Goal: Information Seeking & Learning: Learn about a topic

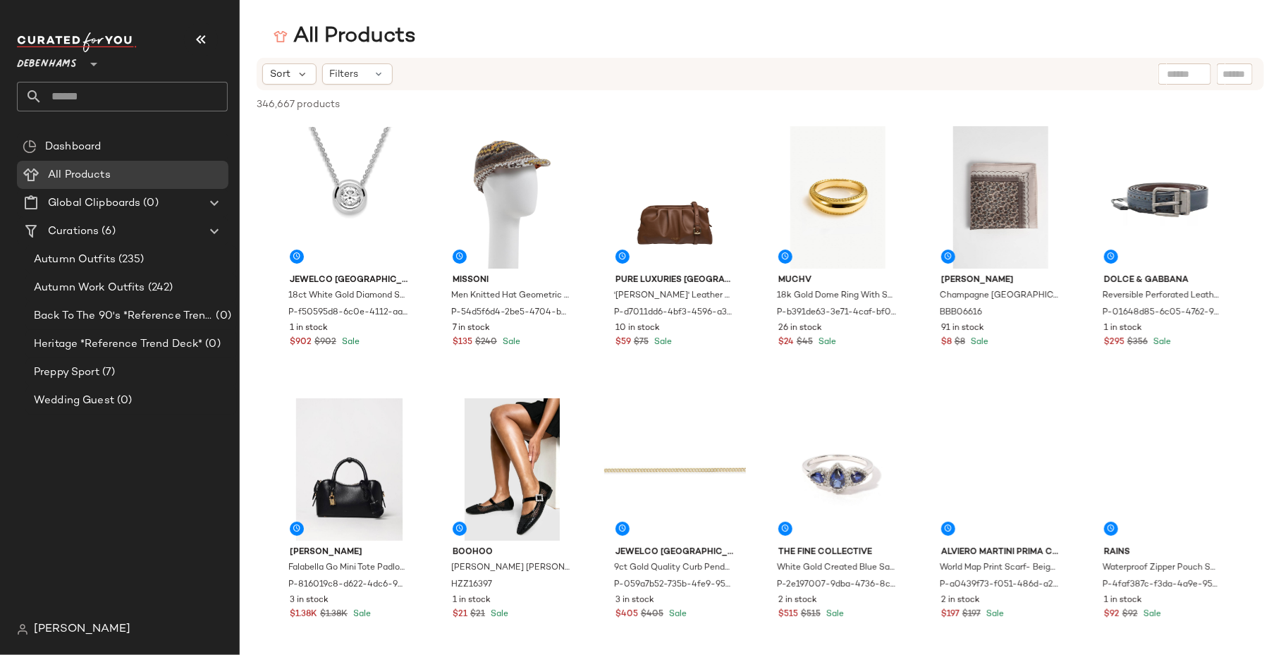
click at [32, 644] on nav "Debenhams ** Dashboard All Products Global Clipboards (0) Curations (6) Autumn …" at bounding box center [120, 327] width 240 height 655
click at [51, 630] on span "[PERSON_NAME]" at bounding box center [82, 629] width 97 height 17
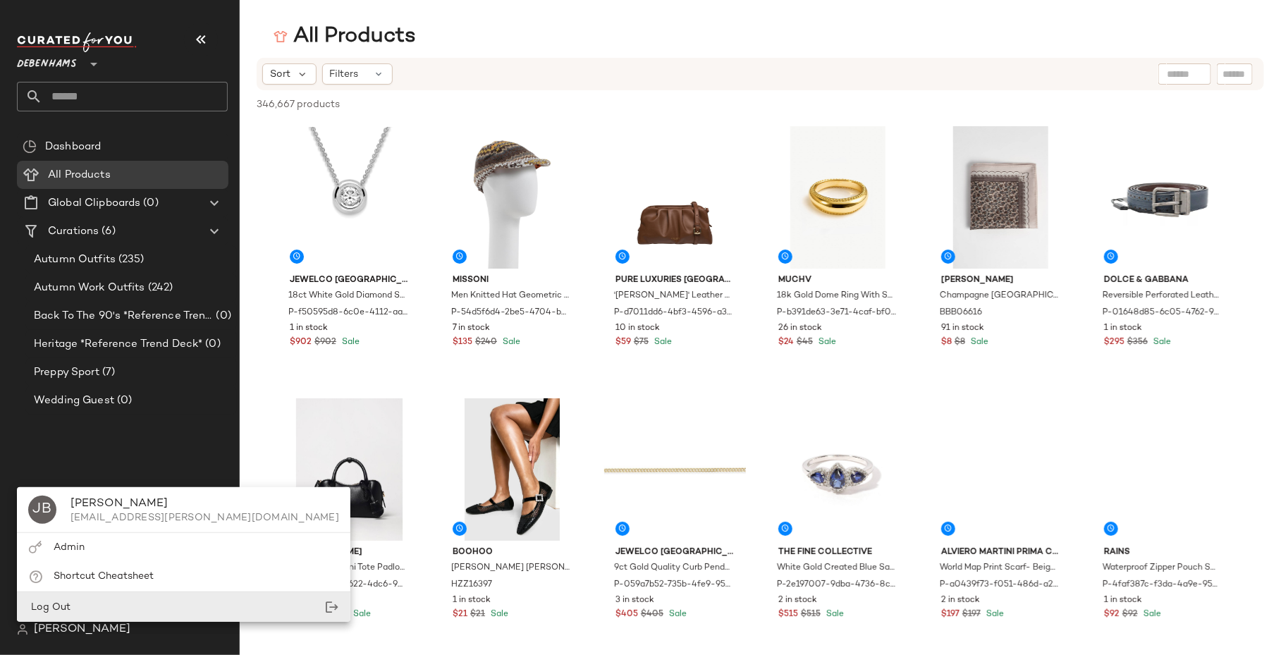
click at [88, 593] on div "Log Out" at bounding box center [184, 607] width 334 height 29
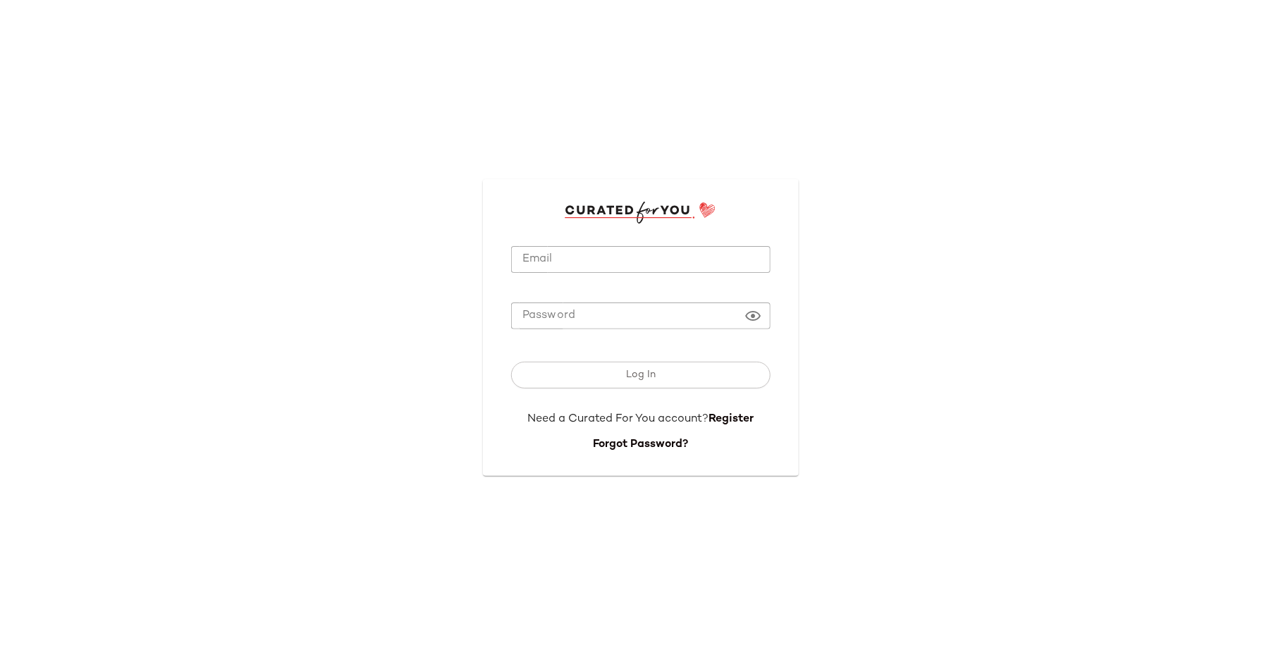
type input "**********"
click at [592, 264] on input "**********" at bounding box center [640, 259] width 259 height 27
click at [566, 360] on div "Log In" at bounding box center [640, 378] width 259 height 66
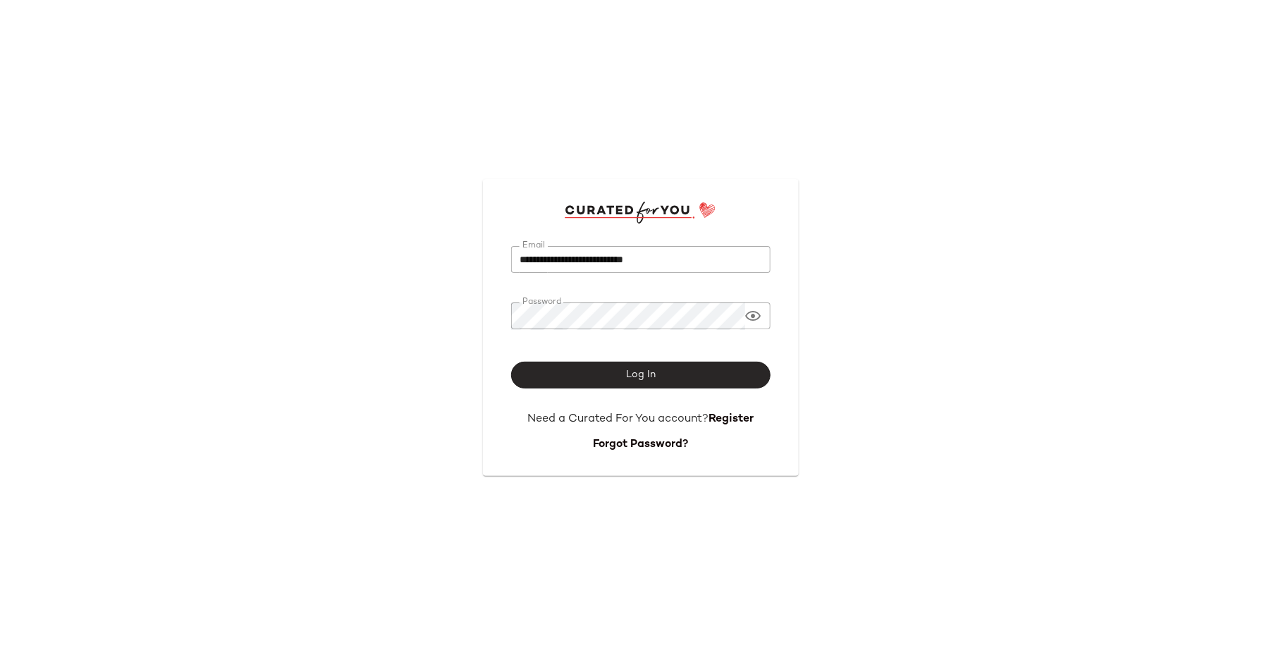
click at [566, 379] on button "Log In" at bounding box center [640, 375] width 259 height 27
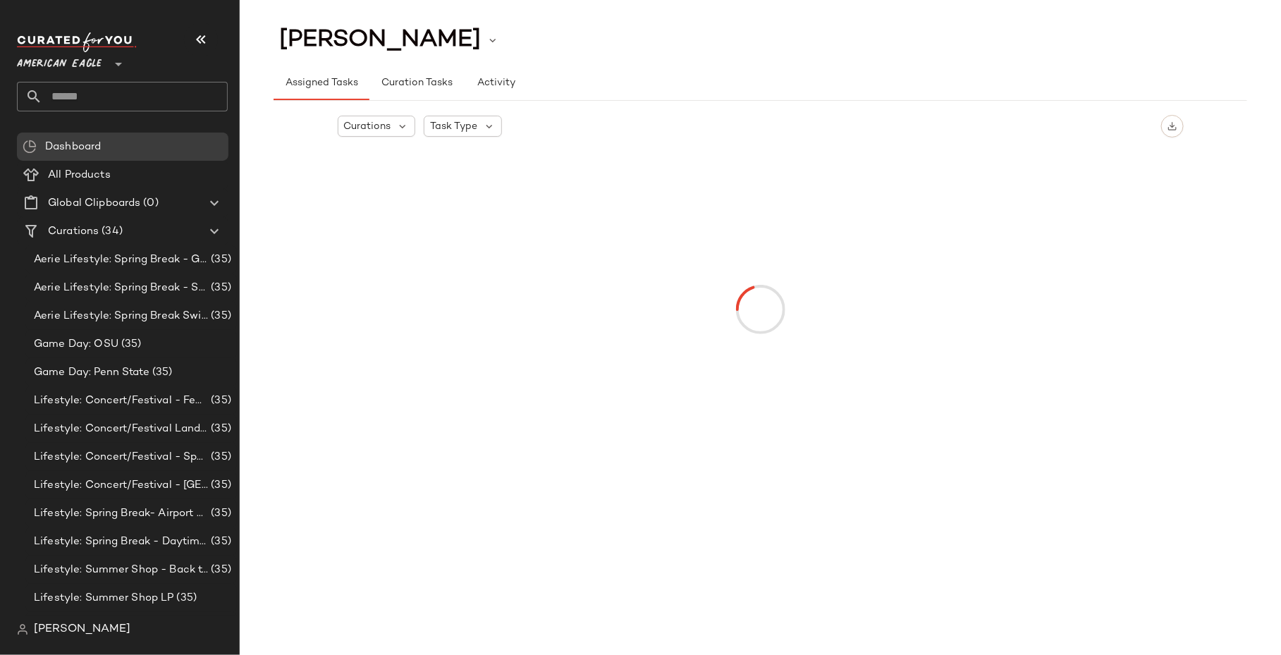
click at [99, 68] on span "American Eagle" at bounding box center [59, 60] width 85 height 25
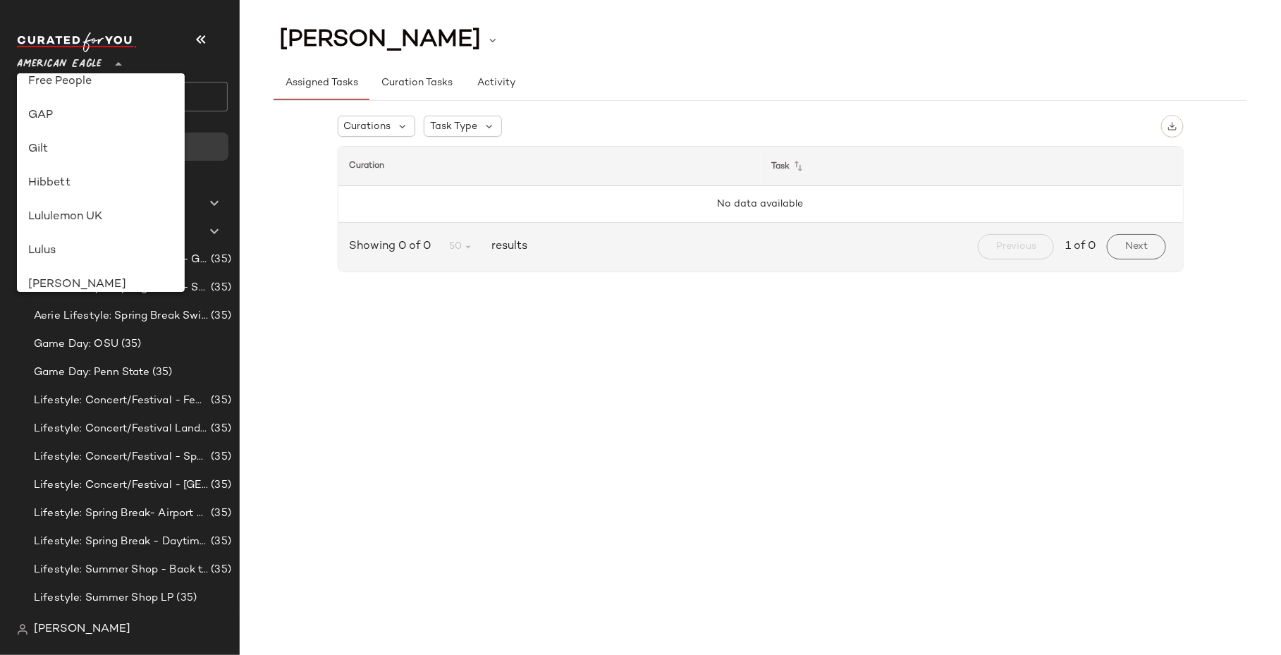
scroll to position [242, 0]
click at [86, 124] on div "Debenhams" at bounding box center [100, 124] width 145 height 17
type input "**"
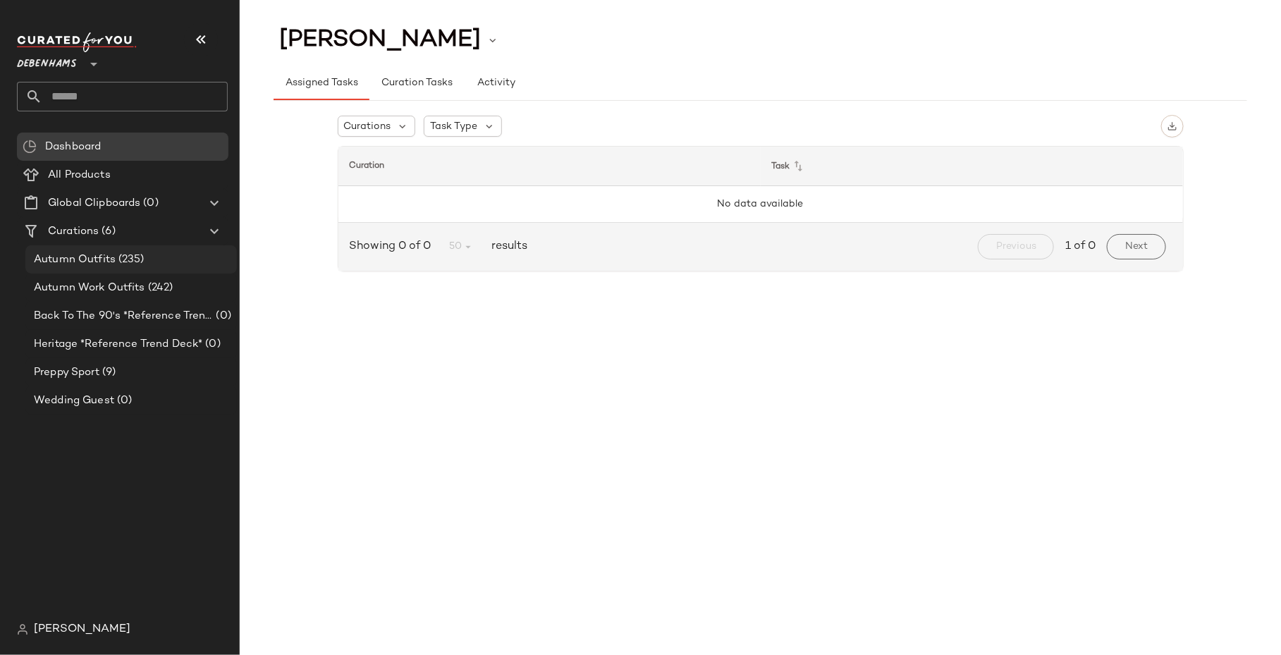
click at [101, 261] on span "Autumn Outfits" at bounding box center [75, 260] width 82 height 16
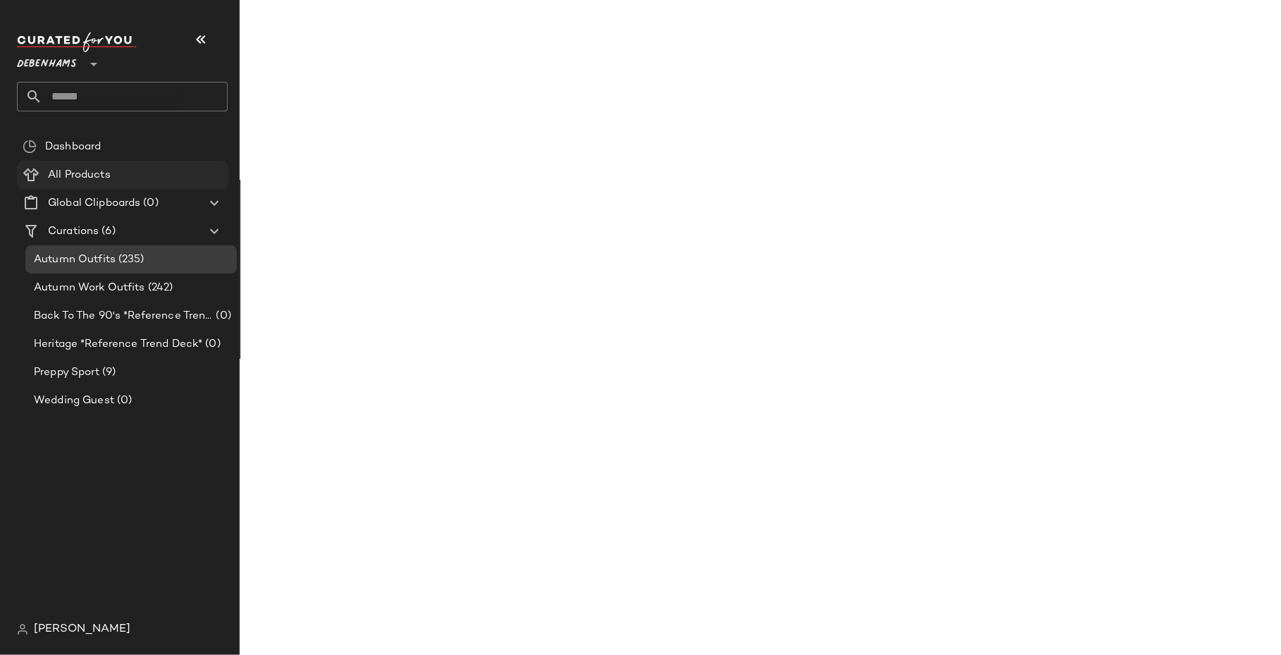
click at [107, 177] on span "All Products" at bounding box center [79, 175] width 63 height 16
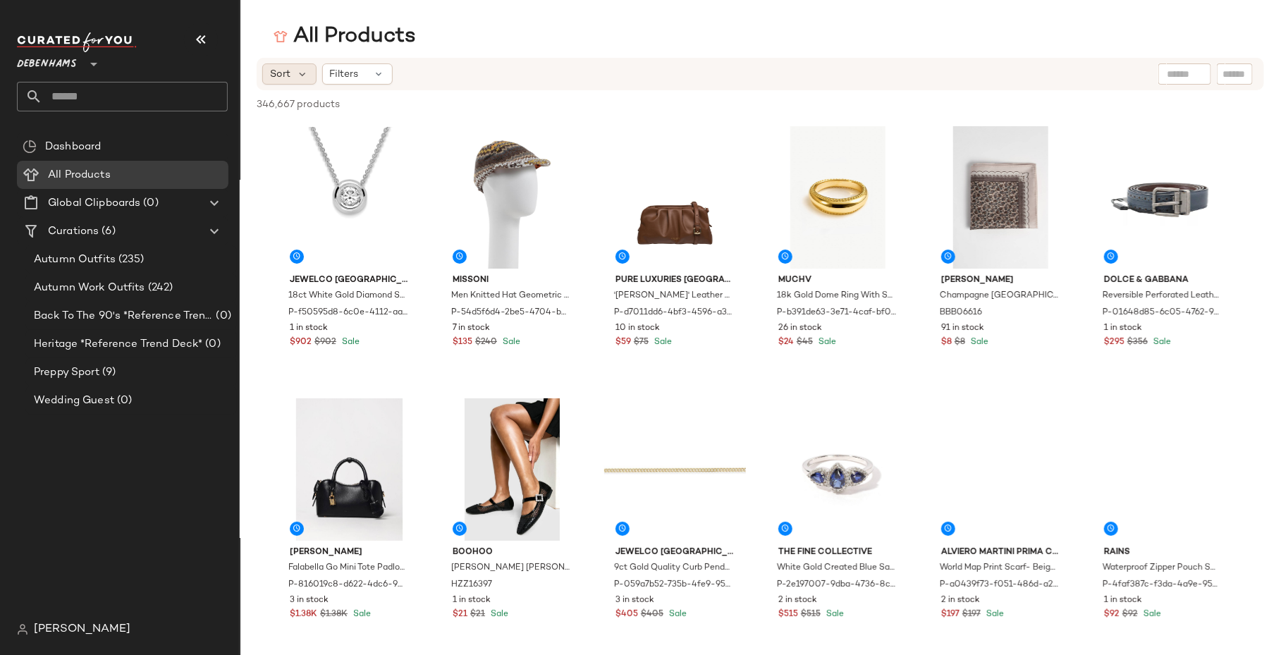
click at [281, 67] on span "Sort" at bounding box center [280, 74] width 20 height 15
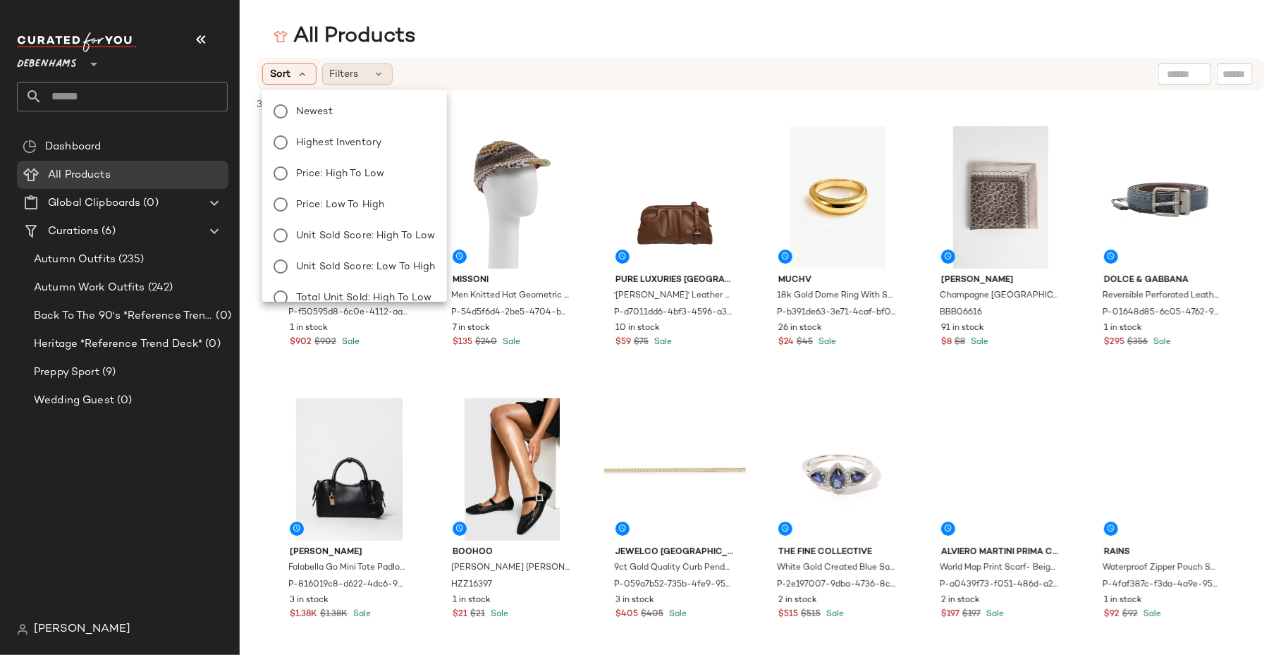
click at [334, 71] on span "Filters" at bounding box center [344, 74] width 29 height 15
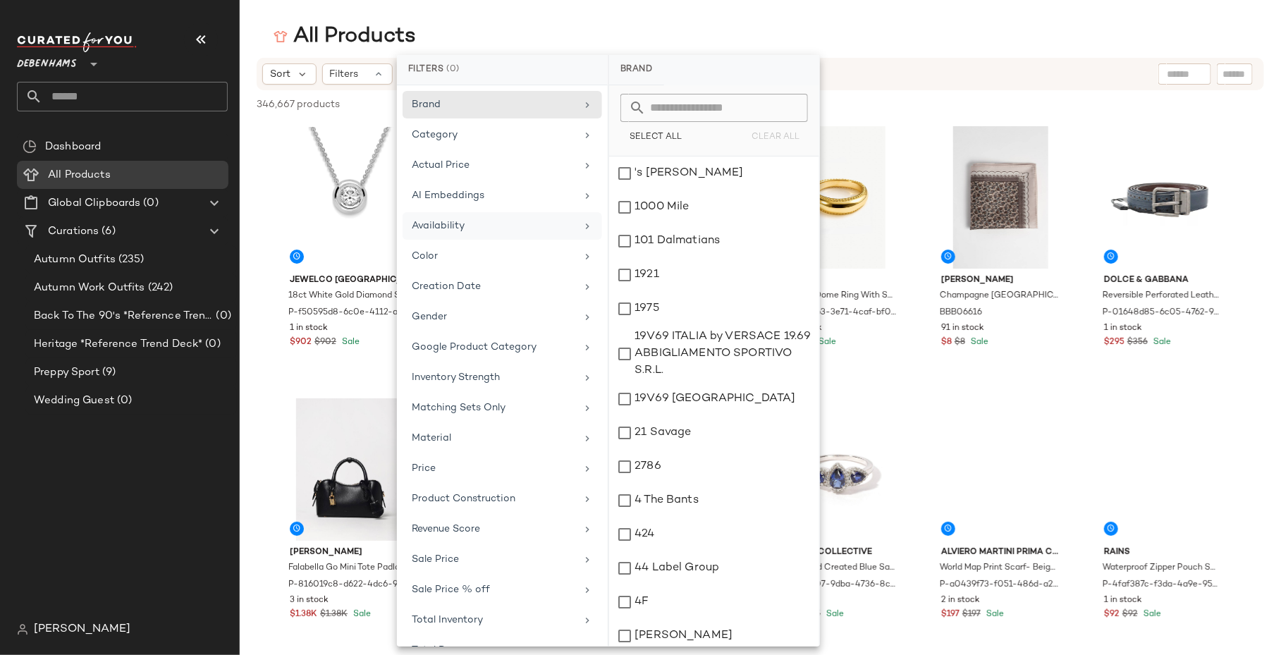
scroll to position [75, 0]
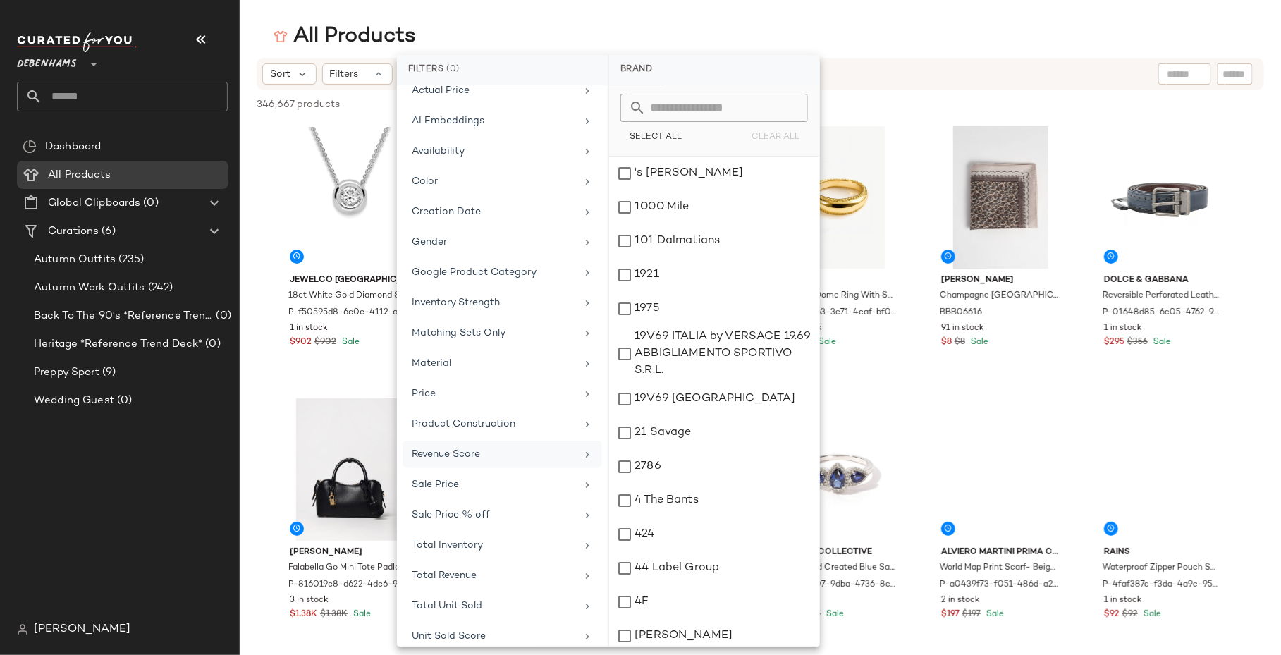
click at [468, 450] on span "Revenue Score" at bounding box center [446, 454] width 68 height 11
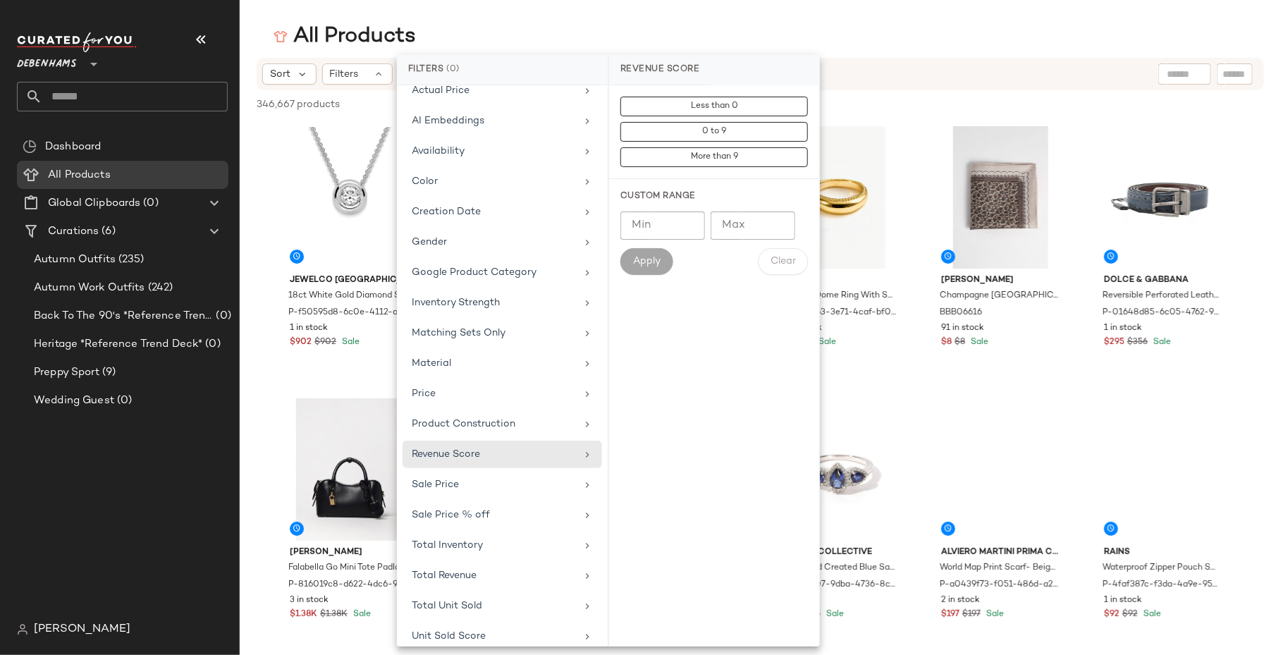
click at [722, 228] on input "Max" at bounding box center [753, 226] width 85 height 28
click at [663, 221] on input "Min" at bounding box center [663, 226] width 85 height 28
type input "*"
click at [738, 219] on input "Max" at bounding box center [753, 226] width 85 height 28
type input "*"
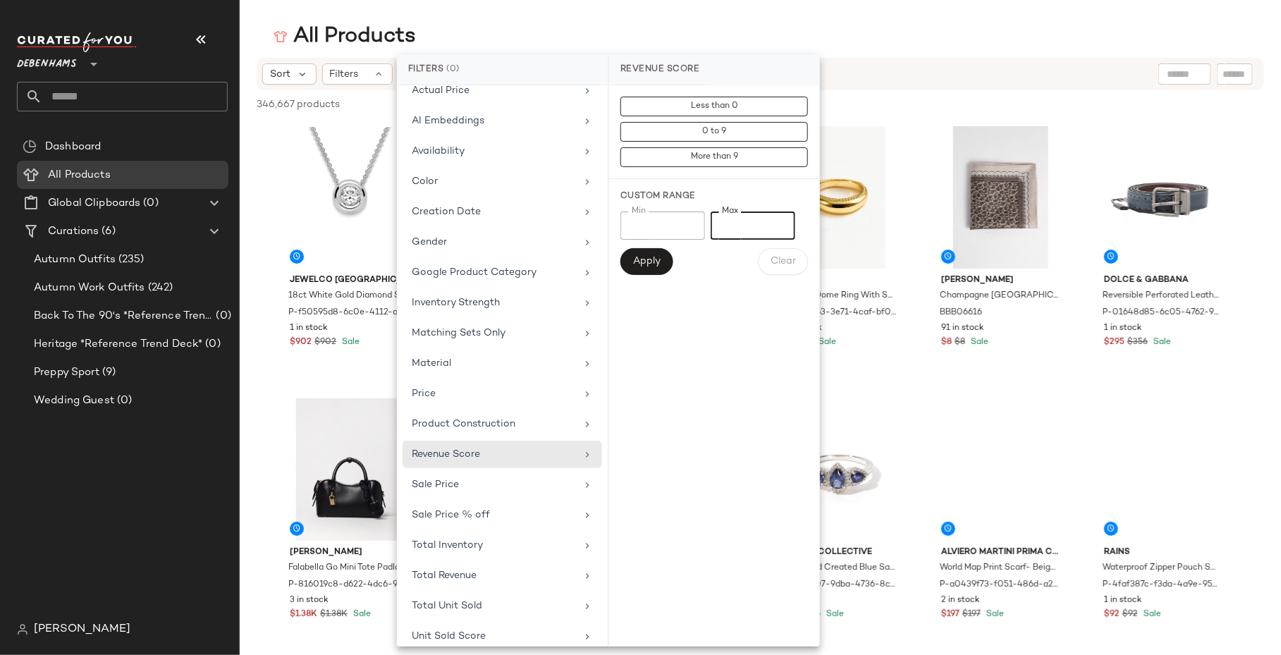
click at [643, 227] on input "*" at bounding box center [663, 226] width 85 height 28
type input "*"
click at [645, 271] on button "Apply" at bounding box center [647, 261] width 52 height 27
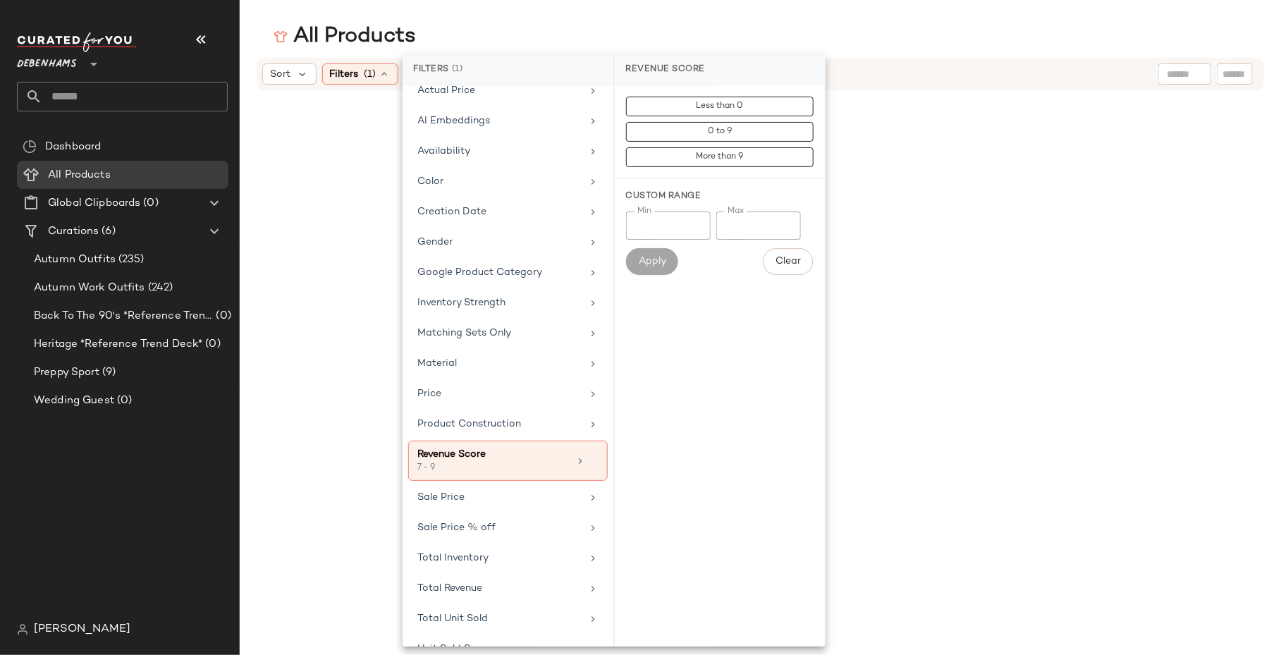
click at [659, 43] on div "All Products" at bounding box center [760, 37] width 1041 height 28
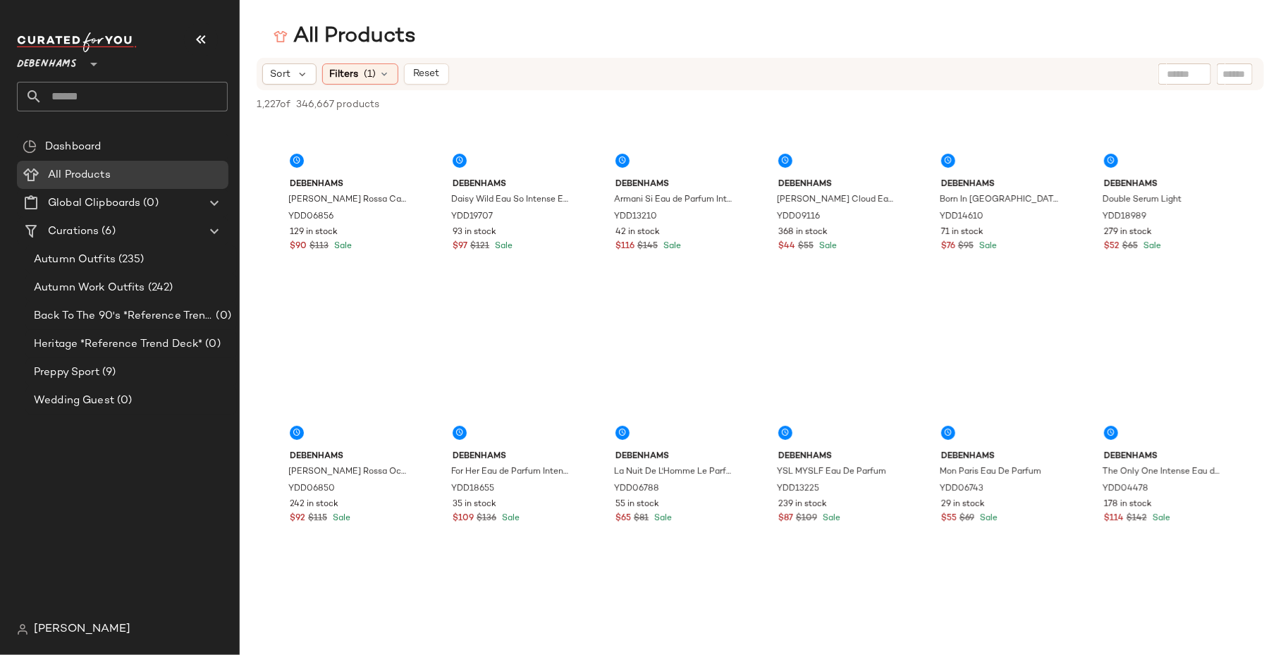
scroll to position [5630, 0]
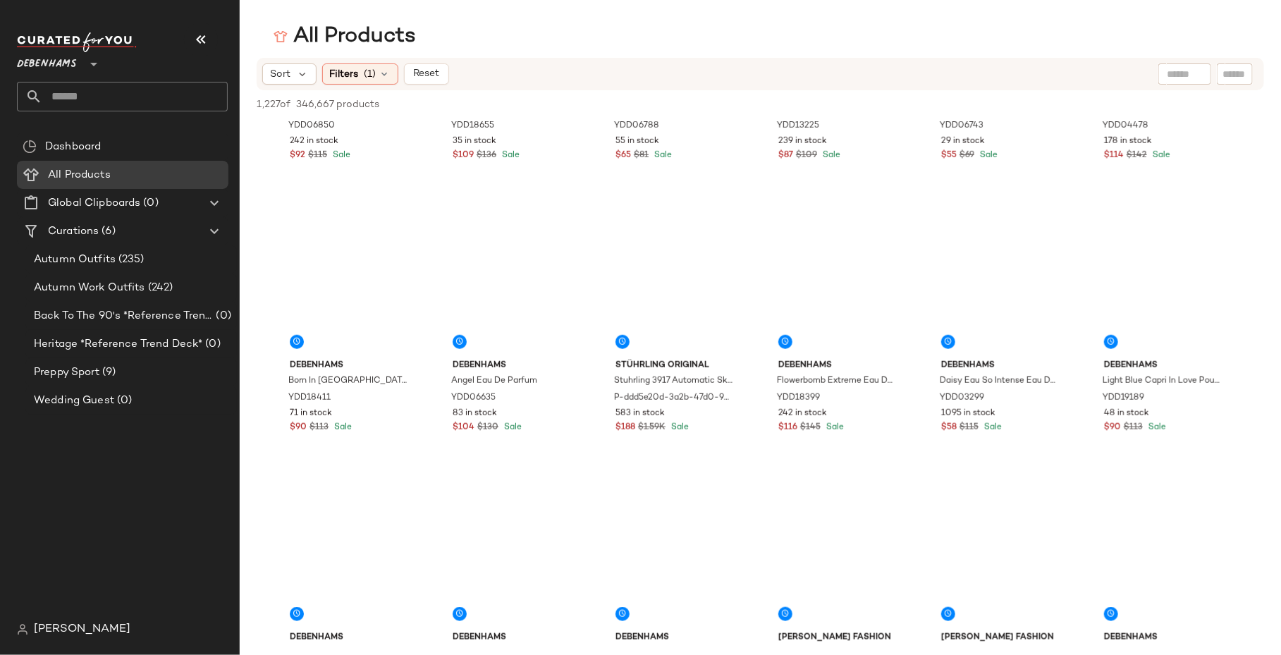
click at [64, 63] on span "Debenhams" at bounding box center [47, 60] width 60 height 25
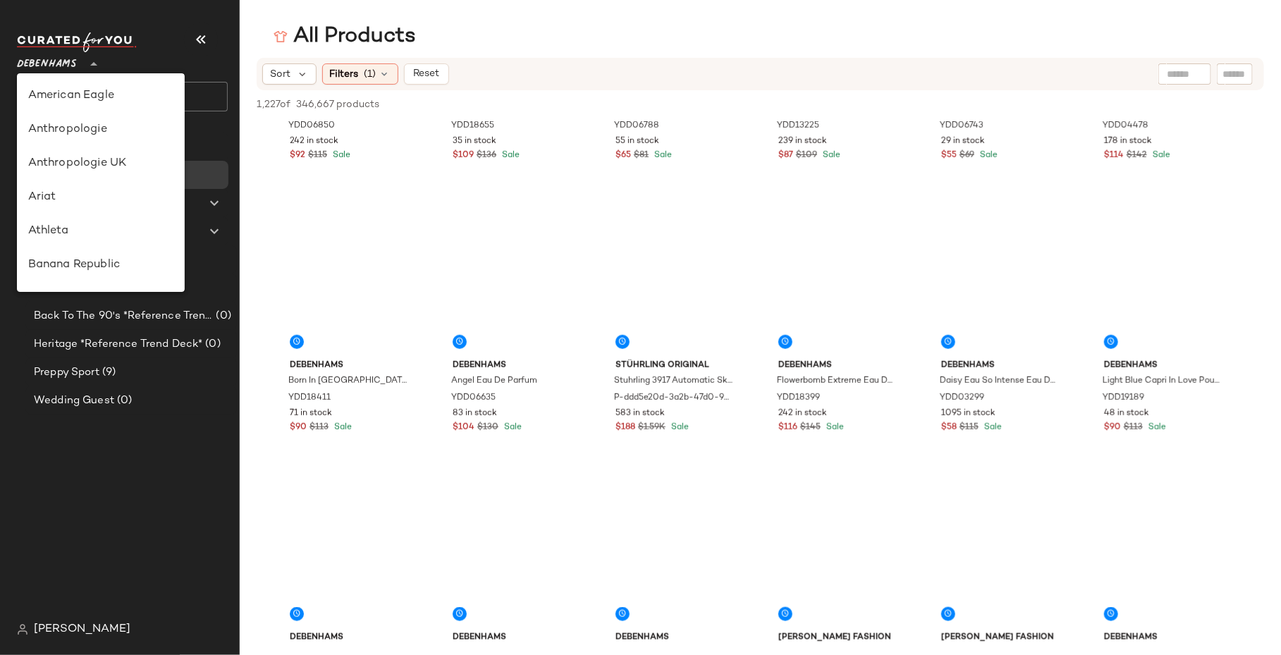
scroll to position [270, 0]
click at [64, 63] on span "Debenhams" at bounding box center [47, 60] width 60 height 25
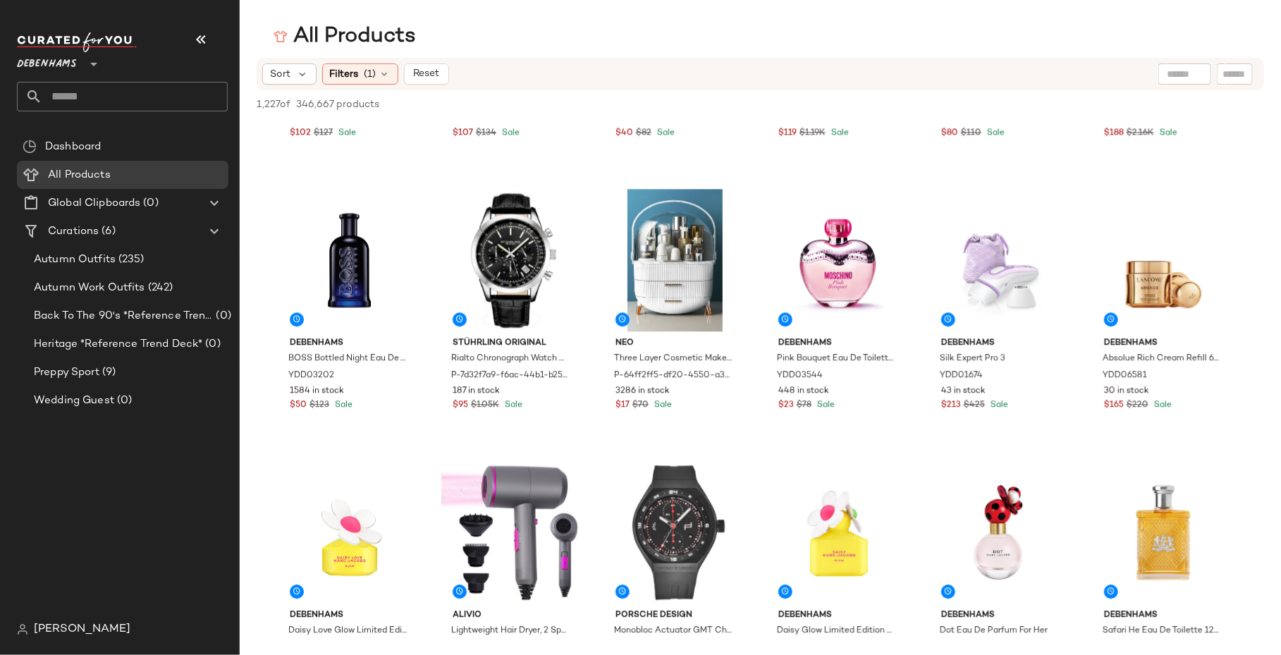
scroll to position [4296, 0]
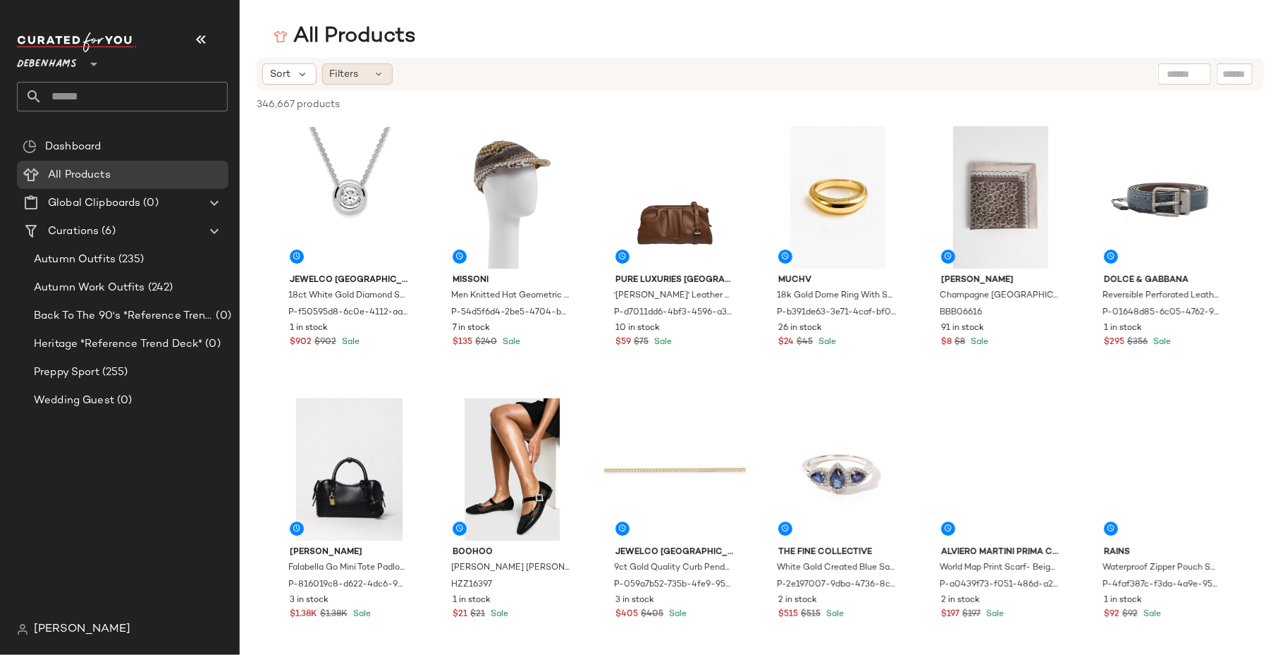
click at [330, 76] on span "Filters" at bounding box center [344, 74] width 29 height 15
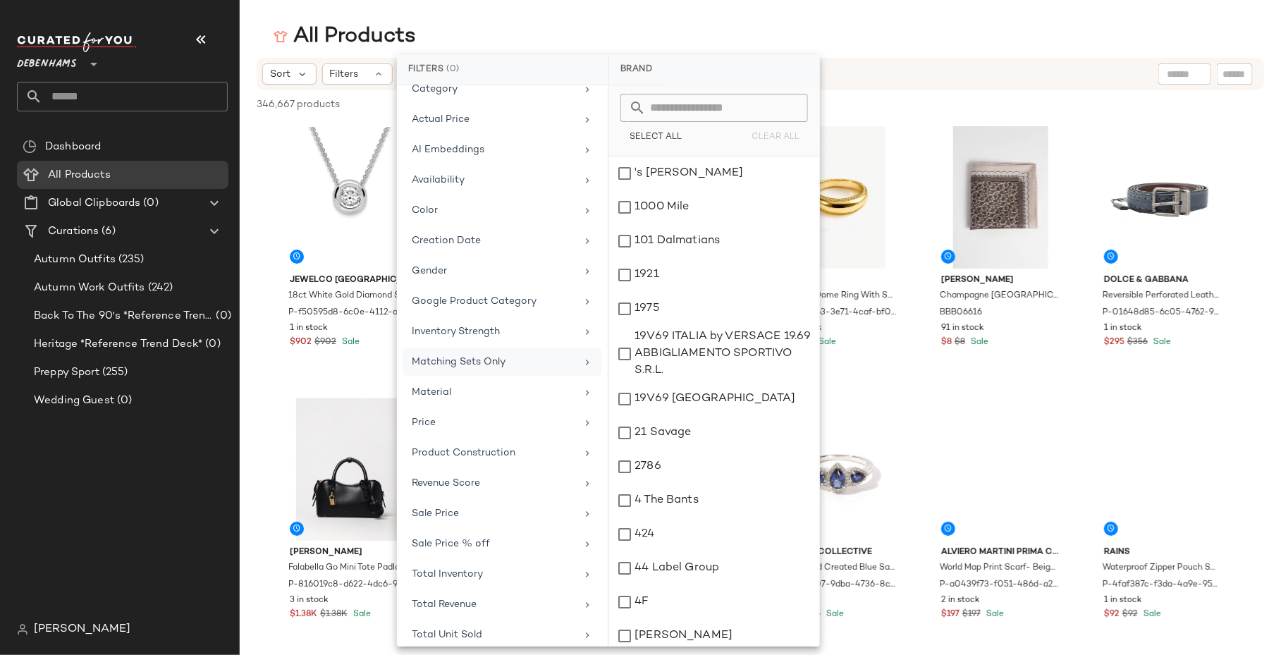
scroll to position [75, 0]
click at [482, 441] on div "Product Construction" at bounding box center [503, 454] width 200 height 27
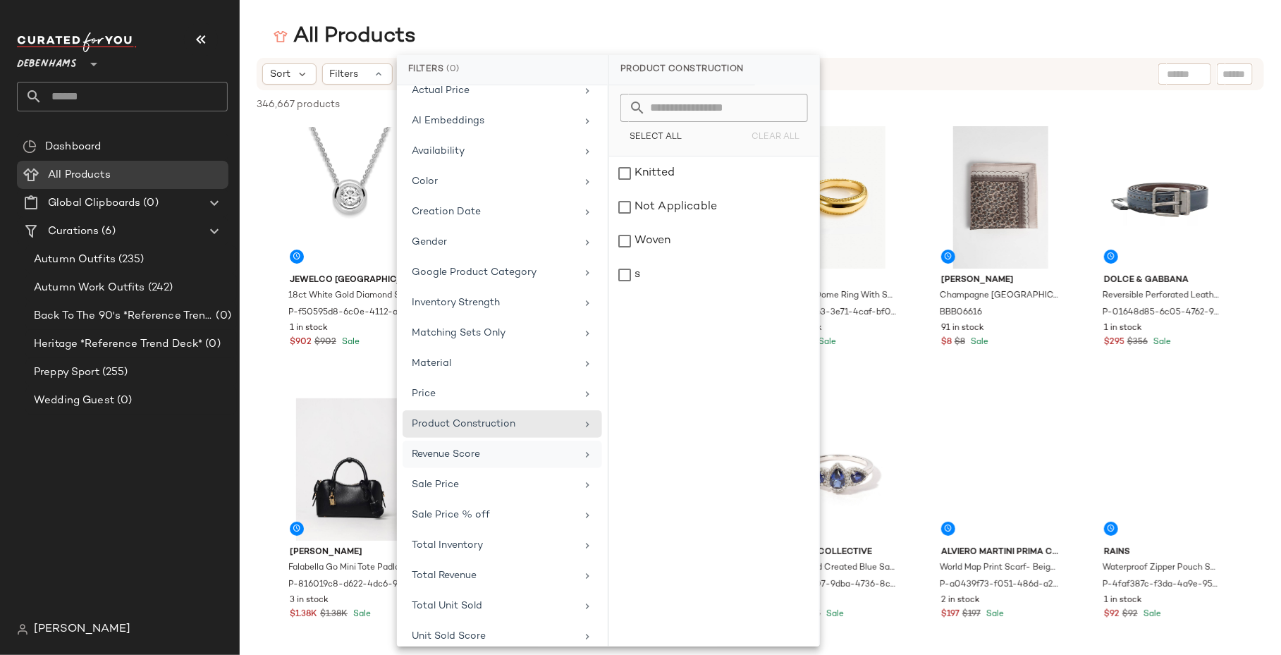
click at [482, 447] on div "Revenue Score" at bounding box center [494, 454] width 164 height 15
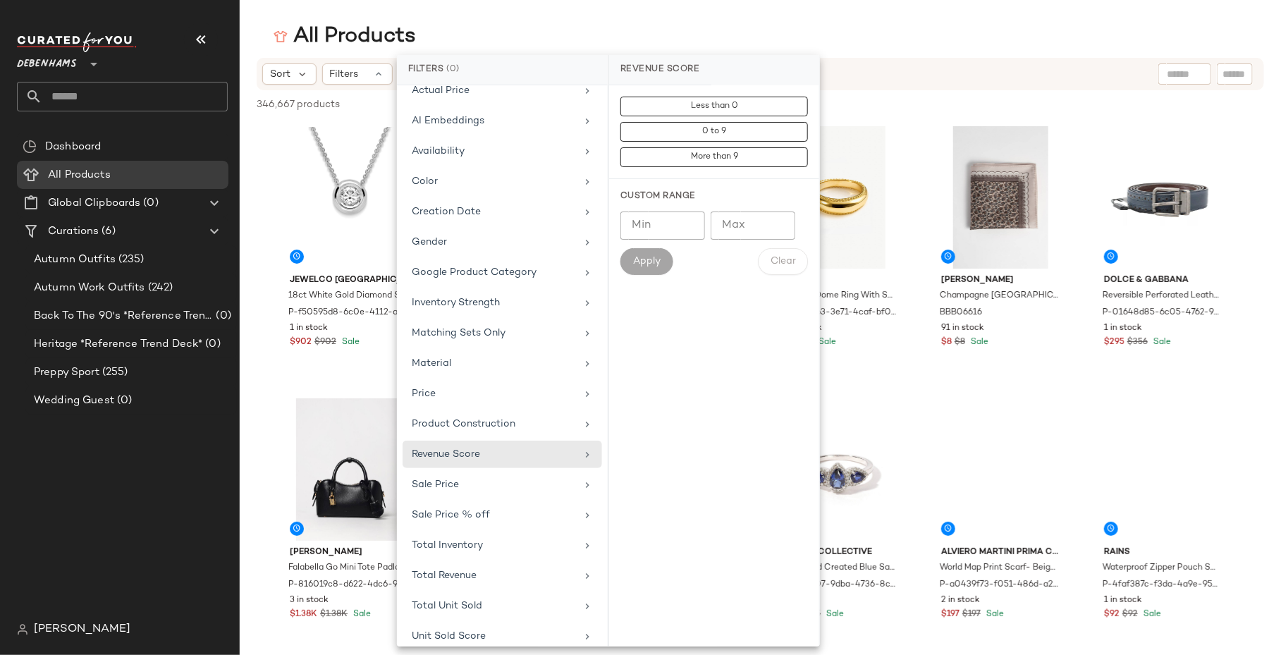
click at [678, 212] on input "Min" at bounding box center [663, 226] width 85 height 28
type input "*"
click at [636, 269] on button "Apply" at bounding box center [647, 261] width 52 height 27
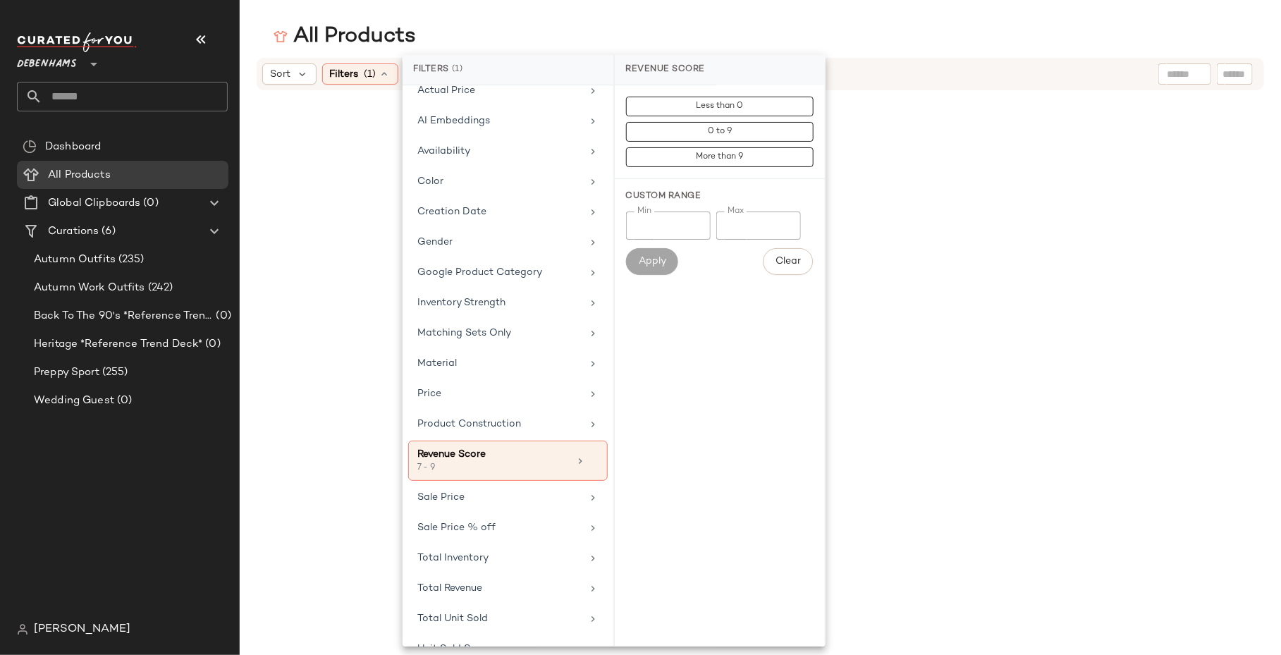
click at [671, 19] on main "All Products Sort Filters (1) Reset" at bounding box center [640, 327] width 1281 height 655
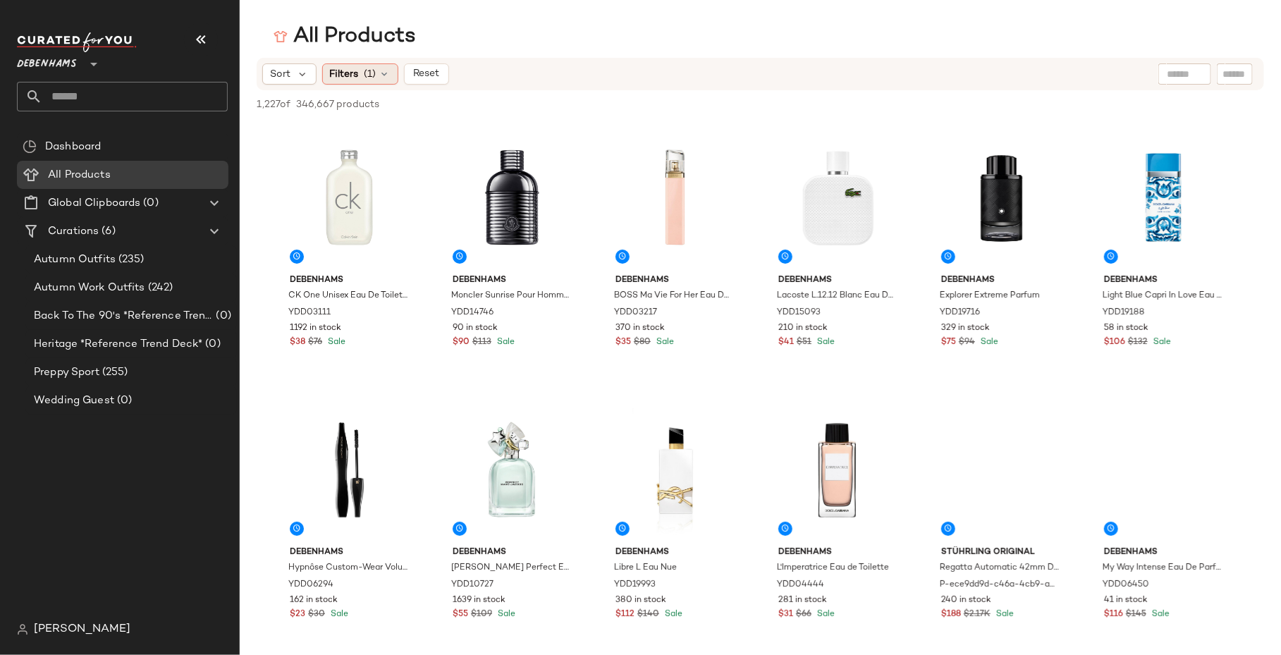
click at [374, 69] on span "(1)" at bounding box center [371, 74] width 12 height 15
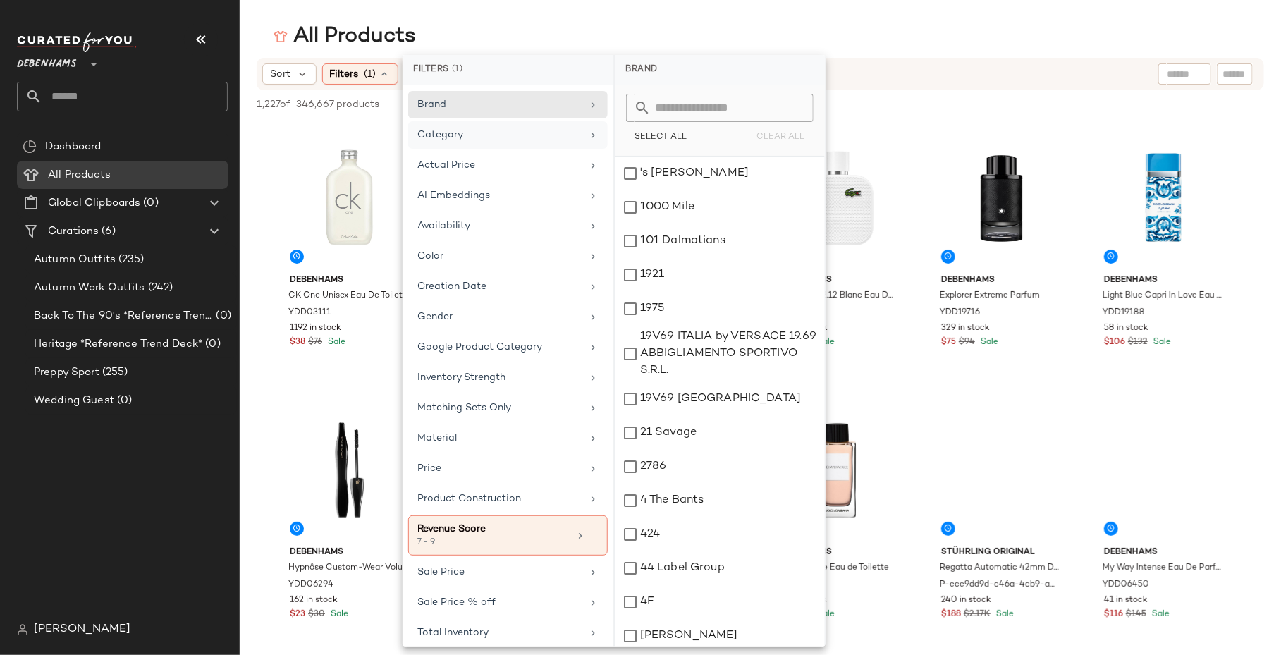
click at [501, 152] on div "Category" at bounding box center [508, 165] width 200 height 27
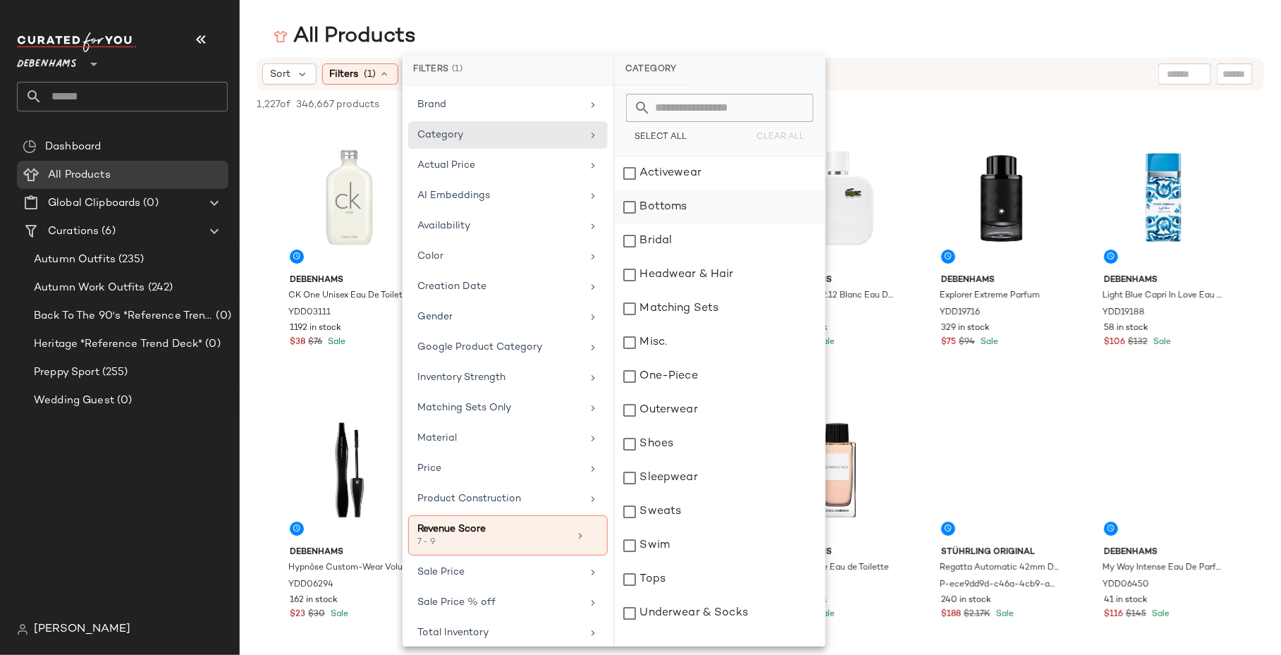
click at [680, 224] on div "Bottoms" at bounding box center [720, 241] width 210 height 34
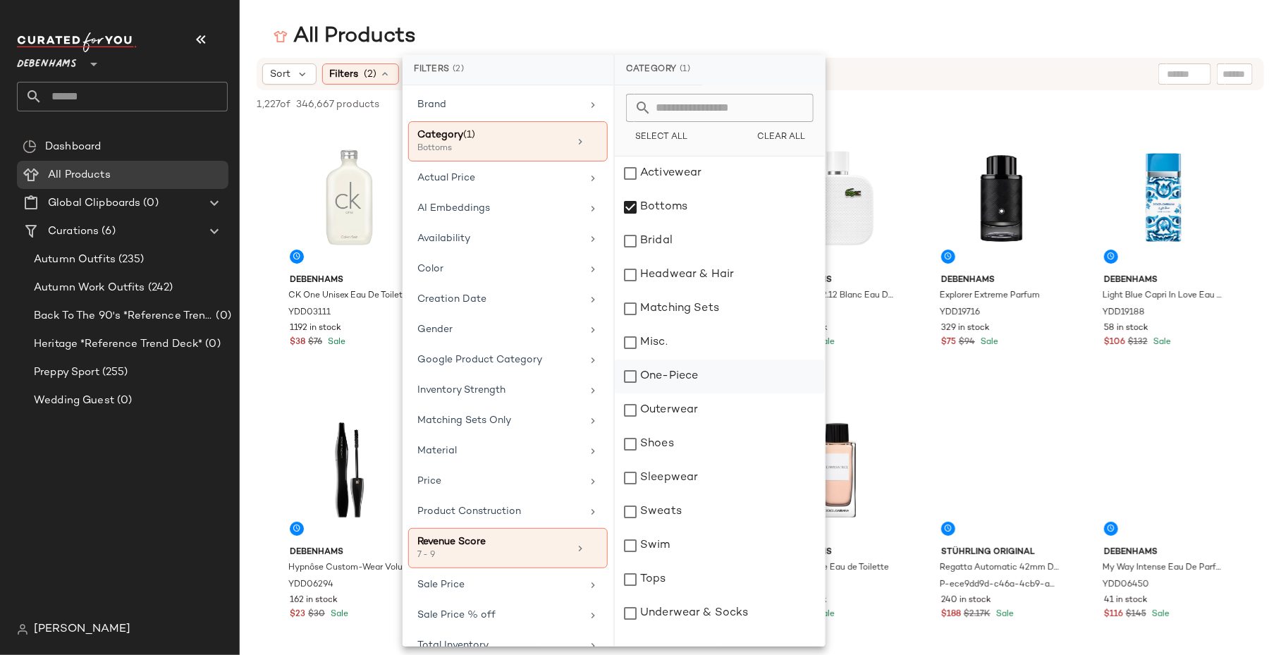
click at [676, 393] on div "One-Piece" at bounding box center [720, 410] width 210 height 34
click at [674, 427] on div "Outerwear" at bounding box center [720, 444] width 210 height 34
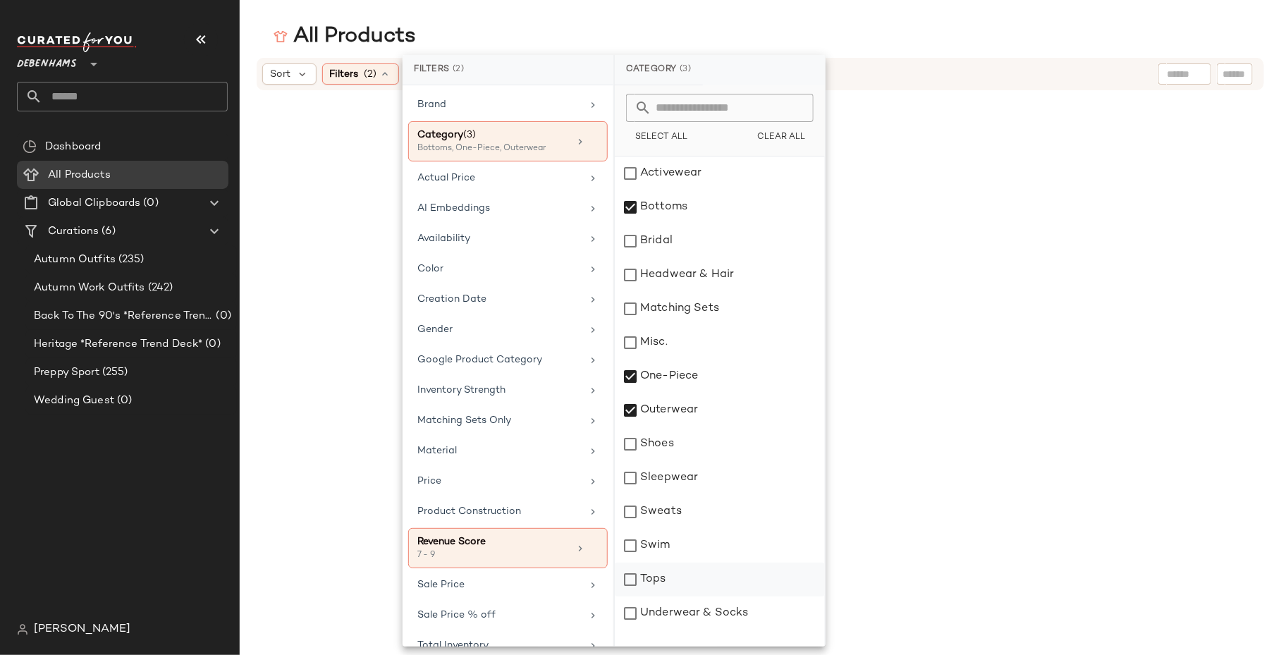
click at [658, 597] on div "Tops" at bounding box center [720, 614] width 210 height 34
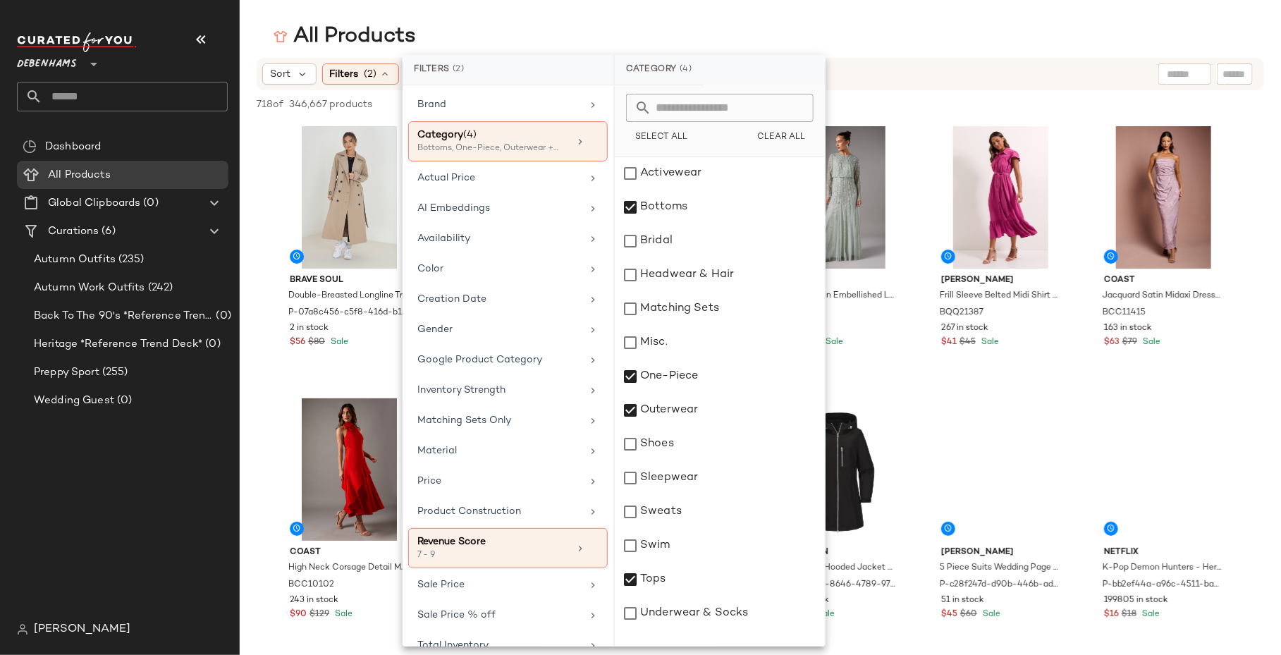
click at [890, 54] on div "All Products Sort Filters (2) Reset 718 of 346,667 products • 0 selected Desele…" at bounding box center [640, 339] width 1281 height 632
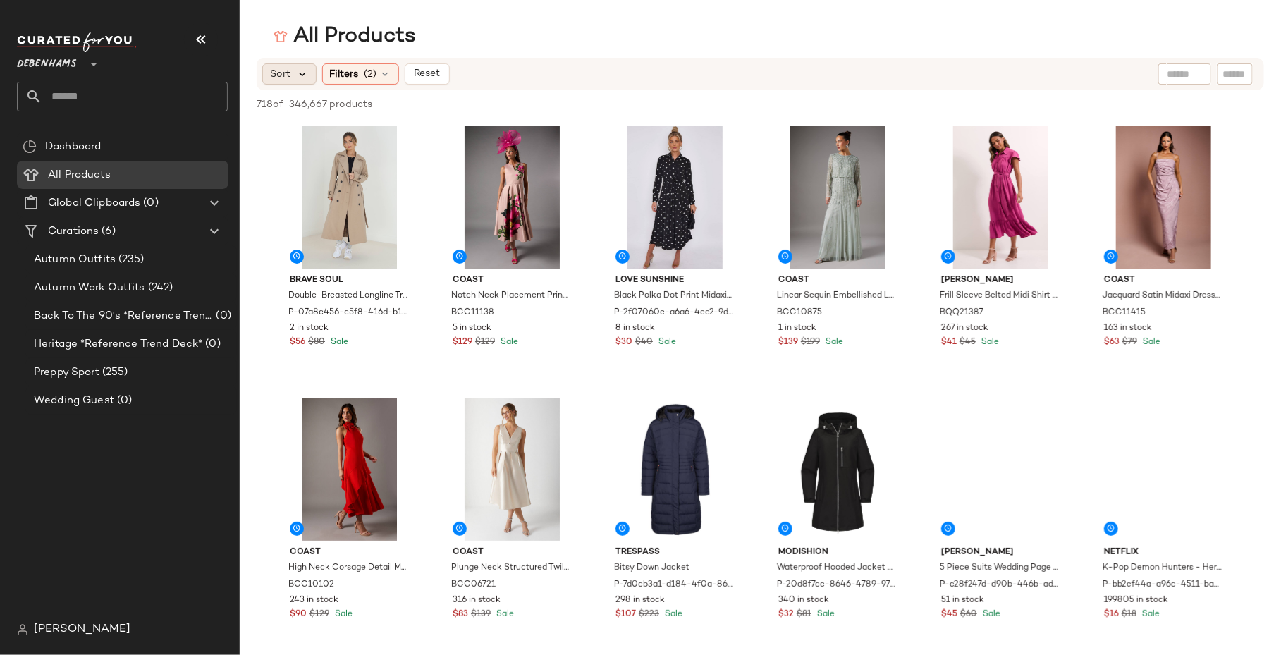
click at [302, 78] on icon at bounding box center [302, 74] width 13 height 13
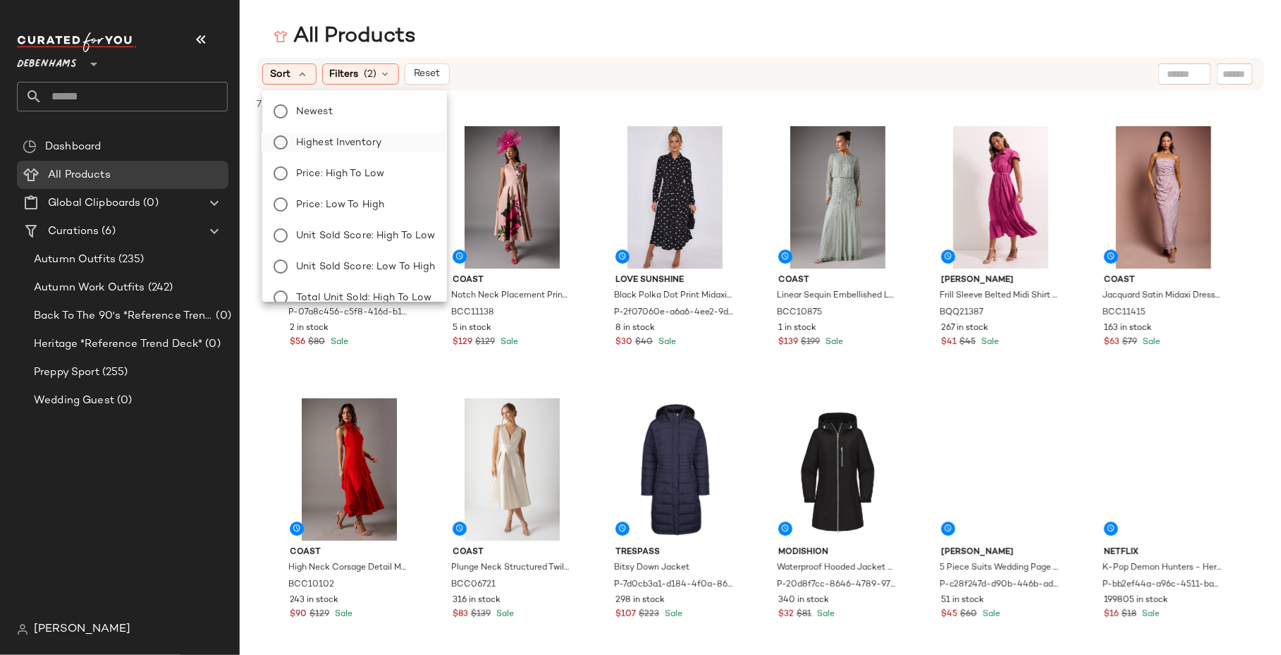
click at [316, 147] on span "Highest Inventory" at bounding box center [338, 142] width 85 height 15
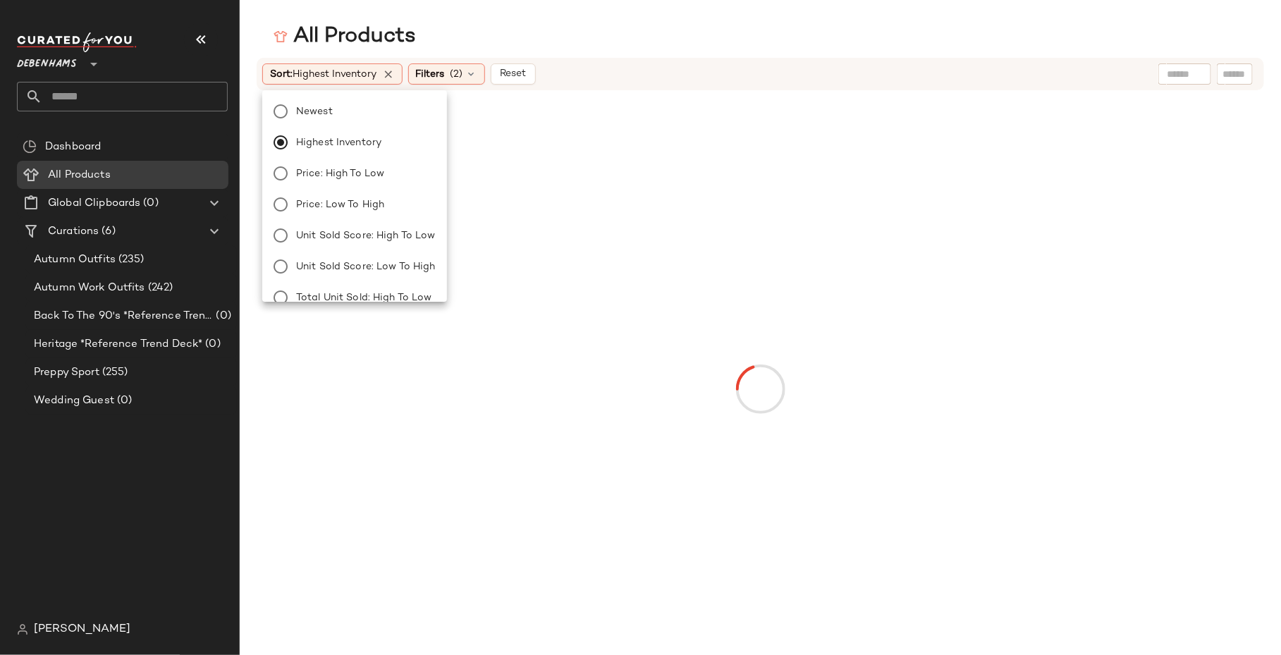
click at [541, 58] on div "Sort: Highest Inventory Filters (2) Reset" at bounding box center [761, 74] width 1008 height 32
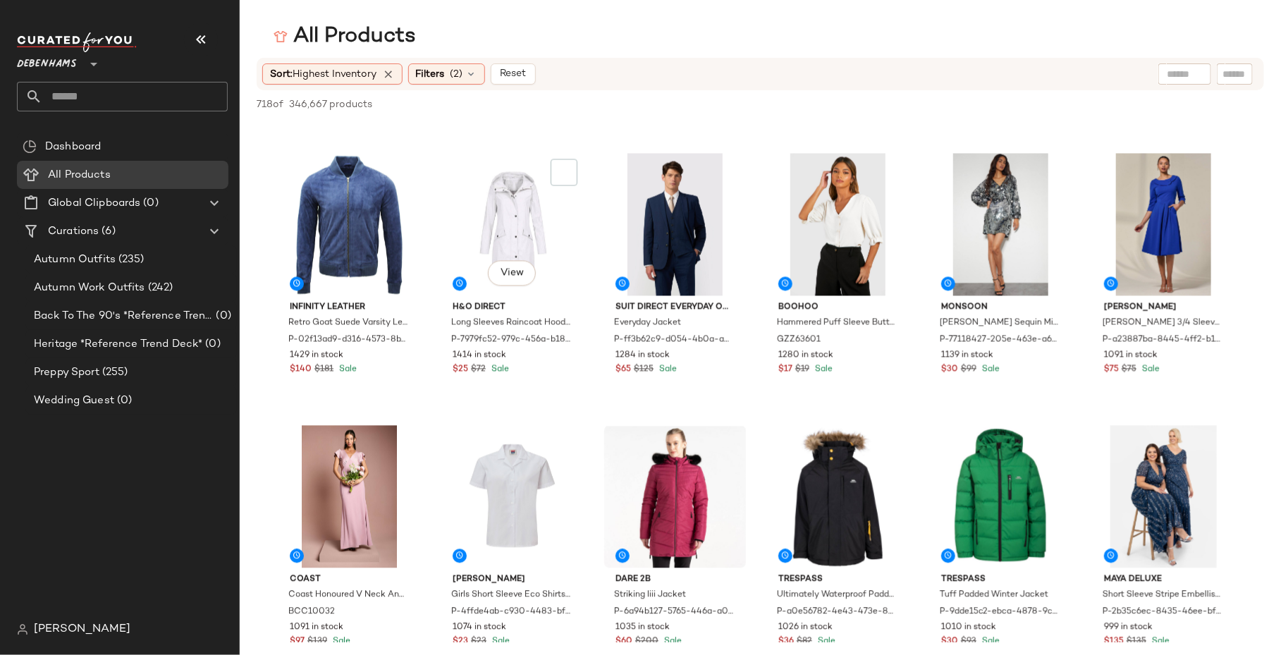
scroll to position [1189, 0]
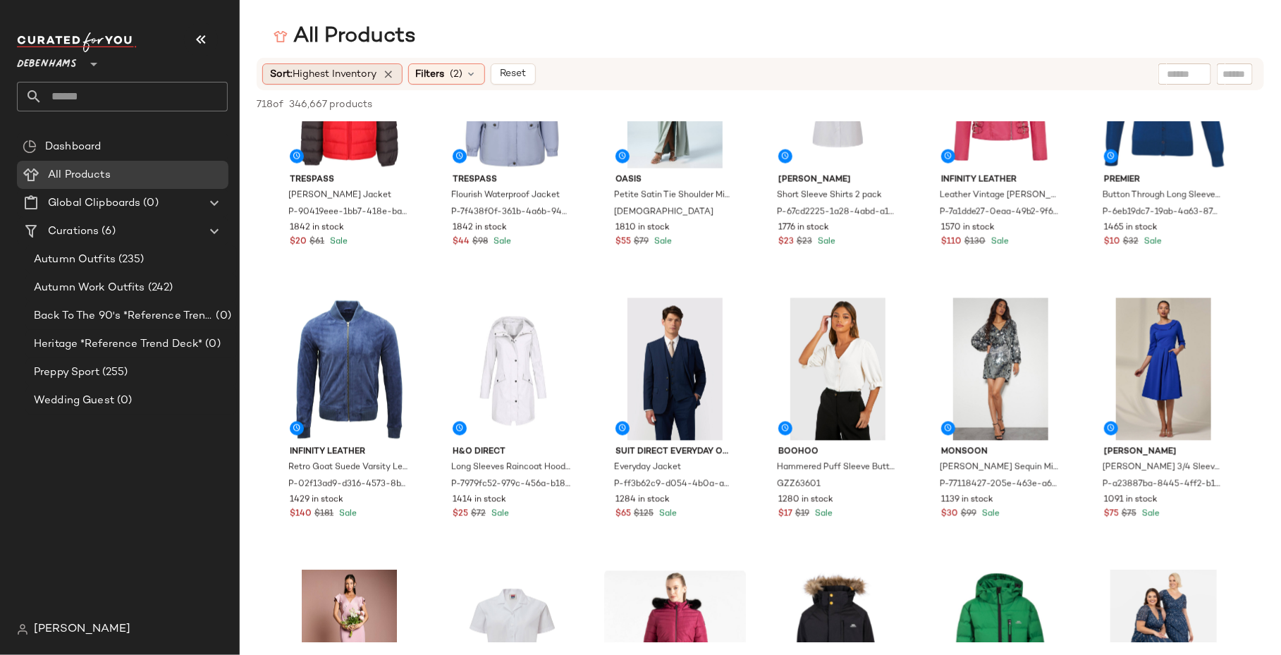
click at [362, 73] on span "Highest Inventory" at bounding box center [335, 74] width 84 height 11
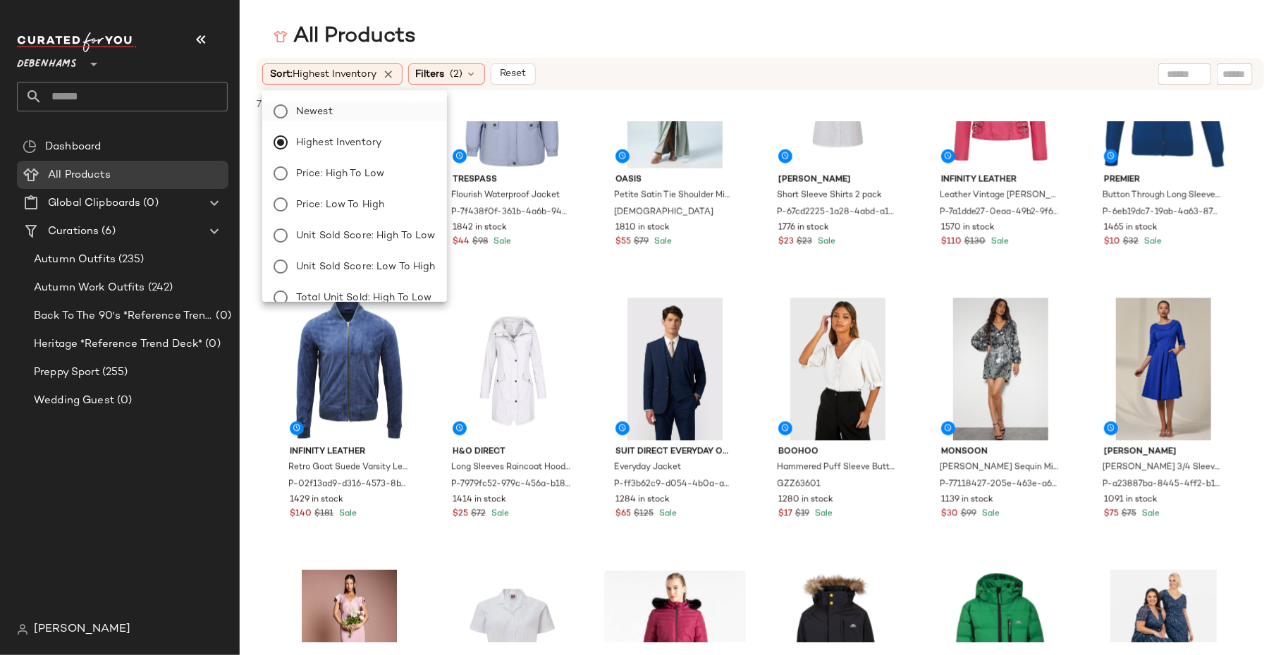
click at [322, 114] on span "Newest" at bounding box center [314, 111] width 37 height 15
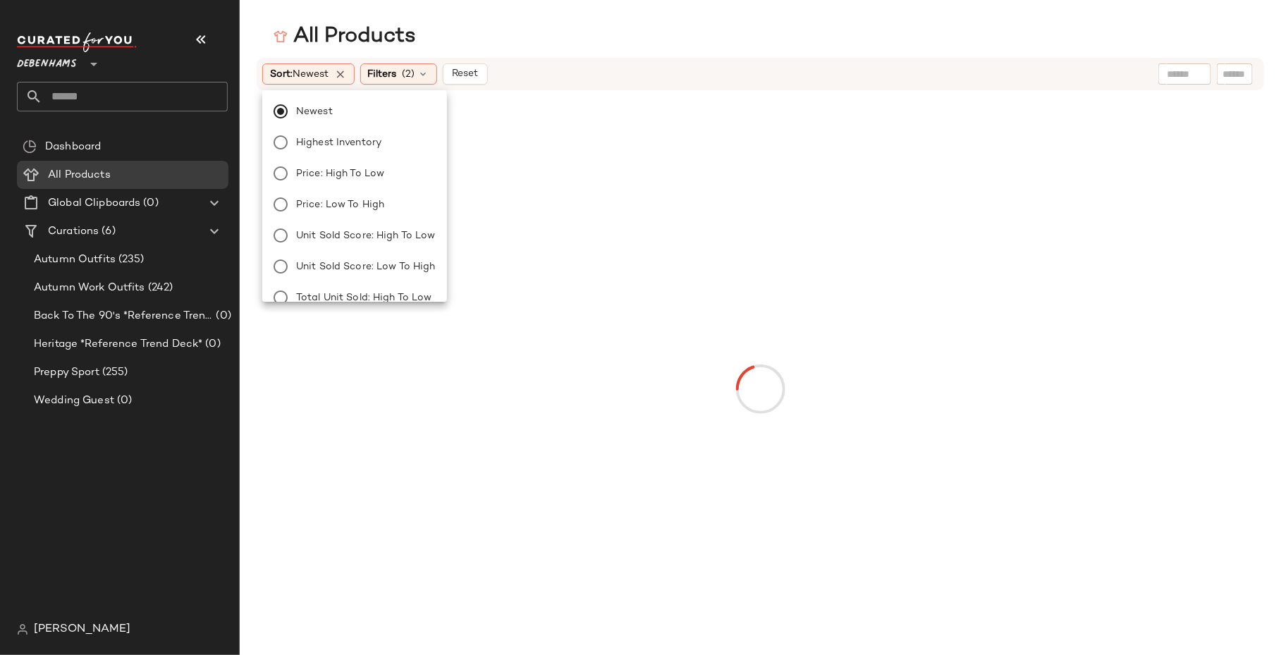
click at [438, 35] on div "All Products" at bounding box center [760, 37] width 1041 height 28
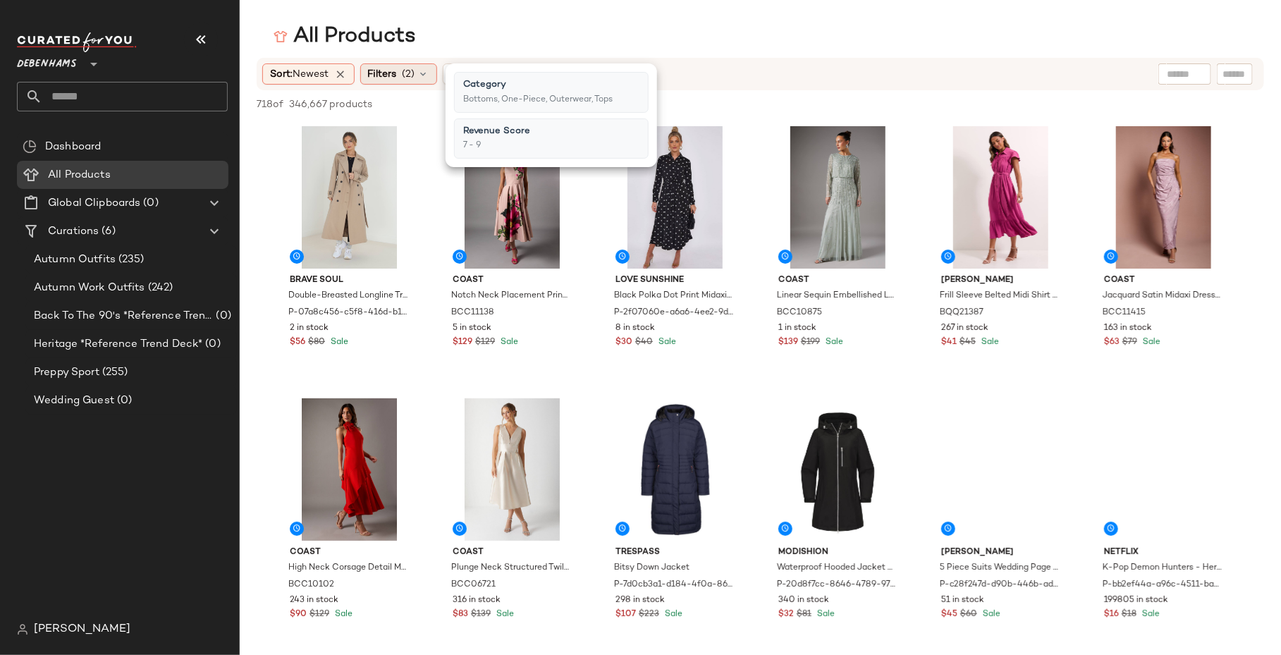
click at [419, 79] on div "Filters (2)" at bounding box center [398, 73] width 77 height 21
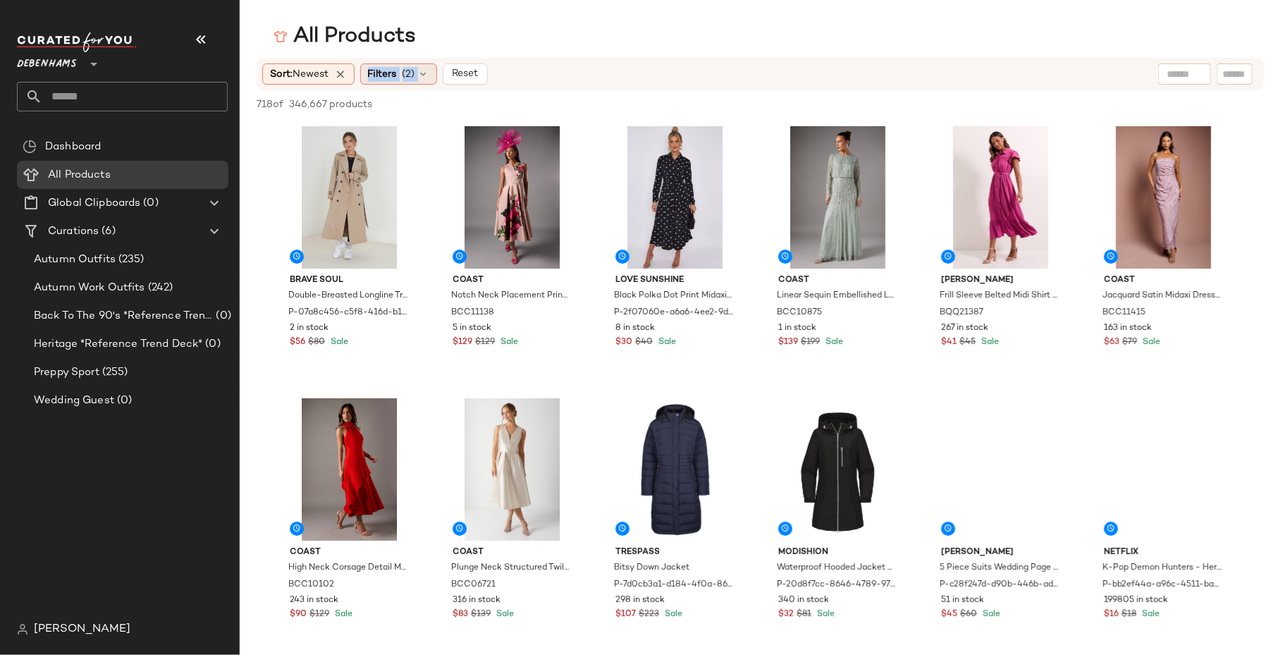
click at [434, 72] on div "Filters (2)" at bounding box center [398, 73] width 77 height 21
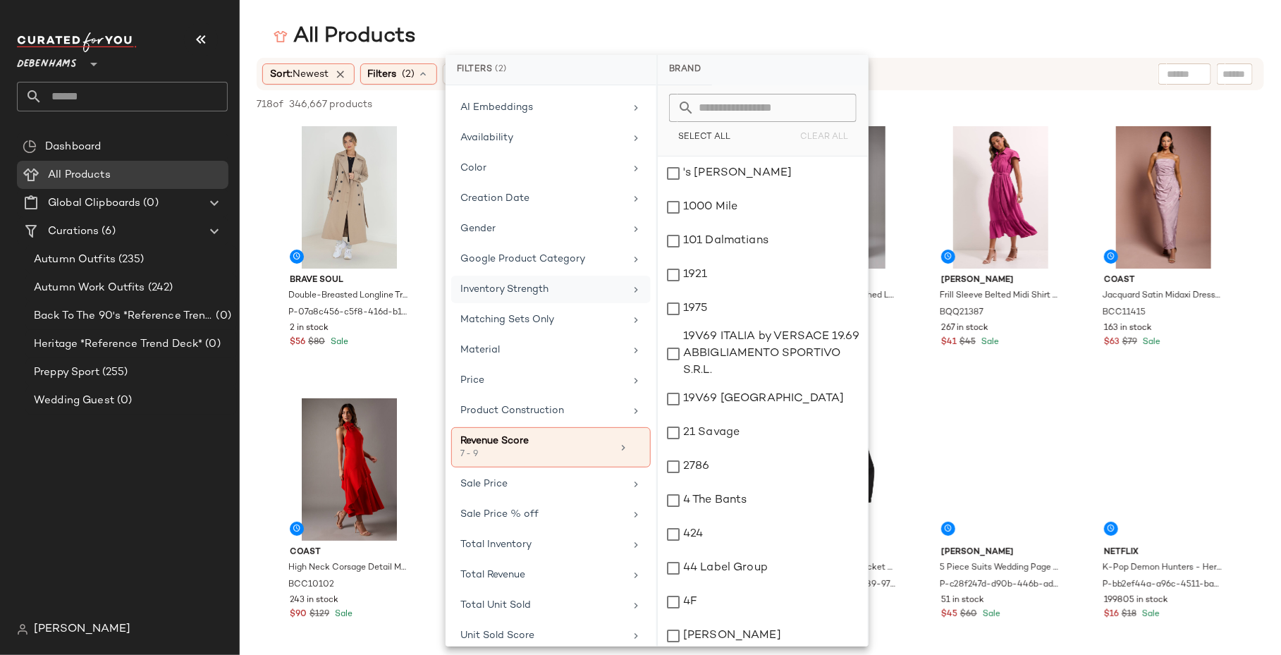
scroll to position [0, 0]
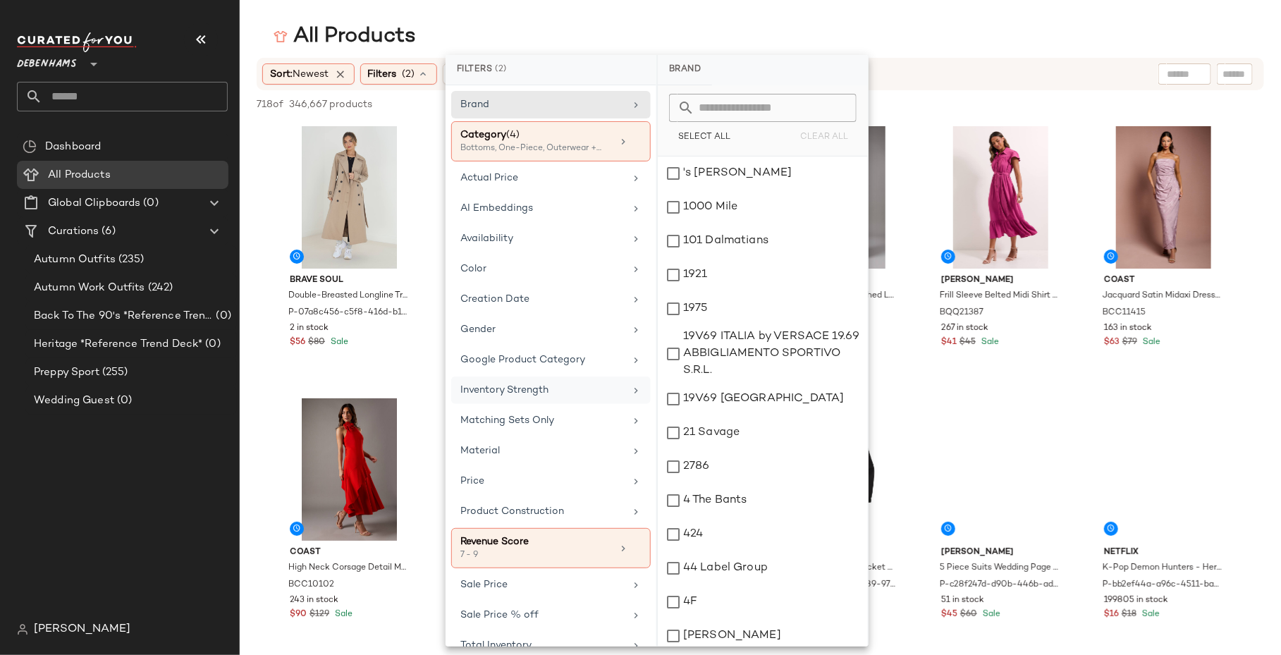
click at [527, 383] on div "Inventory Strength" at bounding box center [504, 390] width 88 height 15
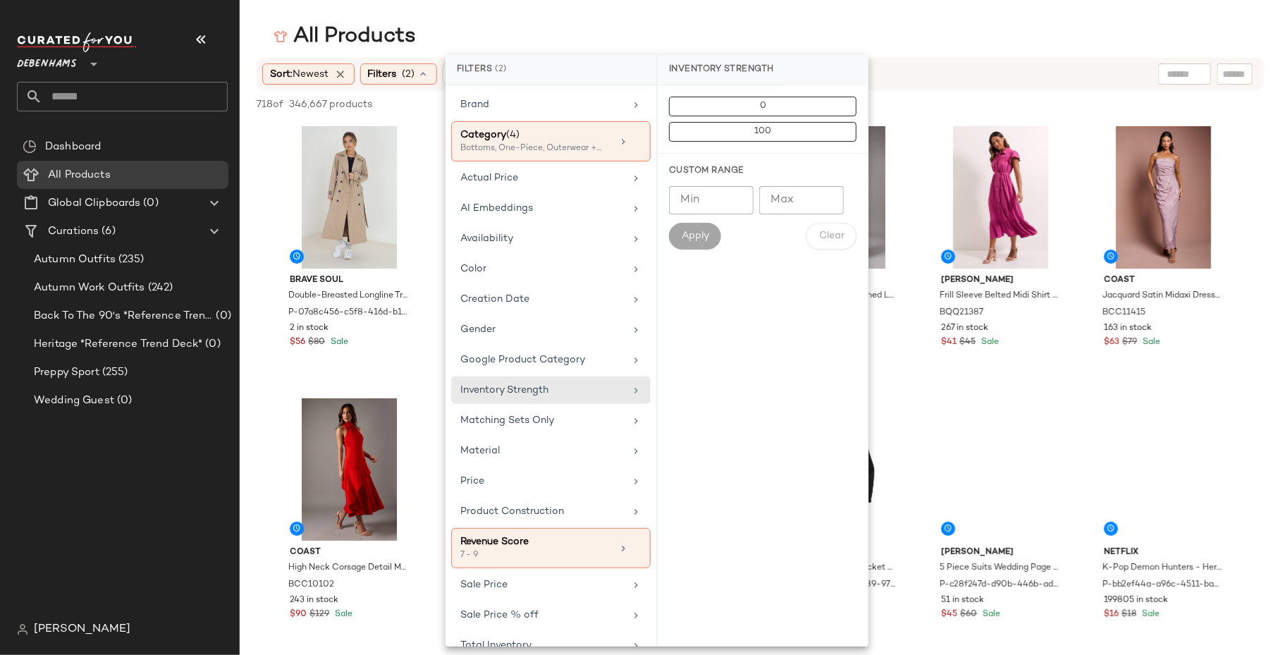
click at [746, 203] on input "Min" at bounding box center [711, 200] width 85 height 28
type input "*"
type input "***"
click at [700, 197] on input "***" at bounding box center [711, 200] width 85 height 28
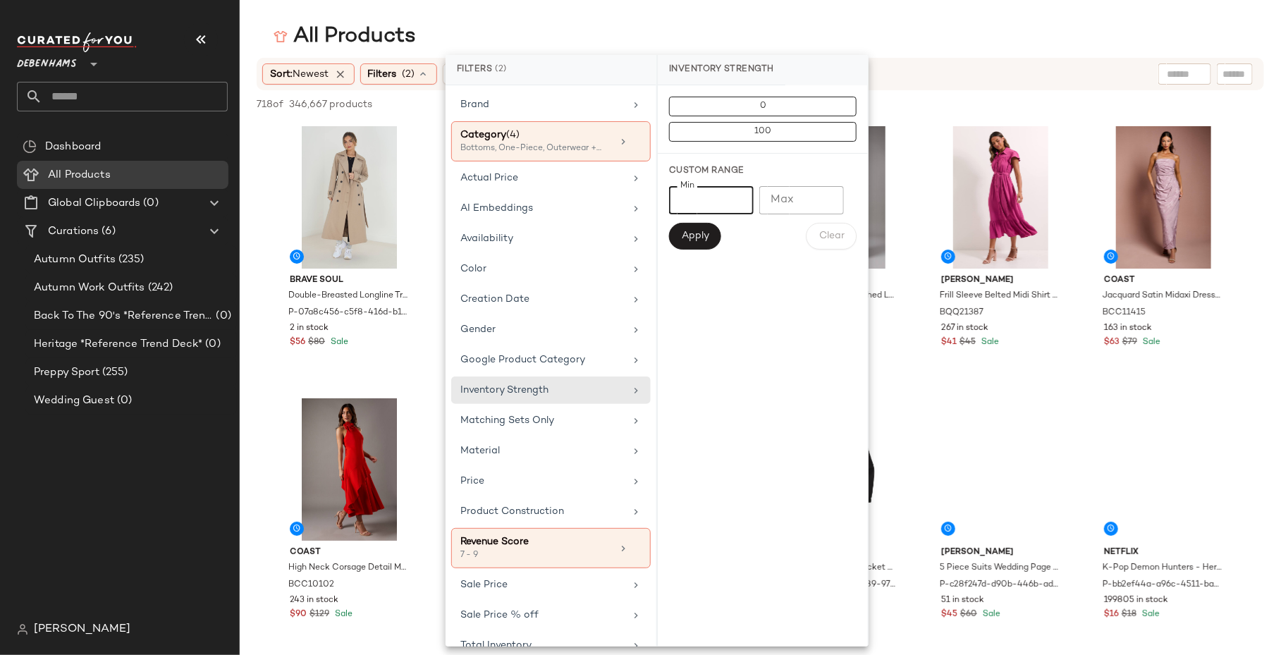
click at [700, 197] on input "***" at bounding box center [711, 200] width 85 height 28
click at [700, 20] on main "All Products Sort: Newest Filters (2) Reset 718 of 346,667 products • 0 selecte…" at bounding box center [640, 327] width 1281 height 655
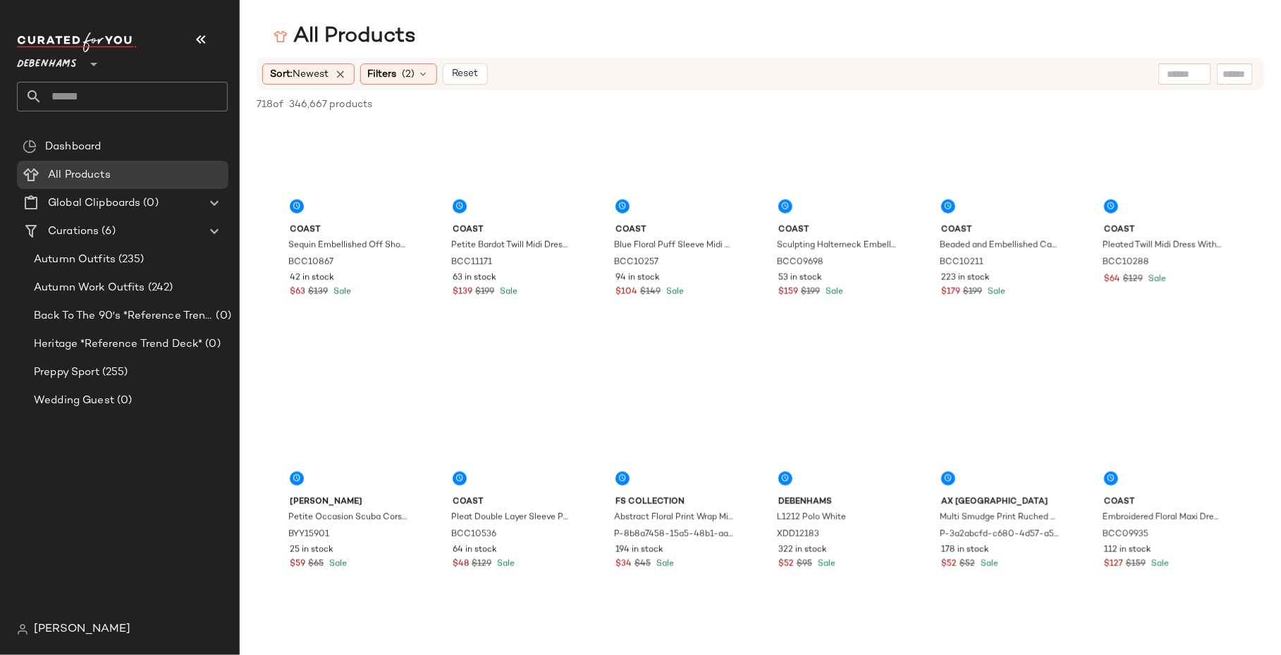
scroll to position [6064, 0]
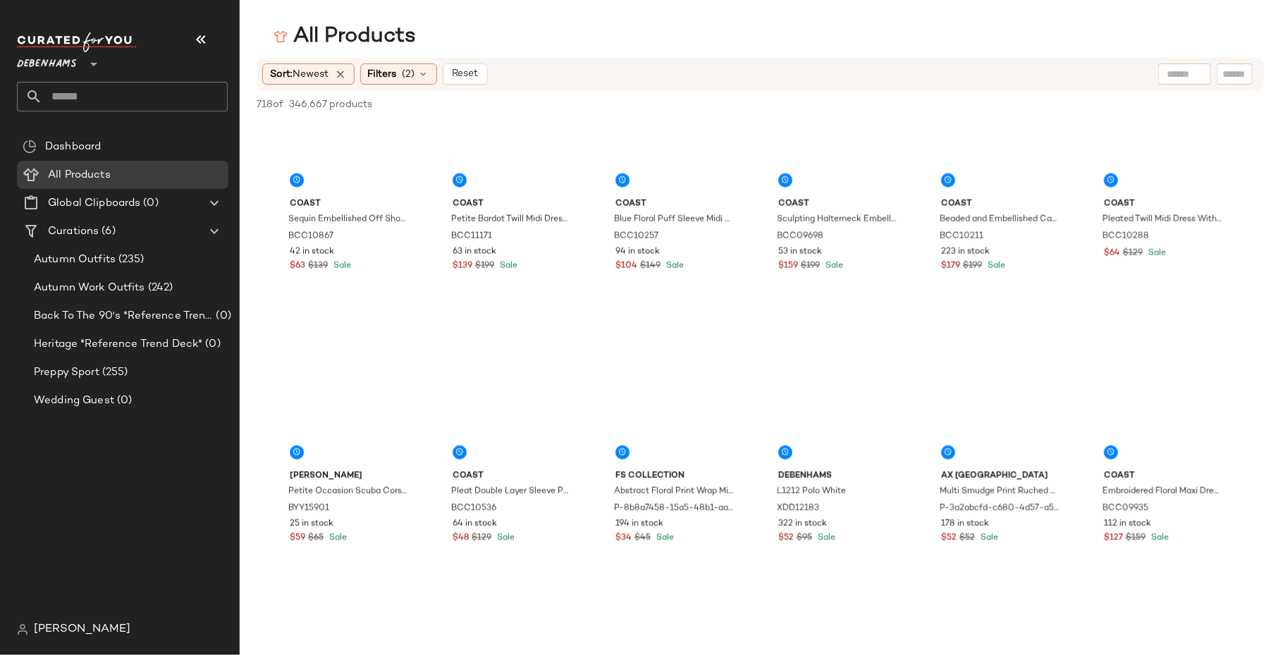
click at [408, 78] on span "(2)" at bounding box center [409, 74] width 13 height 15
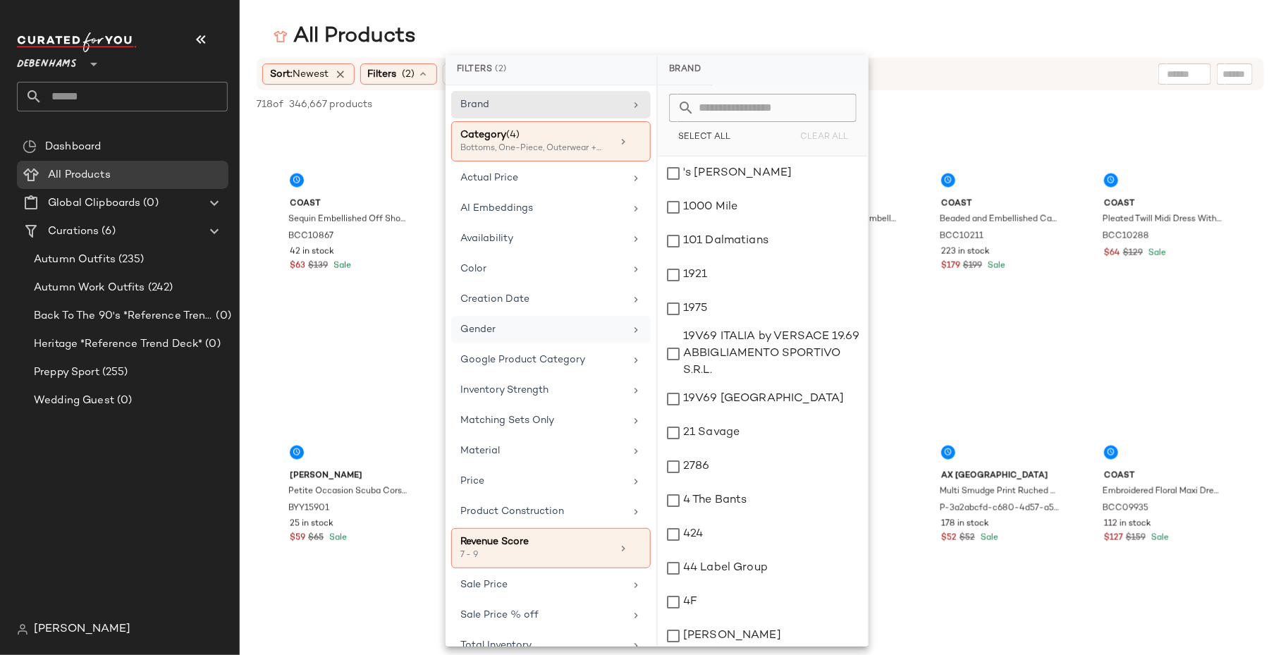
click at [525, 324] on div "Gender" at bounding box center [542, 329] width 164 height 15
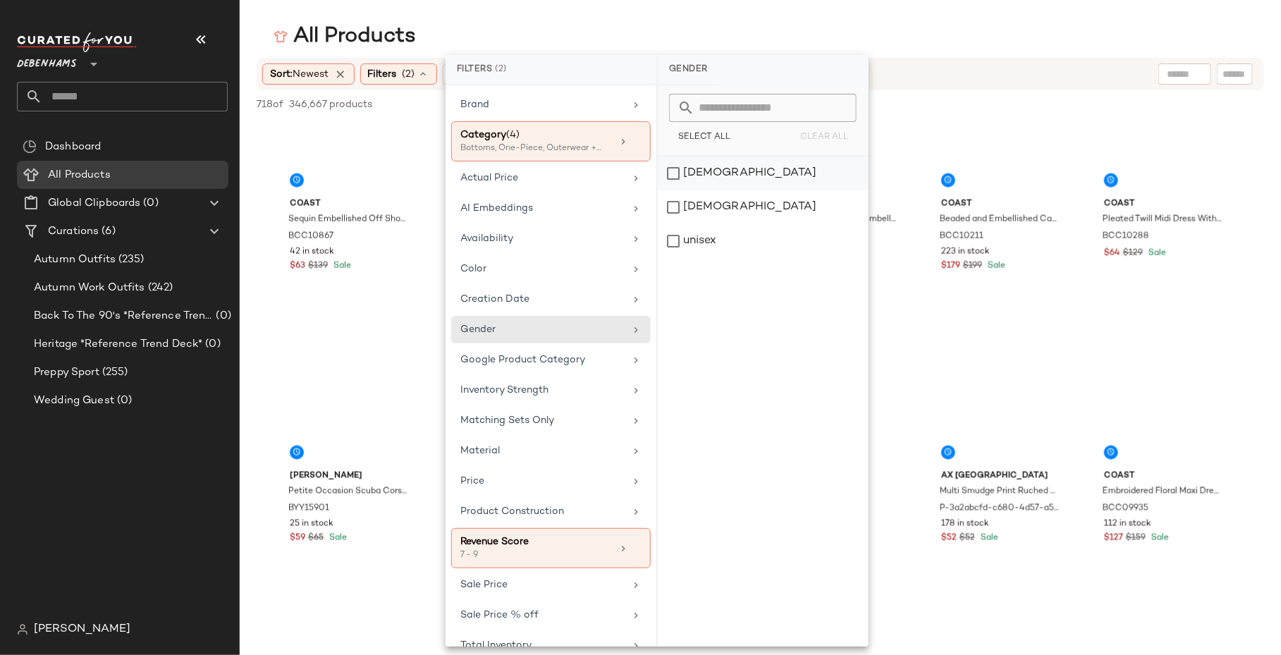
click at [704, 190] on div "female" at bounding box center [763, 207] width 210 height 34
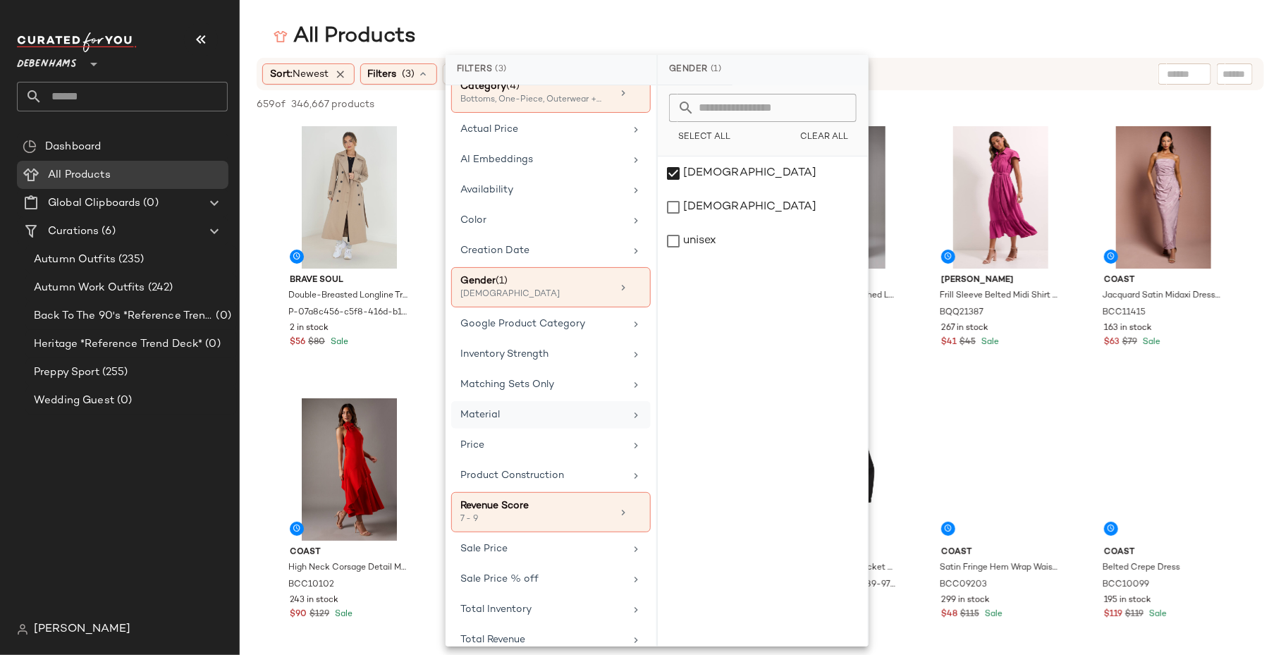
scroll to position [0, 0]
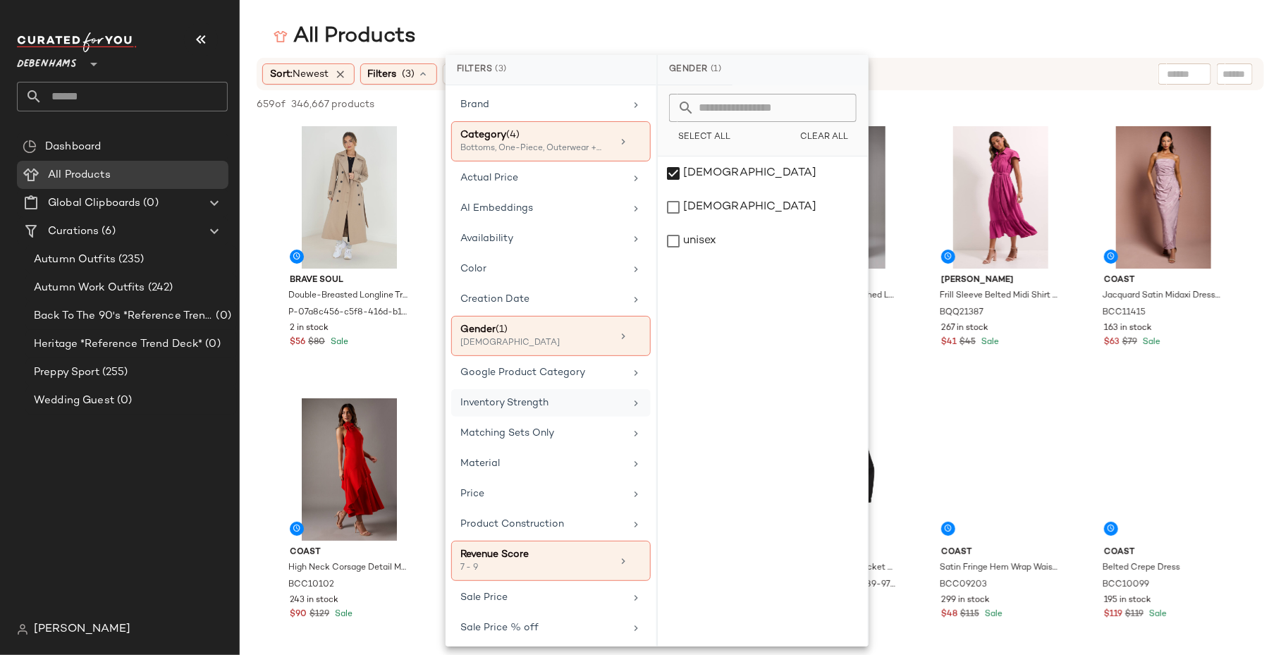
click at [548, 396] on div "Inventory Strength" at bounding box center [542, 403] width 164 height 15
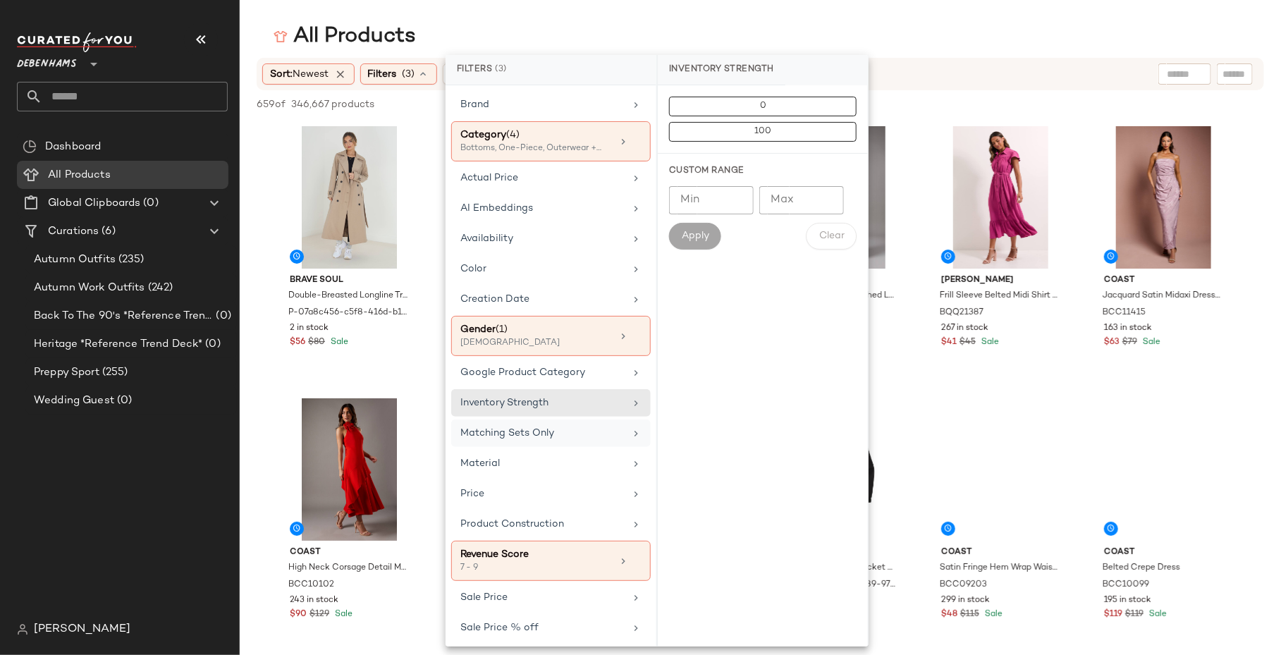
click at [548, 450] on div "Matching Sets Only" at bounding box center [551, 463] width 200 height 27
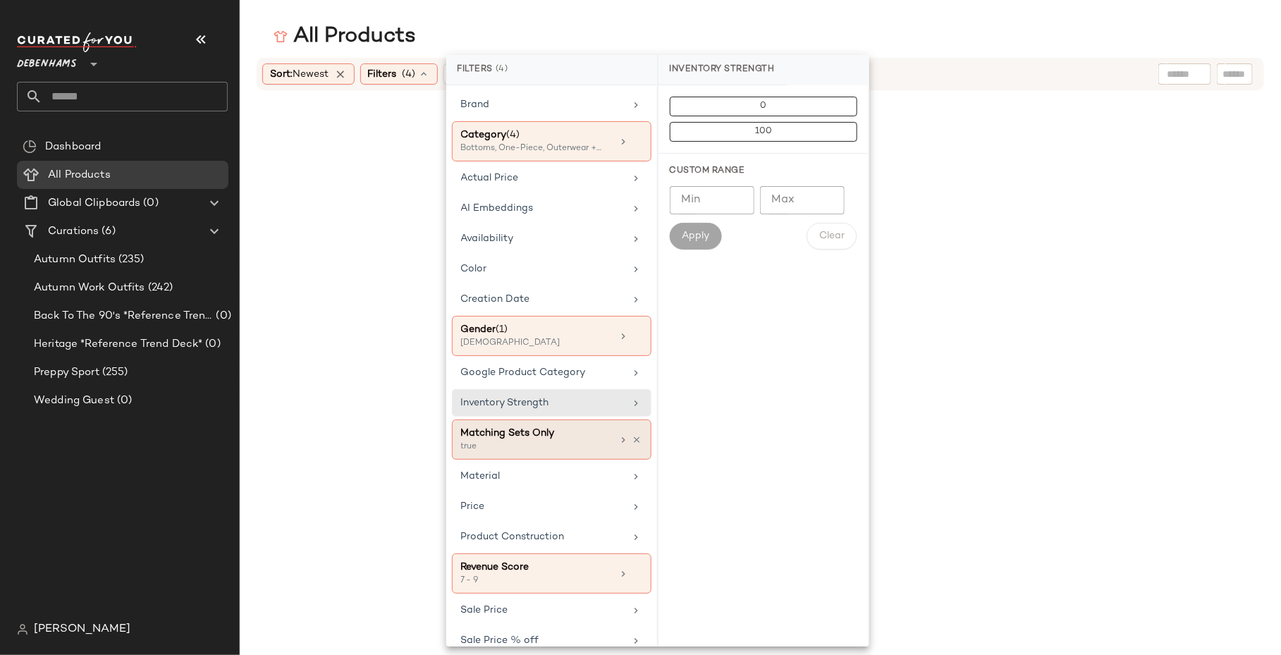
click at [544, 428] on span "Matching Sets Only" at bounding box center [508, 433] width 94 height 11
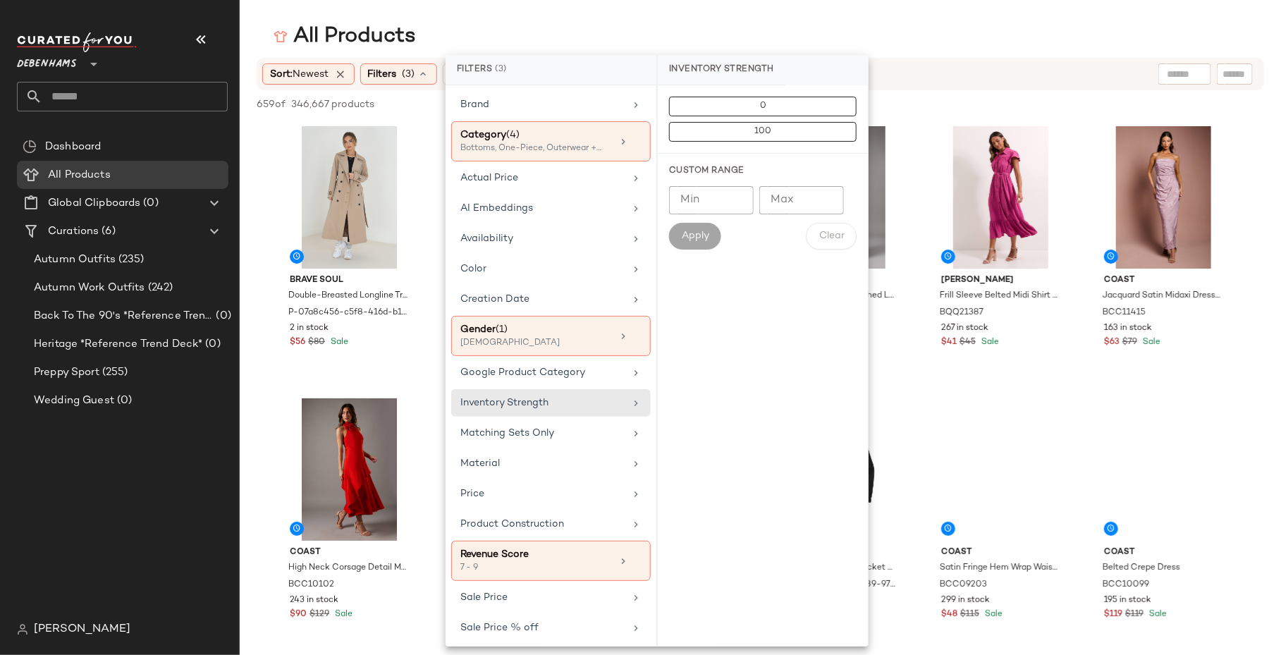
click at [608, 30] on div "All Products" at bounding box center [760, 37] width 1041 height 28
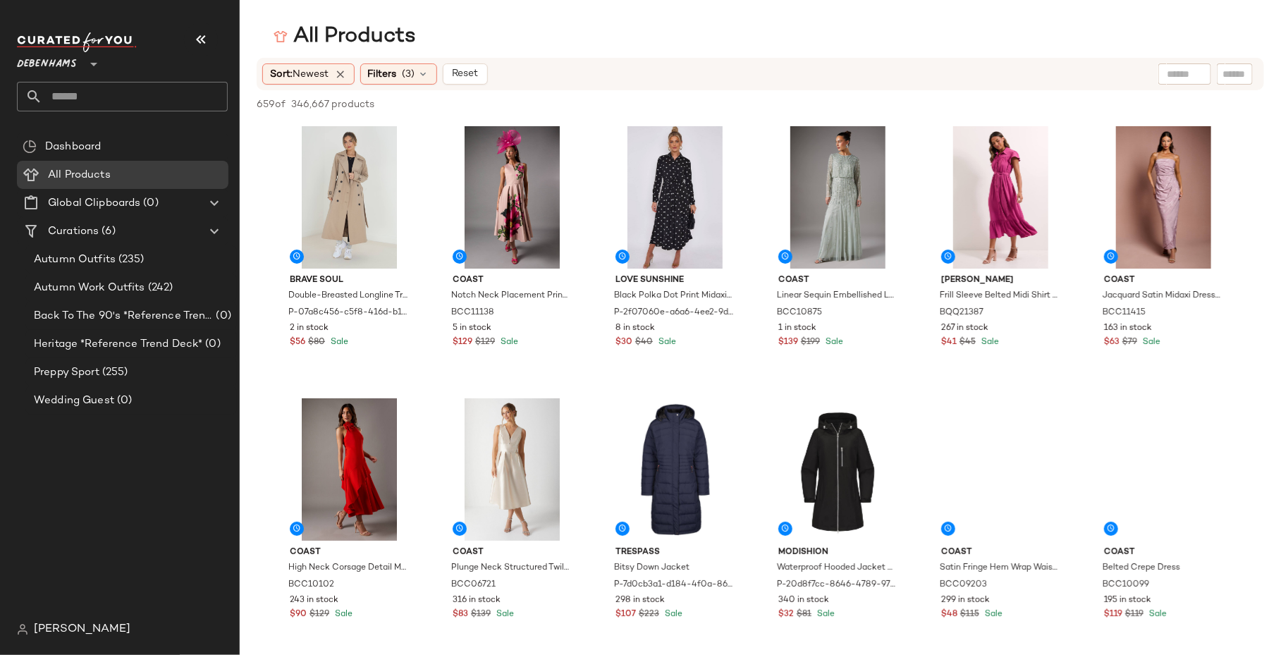
click at [302, 85] on div "Sort: Newest Filters (3) Reset" at bounding box center [761, 74] width 1008 height 32
click at [310, 74] on span "Newest" at bounding box center [311, 74] width 36 height 11
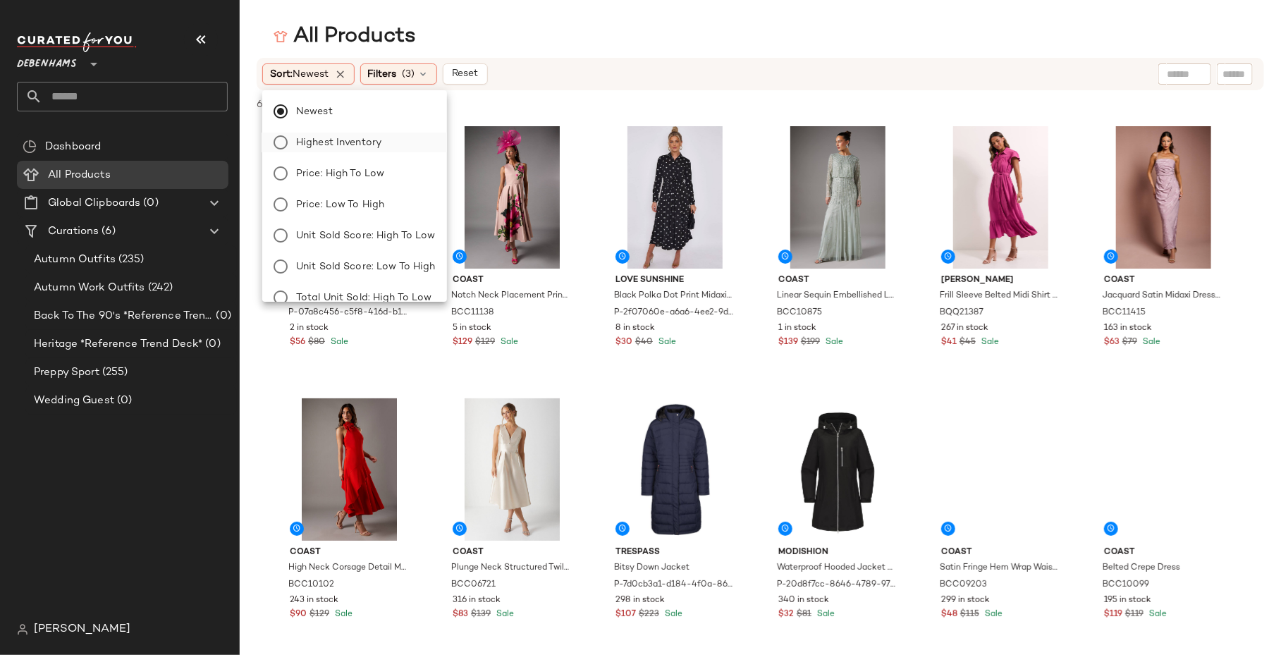
click at [353, 141] on span "Highest Inventory" at bounding box center [338, 142] width 85 height 15
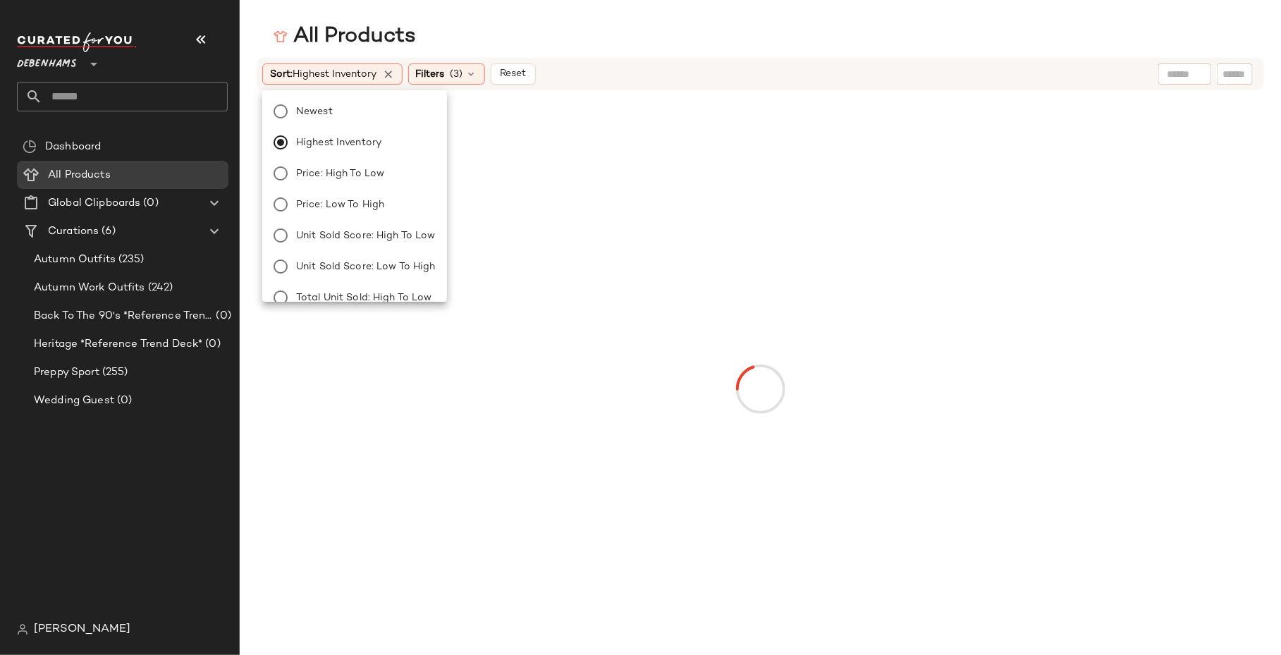
click at [439, 4] on main "All Products Sort: Highest Inventory Filters (3) Reset" at bounding box center [640, 327] width 1281 height 655
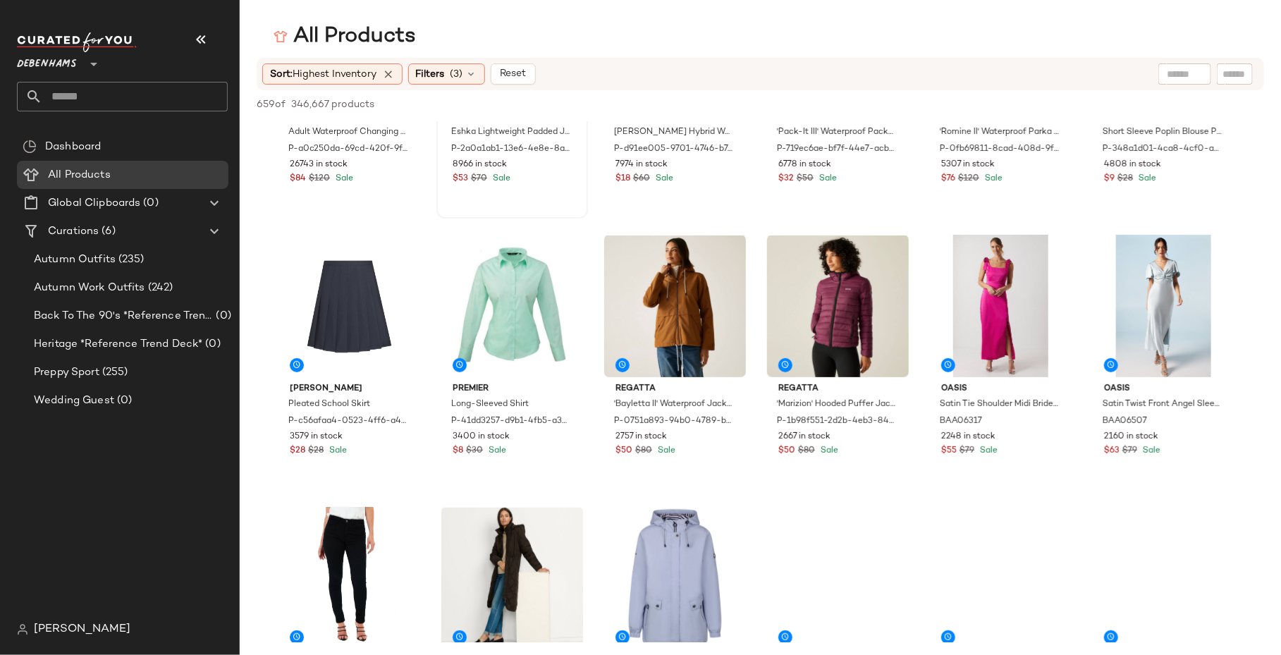
scroll to position [182, 0]
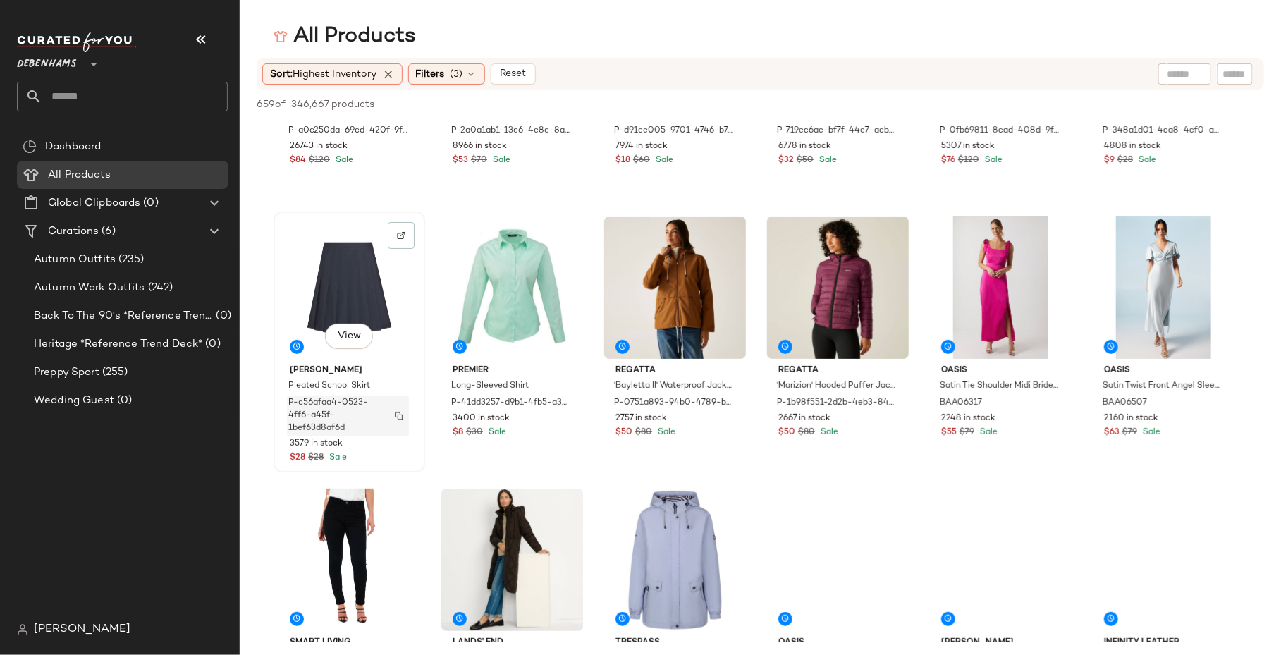
click at [403, 415] on img "button" at bounding box center [399, 416] width 8 height 8
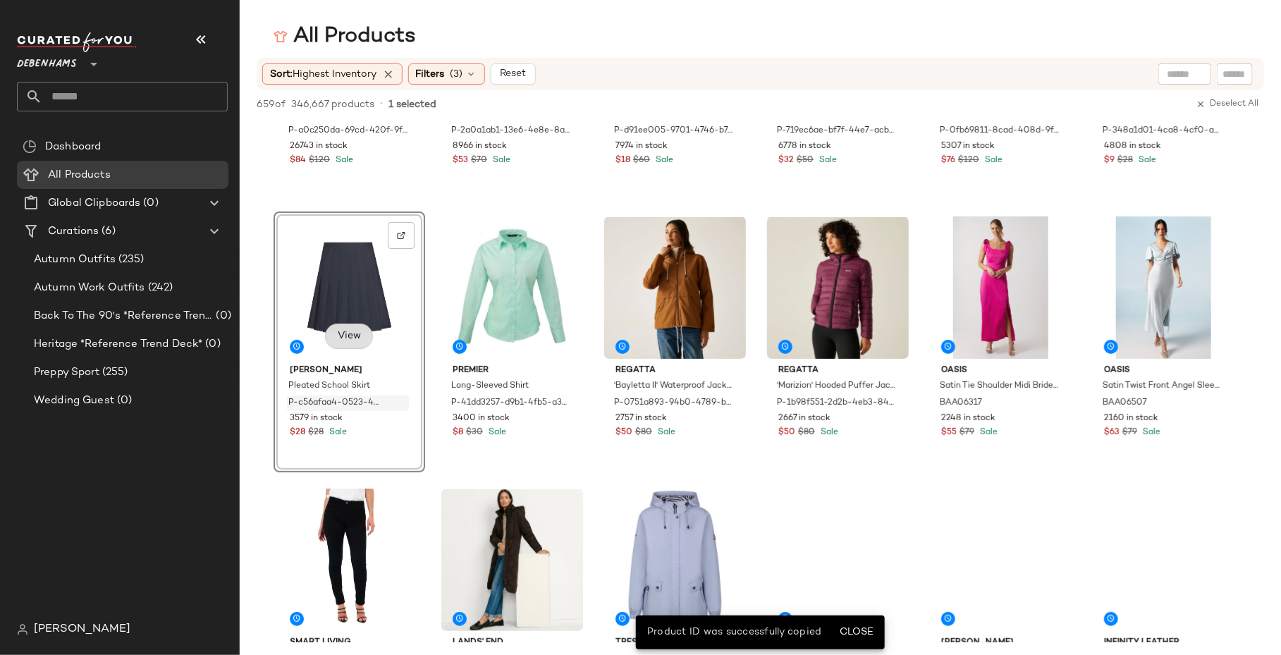
click at [361, 338] on span "View" at bounding box center [349, 336] width 24 height 11
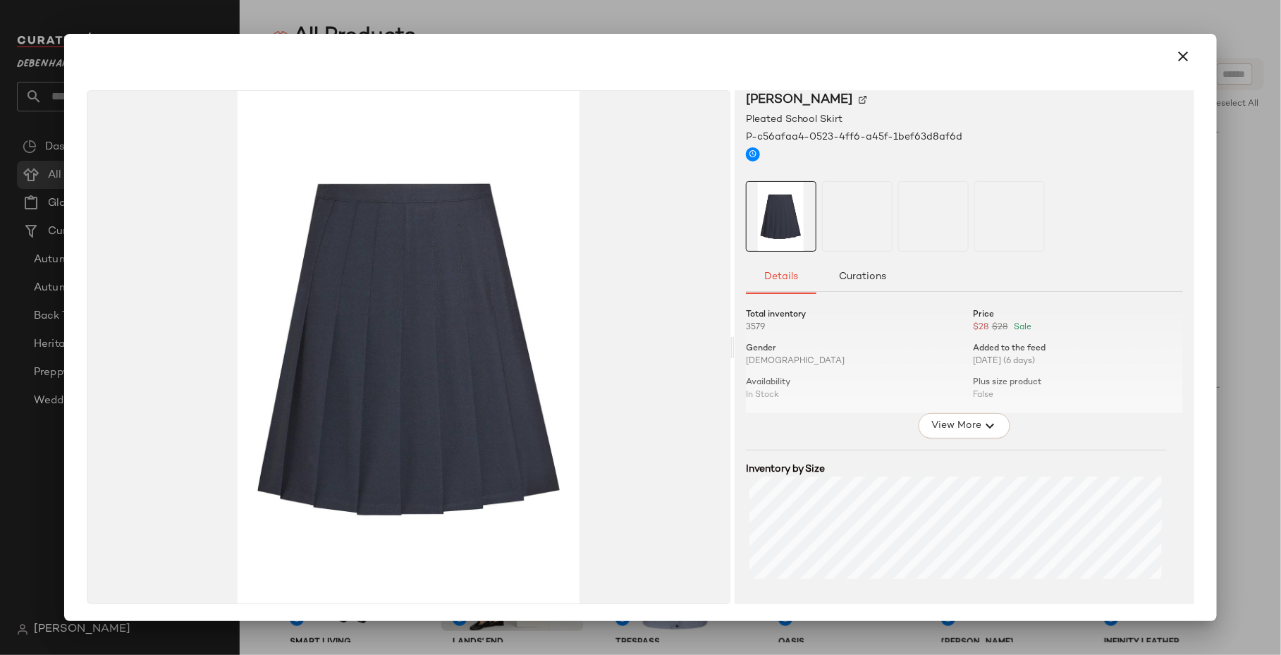
scroll to position [128, 0]
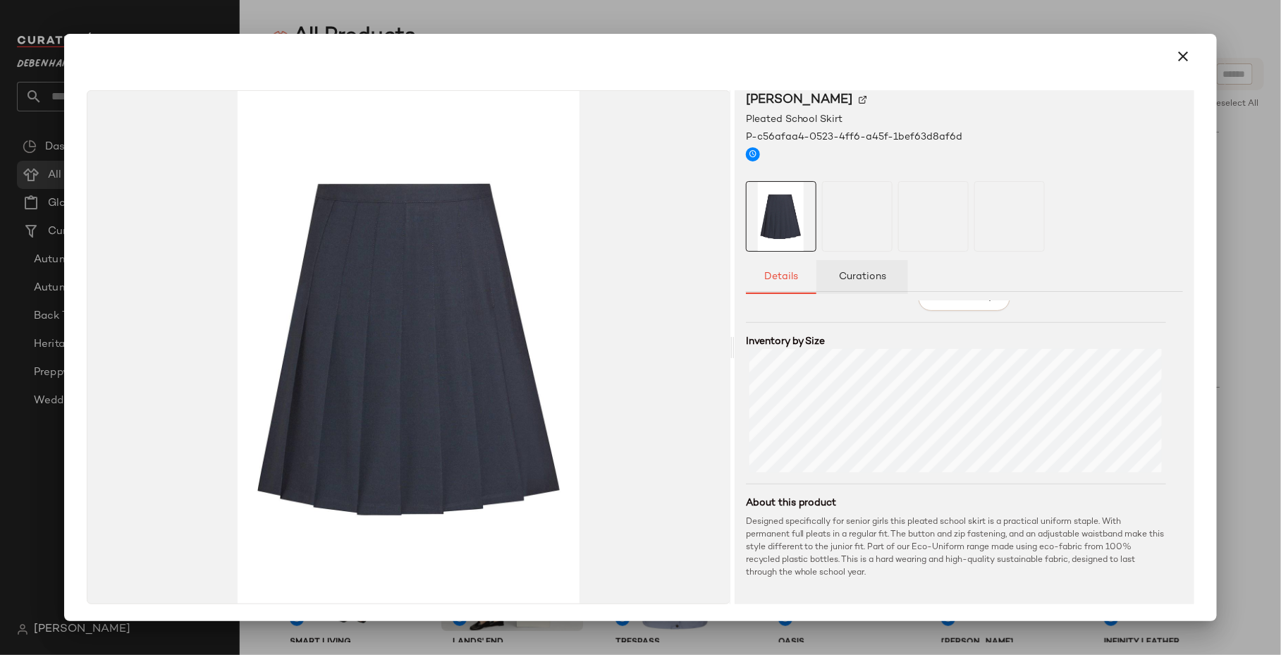
click at [869, 285] on button "Curations" at bounding box center [863, 277] width 92 height 34
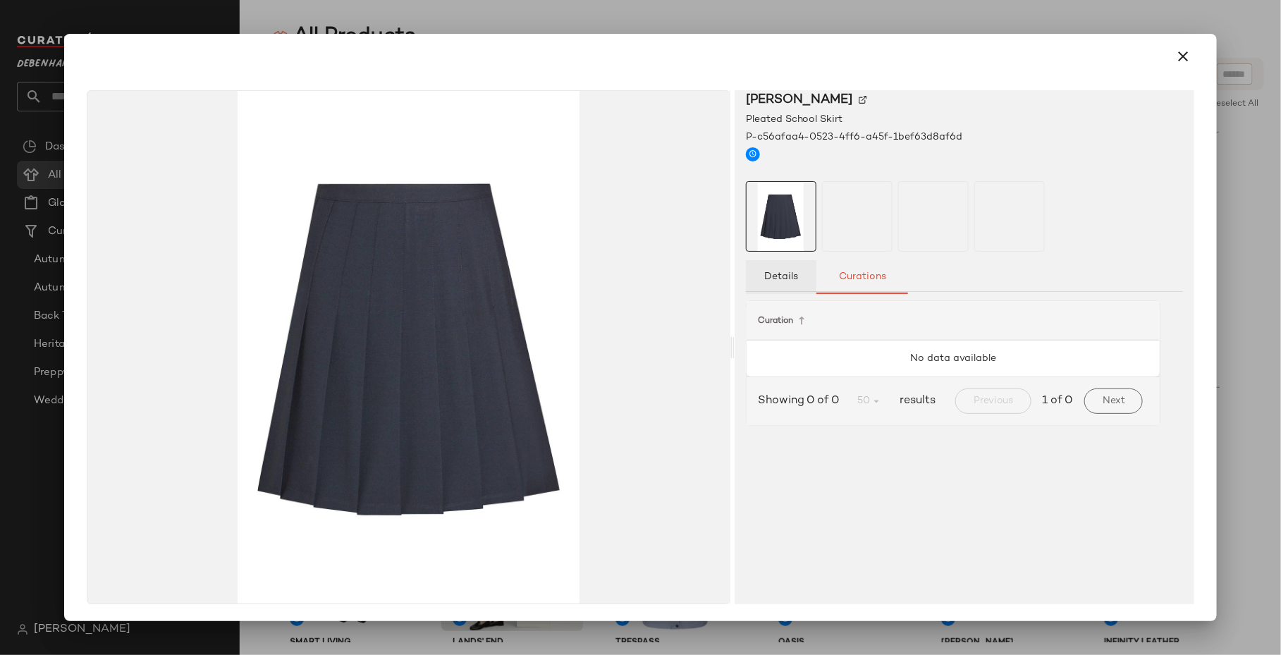
click at [790, 270] on button "Details" at bounding box center [781, 277] width 71 height 34
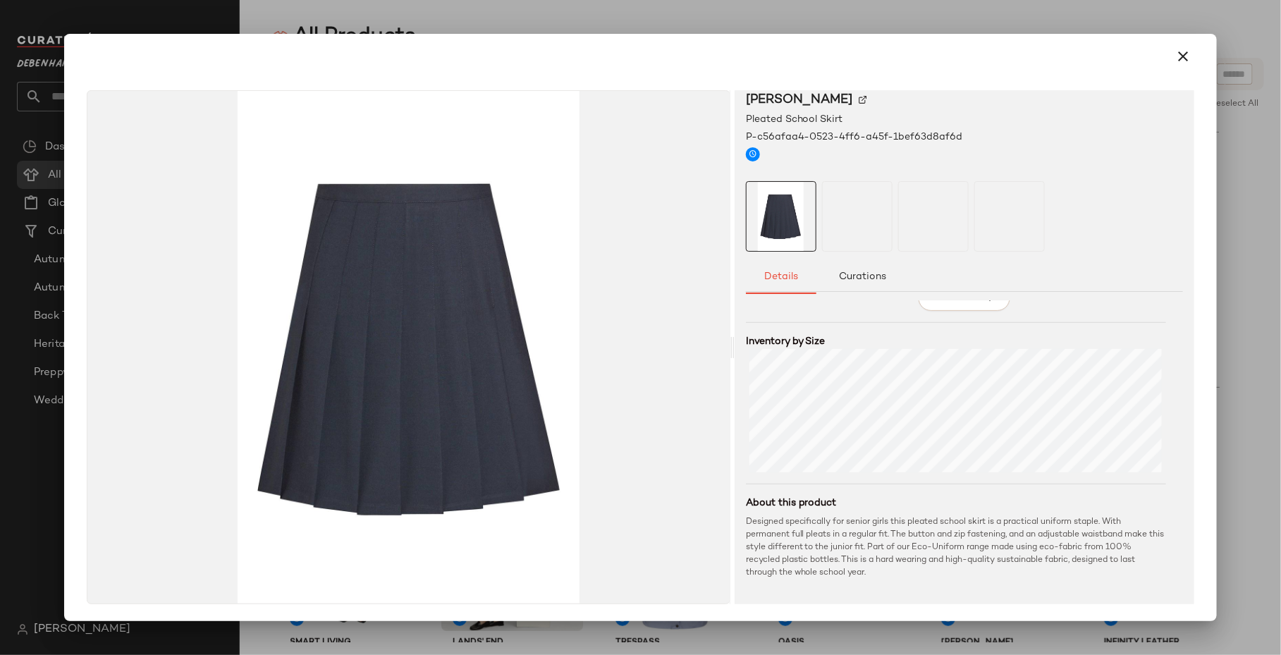
scroll to position [0, 0]
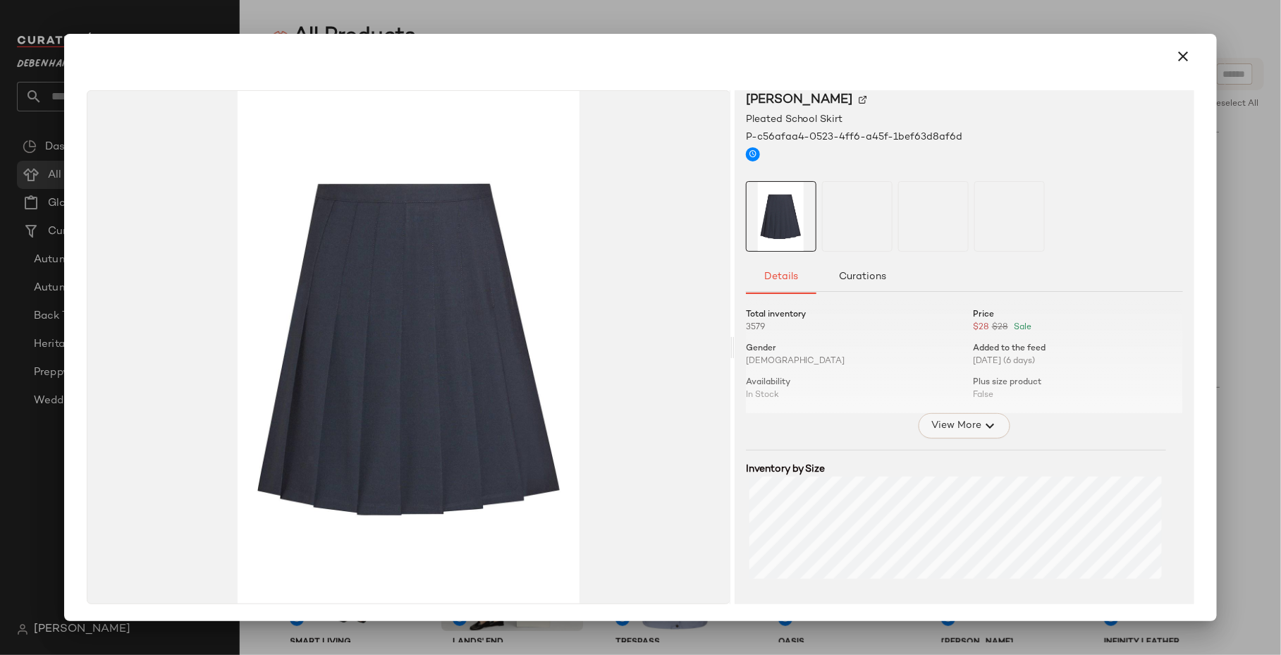
click at [975, 435] on button "View More" at bounding box center [965, 425] width 92 height 25
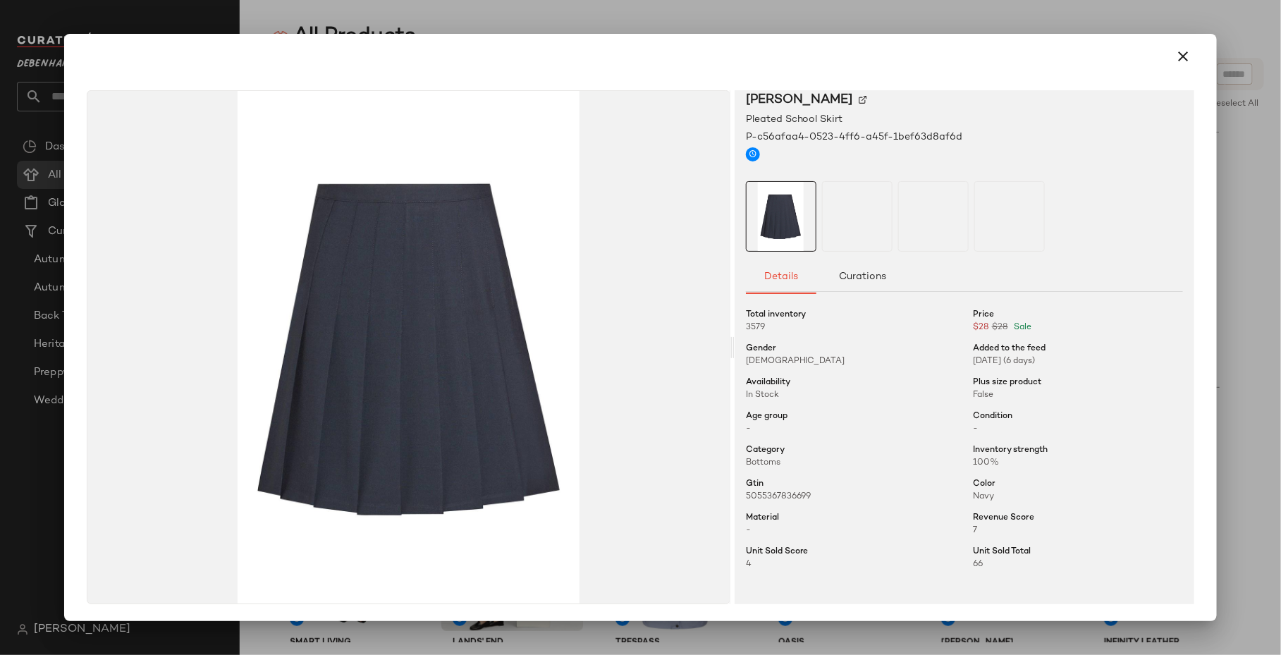
scroll to position [4, 0]
click at [1269, 355] on div at bounding box center [640, 327] width 1281 height 655
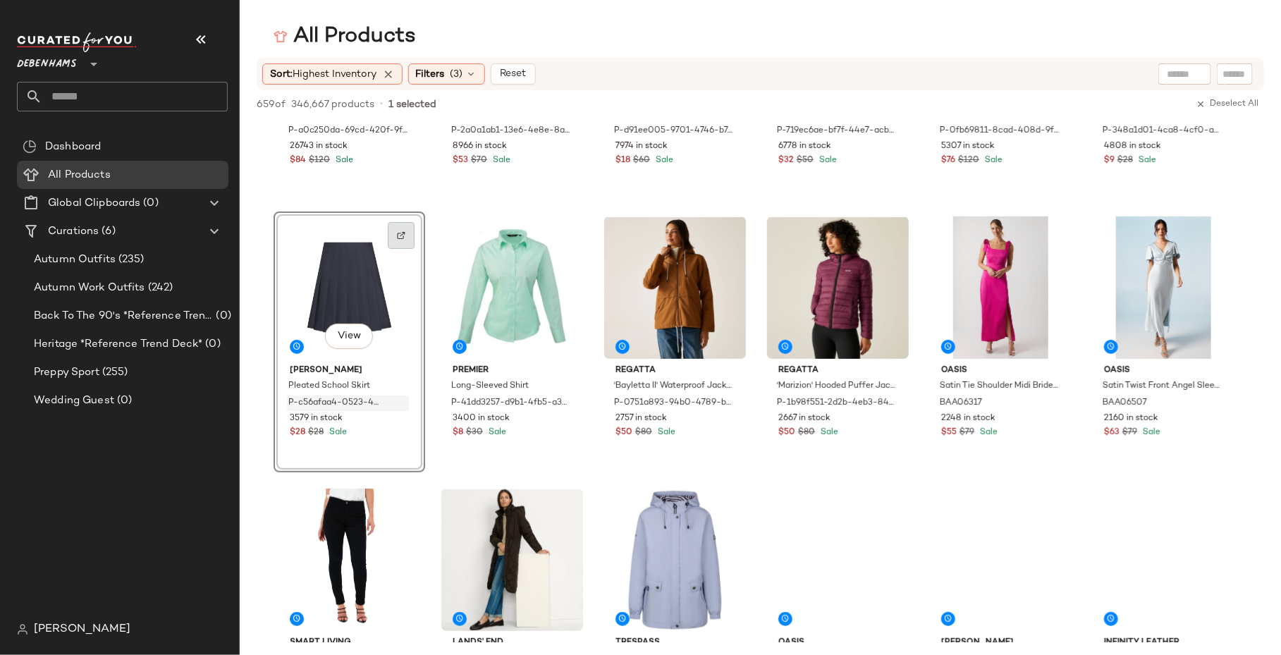
click at [405, 233] on img at bounding box center [401, 235] width 8 height 8
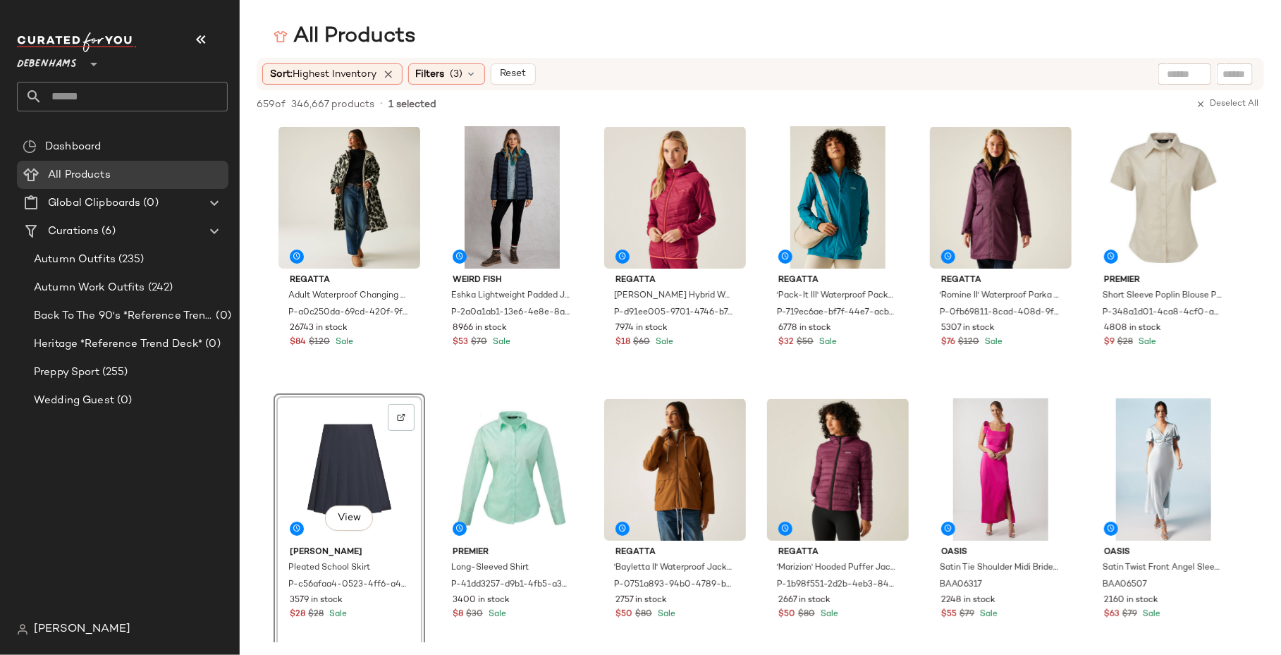
scroll to position [182, 0]
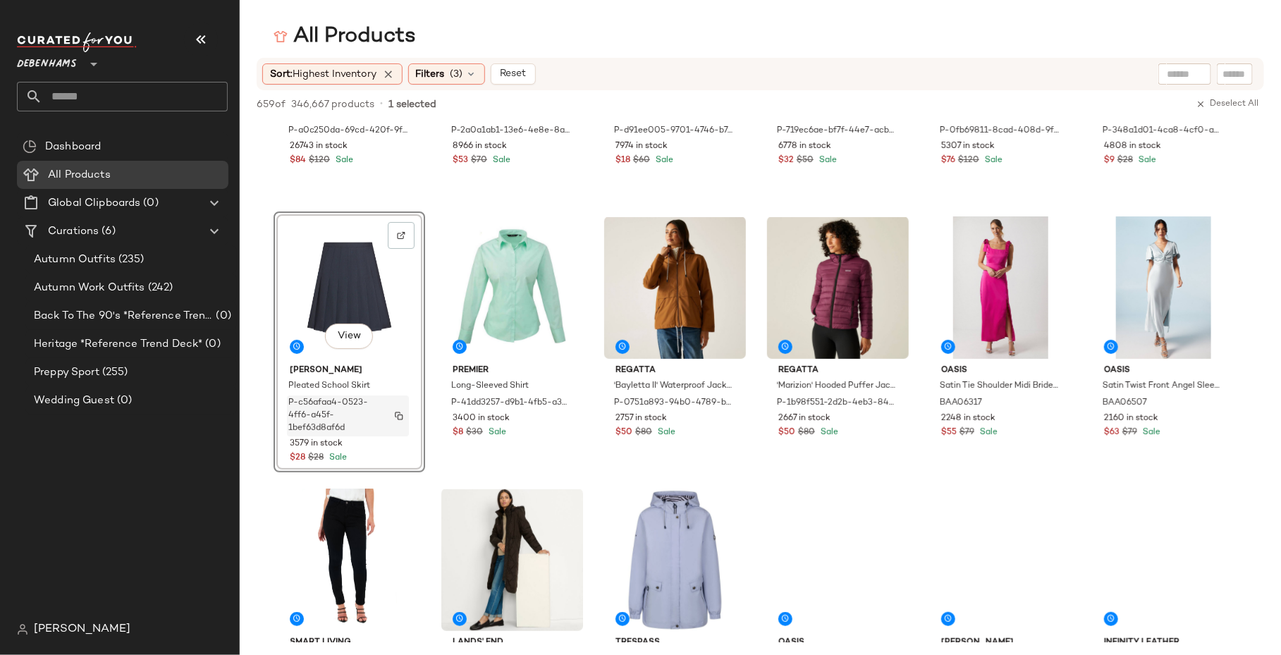
click at [403, 415] on img "button" at bounding box center [399, 416] width 8 height 8
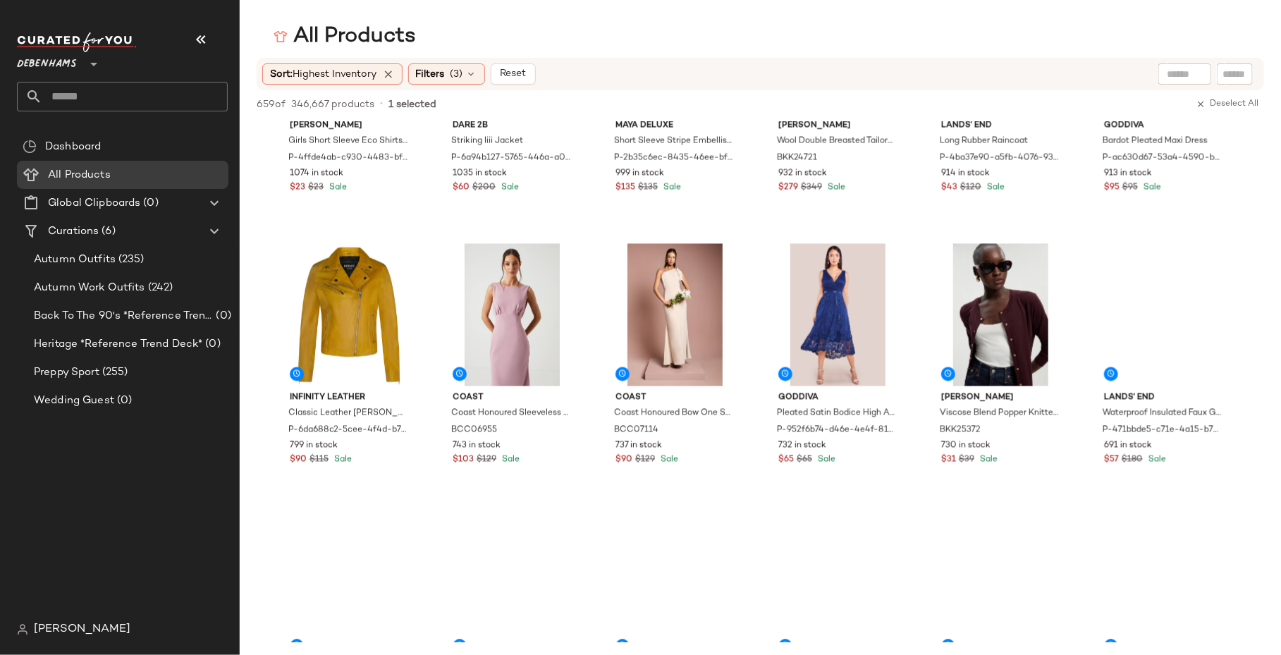
scroll to position [1247, 0]
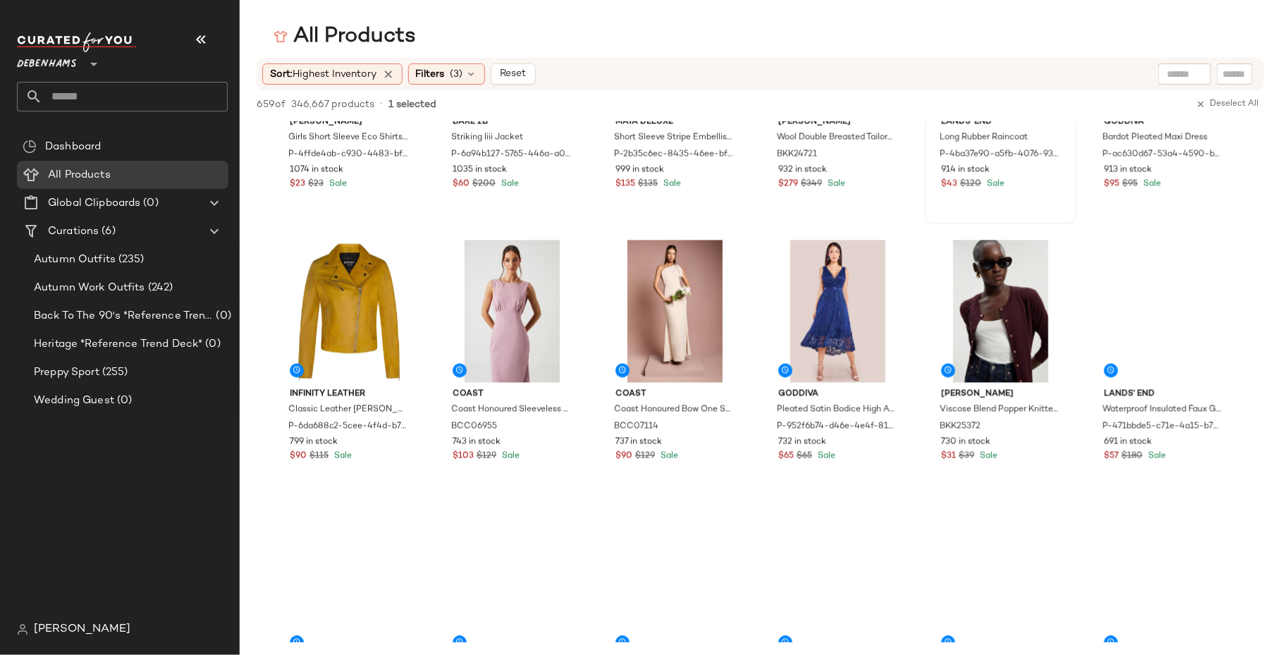
click at [989, 94] on span "View" at bounding box center [1001, 87] width 24 height 11
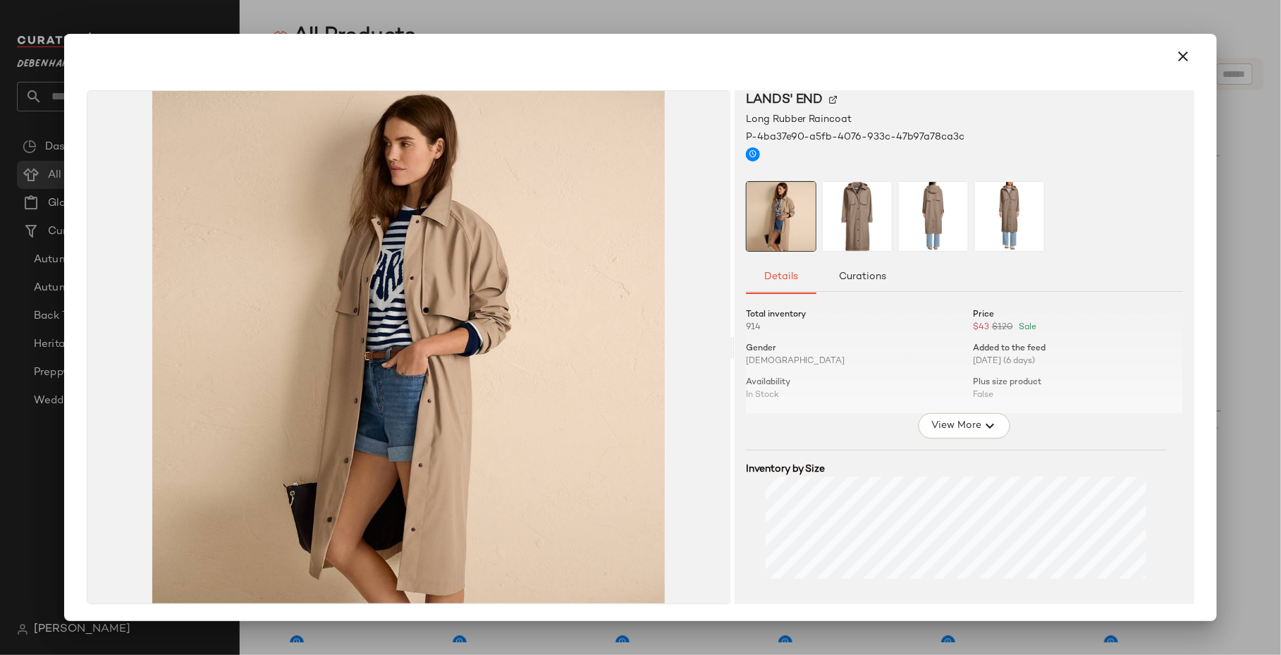
click at [845, 27] on div at bounding box center [640, 327] width 1281 height 655
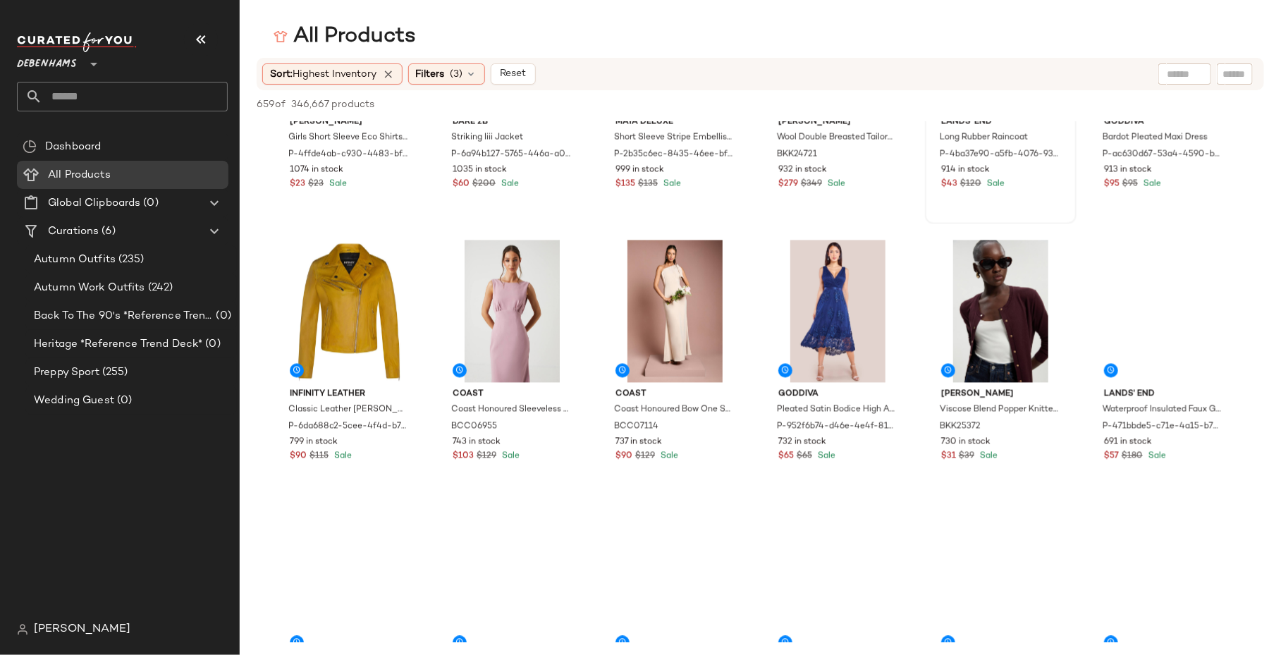
click at [977, 101] on button "View" at bounding box center [1001, 87] width 48 height 25
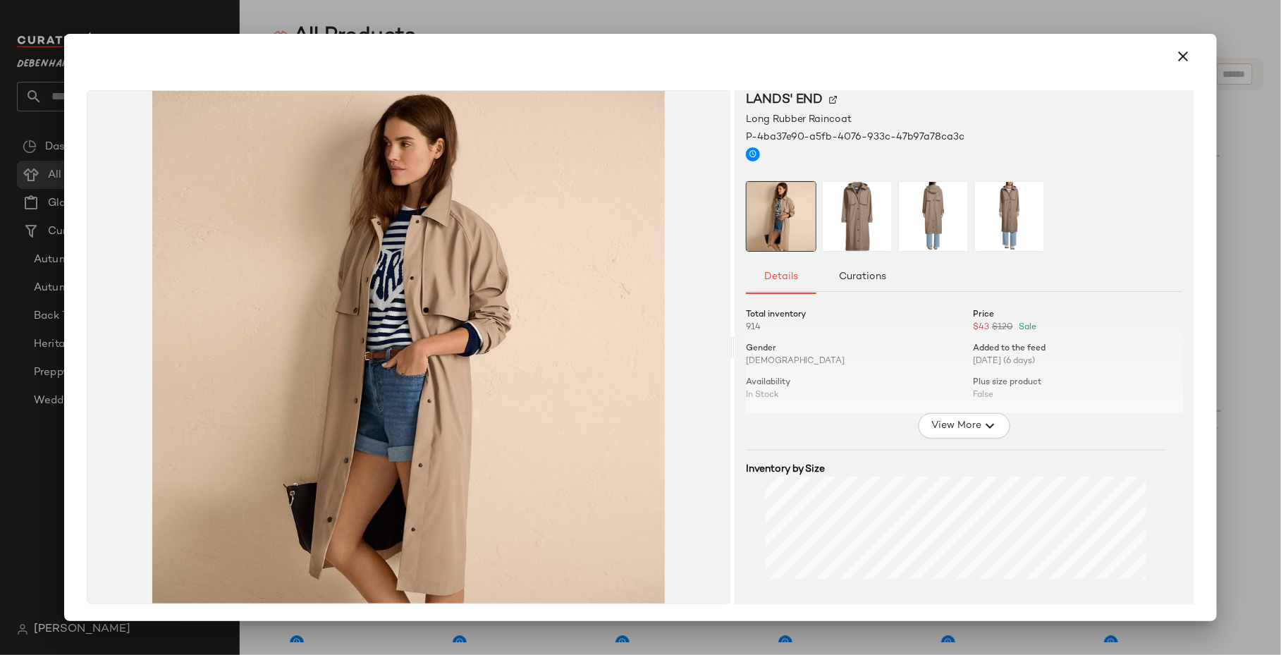
click at [570, 21] on div at bounding box center [640, 327] width 1281 height 655
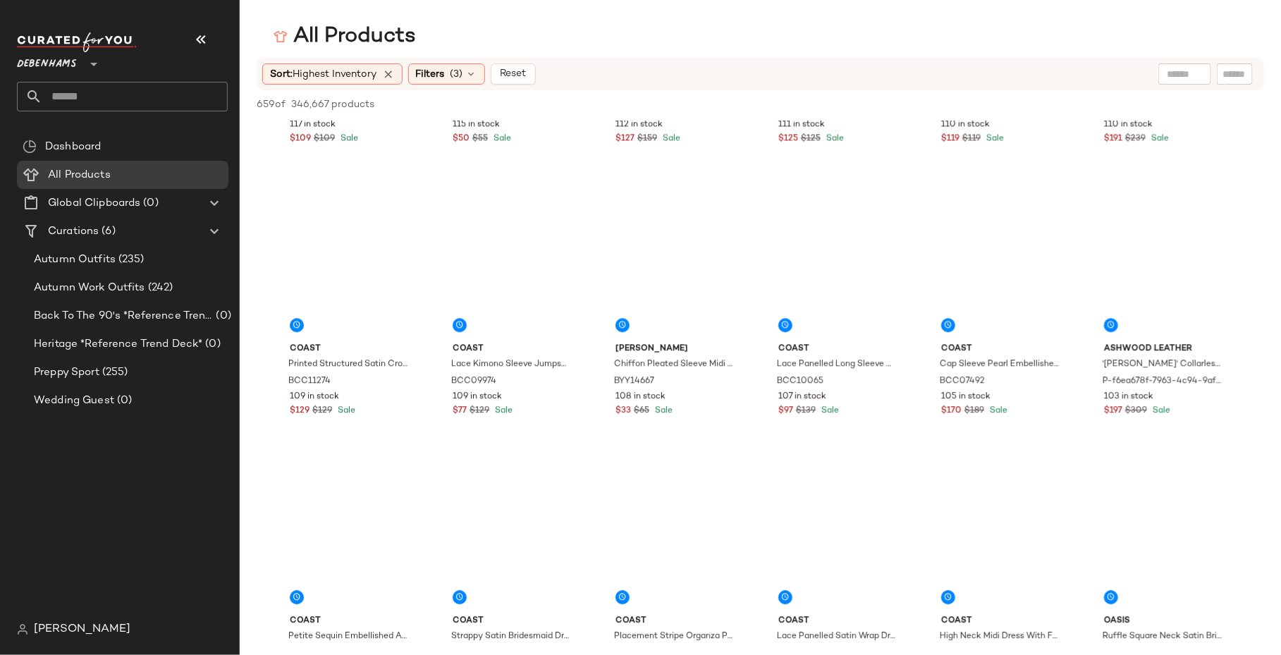
scroll to position [11804, 0]
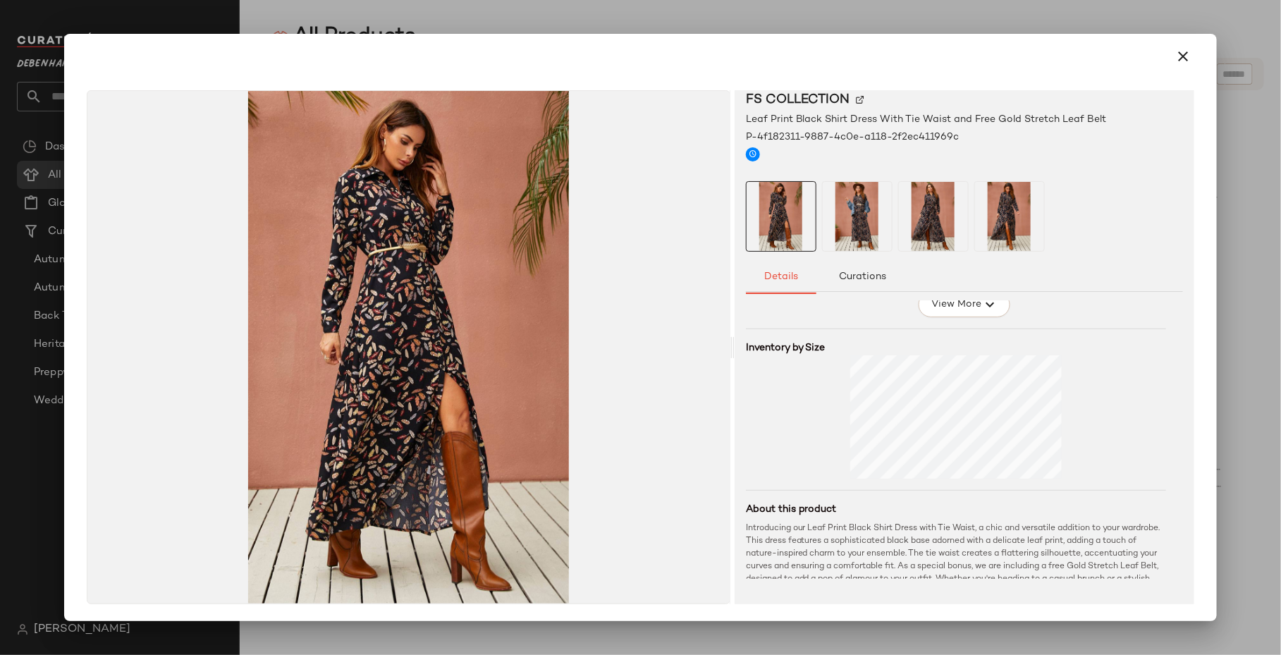
scroll to position [127, 0]
click at [962, 13] on div at bounding box center [640, 327] width 1281 height 655
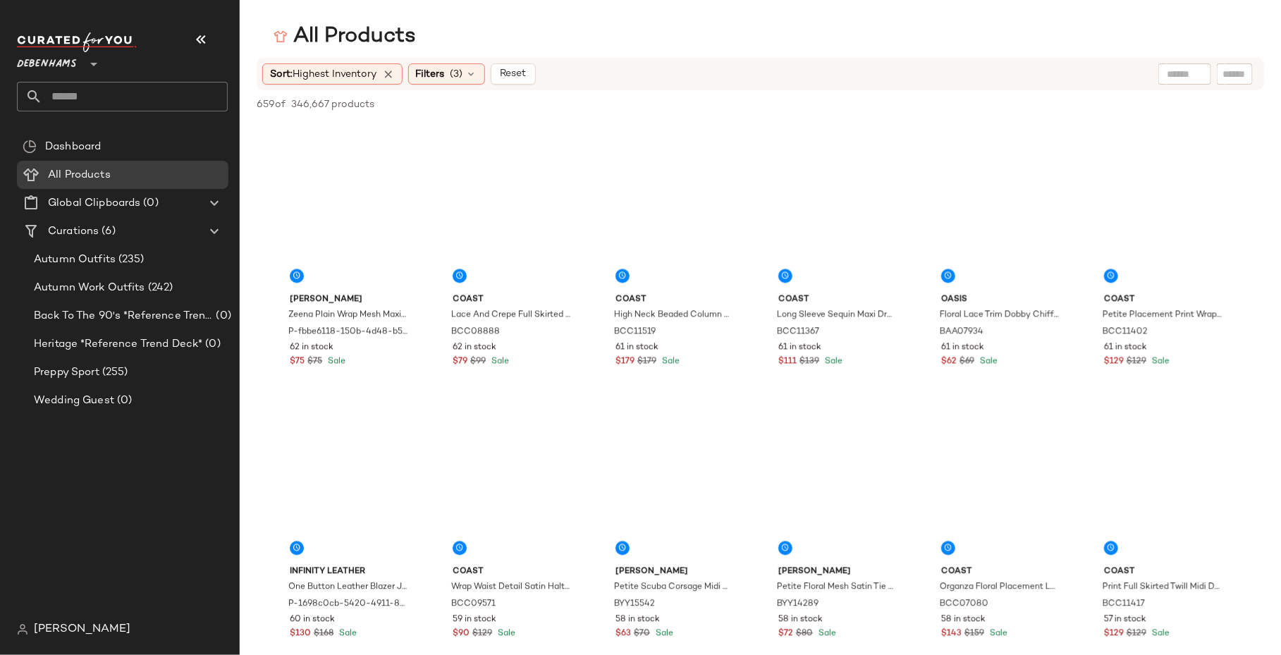
scroll to position [16949, 0]
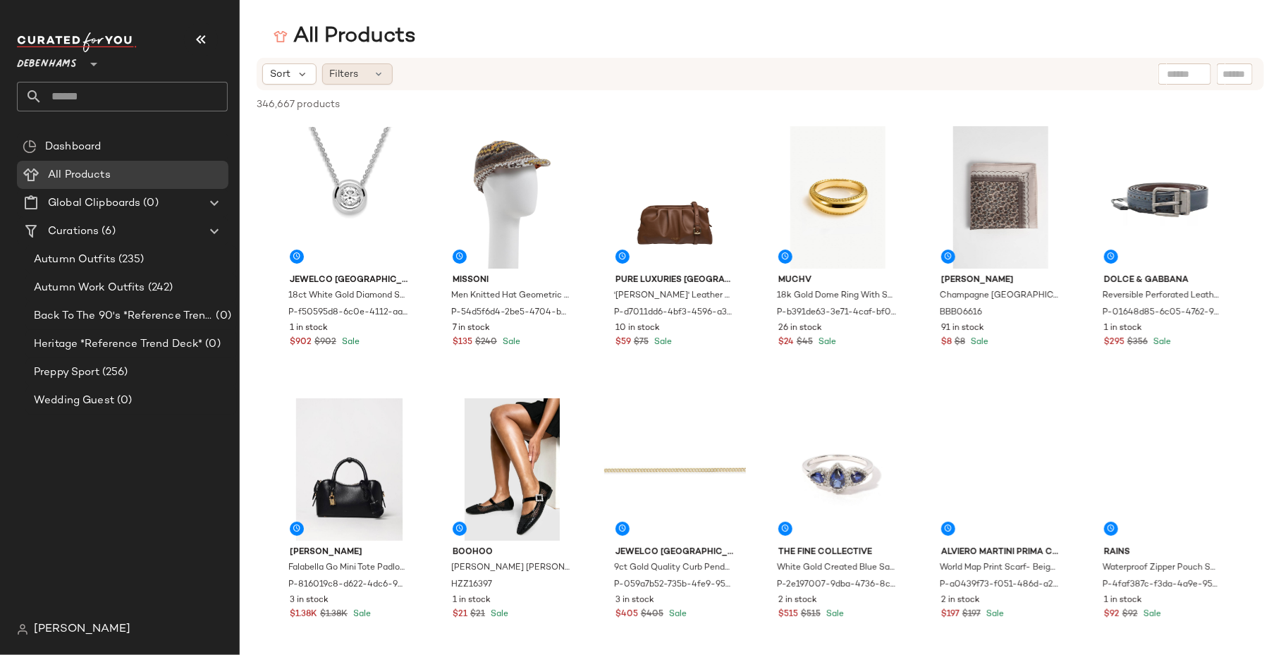
click at [377, 78] on icon at bounding box center [379, 73] width 11 height 11
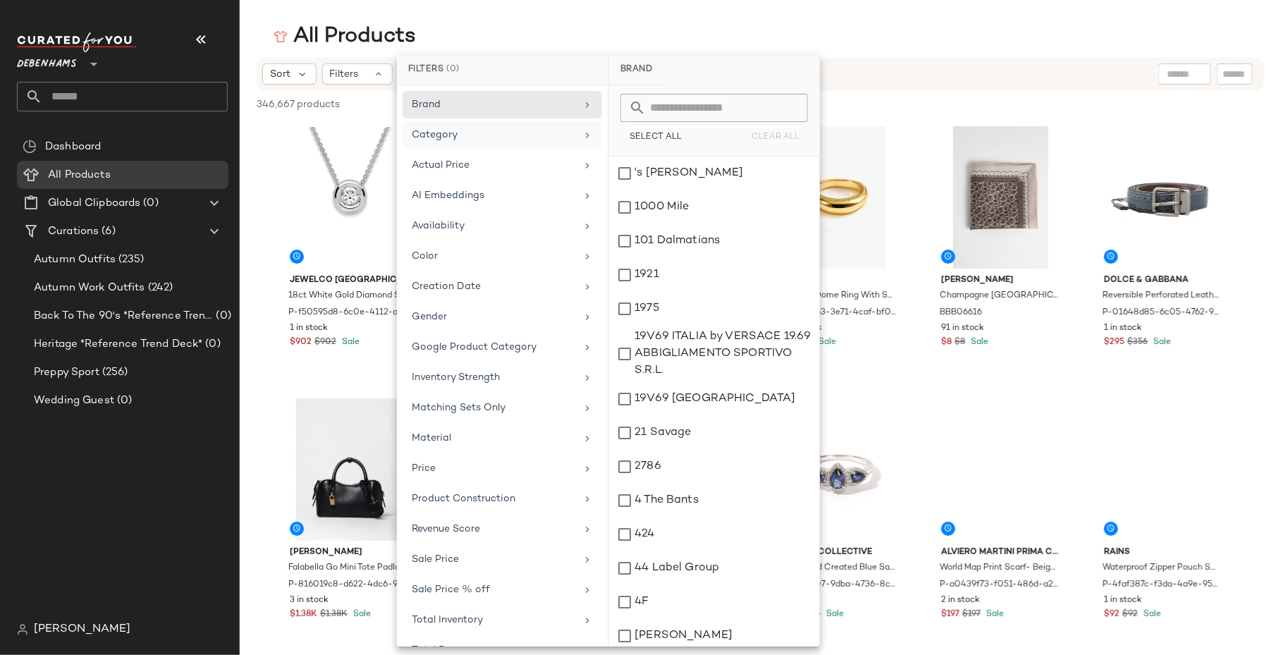
click at [552, 128] on div "Category" at bounding box center [494, 135] width 164 height 15
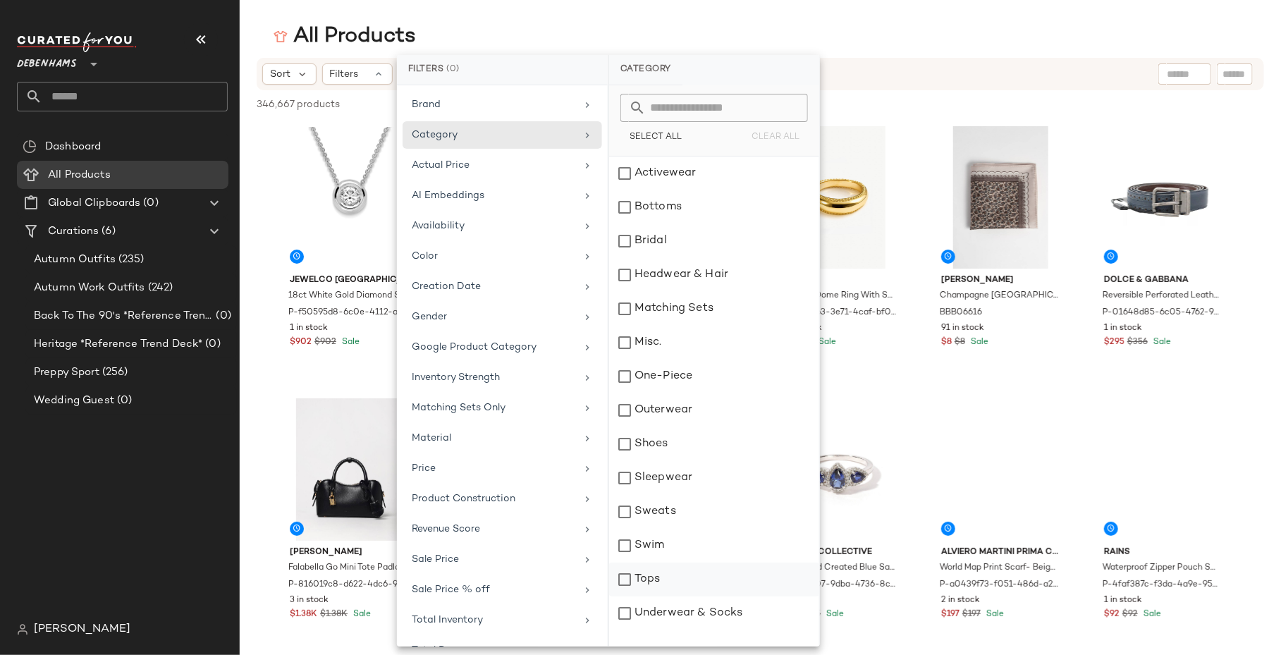
click at [657, 597] on div "Tops" at bounding box center [714, 614] width 210 height 34
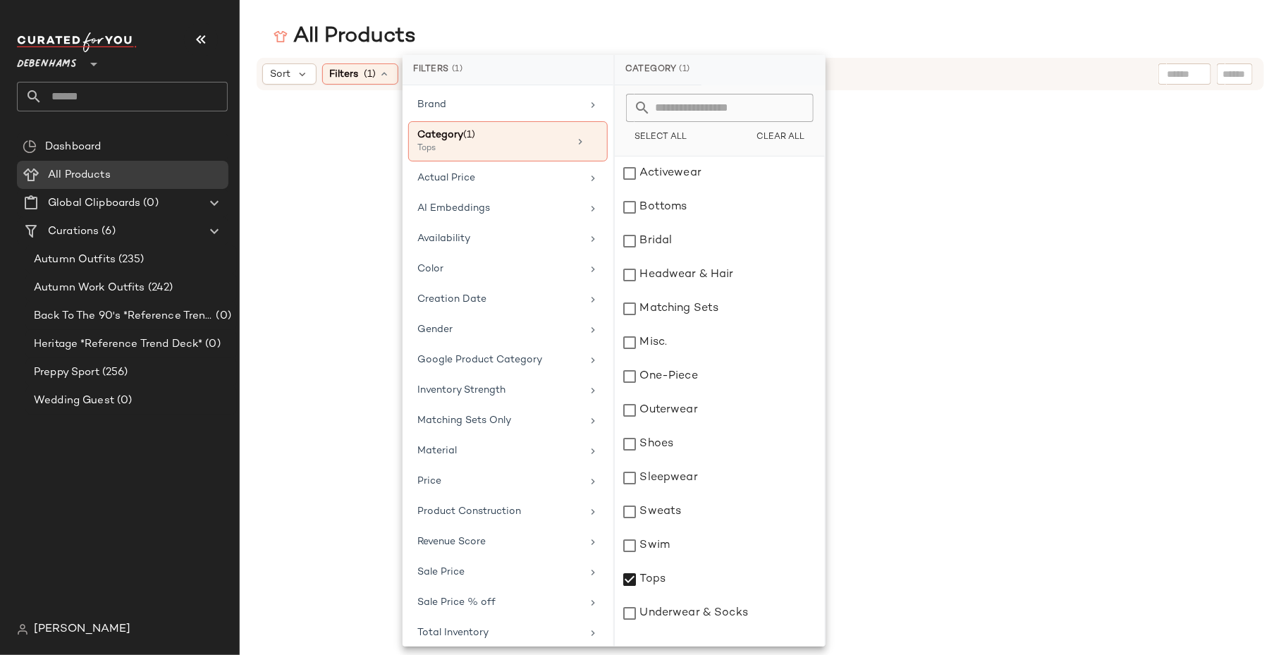
click at [716, 43] on div "All Products" at bounding box center [760, 37] width 1041 height 28
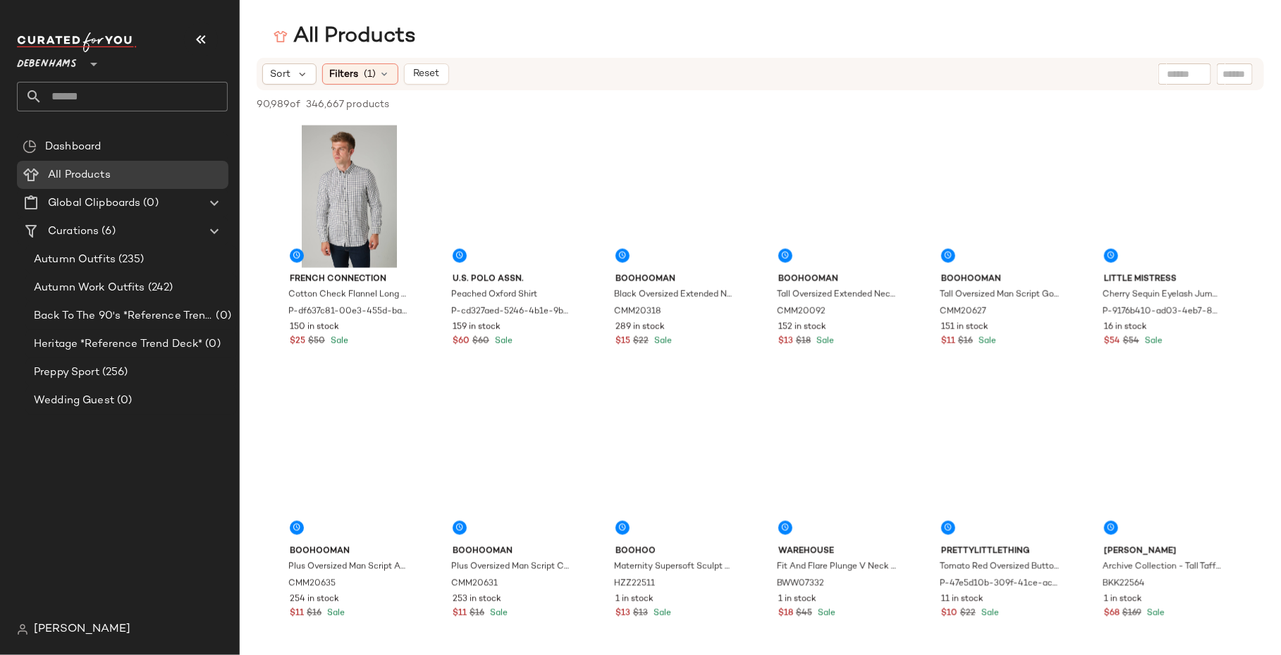
scroll to position [1147, 0]
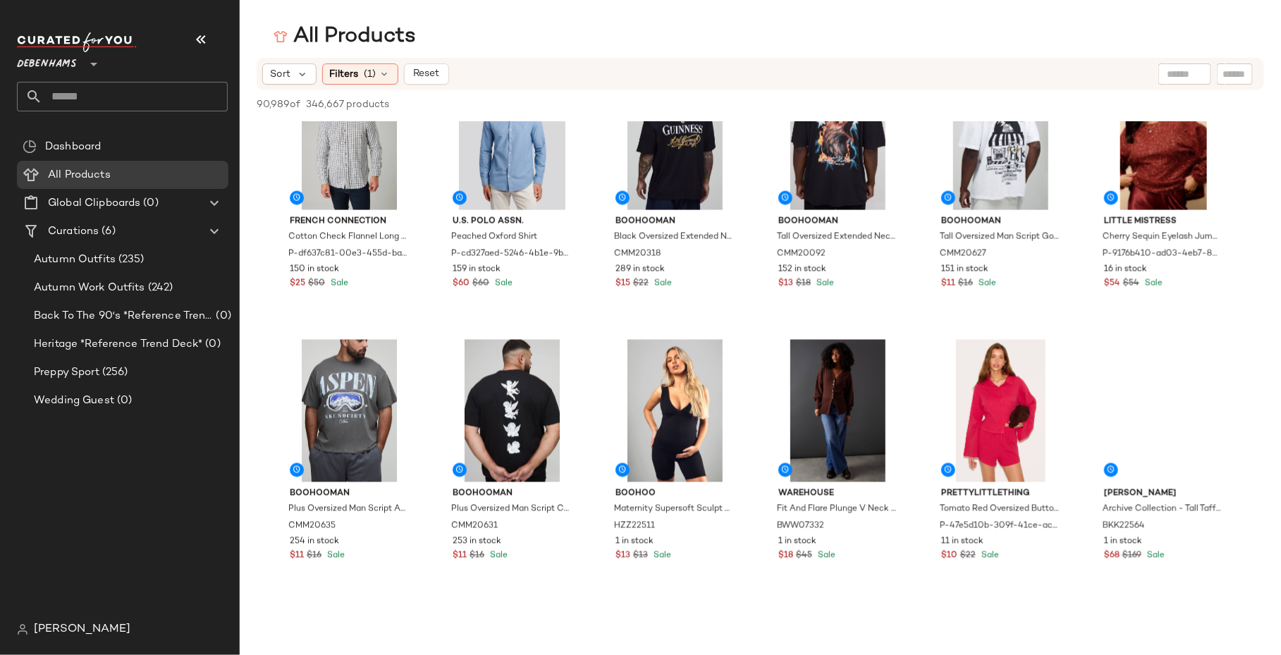
click at [1191, 80] on div at bounding box center [1185, 73] width 53 height 21
type input "*******"
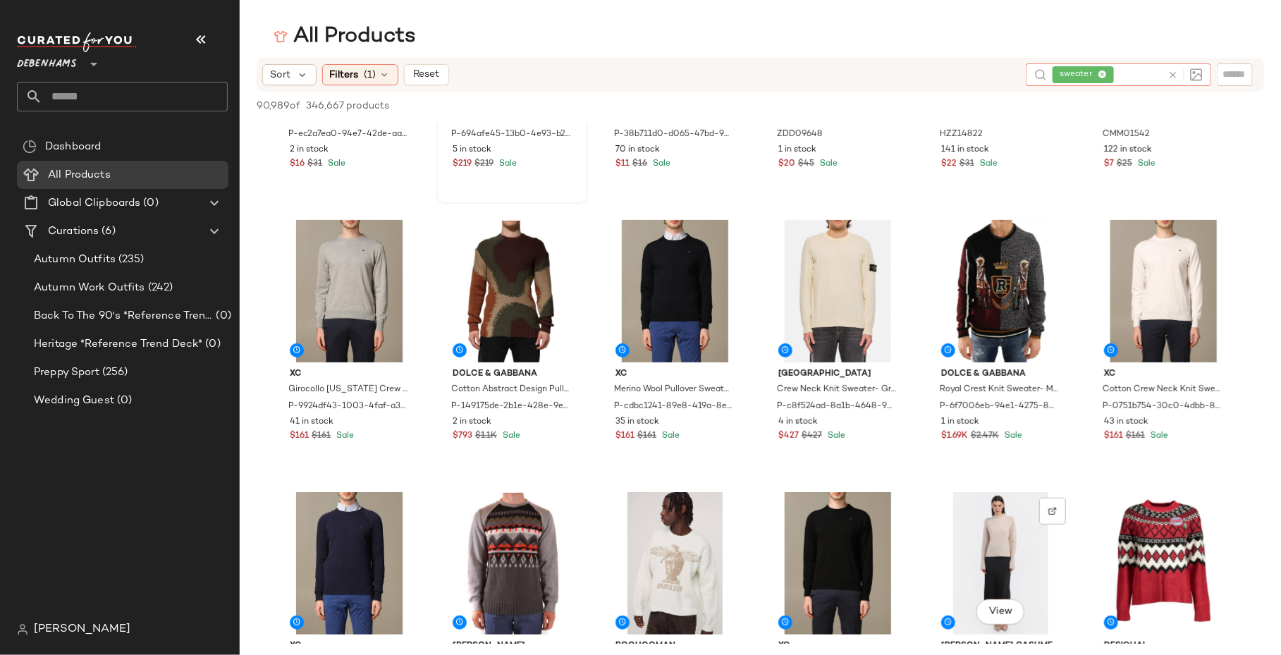
scroll to position [0, 0]
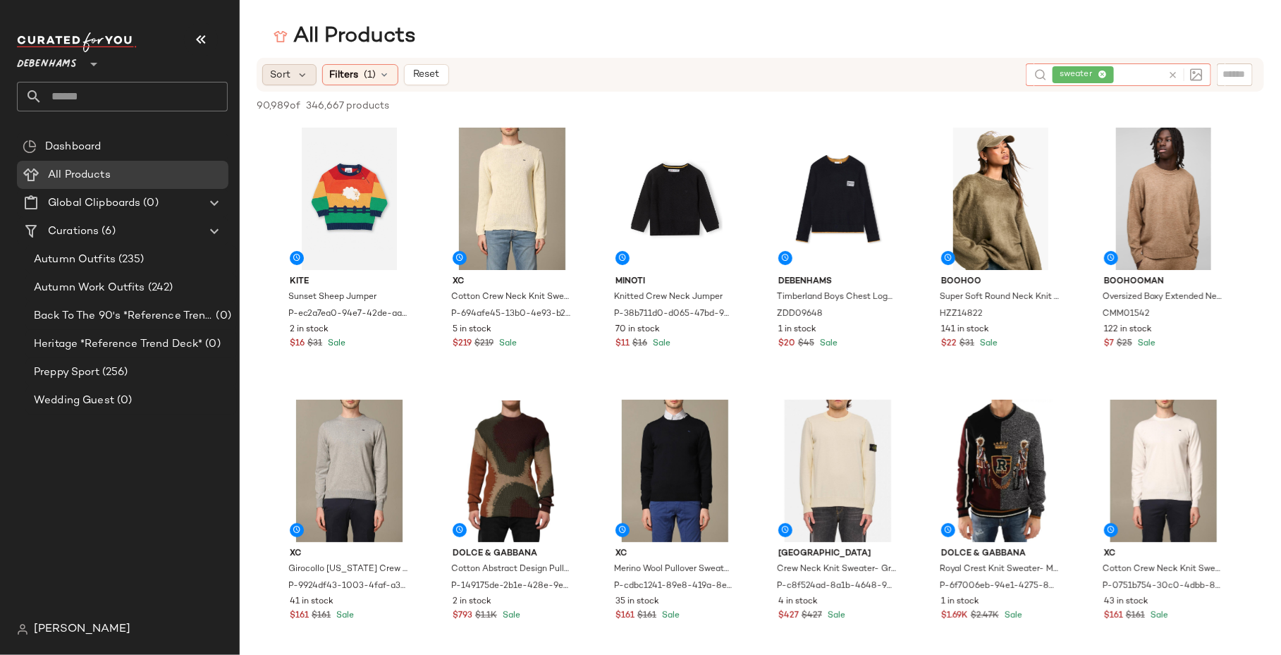
click at [272, 64] on div "Sort" at bounding box center [289, 74] width 54 height 21
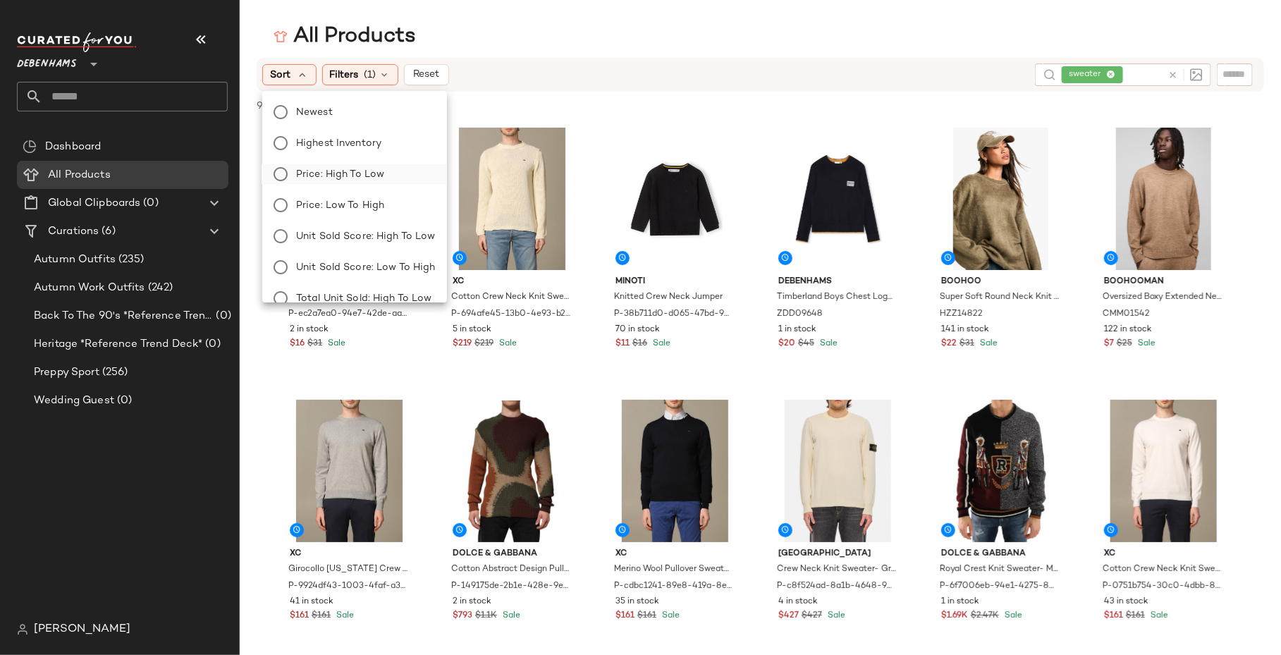
click at [343, 171] on span "Price: High to Low" at bounding box center [340, 174] width 88 height 15
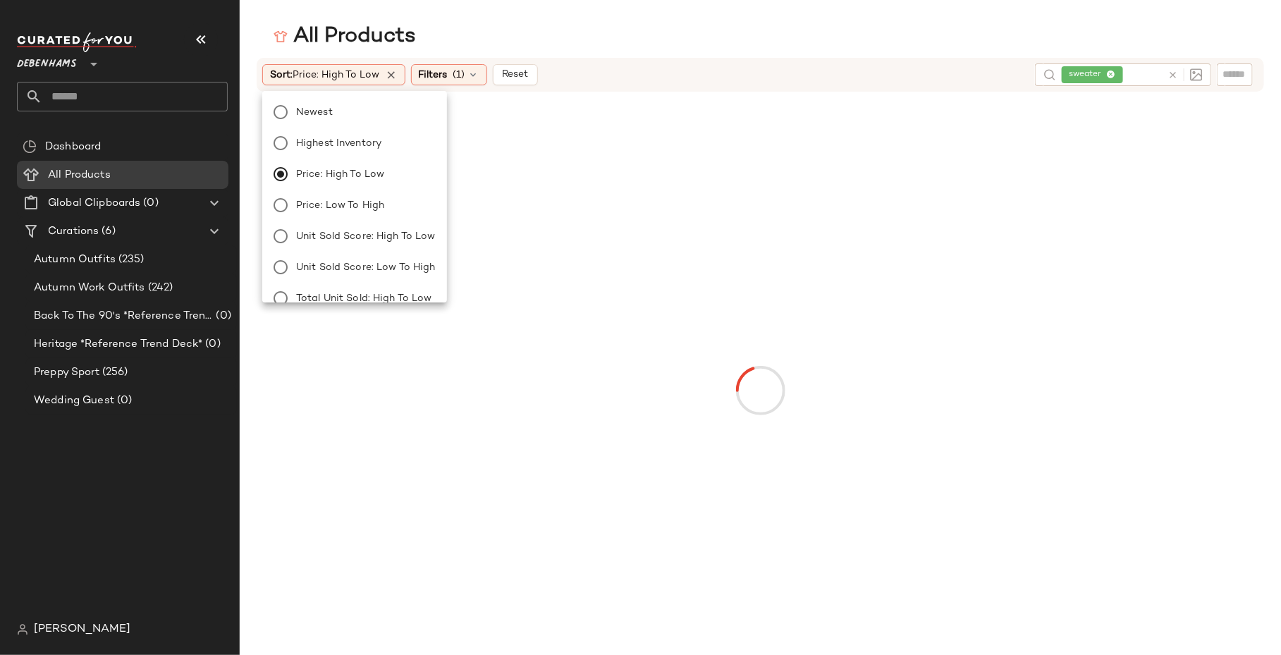
click at [494, 20] on main "All Products Sort: Price: High to Low Filters (1) Reset sweater" at bounding box center [640, 327] width 1281 height 655
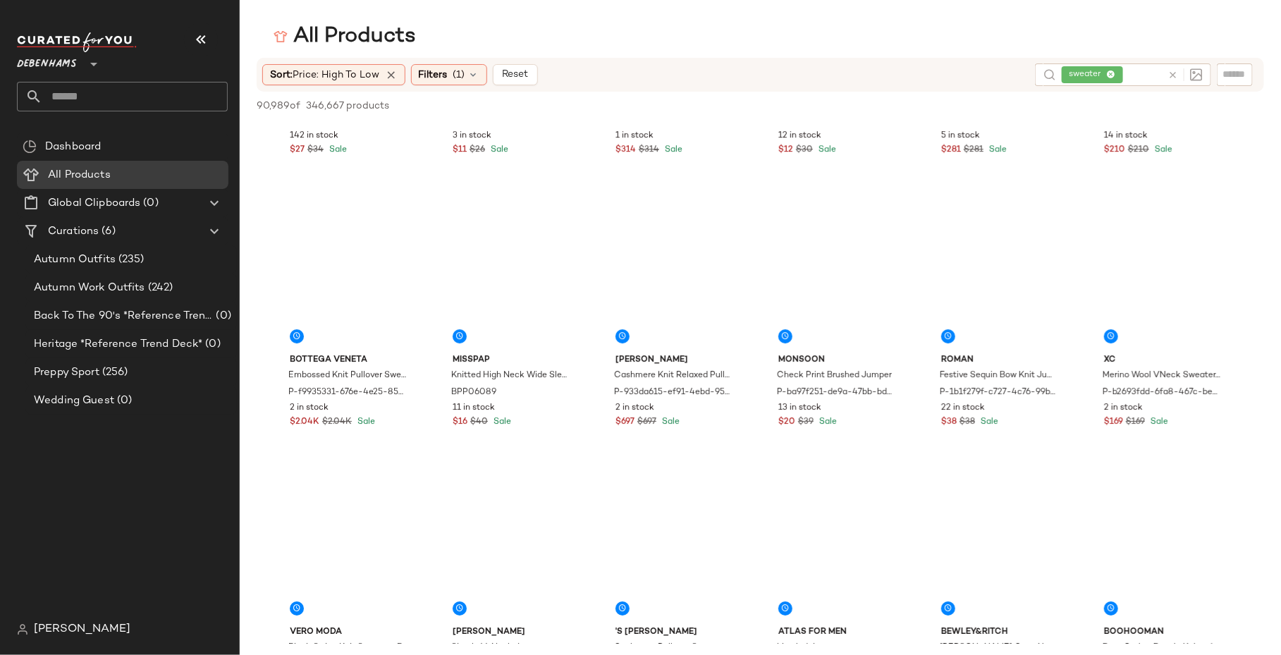
scroll to position [2226, 0]
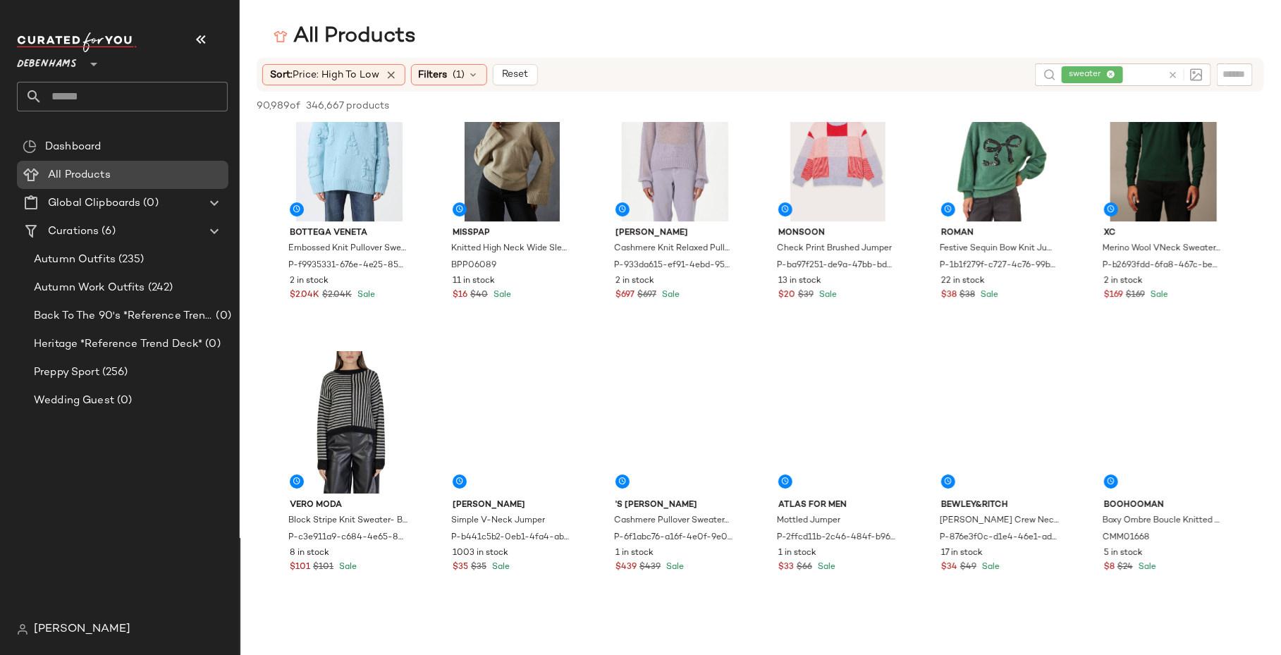
click at [155, 180] on div "All Products" at bounding box center [133, 175] width 179 height 16
click at [136, 154] on div "Dashboard" at bounding box center [123, 147] width 212 height 28
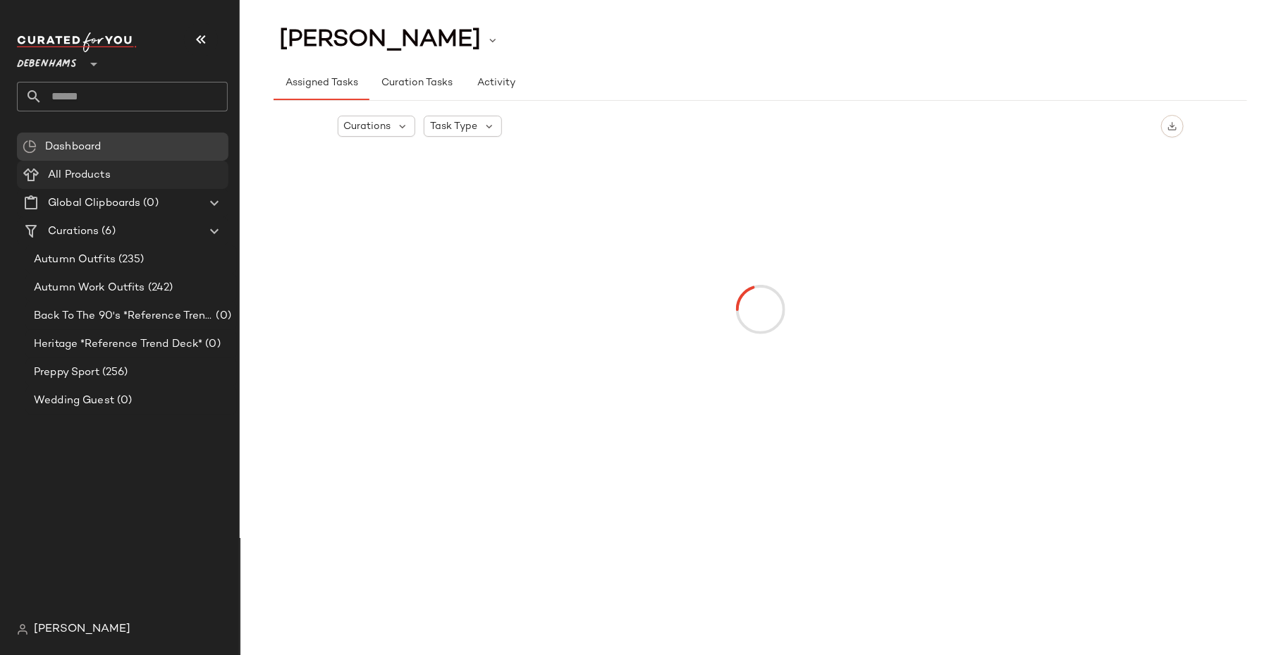
click at [94, 171] on span "All Products" at bounding box center [79, 175] width 63 height 16
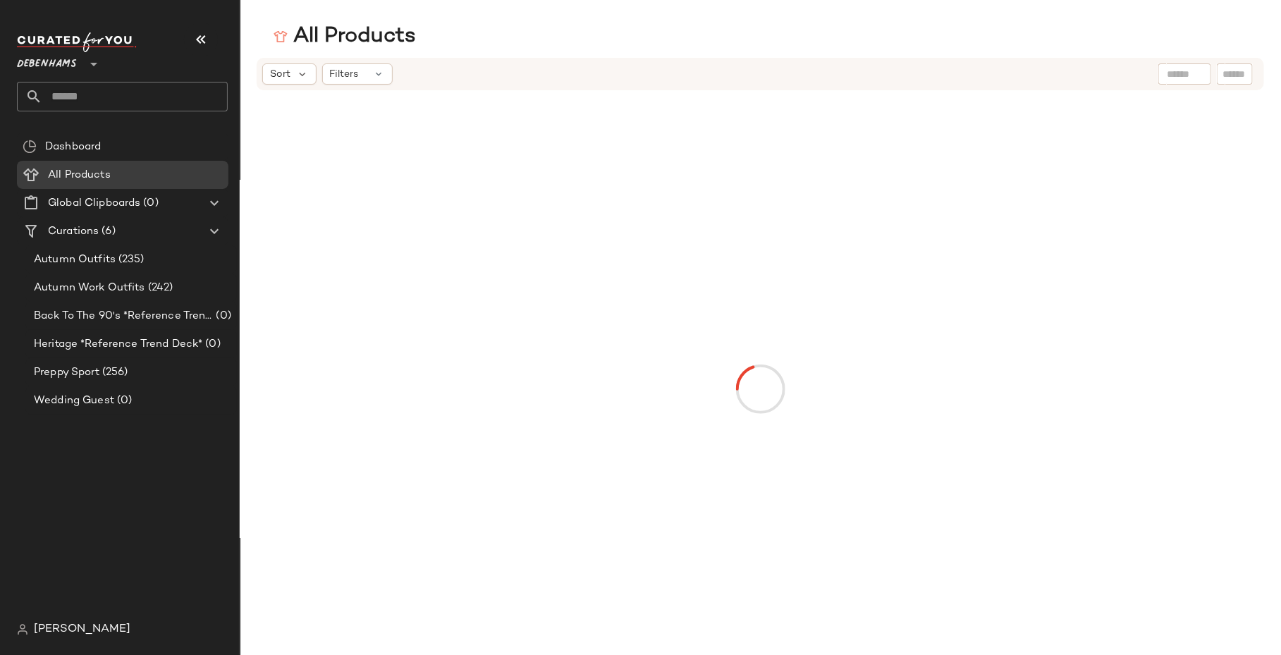
click at [1178, 72] on input "text" at bounding box center [1185, 74] width 36 height 15
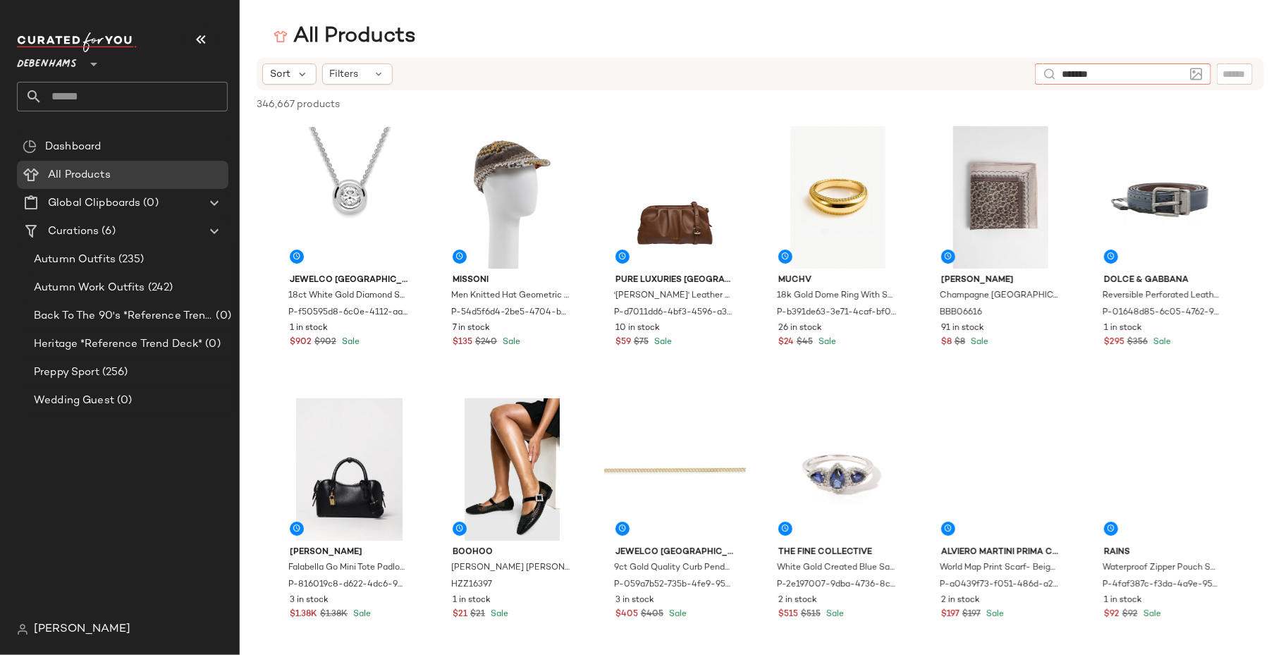
type input "********"
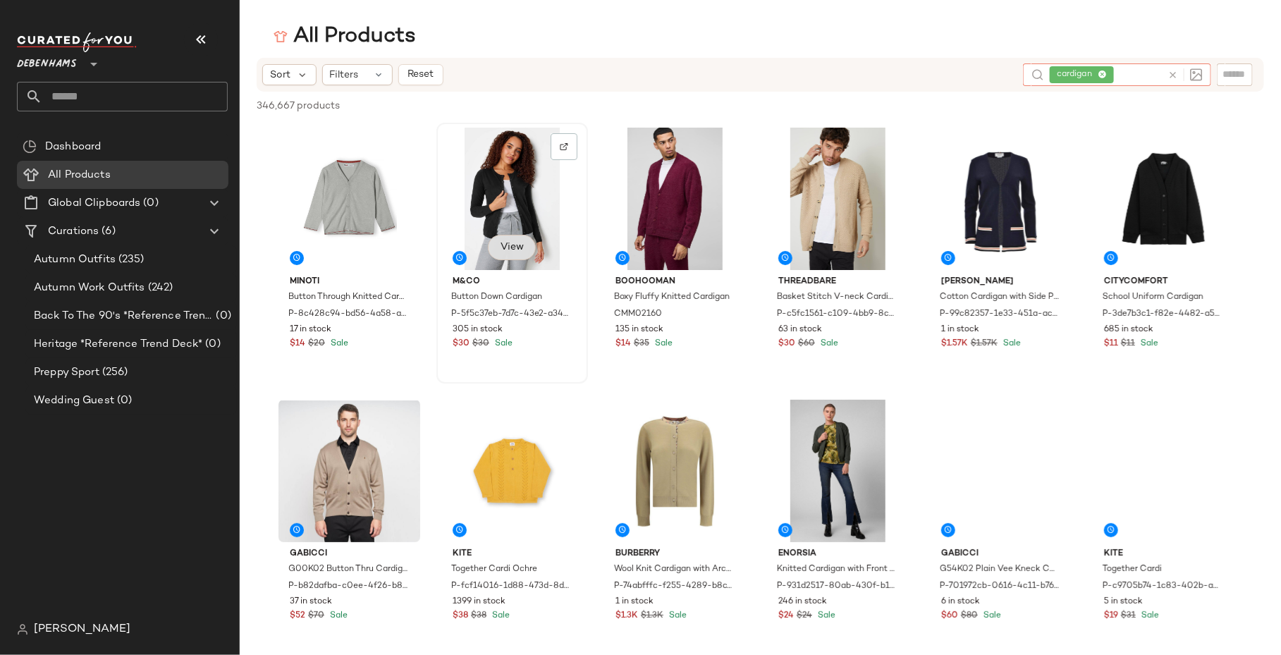
click at [520, 244] on span "View" at bounding box center [512, 247] width 24 height 11
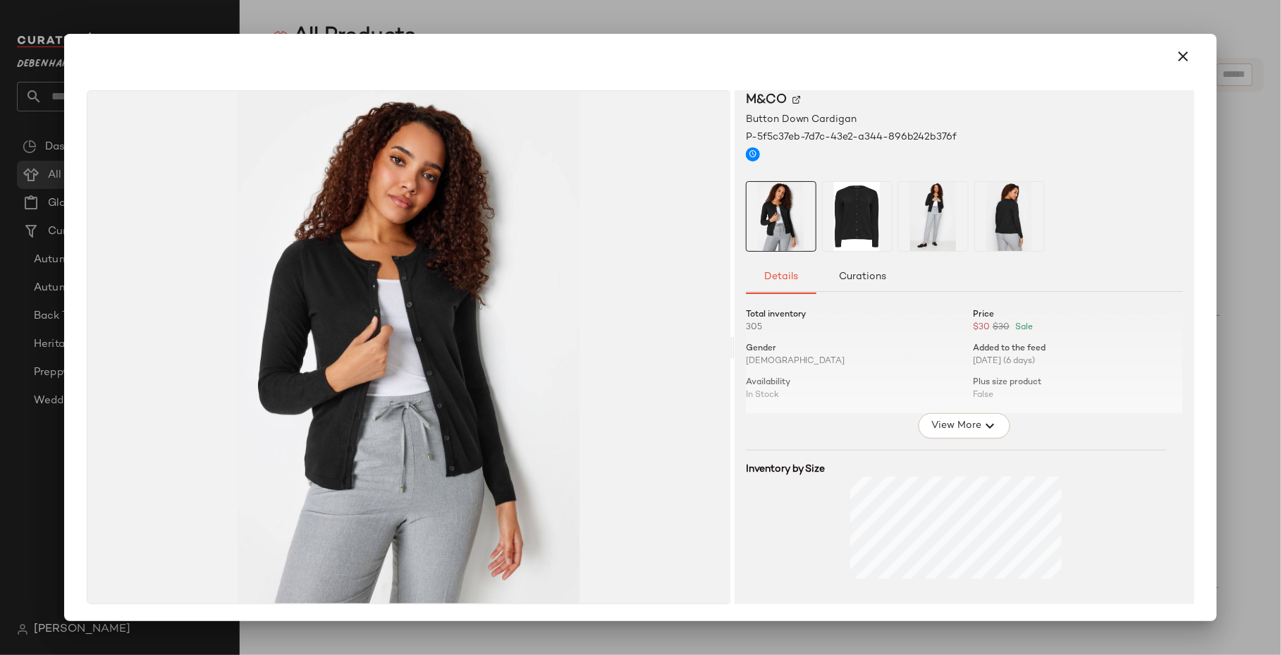
click at [919, 27] on div at bounding box center [640, 327] width 1281 height 655
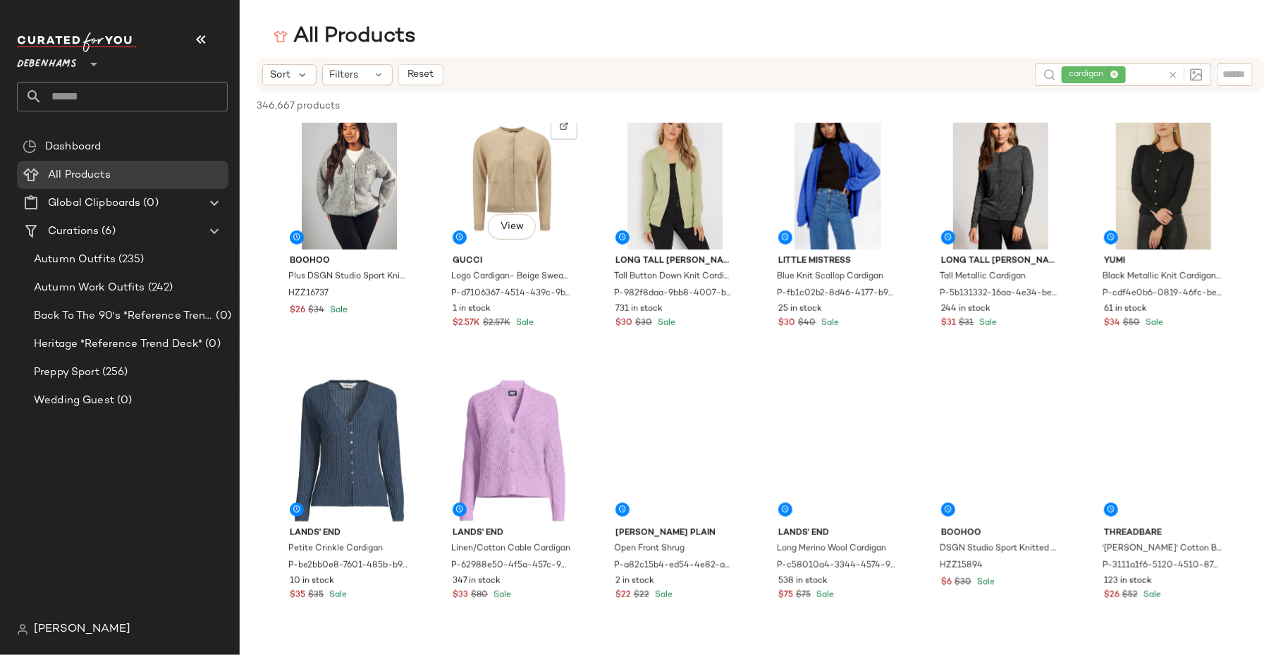
scroll to position [576, 0]
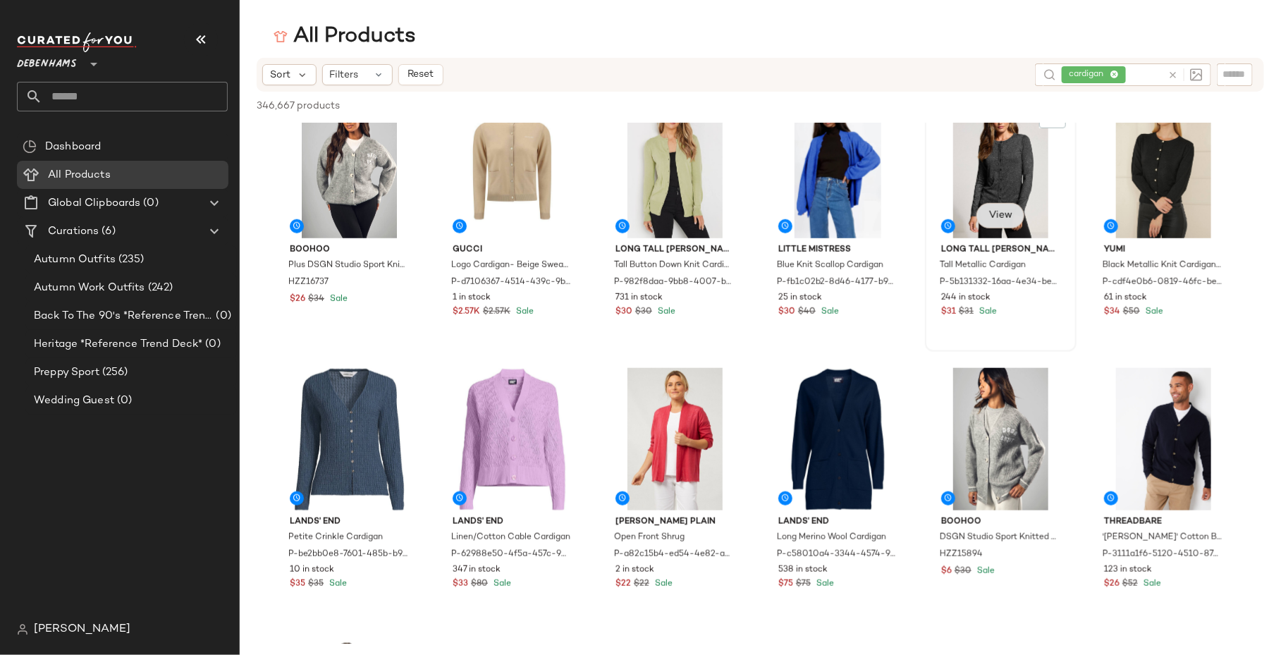
click at [977, 228] on button "View" at bounding box center [1001, 215] width 48 height 25
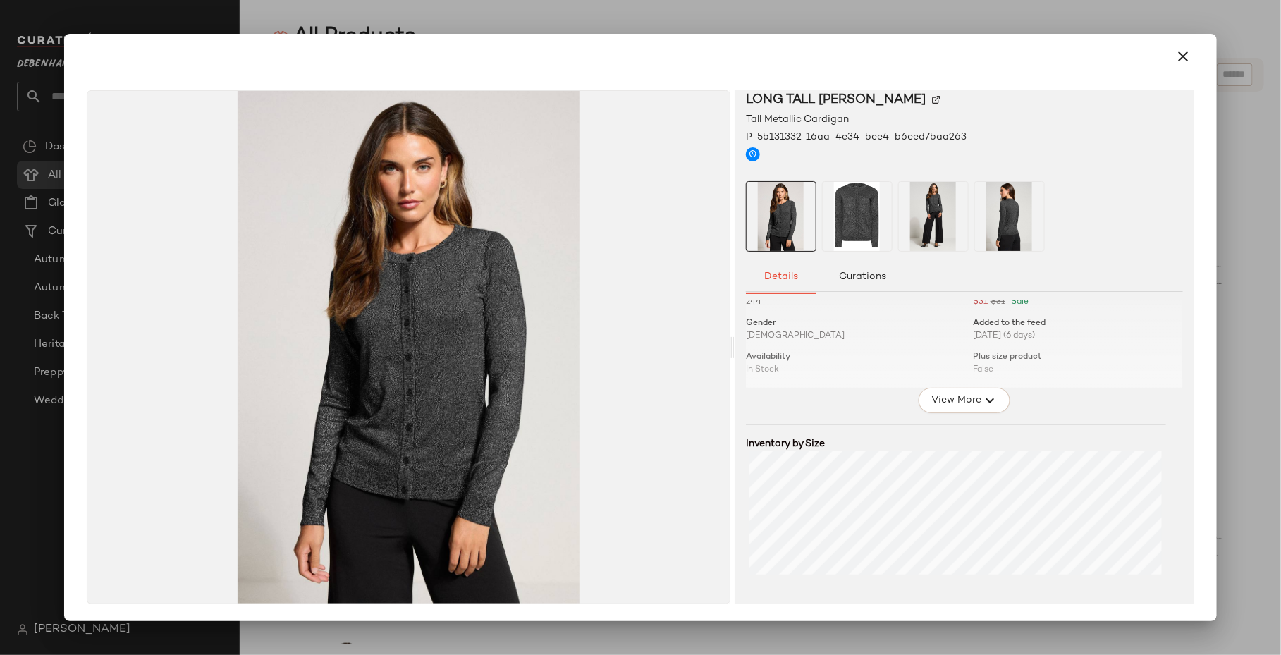
scroll to position [0, 0]
click at [951, 432] on span "View More" at bounding box center [956, 425] width 51 height 17
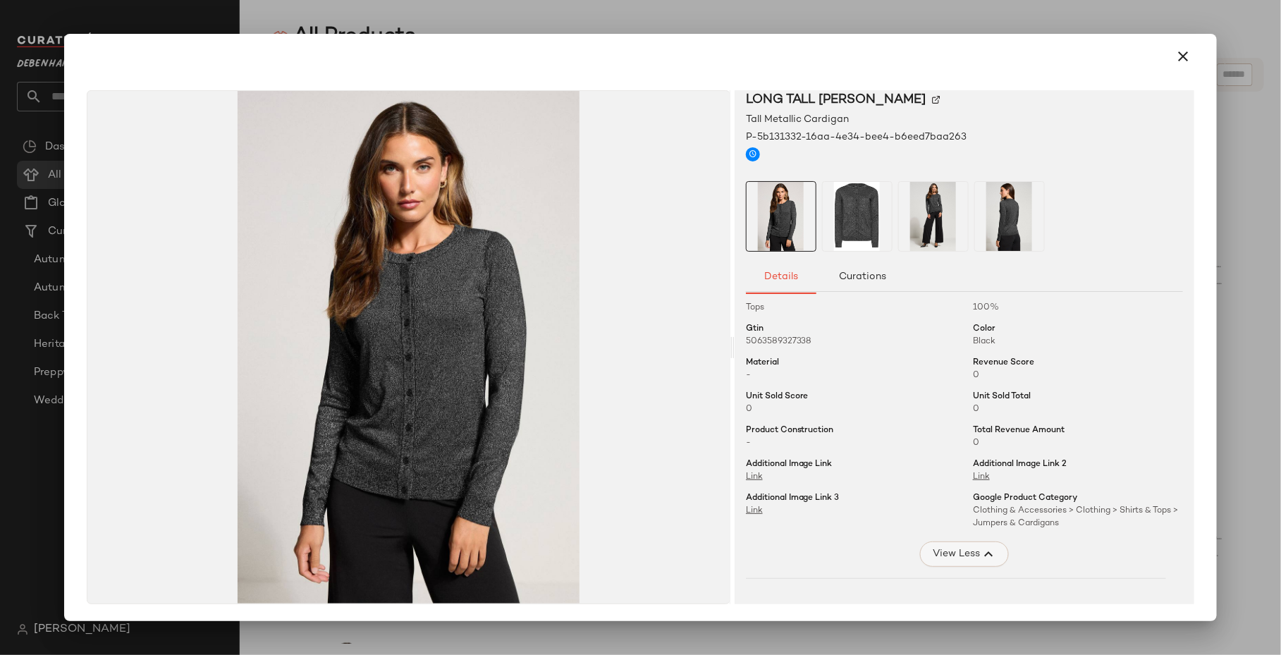
scroll to position [385, 0]
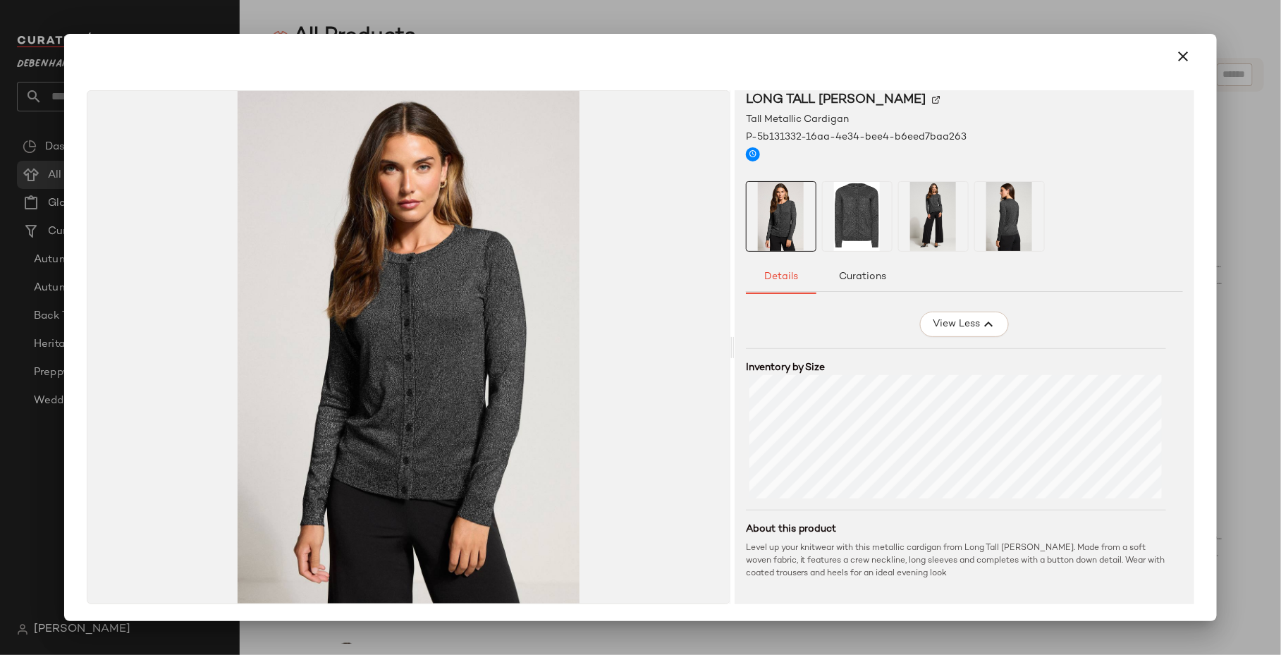
click at [982, 31] on div at bounding box center [640, 327] width 1281 height 655
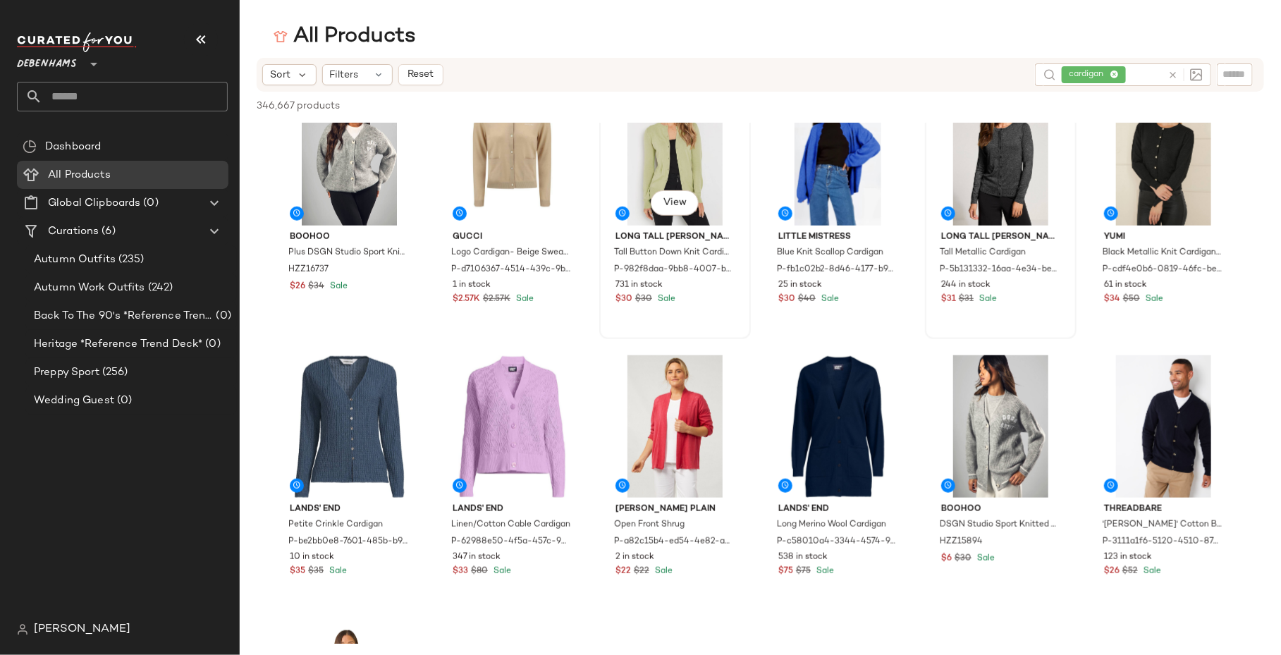
scroll to position [590, 0]
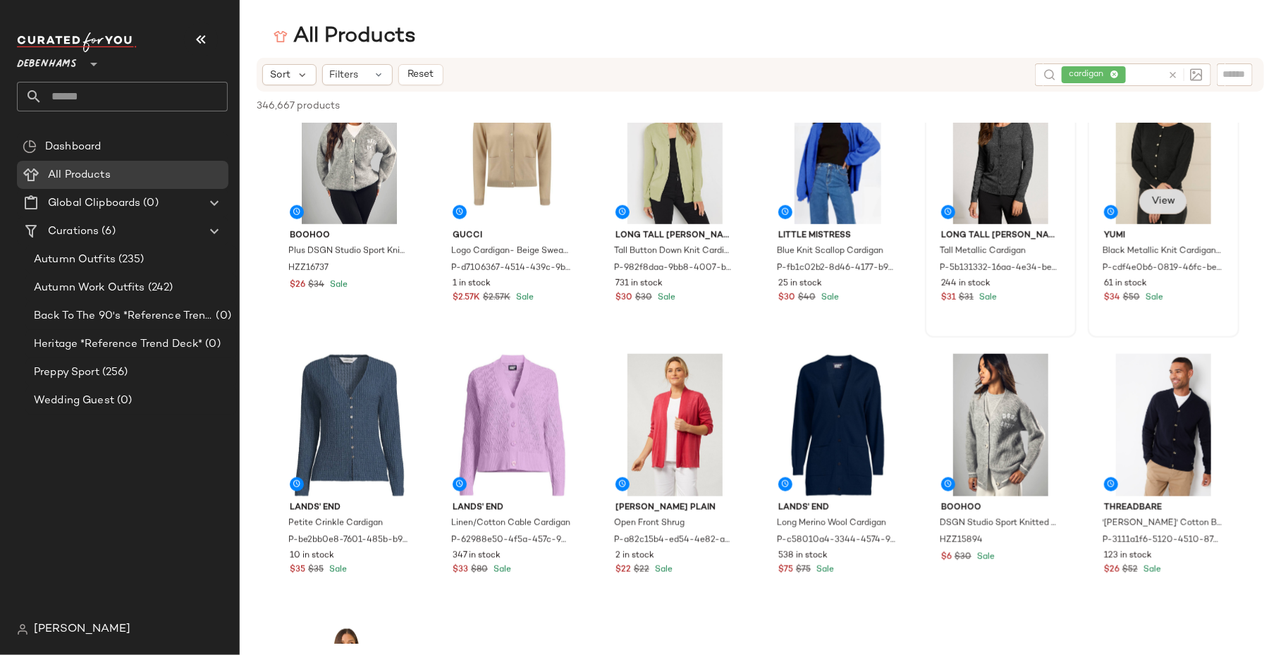
click at [1151, 207] on span "View" at bounding box center [1163, 201] width 24 height 11
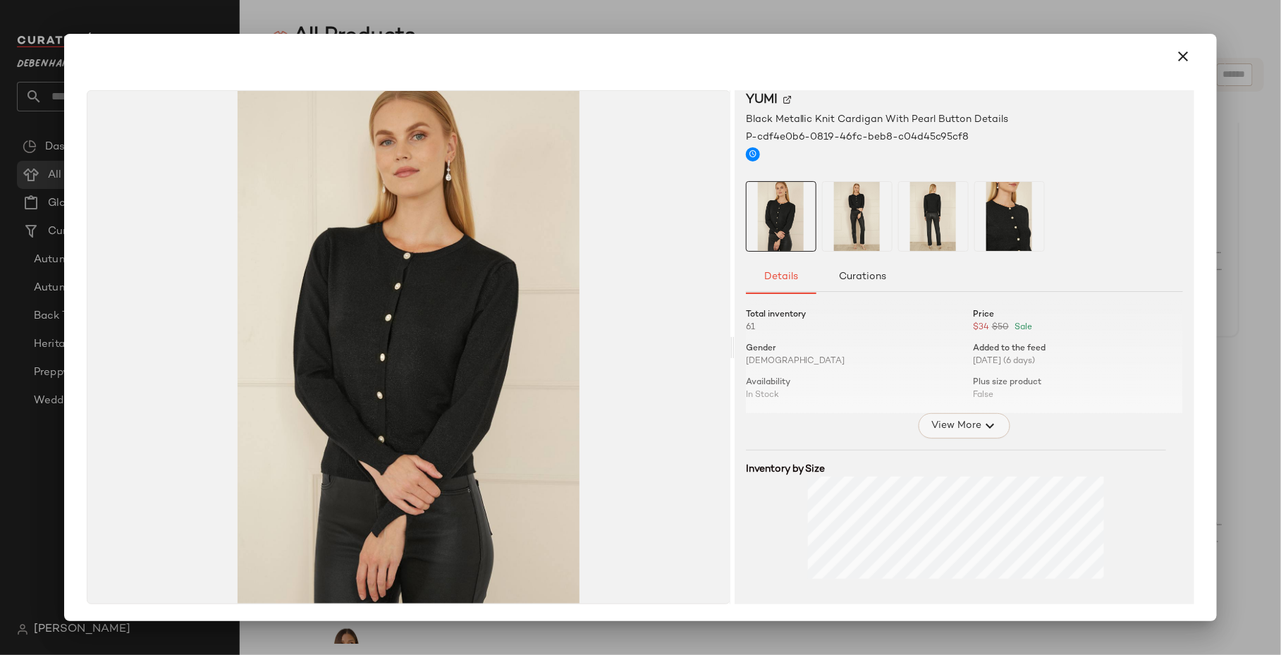
click at [940, 430] on span "View More" at bounding box center [956, 425] width 51 height 17
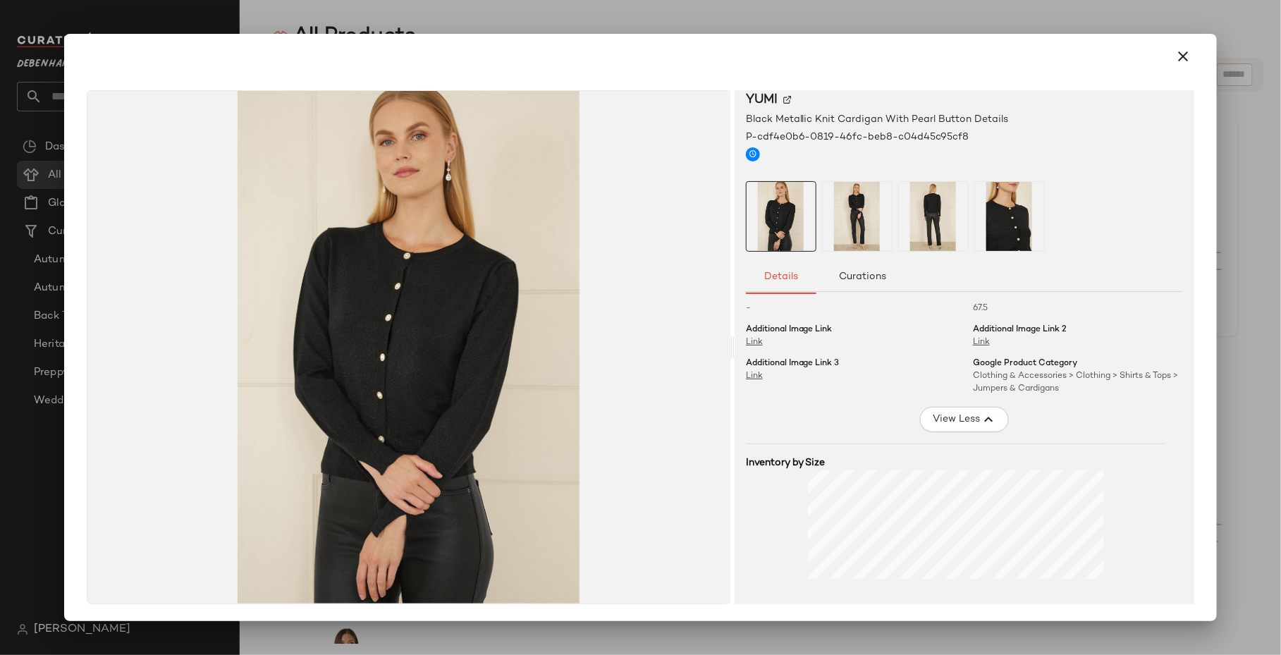
scroll to position [398, 0]
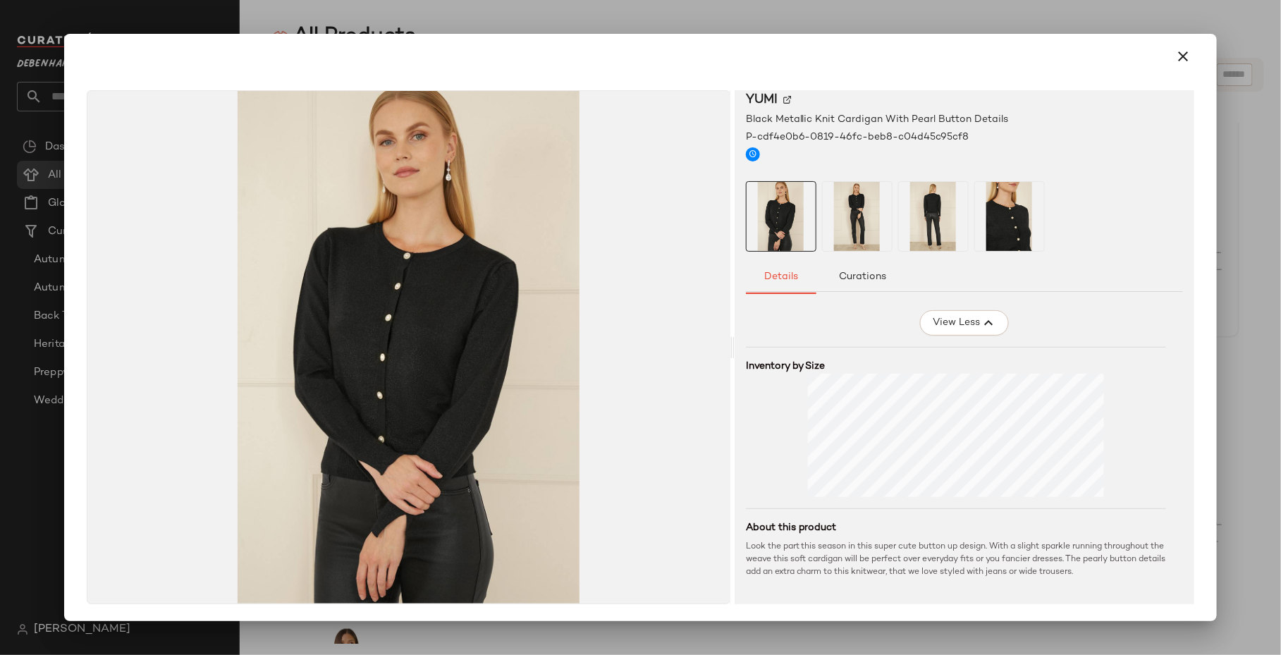
click at [976, 13] on div at bounding box center [640, 327] width 1281 height 655
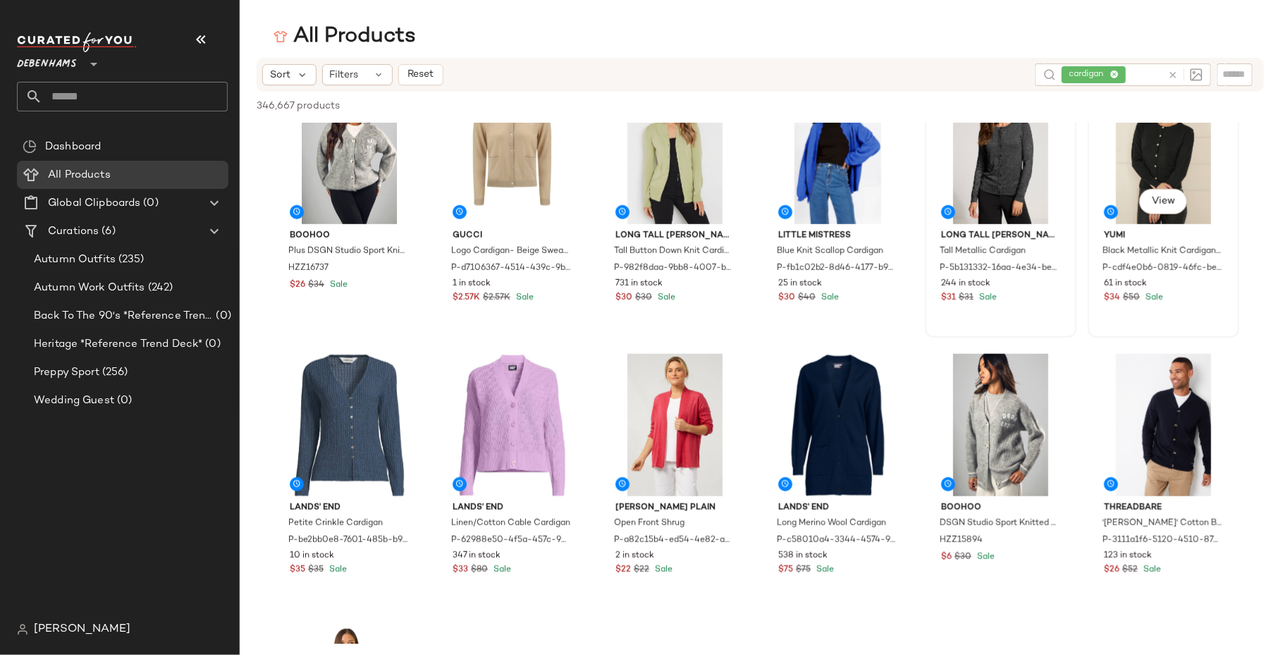
click at [1202, 114] on div at bounding box center [1215, 100] width 27 height 27
click at [1204, 288] on button "button" at bounding box center [1214, 281] width 20 height 13
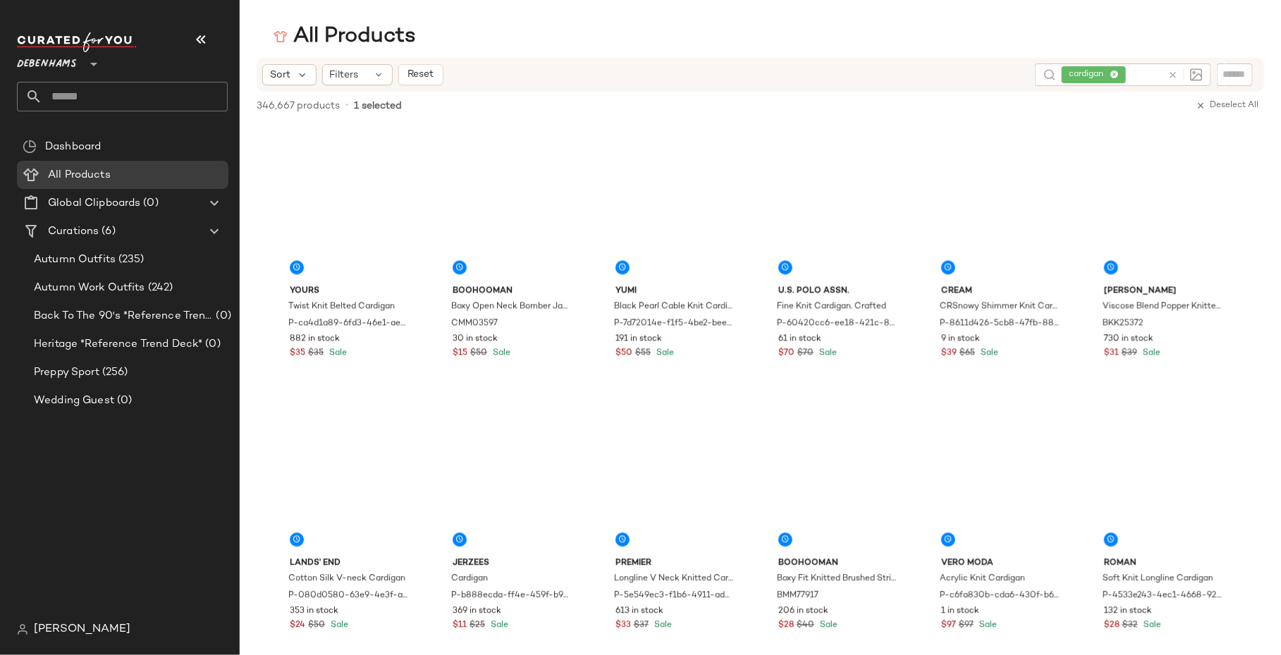
scroll to position [6493, 0]
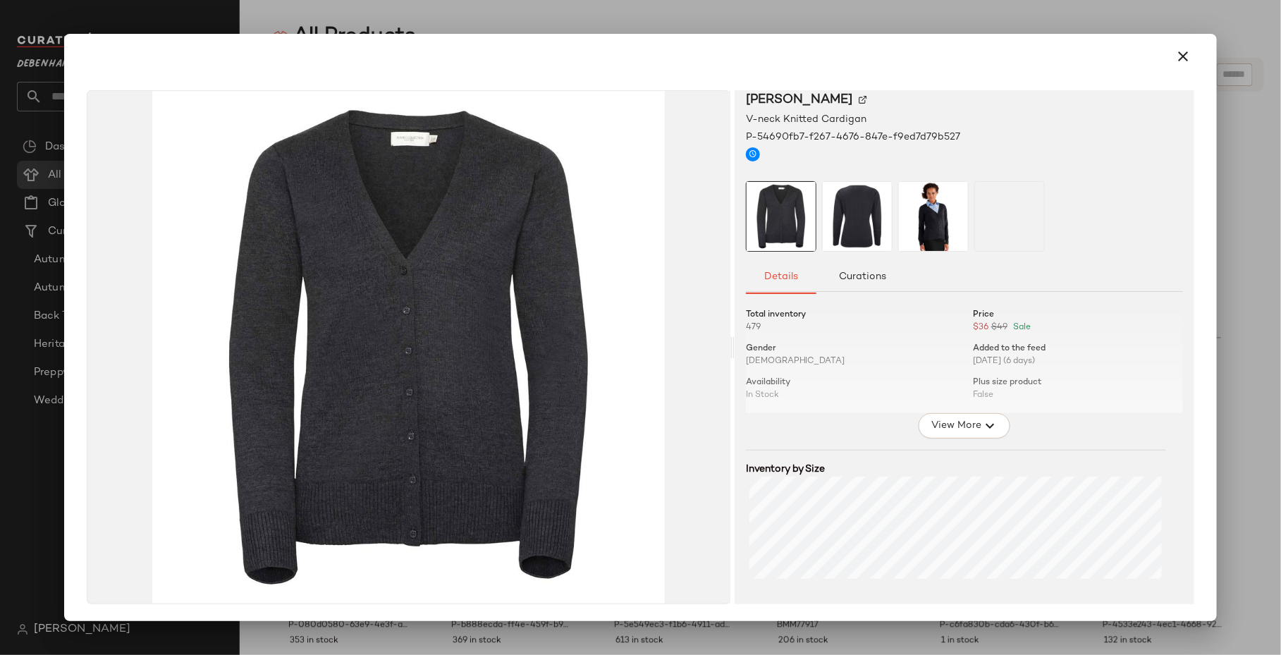
click at [714, 27] on div at bounding box center [640, 327] width 1281 height 655
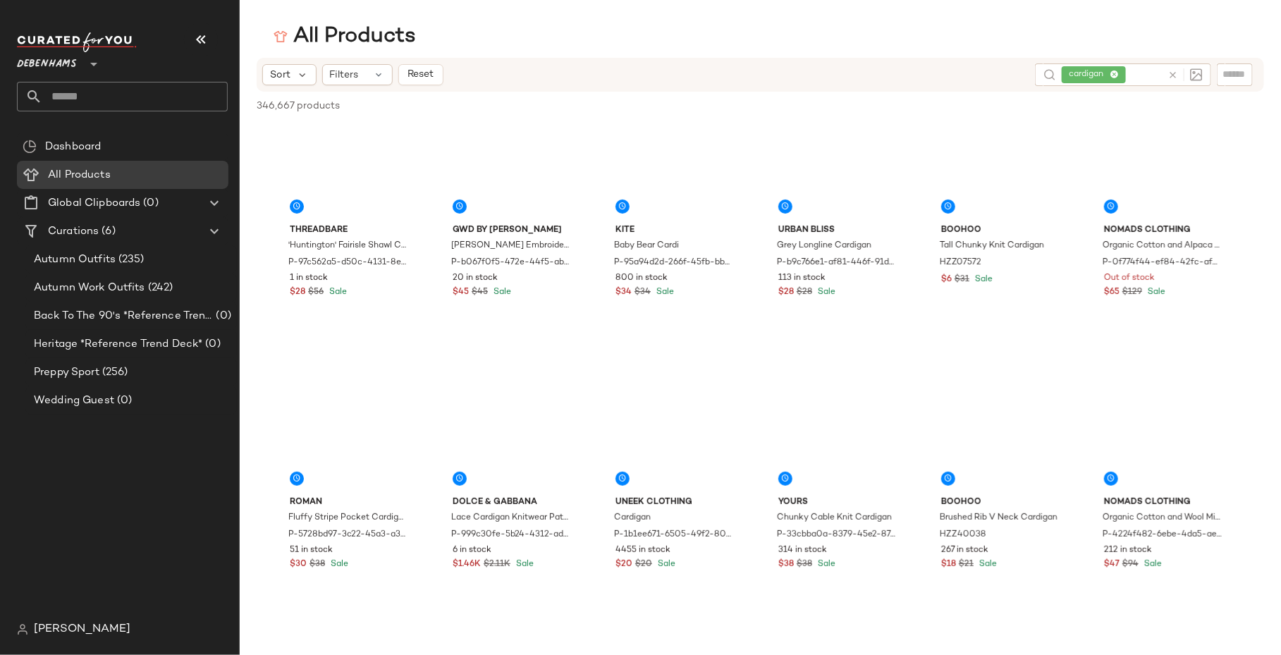
scroll to position [10397, 0]
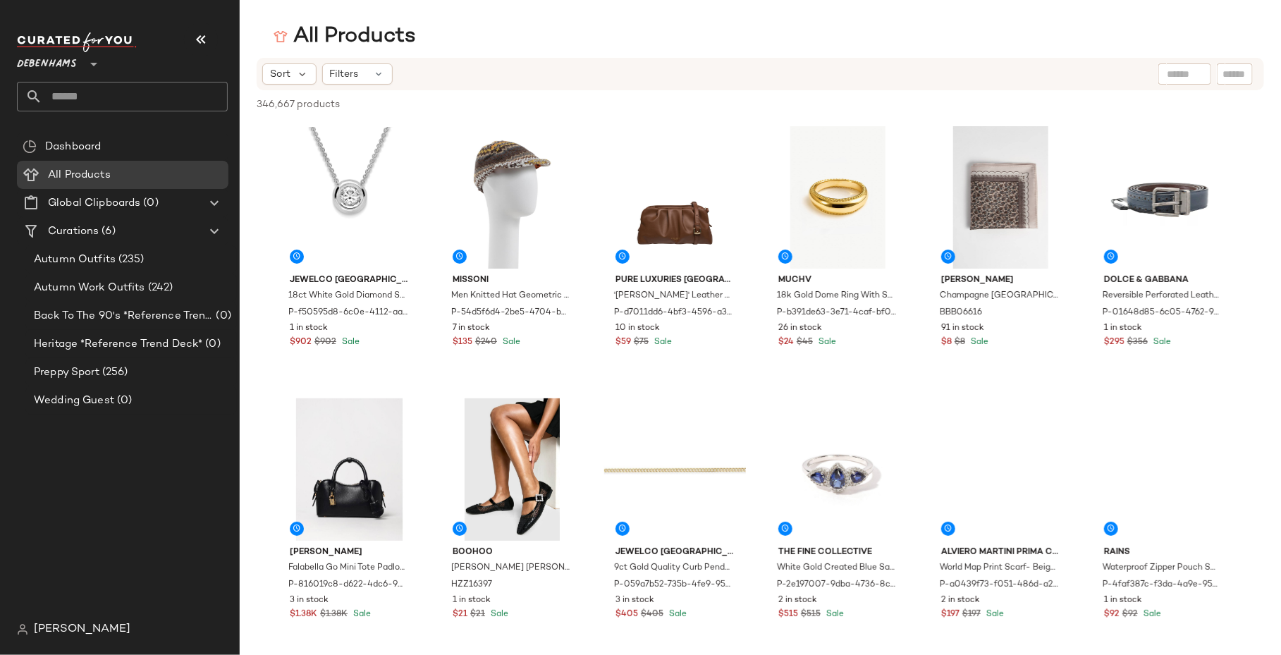
click at [1193, 80] on div at bounding box center [1185, 73] width 53 height 21
type input "*****"
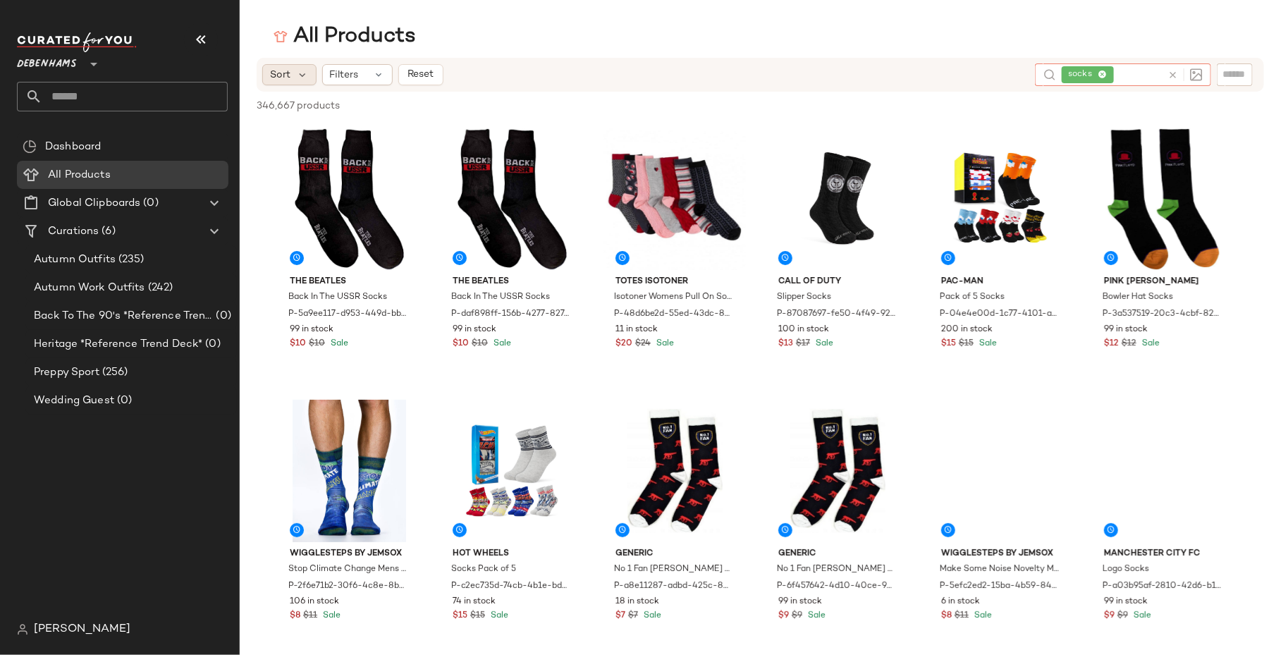
click at [271, 82] on div "Sort" at bounding box center [289, 74] width 54 height 21
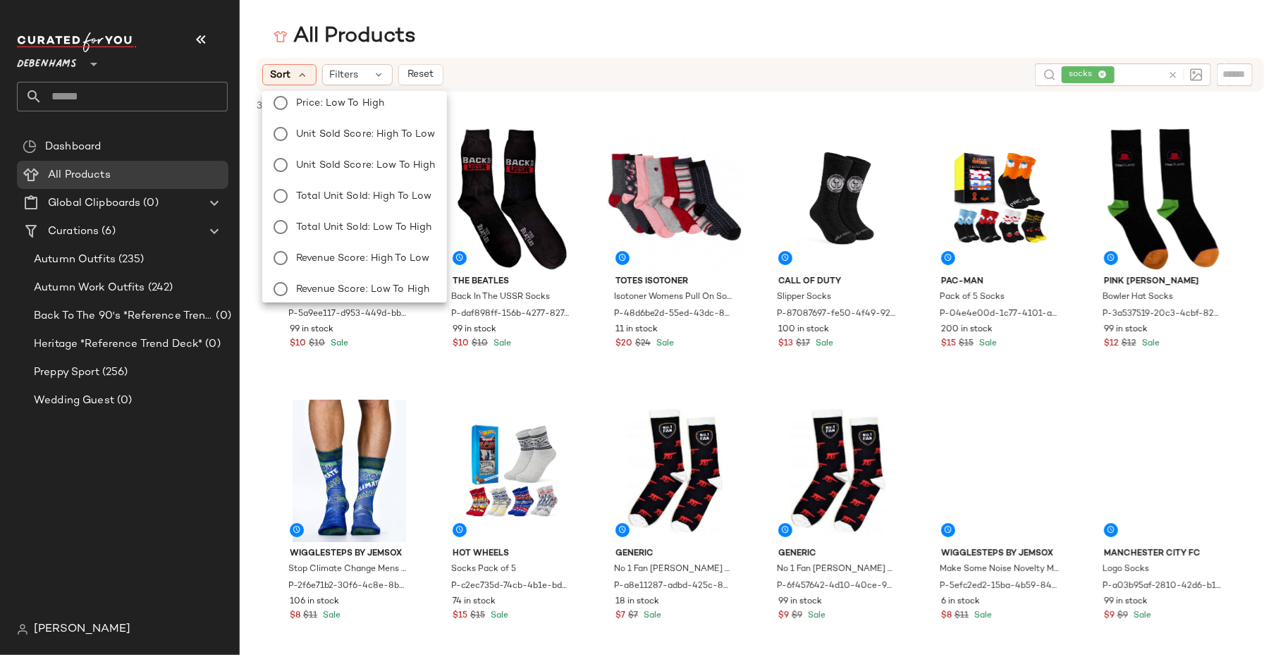
scroll to position [171, 0]
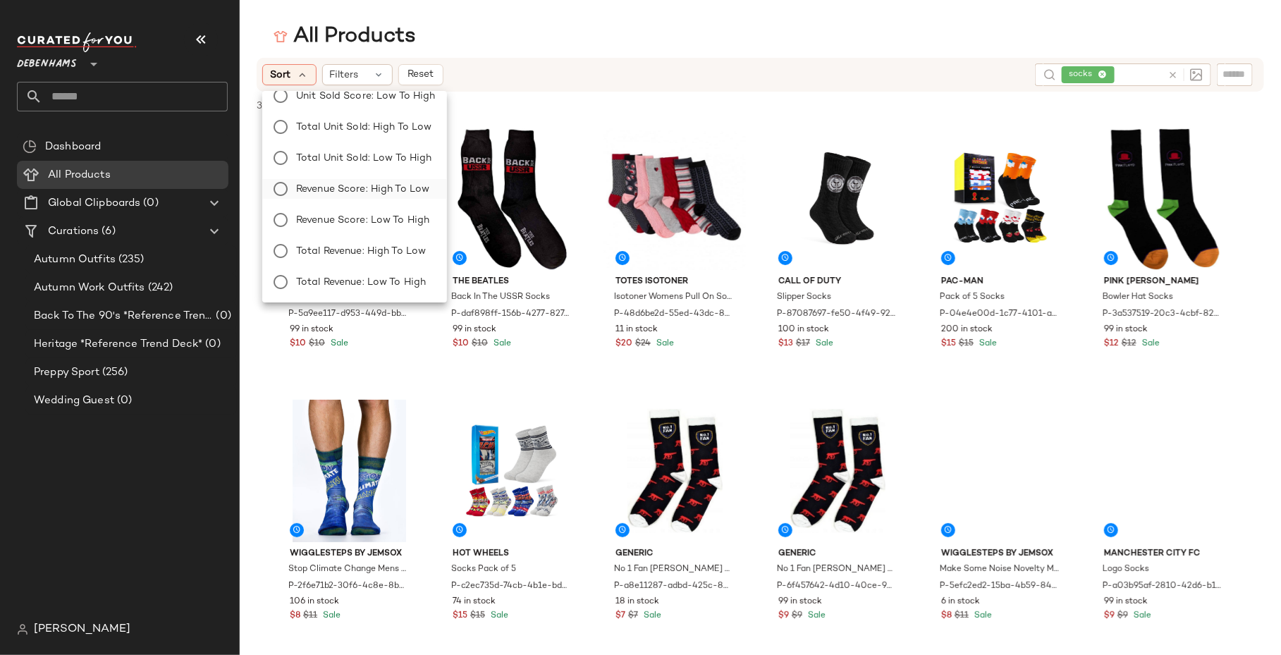
click at [343, 192] on span "Revenue Score: High to Low" at bounding box center [362, 189] width 133 height 15
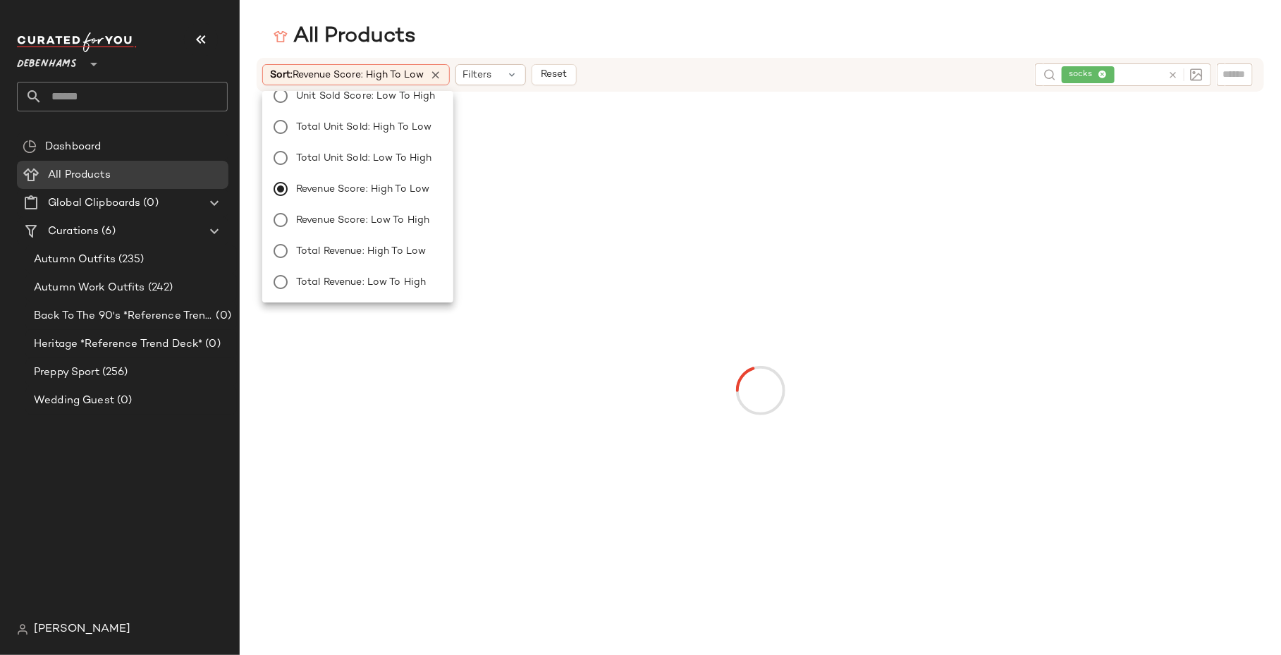
click at [533, 38] on div "All Products" at bounding box center [760, 37] width 1041 height 28
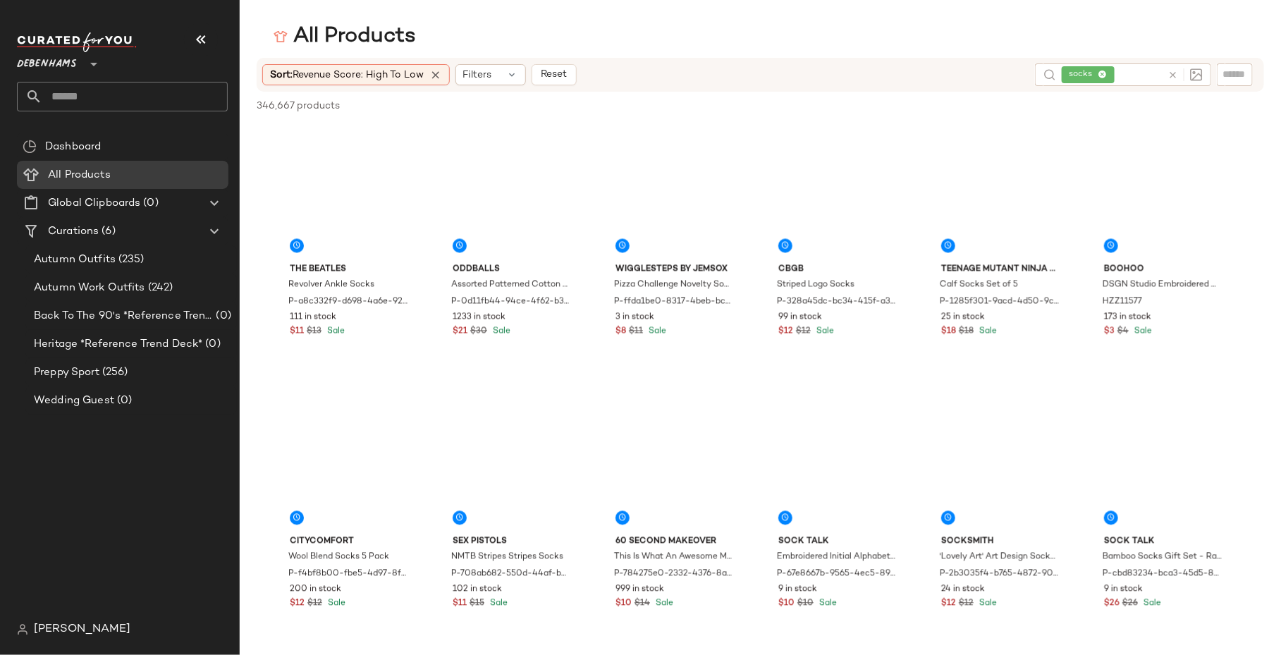
scroll to position [10259, 0]
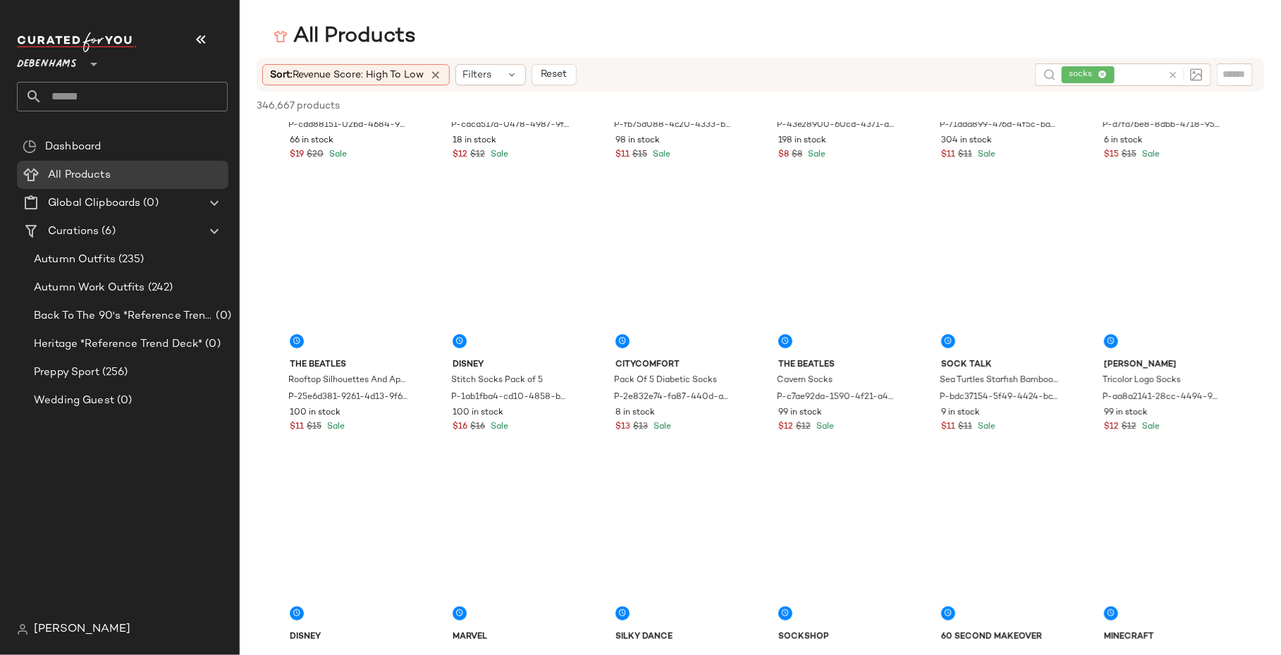
click at [1099, 72] on icon at bounding box center [1103, 75] width 9 height 9
click at [1099, 72] on input "text" at bounding box center [1123, 74] width 123 height 15
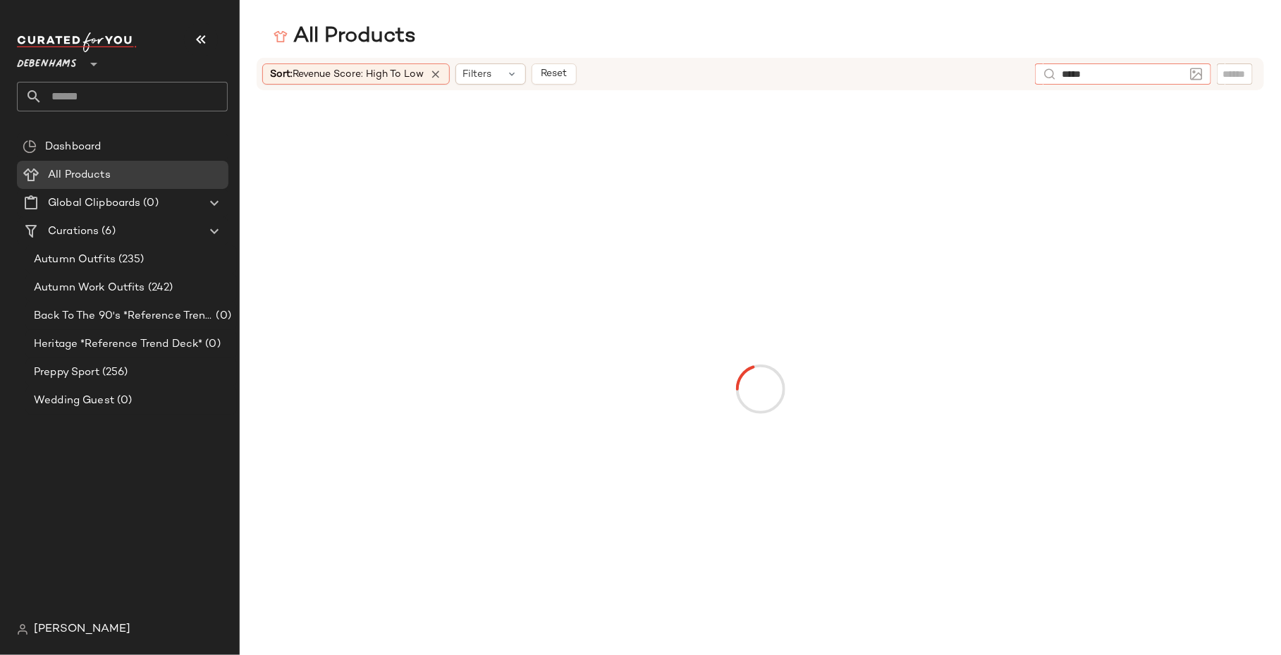
type input "******"
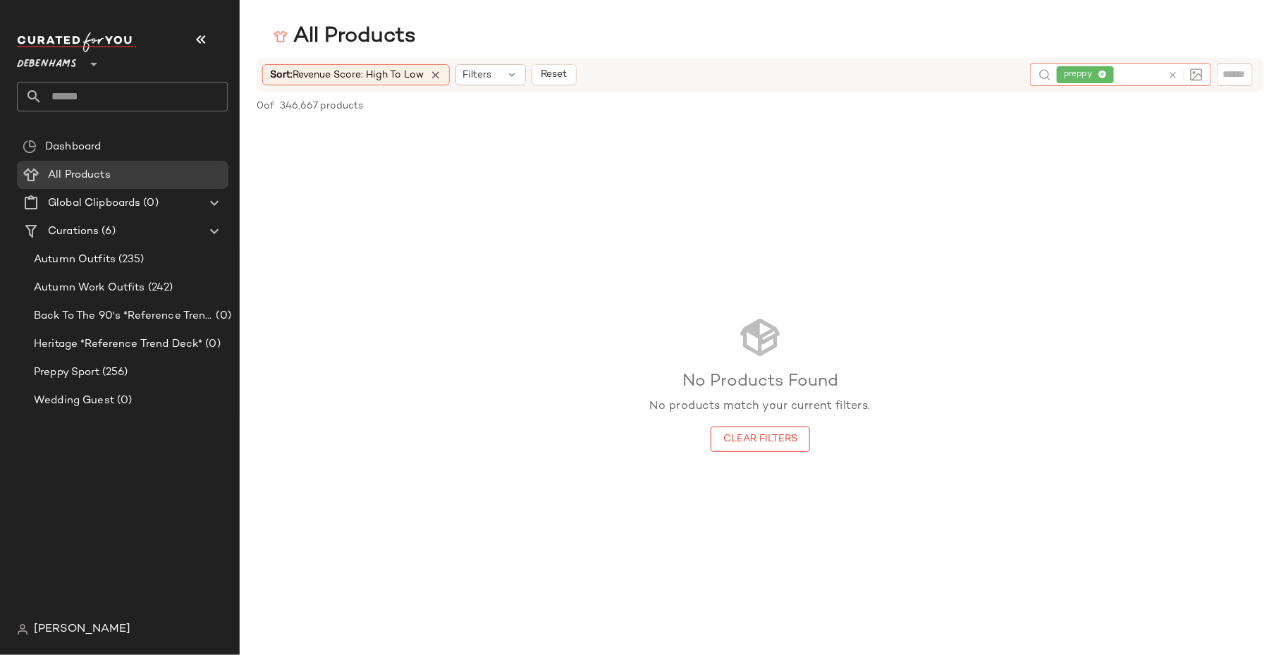
click at [1135, 72] on input "text" at bounding box center [1139, 75] width 45 height 15
click at [1104, 73] on icon at bounding box center [1102, 75] width 9 height 9
type input "****"
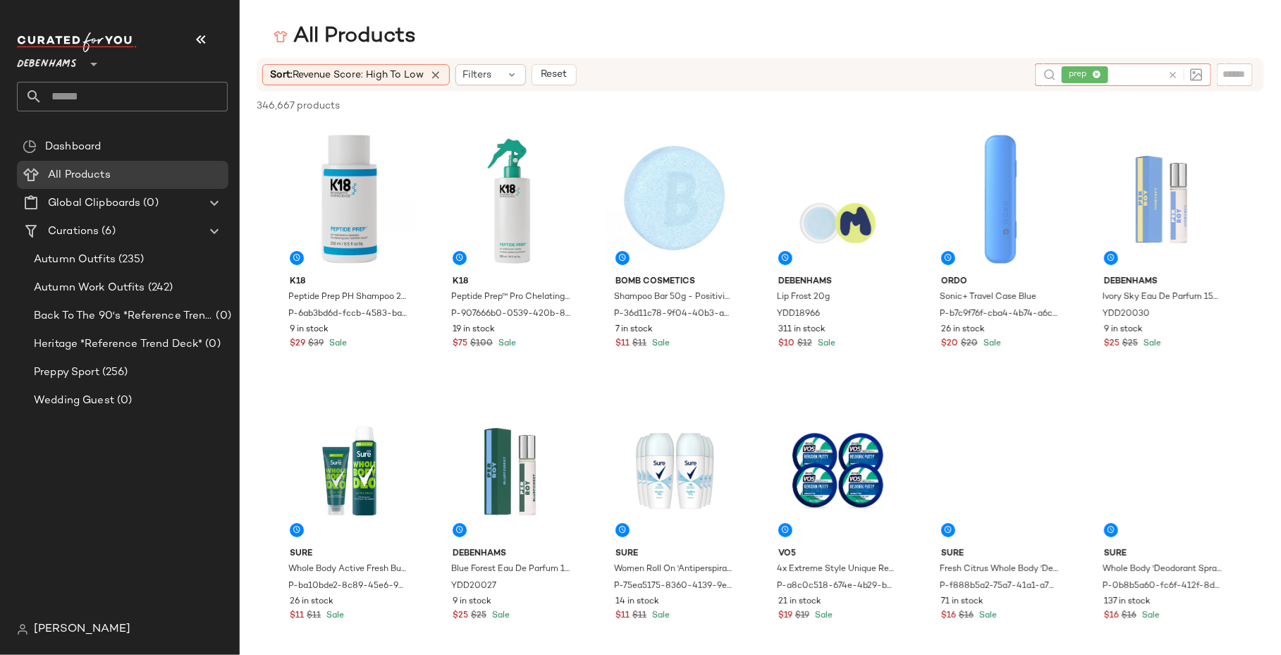
click at [1099, 75] on icon at bounding box center [1097, 75] width 9 height 9
paste input "**********"
type input "**********"
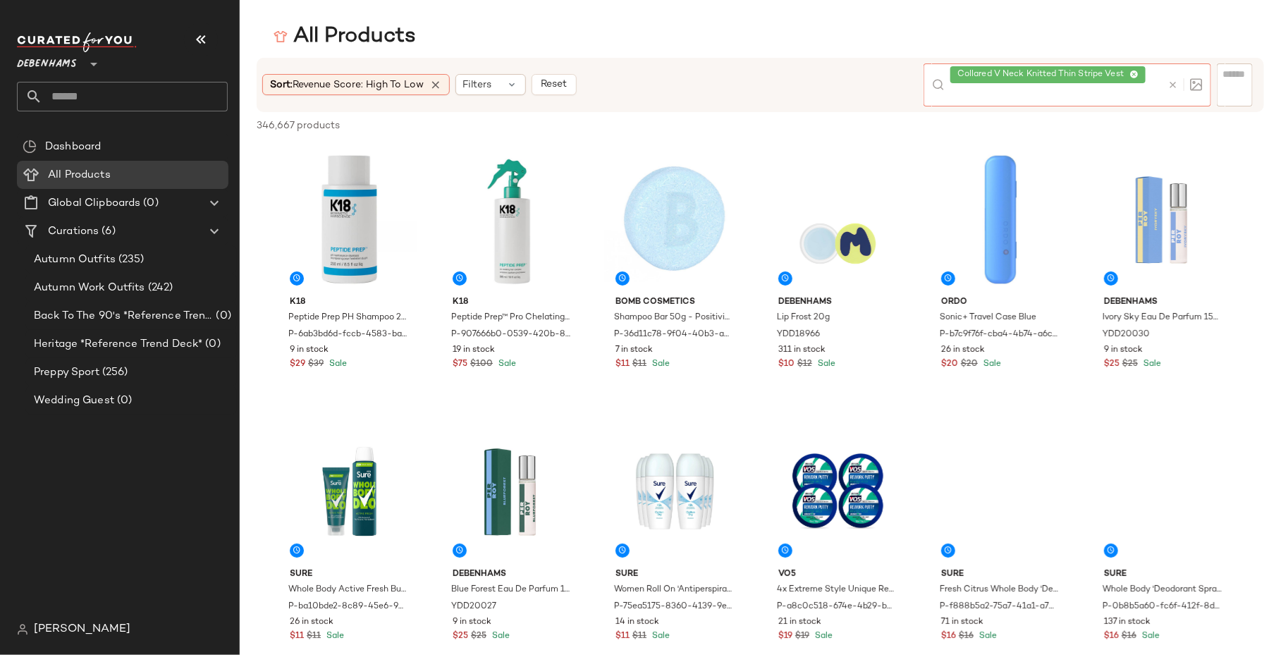
scroll to position [0, 0]
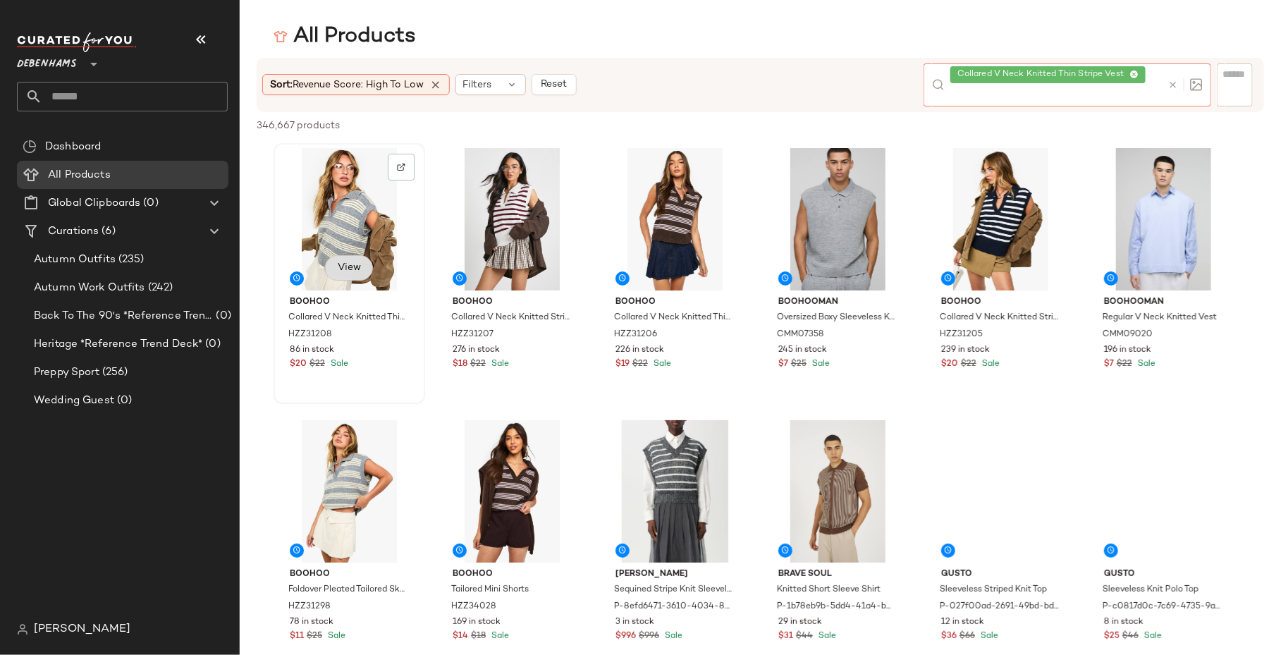
click at [346, 264] on div "View" at bounding box center [350, 219] width 142 height 142
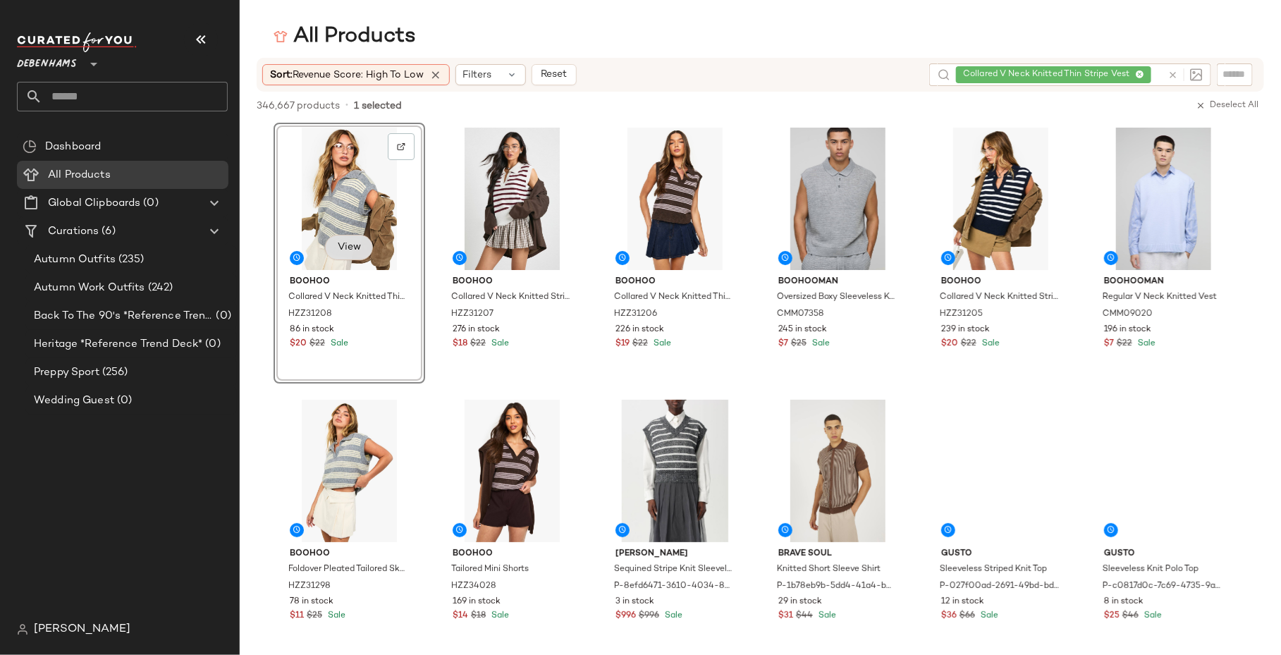
click at [354, 251] on span "View" at bounding box center [349, 247] width 24 height 11
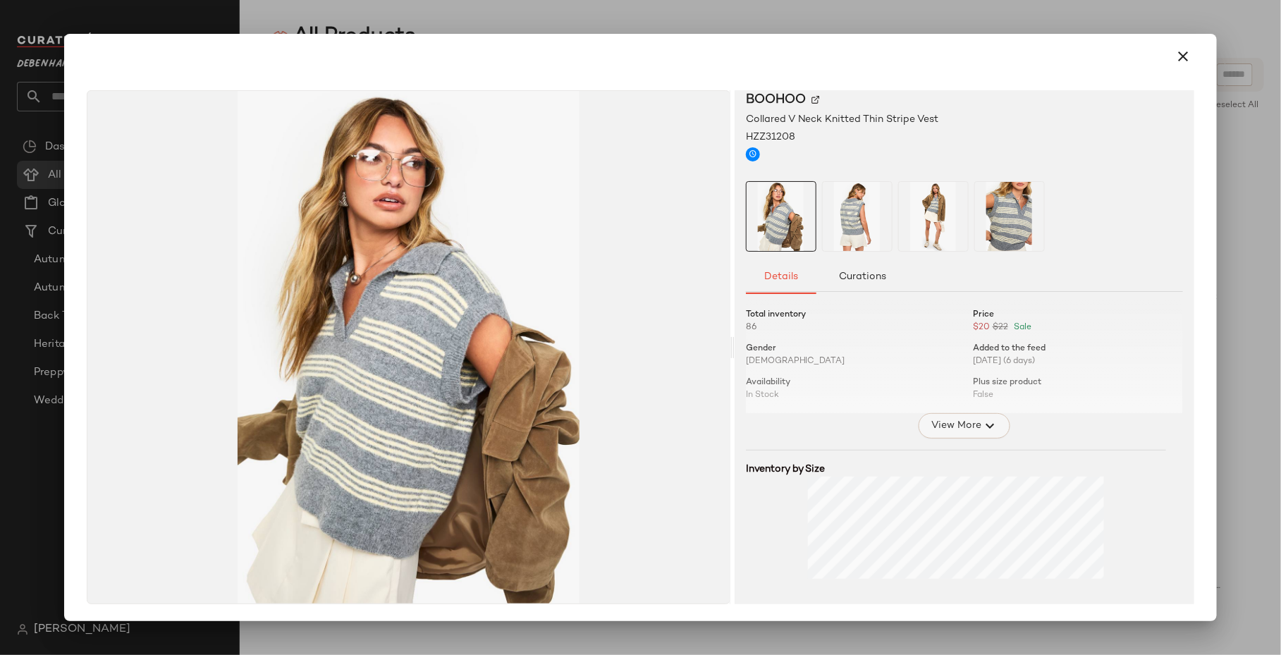
click at [984, 424] on icon "button" at bounding box center [990, 425] width 17 height 17
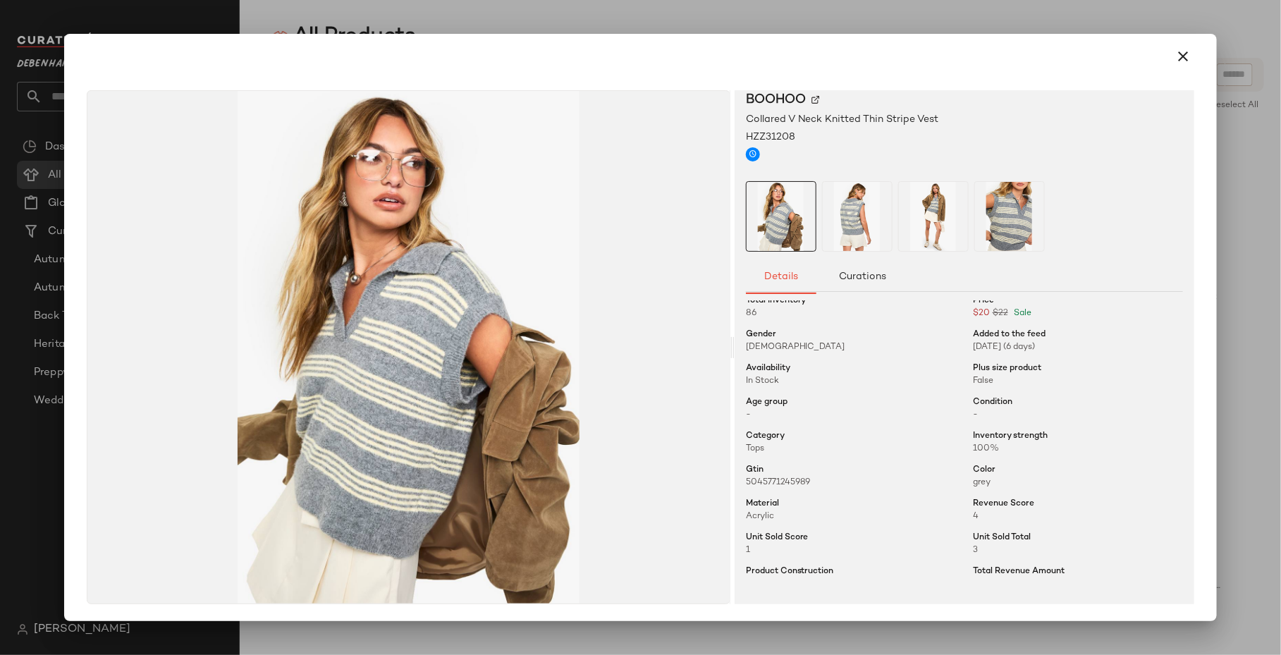
scroll to position [26, 0]
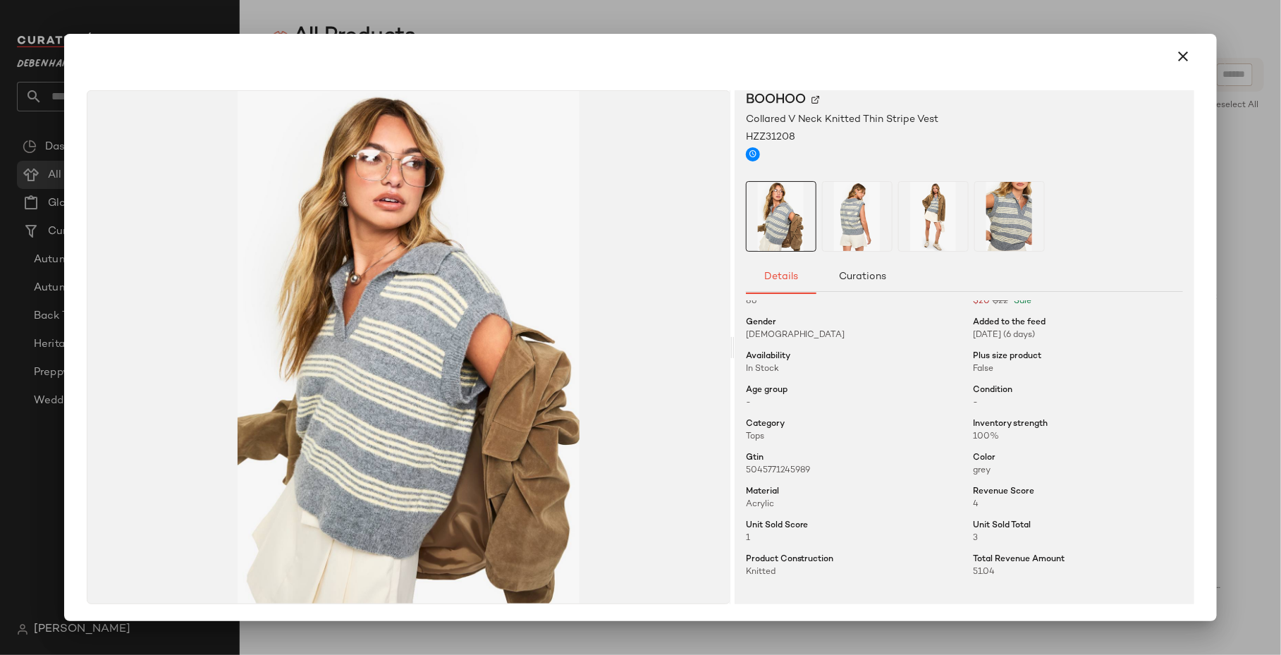
click at [923, 30] on div at bounding box center [640, 327] width 1281 height 655
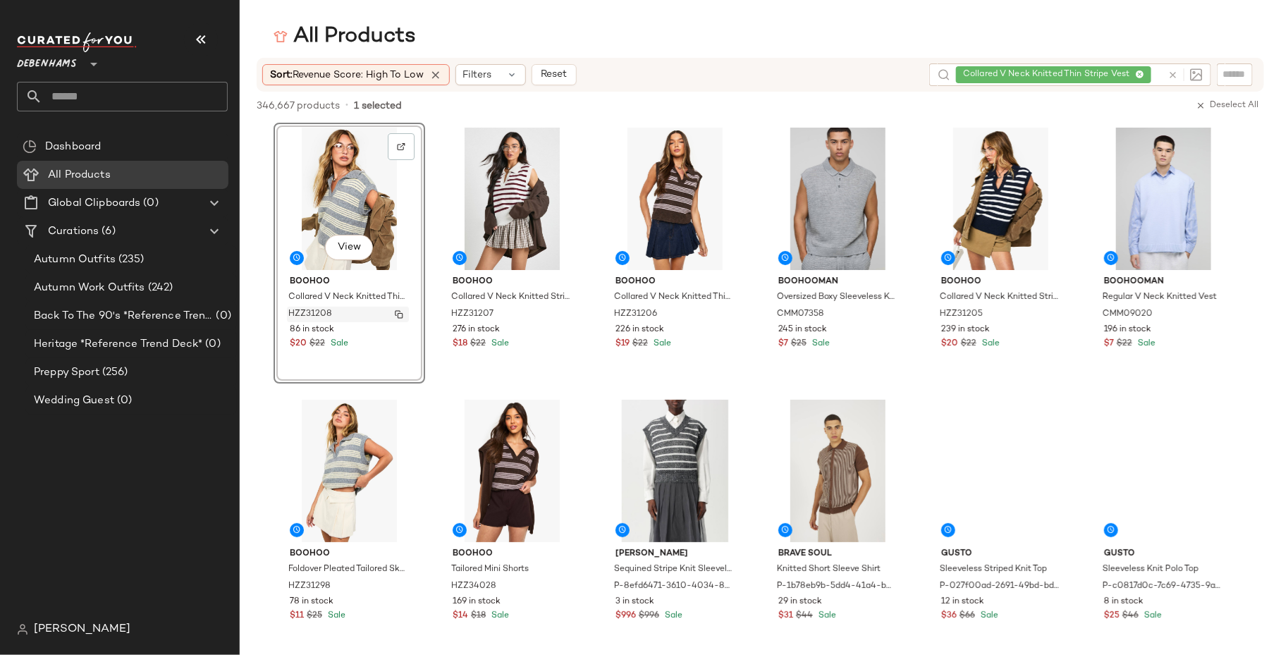
click at [403, 311] on button "button" at bounding box center [399, 314] width 20 height 13
click at [1137, 73] on icon at bounding box center [1140, 75] width 9 height 9
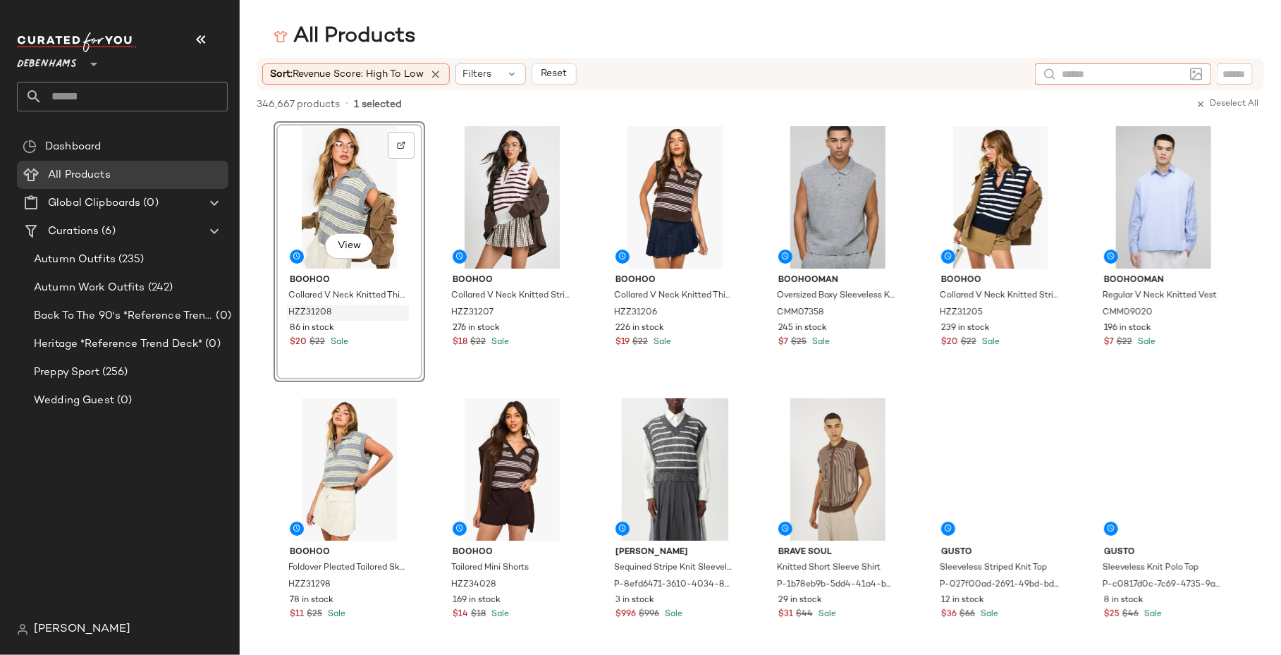
paste input "**********"
type input "**********"
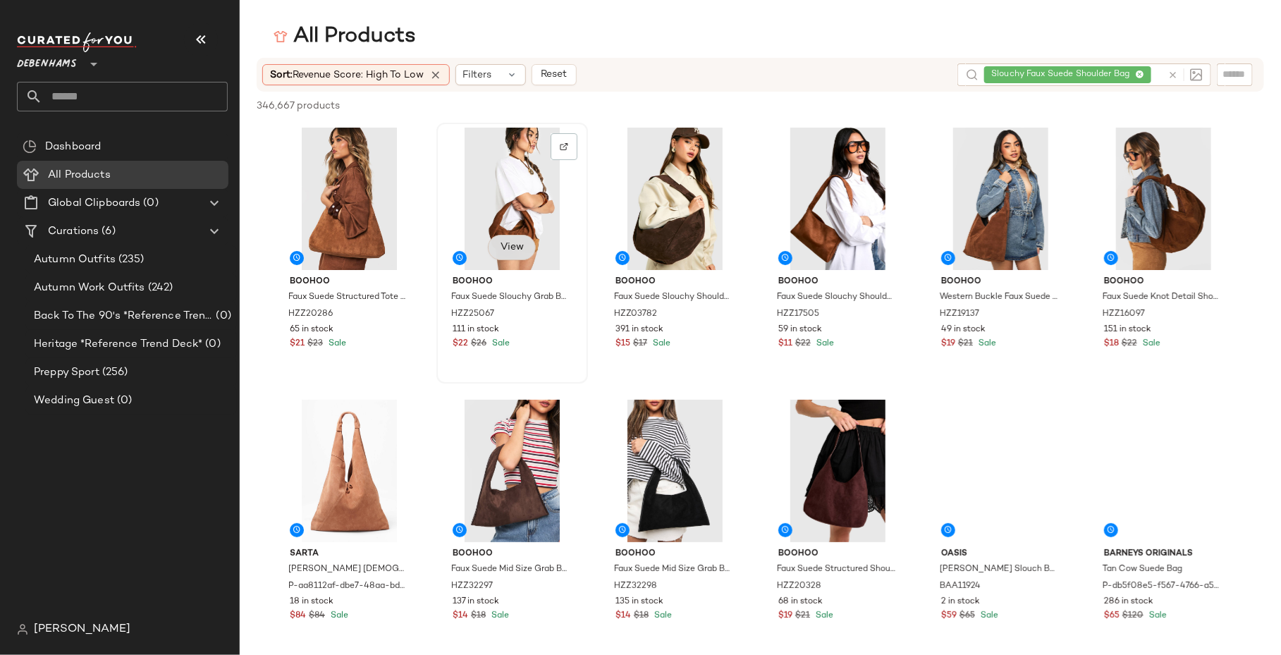
click at [502, 250] on div "View" at bounding box center [512, 199] width 142 height 142
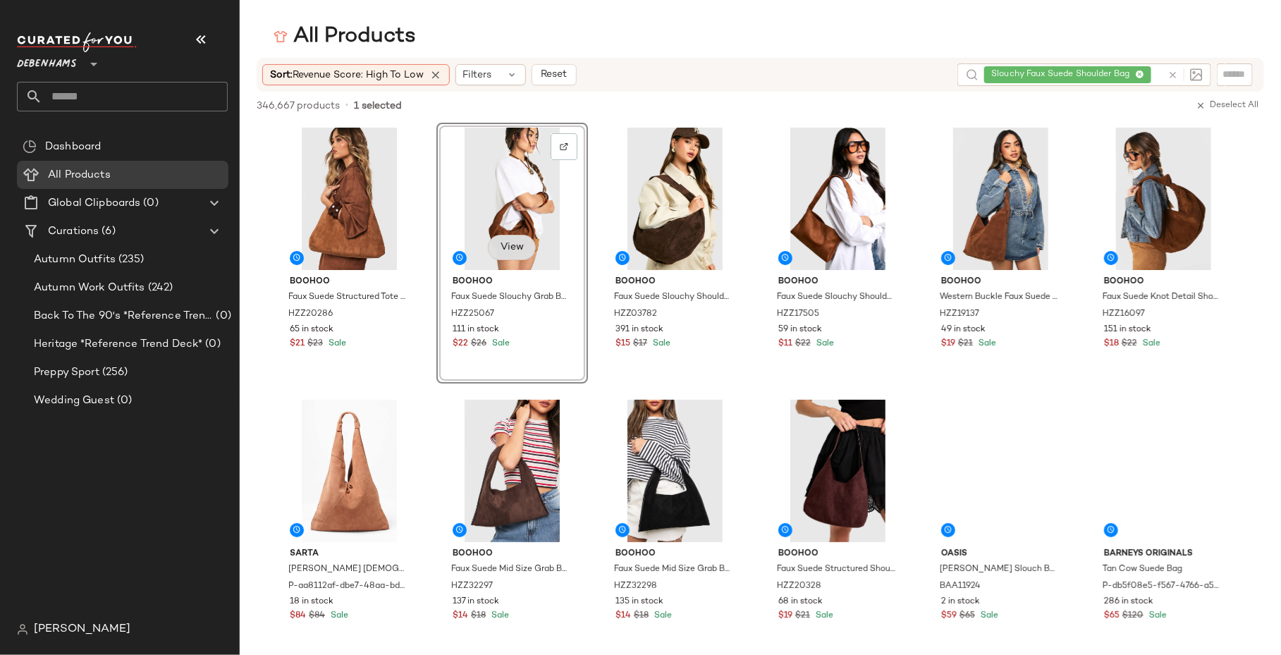
click at [513, 258] on button "View" at bounding box center [512, 247] width 48 height 25
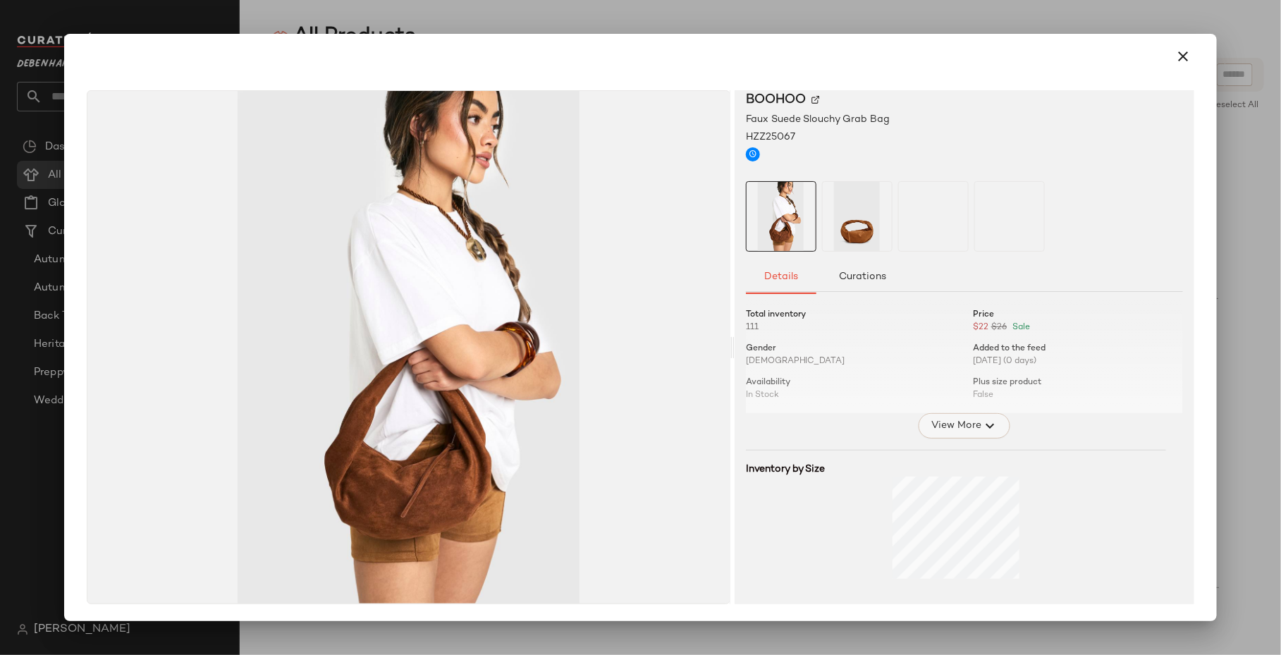
click at [948, 424] on span "View More" at bounding box center [956, 425] width 51 height 17
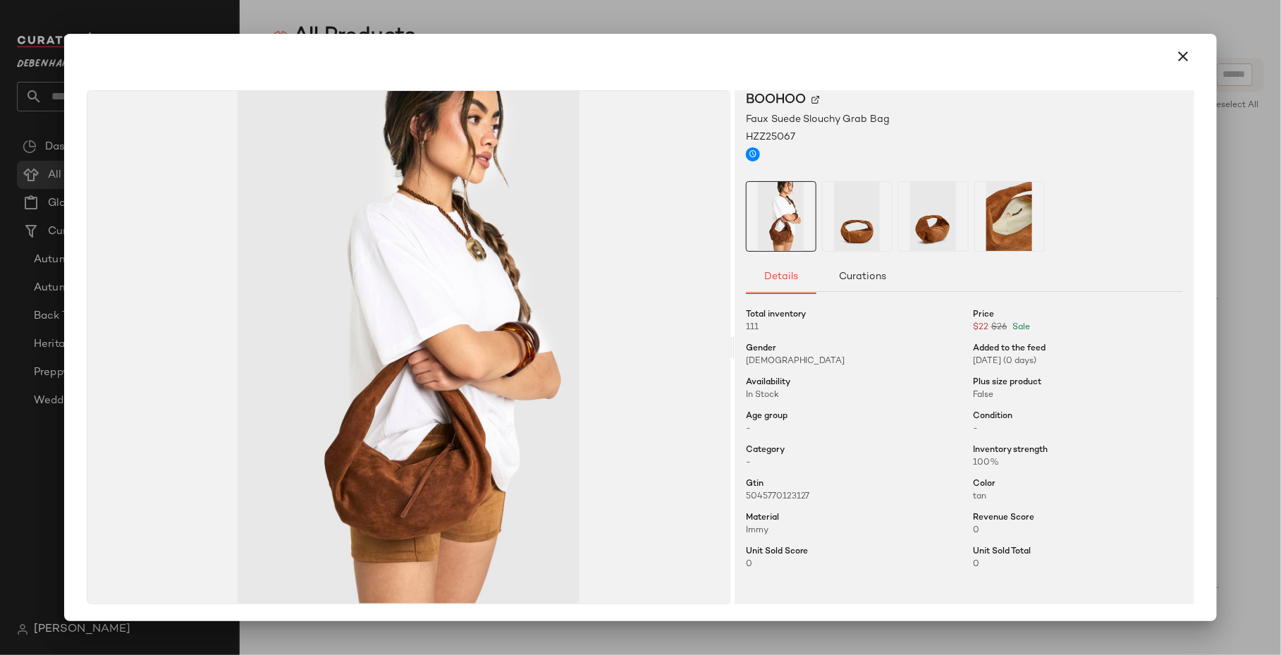
click at [898, 18] on div at bounding box center [640, 327] width 1281 height 655
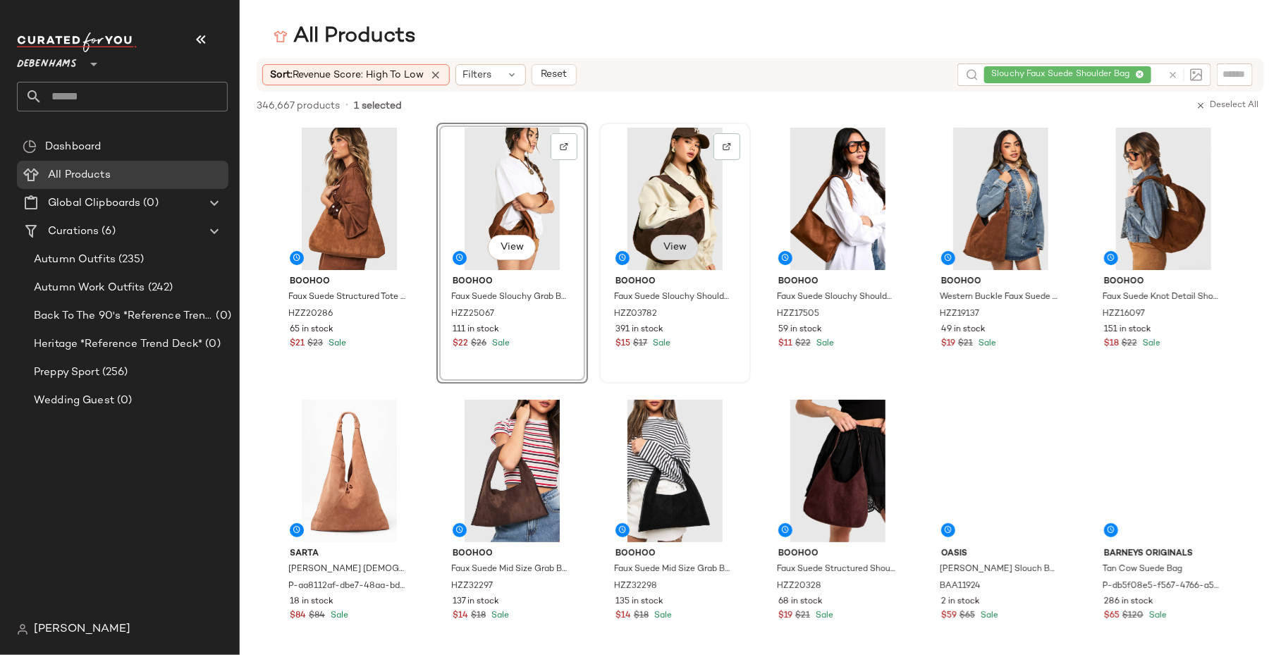
click at [670, 255] on button "View" at bounding box center [675, 247] width 48 height 25
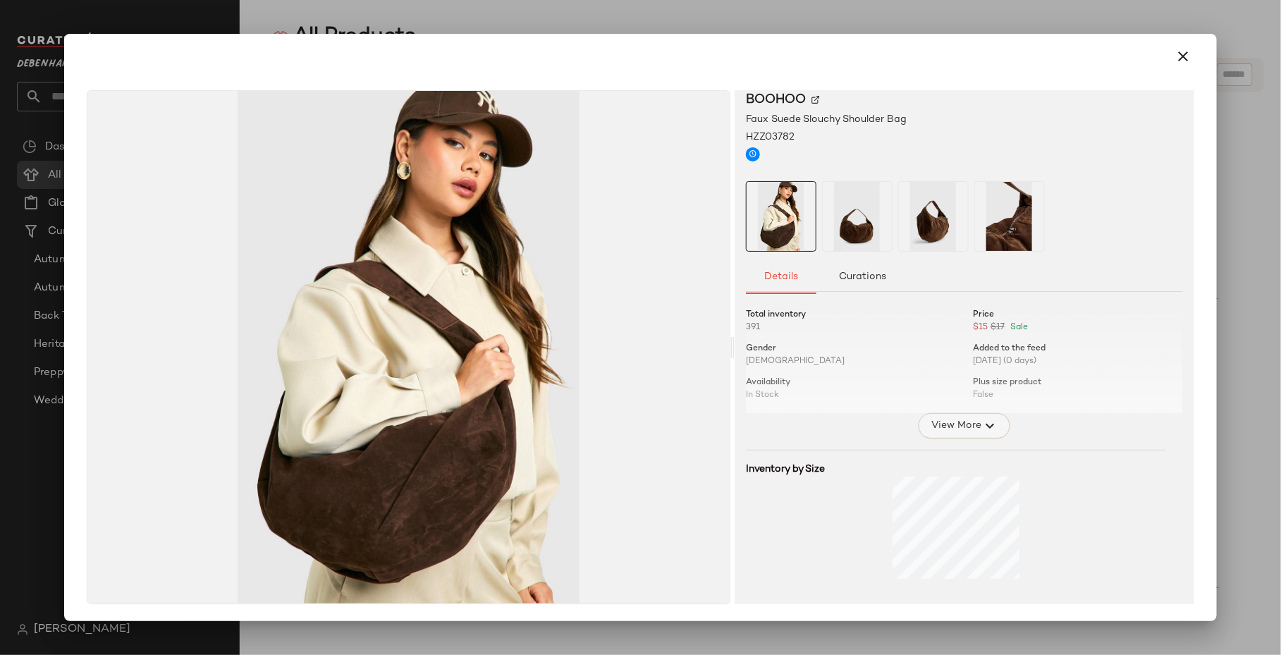
click at [943, 426] on span "View More" at bounding box center [956, 425] width 51 height 17
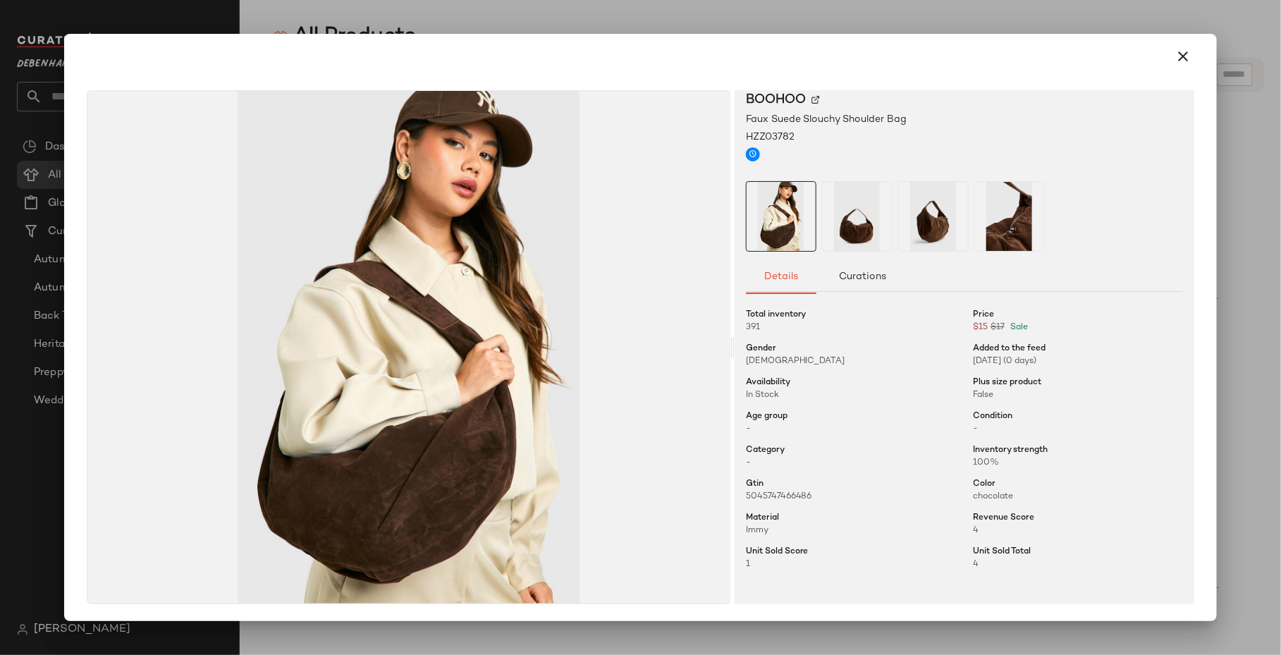
scroll to position [23, 0]
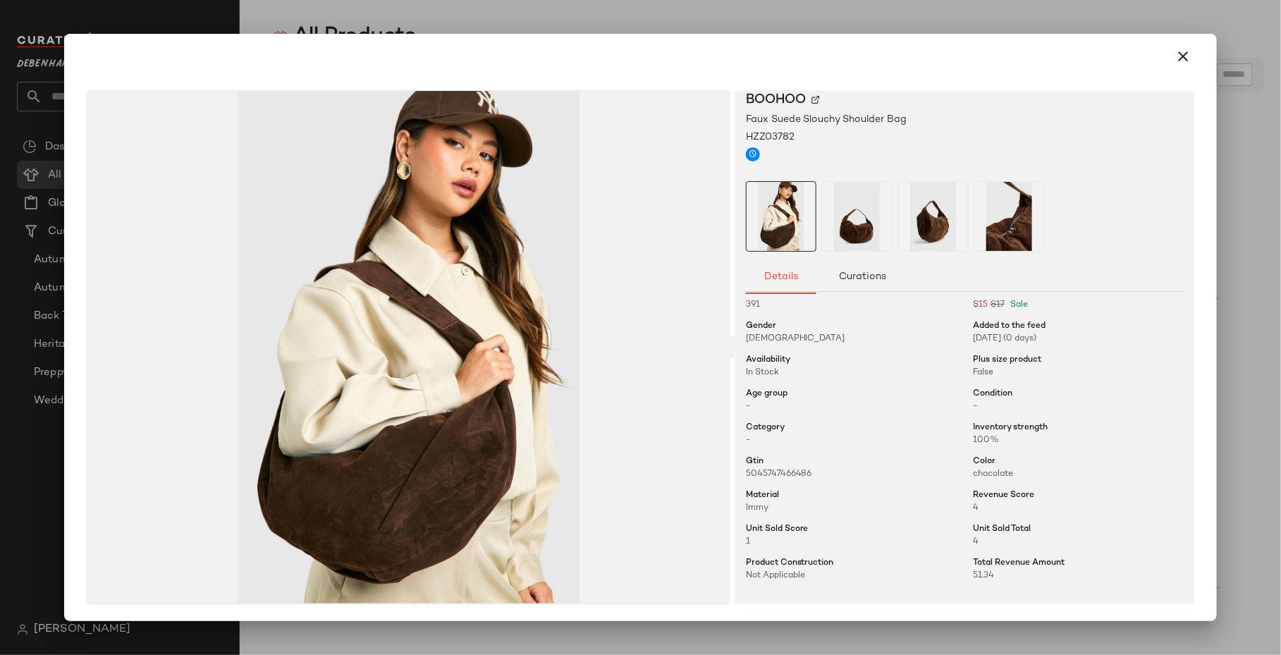
click at [852, 39] on div at bounding box center [641, 56] width 1142 height 45
click at [784, 9] on div at bounding box center [640, 327] width 1281 height 655
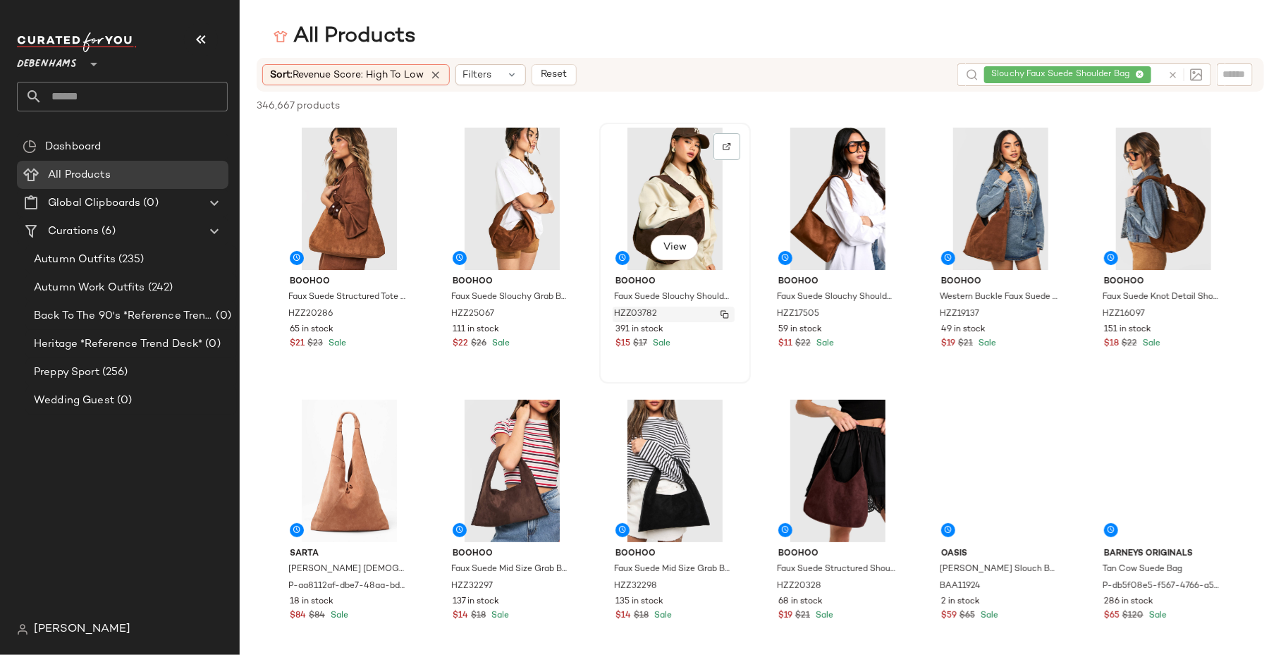
click at [723, 317] on img "button" at bounding box center [725, 314] width 8 height 8
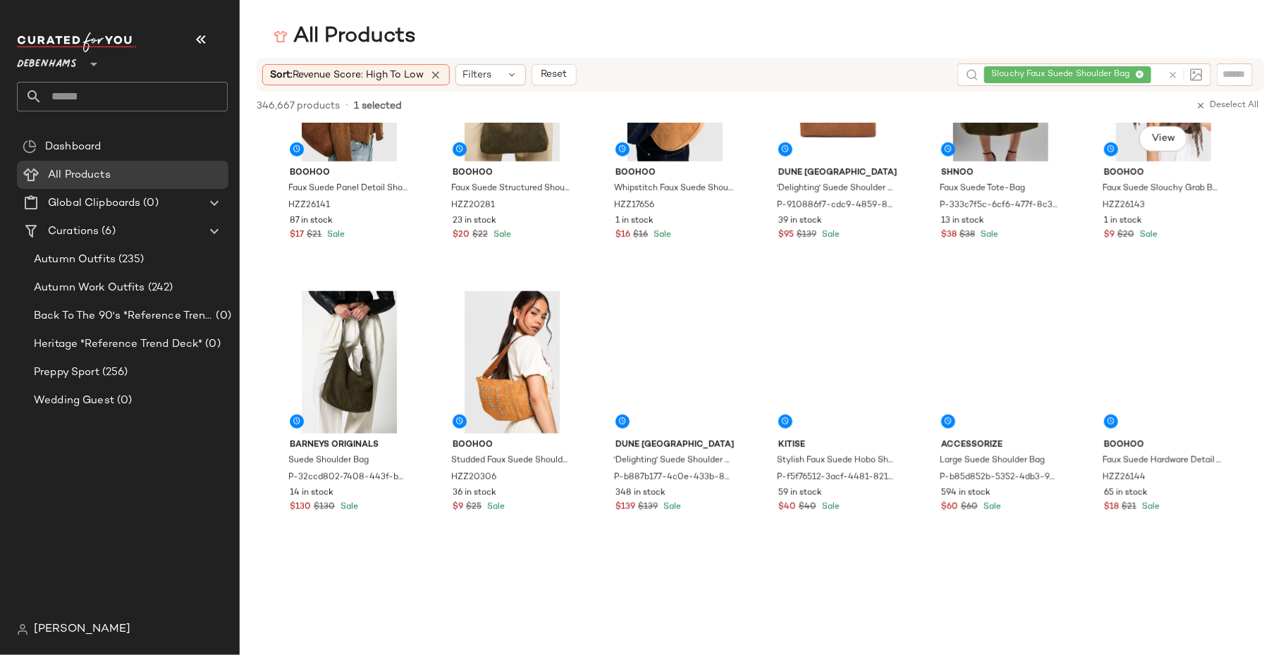
scroll to position [675, 0]
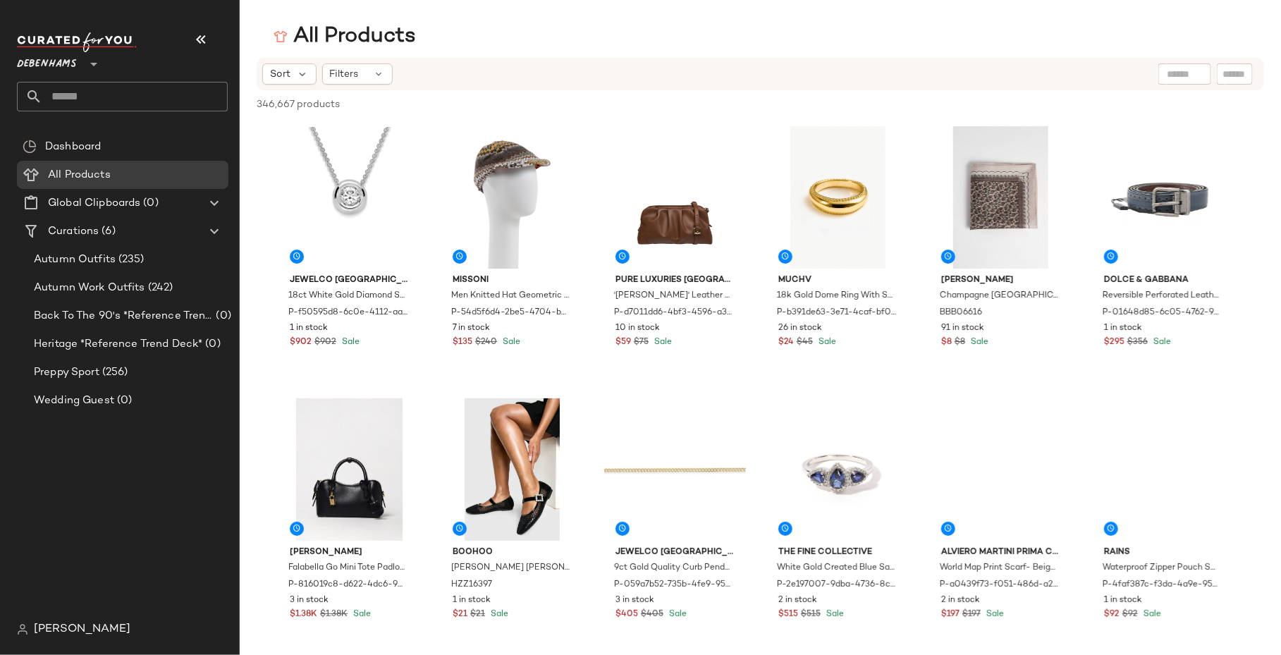
click at [1177, 69] on input "text" at bounding box center [1185, 74] width 36 height 15
paste input "**********"
type input "**********"
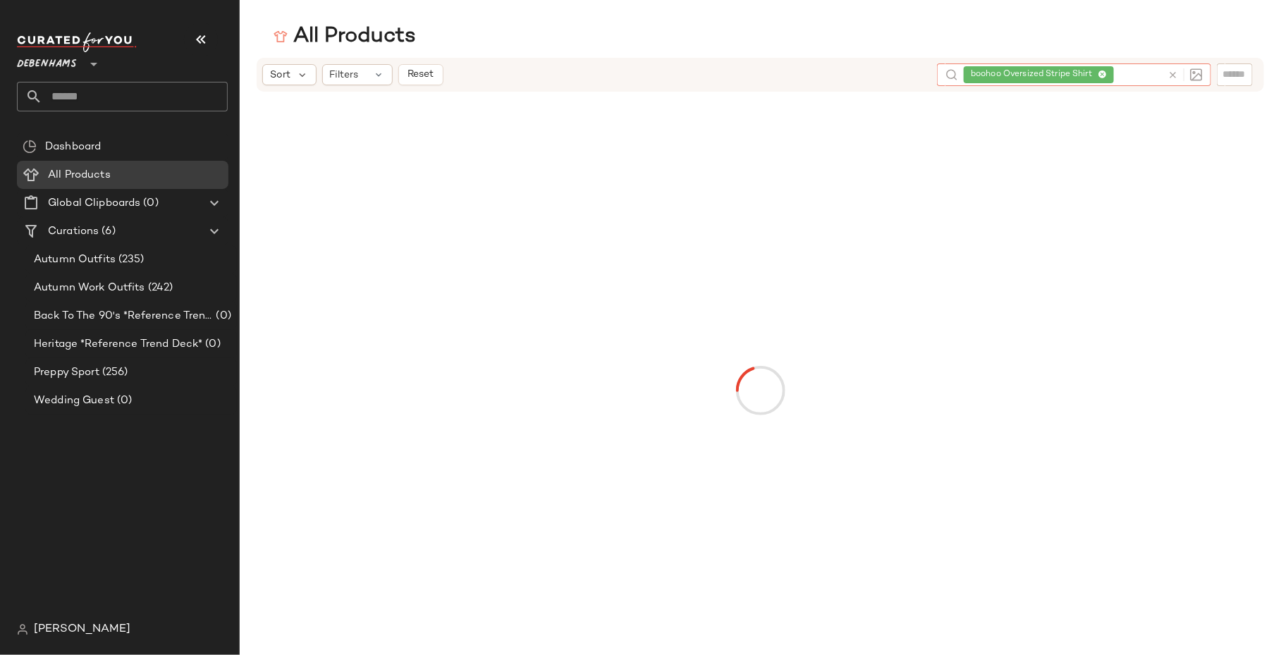
click at [1062, 35] on div "All Products" at bounding box center [760, 37] width 1041 height 28
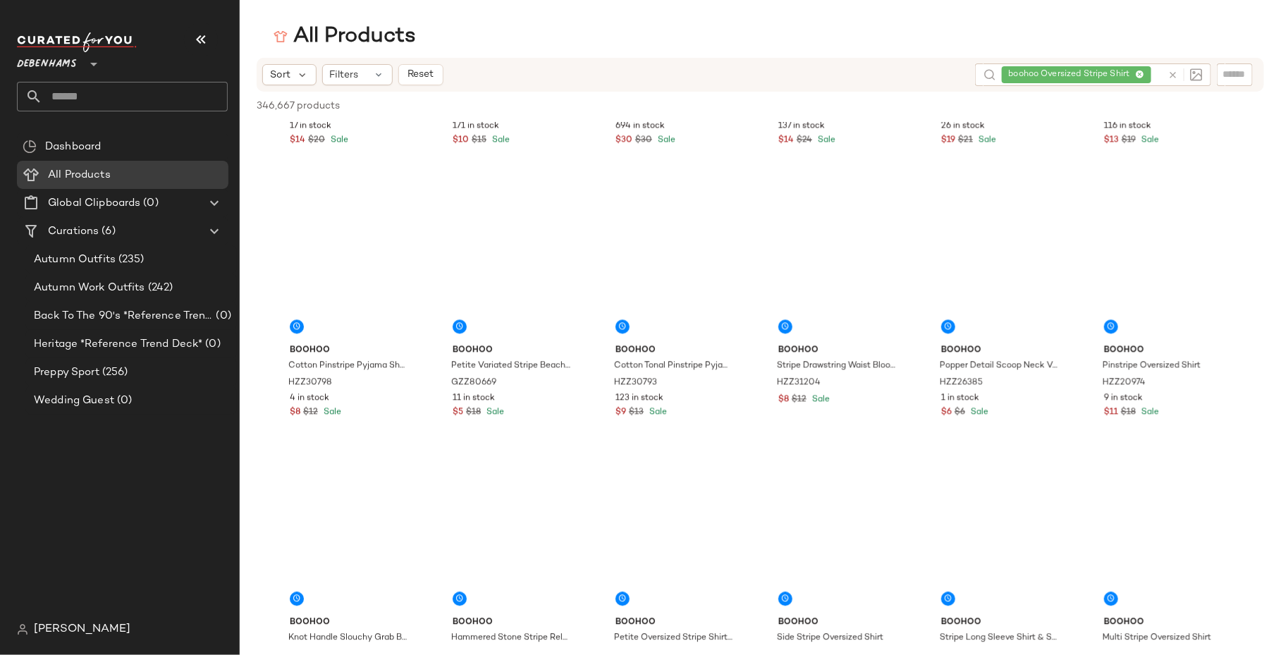
scroll to position [4059, 0]
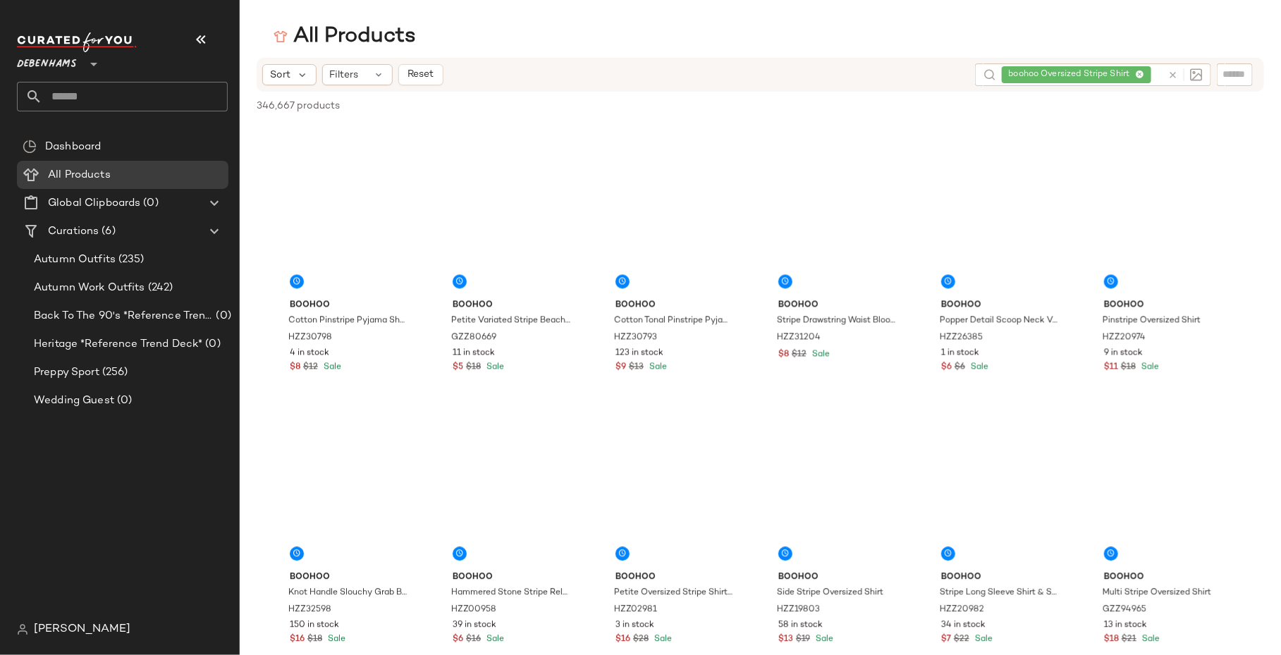
click at [1138, 75] on div "boohoo Oversized Stripe Shirt" at bounding box center [1082, 74] width 160 height 23
click at [1138, 75] on input "**" at bounding box center [1139, 75] width 45 height 15
type input "*"
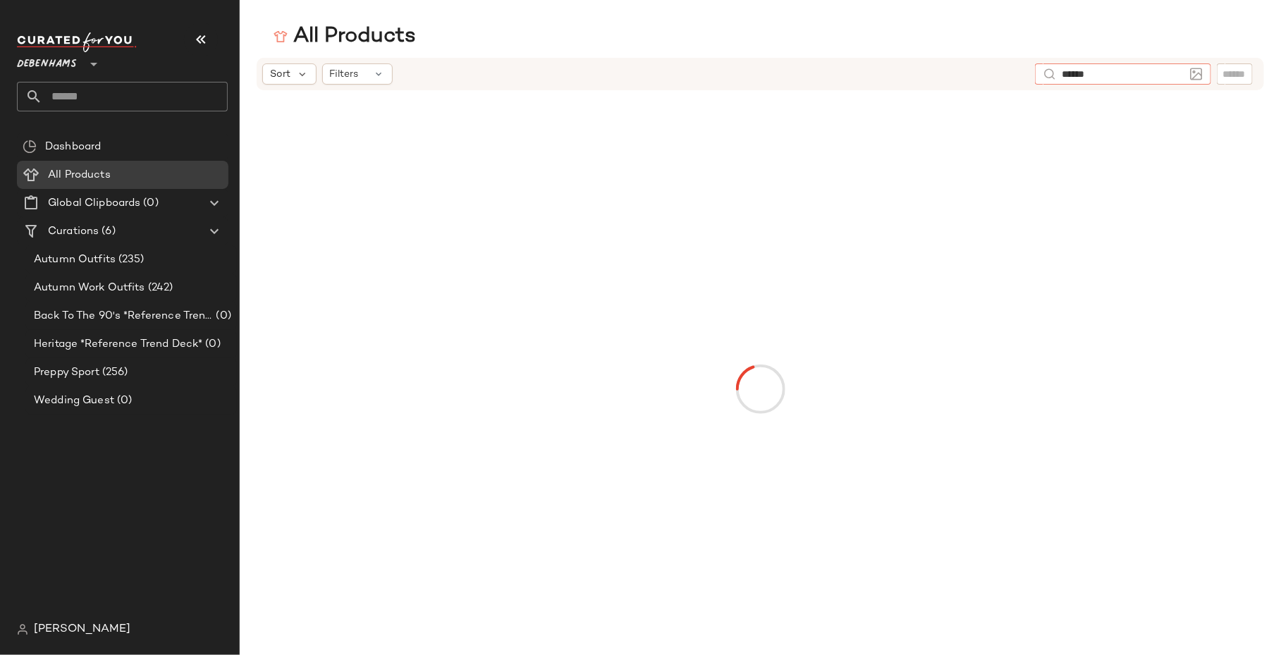
type input "*******"
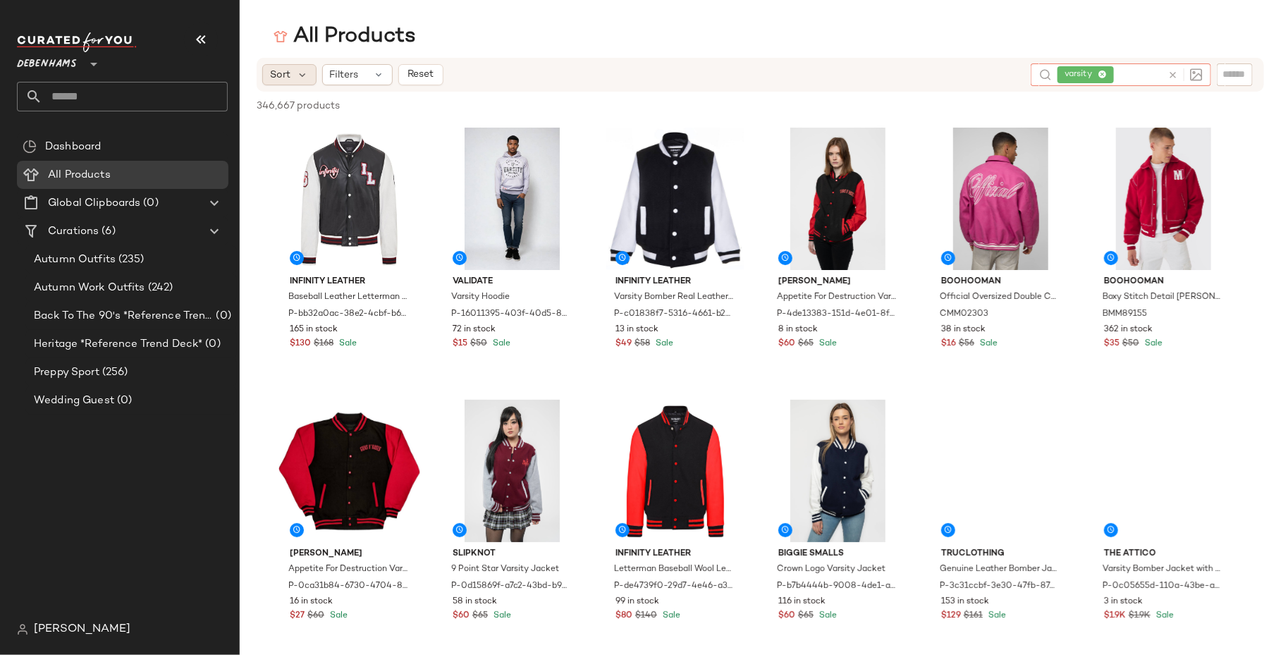
click at [300, 67] on div "Sort" at bounding box center [289, 74] width 54 height 21
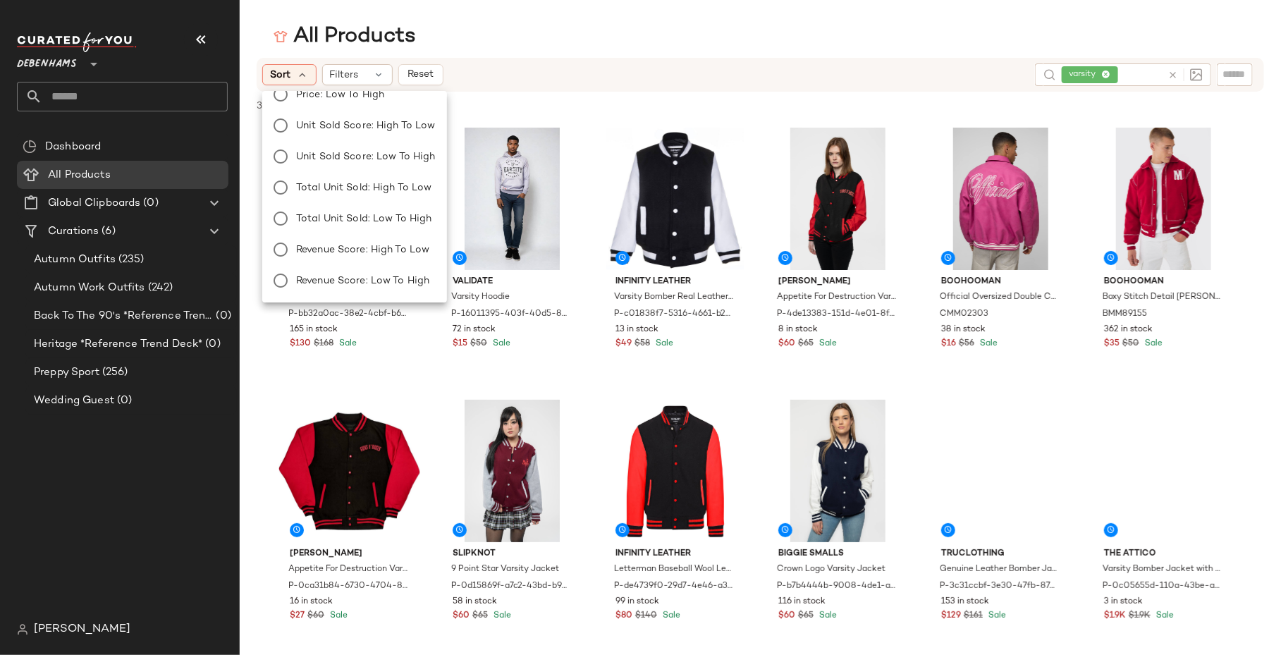
scroll to position [171, 0]
click at [314, 192] on span "Revenue Score: High to Low" at bounding box center [362, 189] width 133 height 15
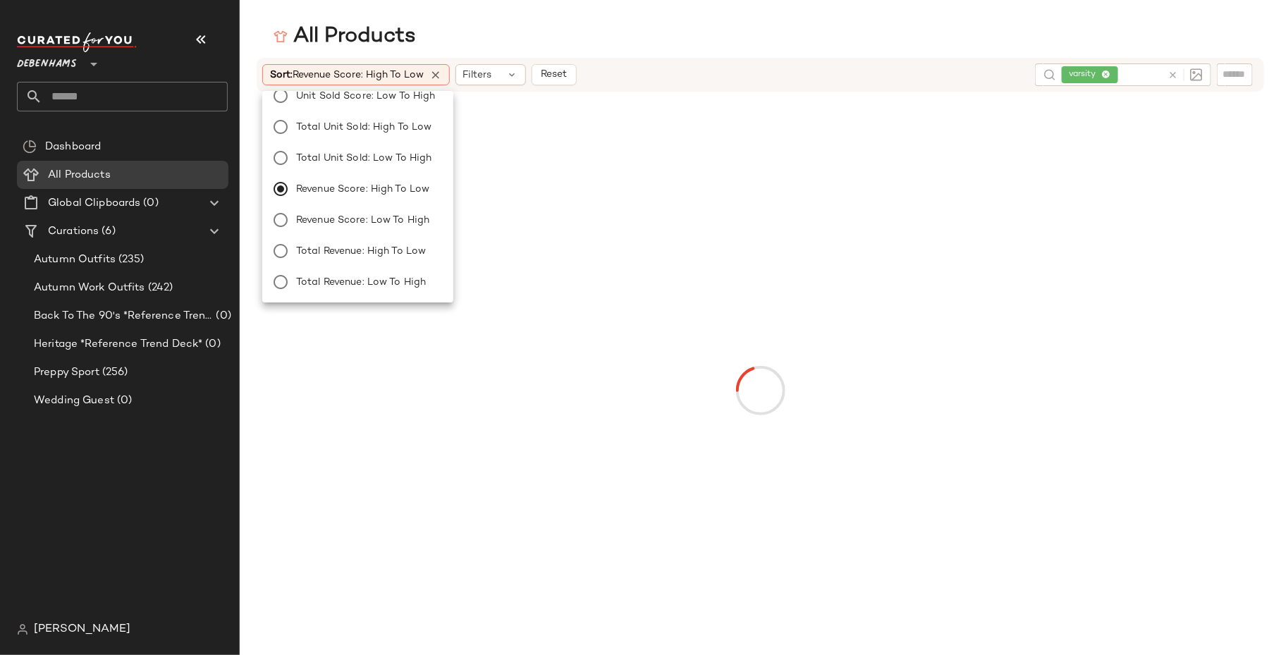
click at [645, 54] on div "All Products Sort: Revenue Score: High to Low Filters Reset varsity" at bounding box center [640, 339] width 1281 height 632
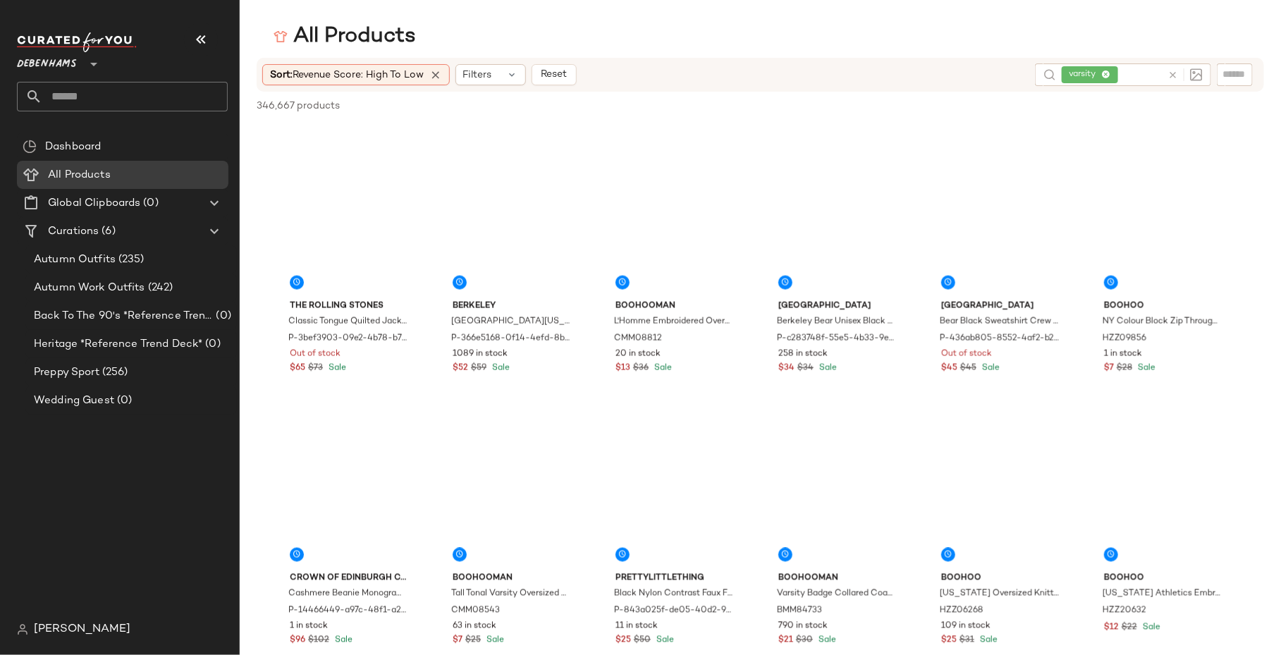
scroll to position [8994, 0]
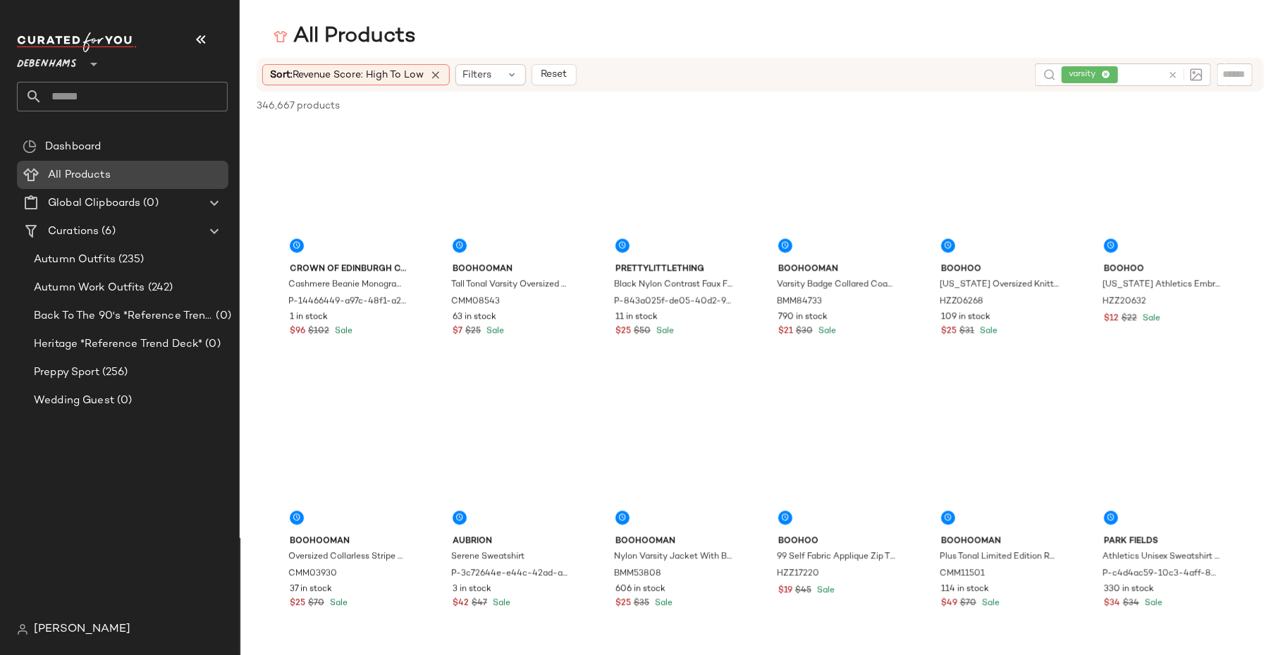
click at [179, 171] on div "All Products" at bounding box center [133, 175] width 179 height 16
click at [492, 73] on span "Filters" at bounding box center [477, 75] width 29 height 15
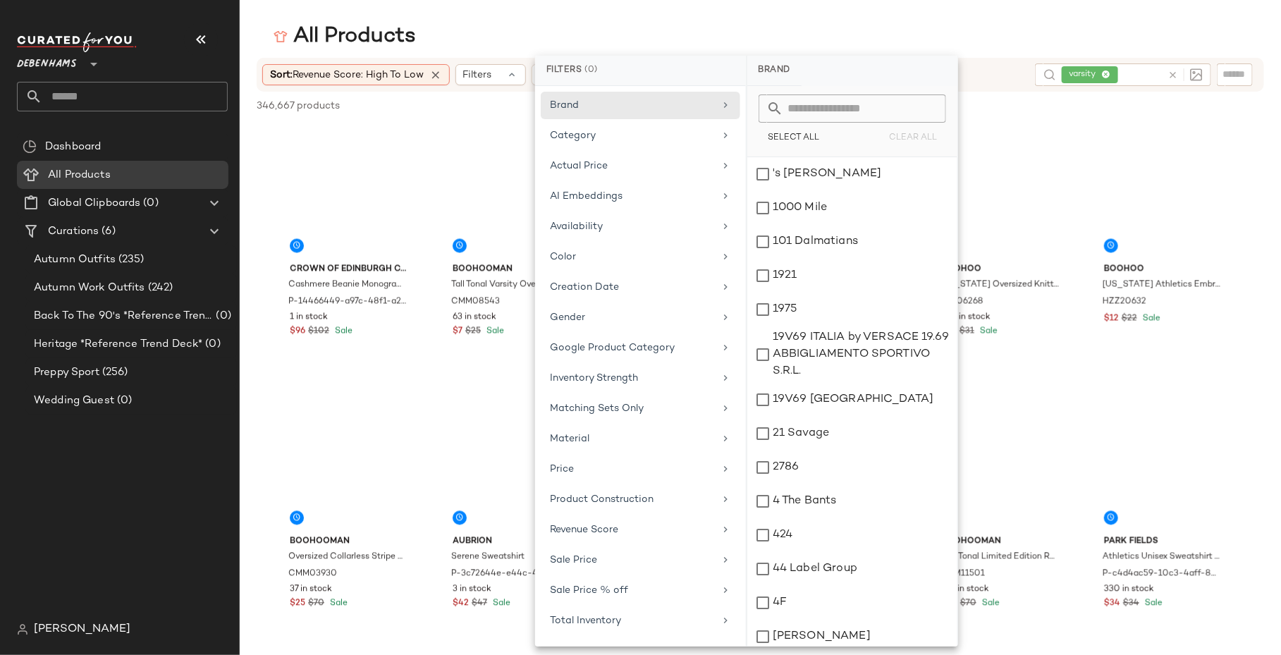
click at [795, 111] on input "text" at bounding box center [861, 108] width 154 height 28
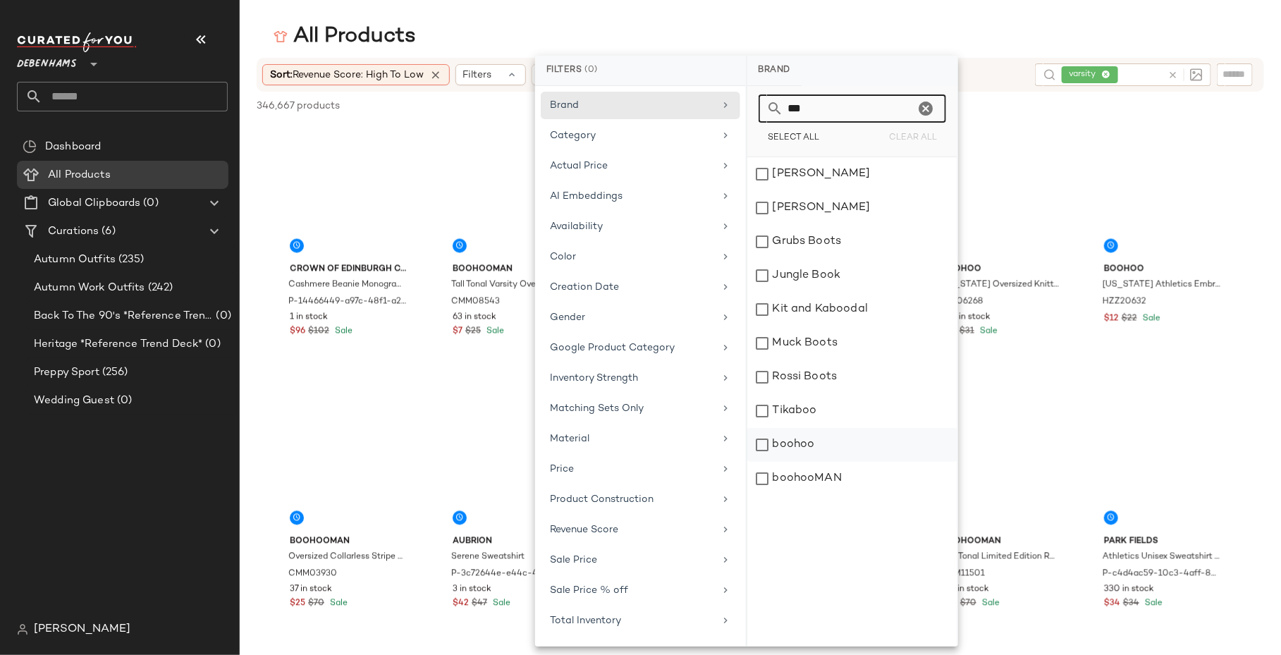
type input "***"
click at [797, 462] on div "boohoo" at bounding box center [852, 479] width 210 height 34
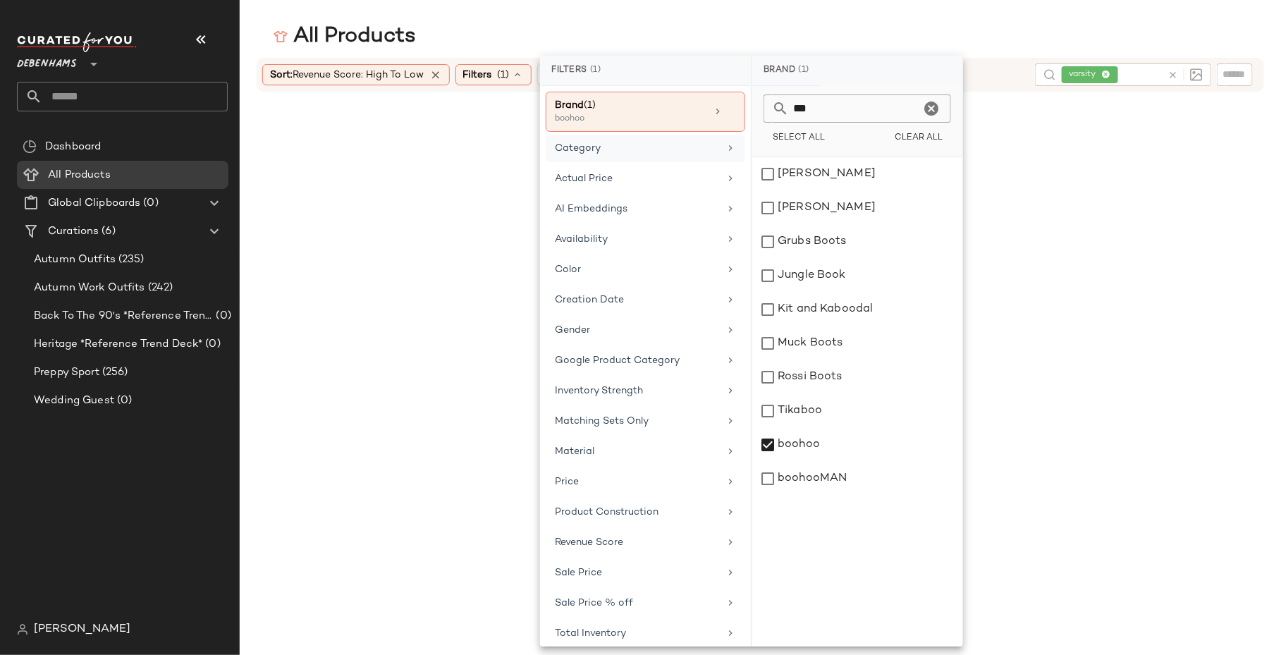
click at [697, 165] on div "Category" at bounding box center [646, 178] width 200 height 27
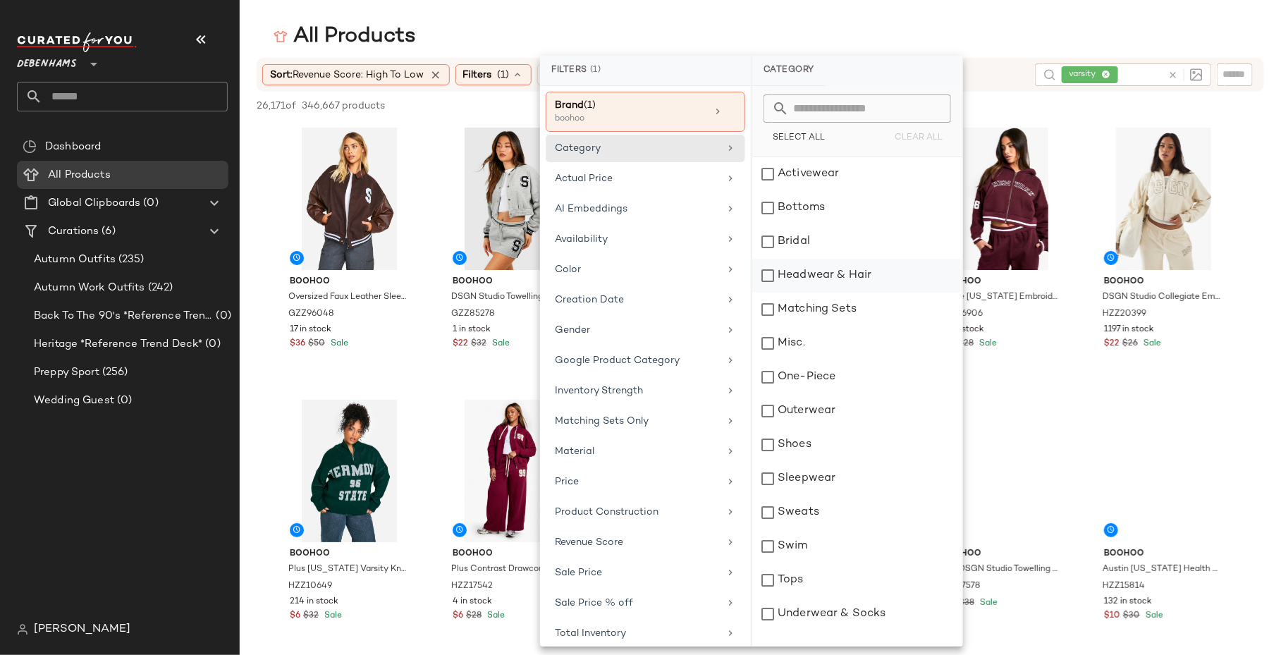
click at [843, 293] on div "Headwear & Hair" at bounding box center [857, 310] width 210 height 34
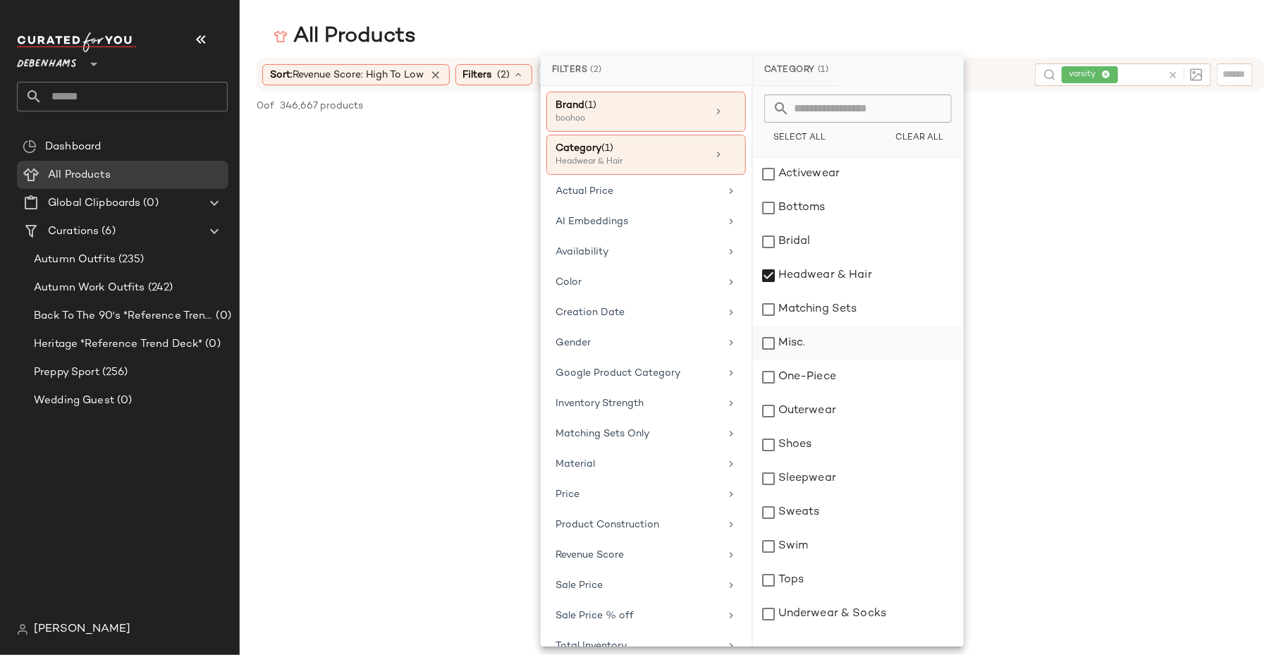
click at [836, 360] on div "Misc." at bounding box center [858, 377] width 210 height 34
click at [801, 609] on div "Underwear & Socks" at bounding box center [858, 614] width 210 height 34
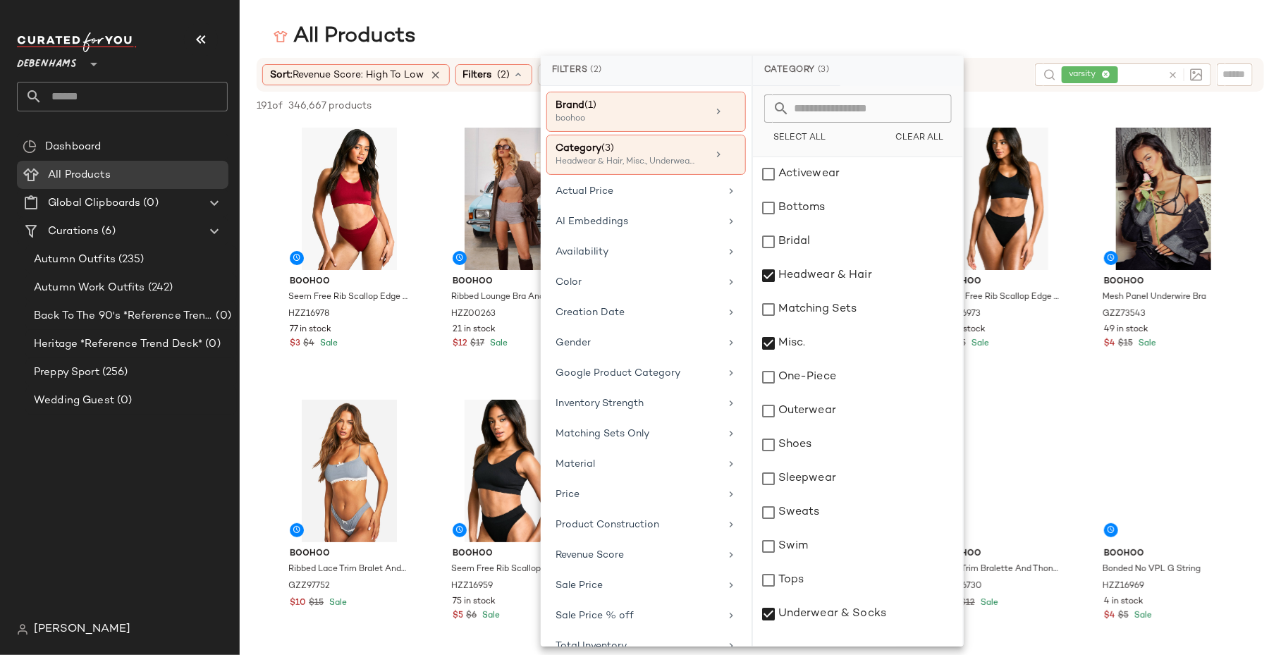
click at [870, 22] on main "All Products Sort: Revenue Score: High to Low Filters (2) Reset varsity 191 of …" at bounding box center [640, 327] width 1281 height 655
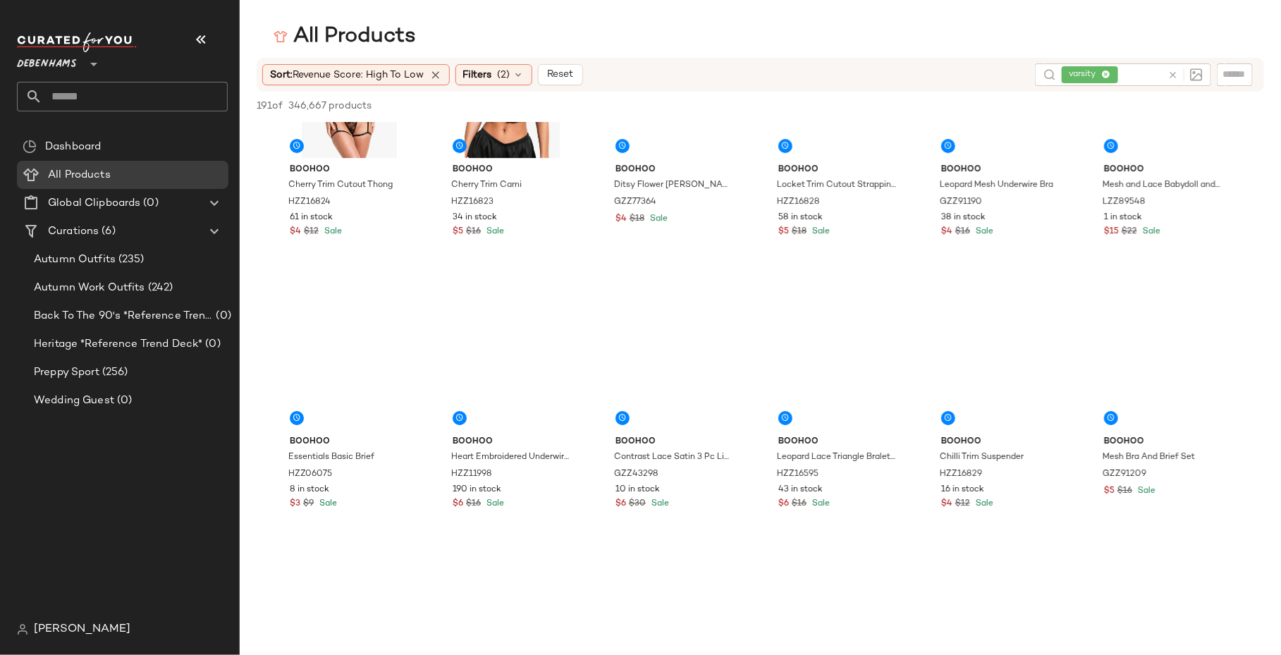
scroll to position [2331, 0]
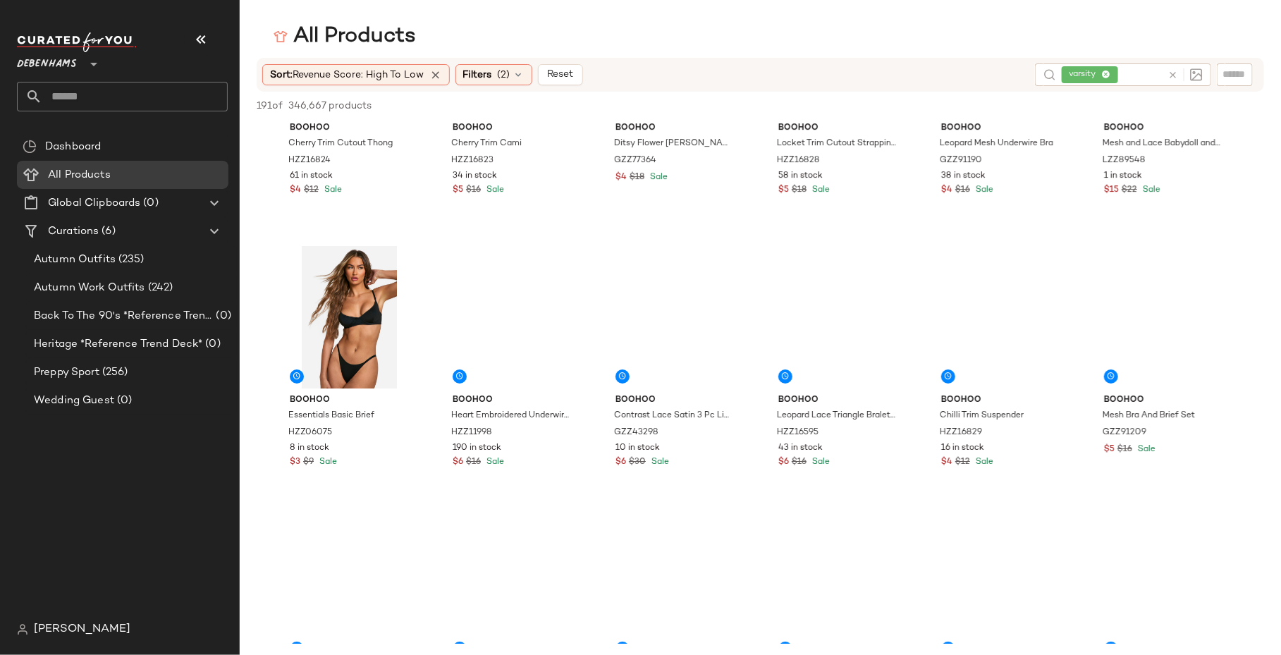
click at [491, 86] on div "Sort: Revenue Score: High to Low Filters (2) Reset varsity" at bounding box center [761, 75] width 1008 height 34
click at [498, 75] on div "Filters (2)" at bounding box center [494, 74] width 77 height 21
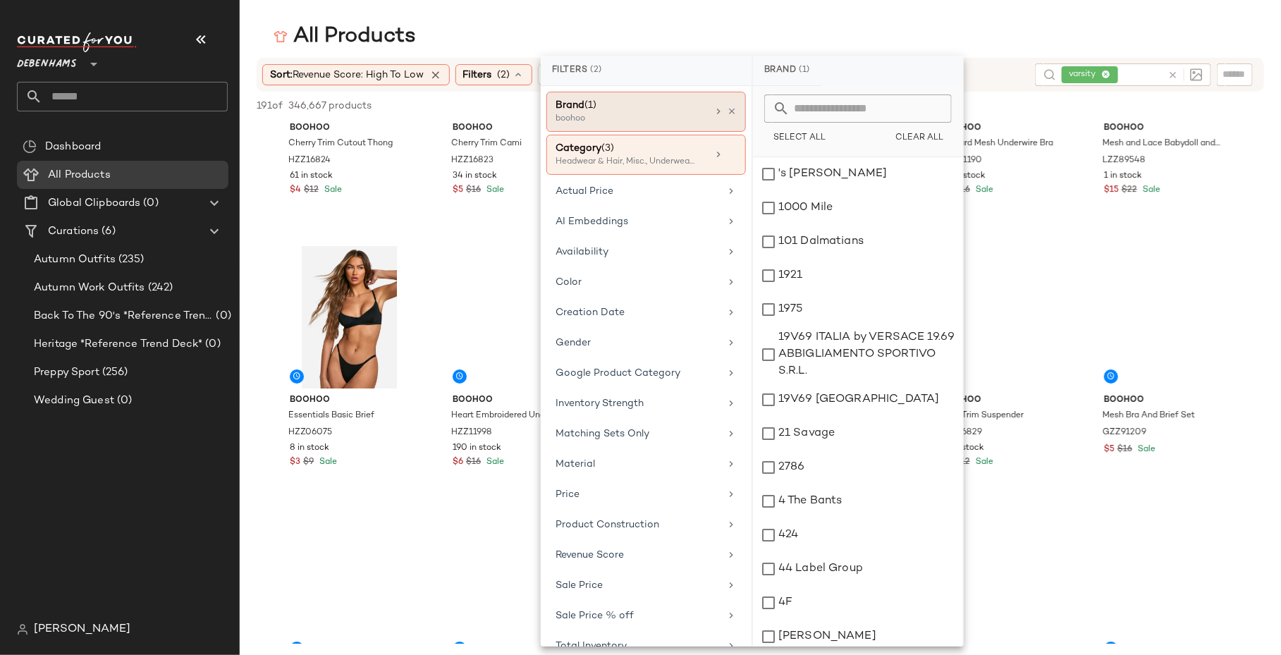
click at [634, 123] on div "boohoo" at bounding box center [626, 119] width 141 height 13
click at [721, 106] on div at bounding box center [725, 111] width 24 height 11
click at [713, 110] on icon at bounding box center [718, 111] width 11 height 11
click at [717, 109] on icon at bounding box center [718, 111] width 11 height 11
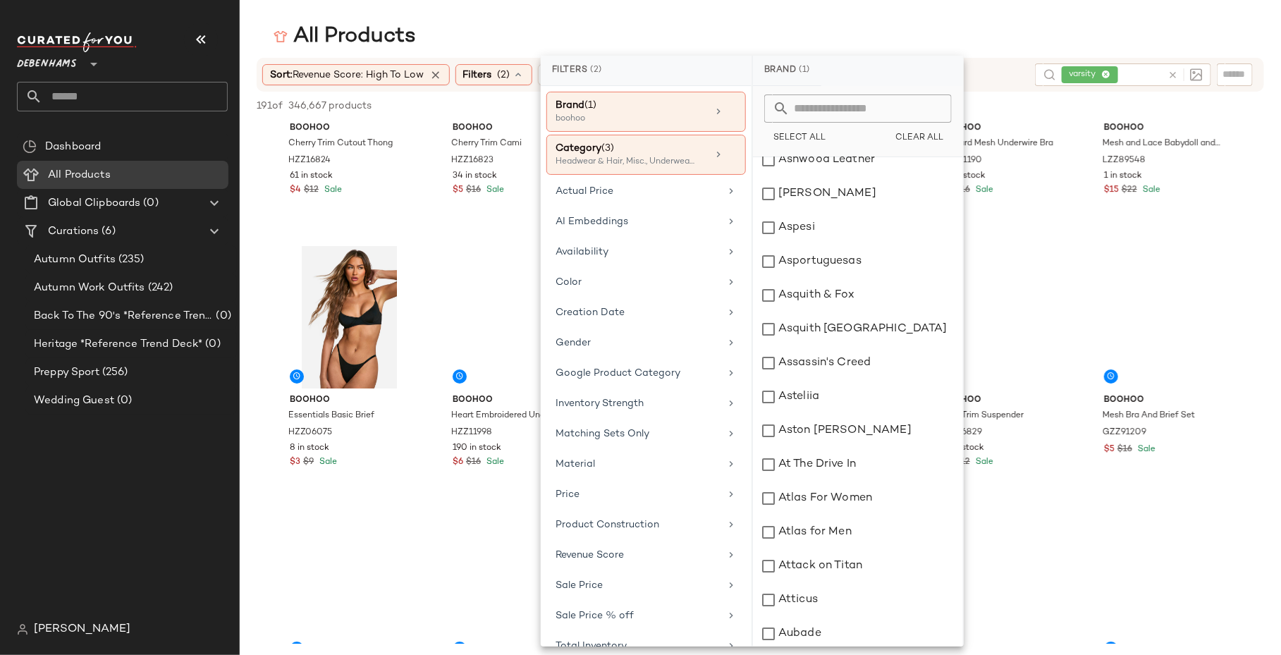
scroll to position [5472, 0]
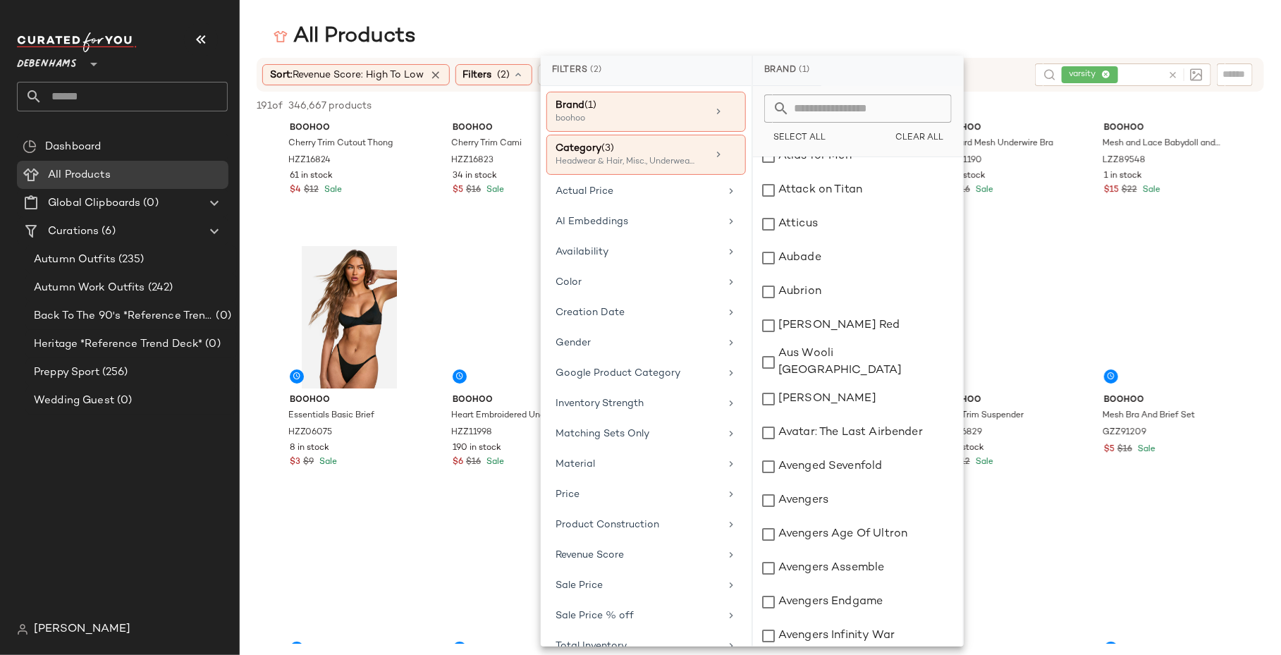
click at [840, 94] on input "text" at bounding box center [867, 108] width 154 height 28
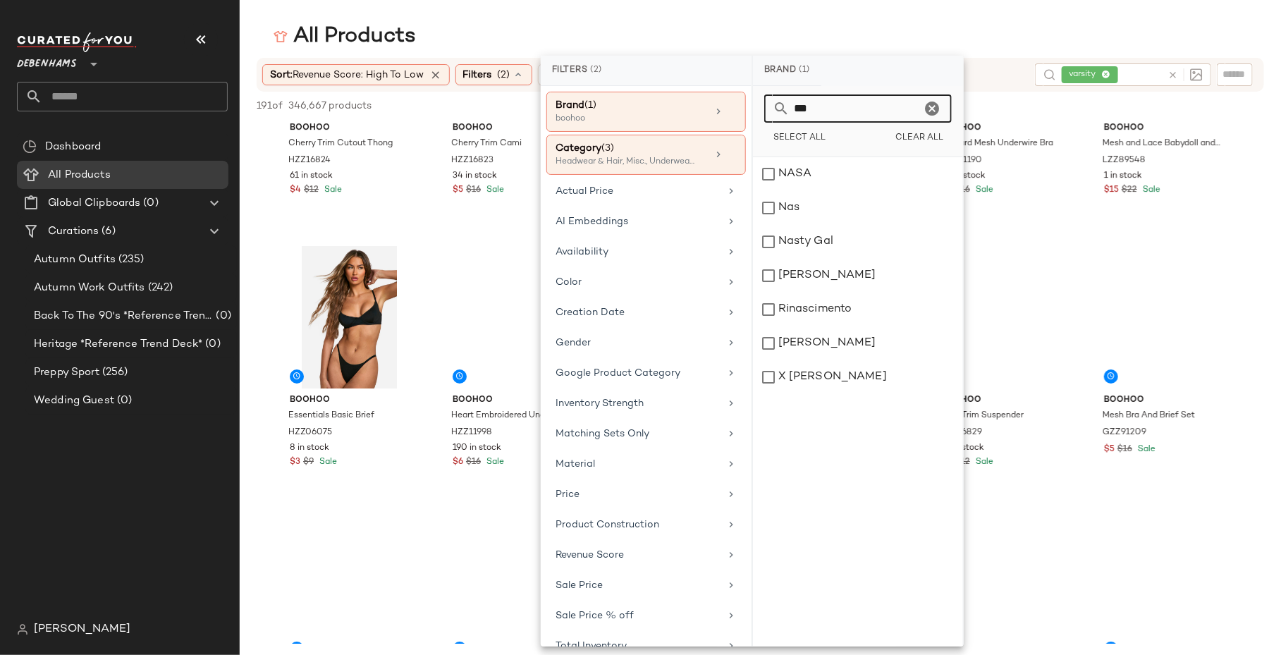
scroll to position [0, 0]
type input "***"
click at [793, 259] on div "Nasty Gal" at bounding box center [858, 276] width 210 height 34
click at [829, 17] on main "All Products Sort: Revenue Score: High to Low Filters (2) Reset varsity 191 of …" at bounding box center [640, 327] width 1281 height 655
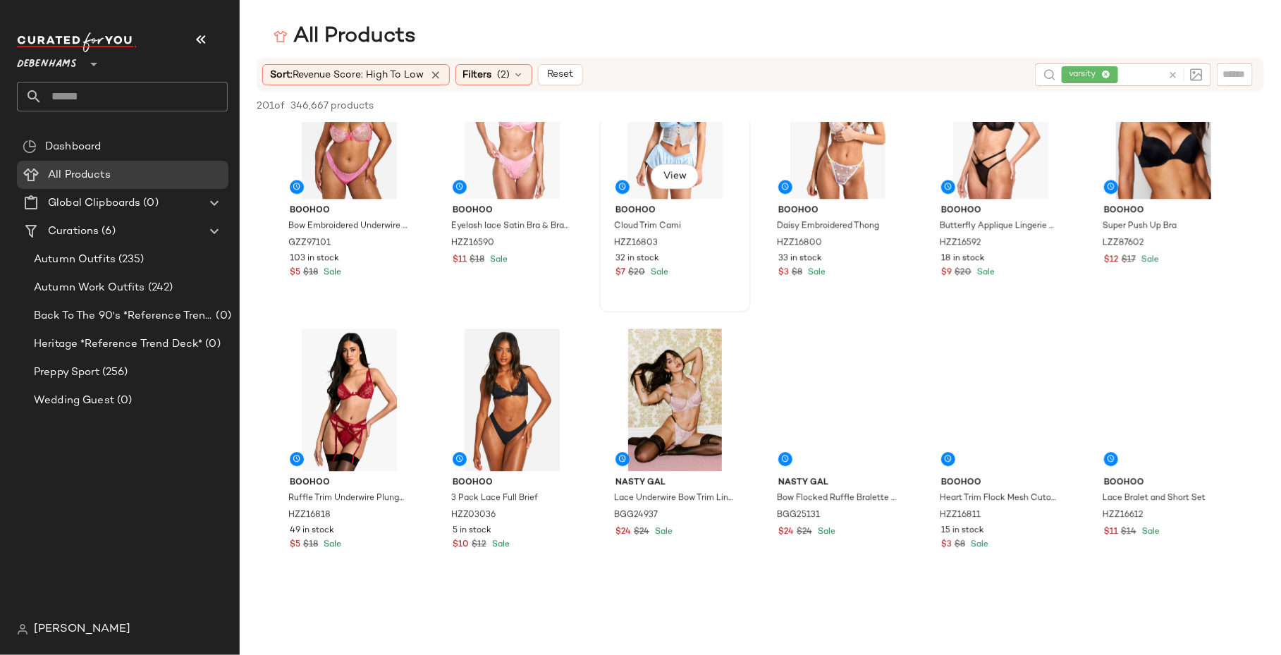
scroll to position [1847, 0]
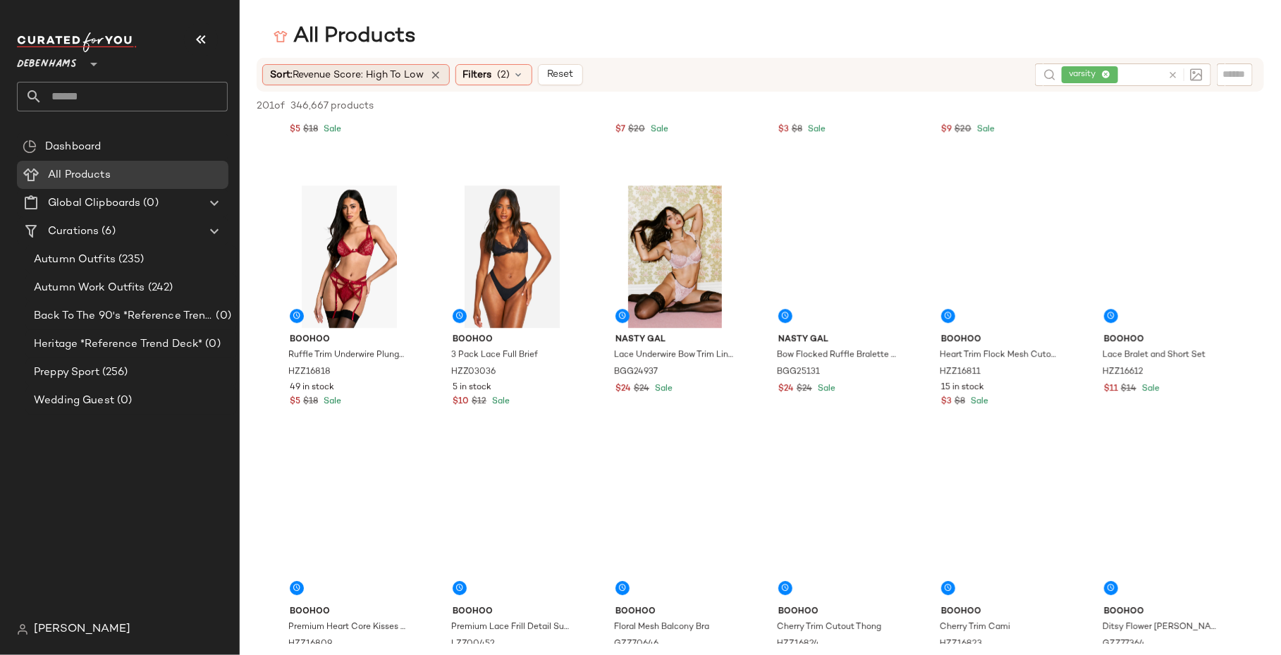
click at [329, 74] on span "Revenue Score: High to Low" at bounding box center [358, 75] width 131 height 11
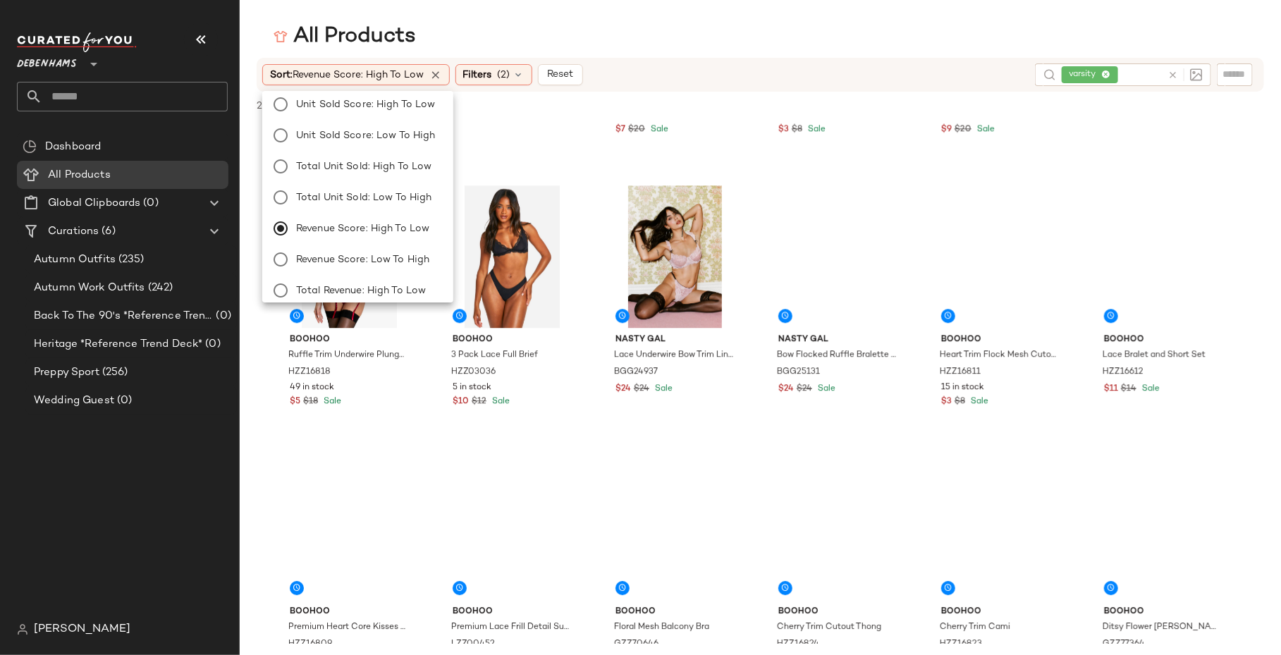
scroll to position [171, 0]
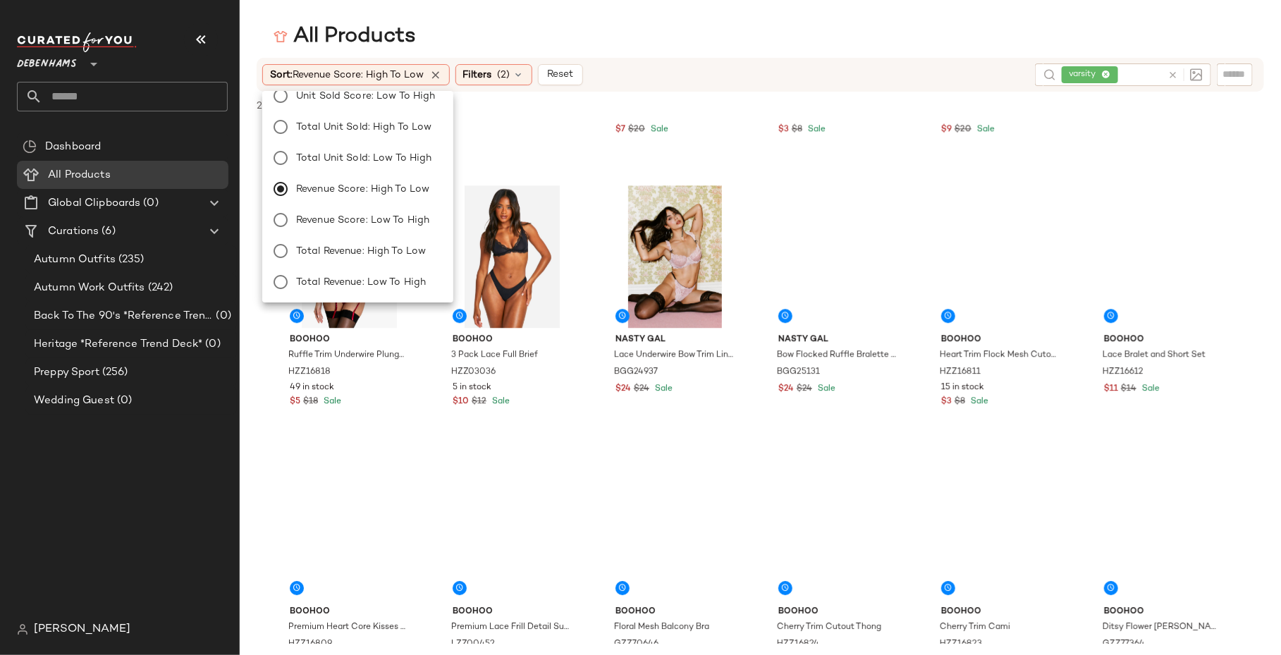
click at [410, 20] on main "All Products Sort: Revenue Score: High to Low Filters (2) Reset varsity 201 of …" at bounding box center [640, 327] width 1281 height 655
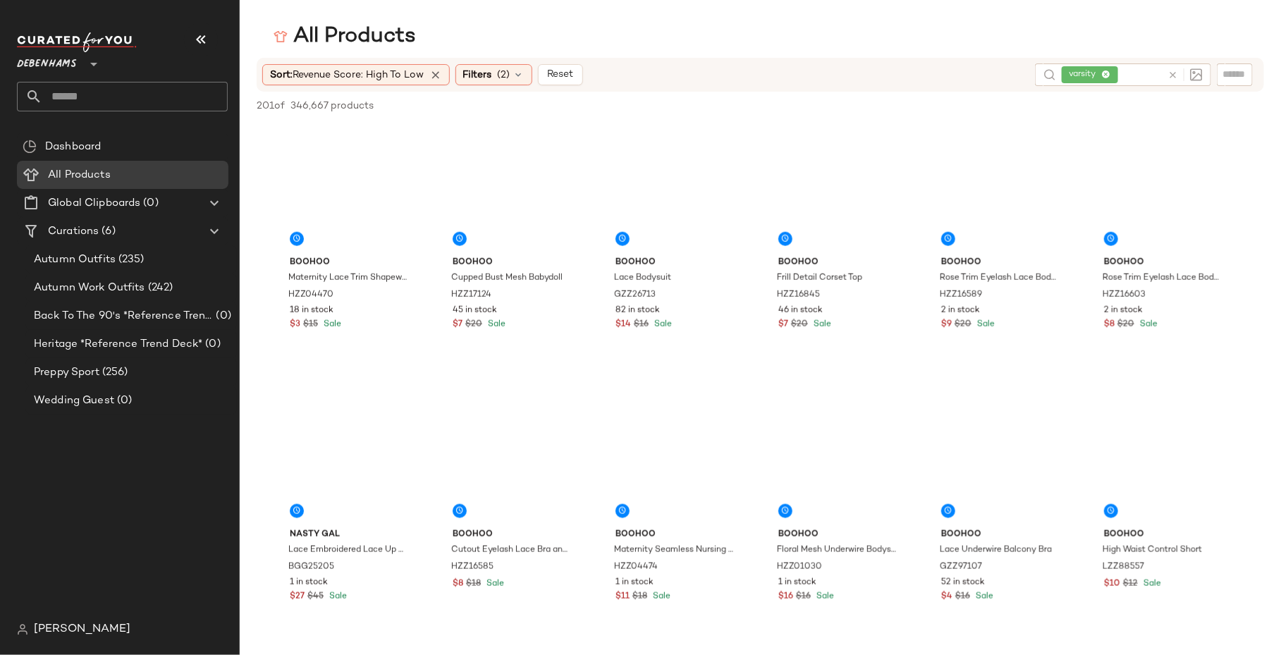
scroll to position [8574, 0]
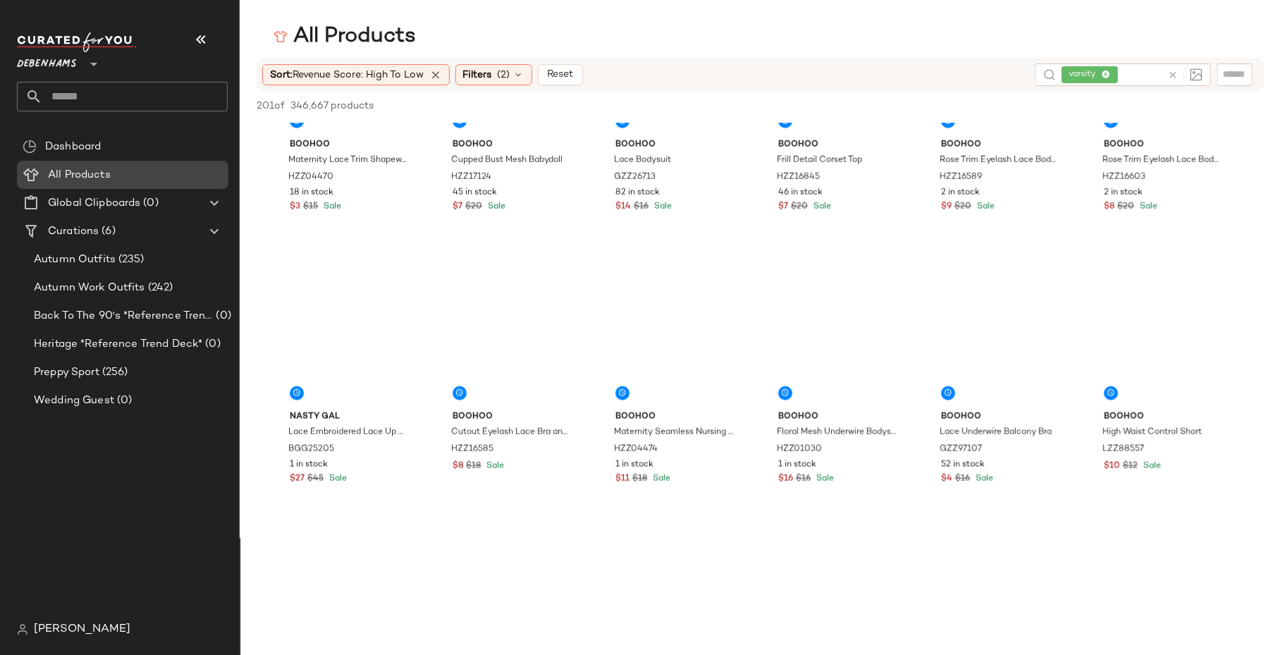
click at [184, 174] on div "All Products" at bounding box center [133, 175] width 179 height 16
click at [171, 157] on div "Dashboard" at bounding box center [123, 147] width 212 height 28
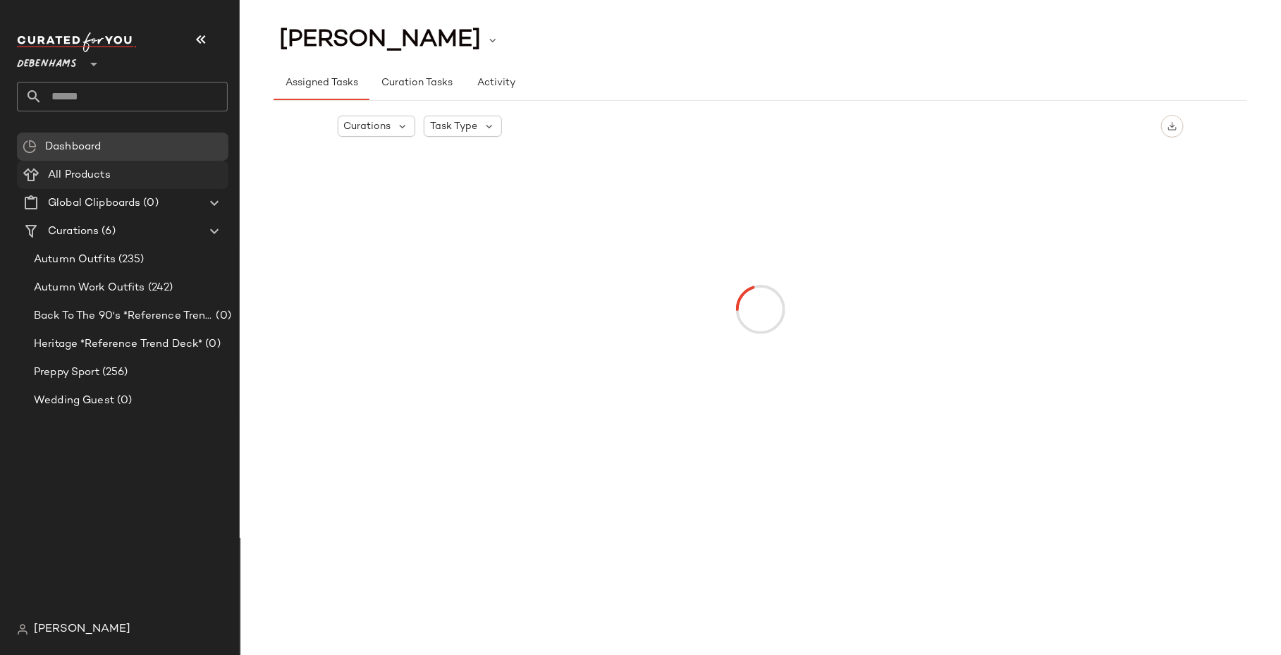
click at [136, 172] on div "All Products" at bounding box center [133, 175] width 179 height 16
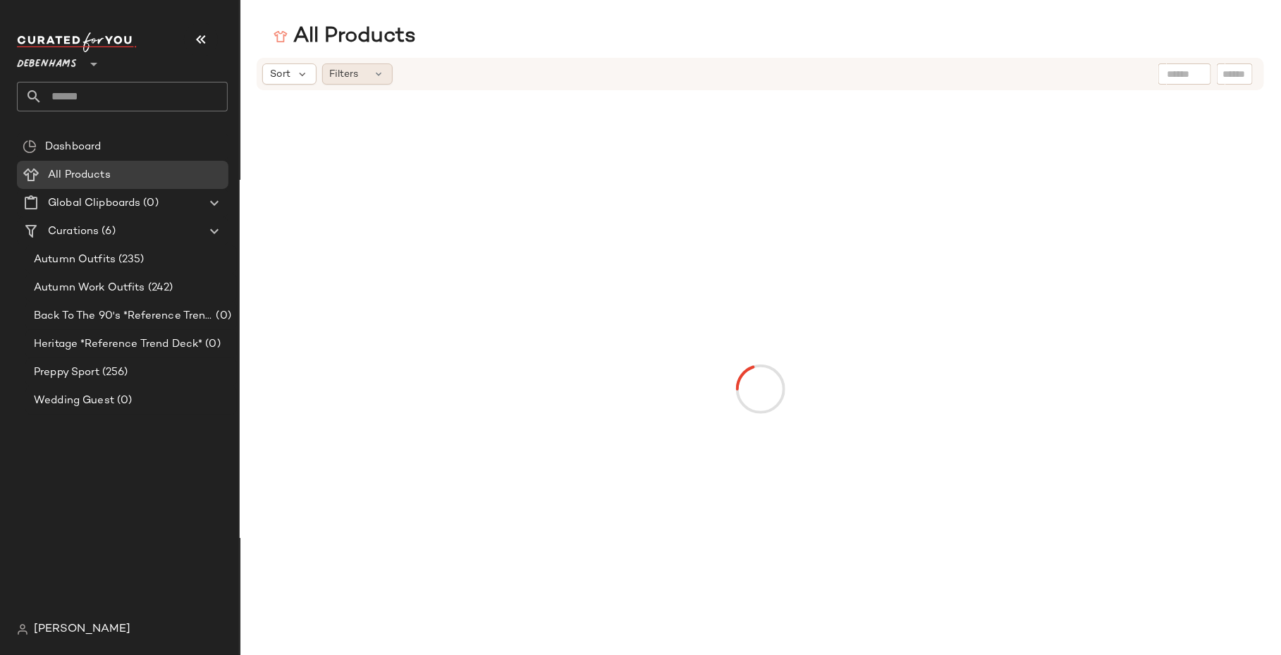
click at [343, 77] on span "Filters" at bounding box center [344, 74] width 29 height 15
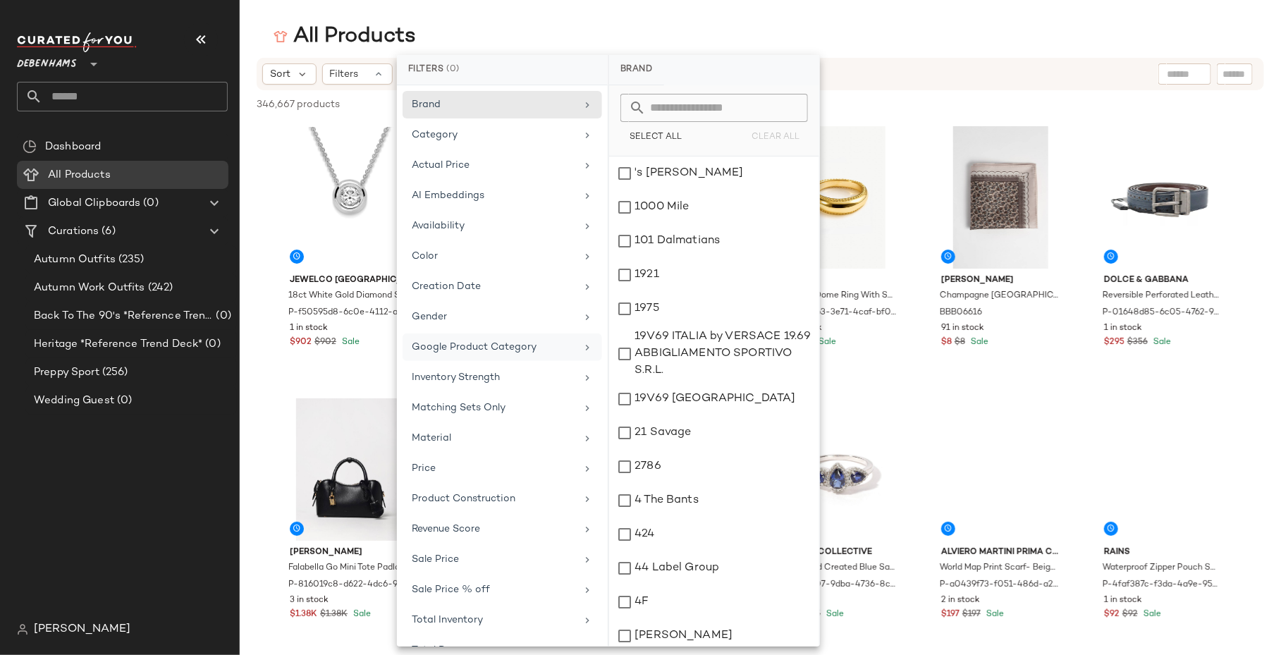
click at [458, 342] on span "Google Product Category" at bounding box center [474, 347] width 125 height 11
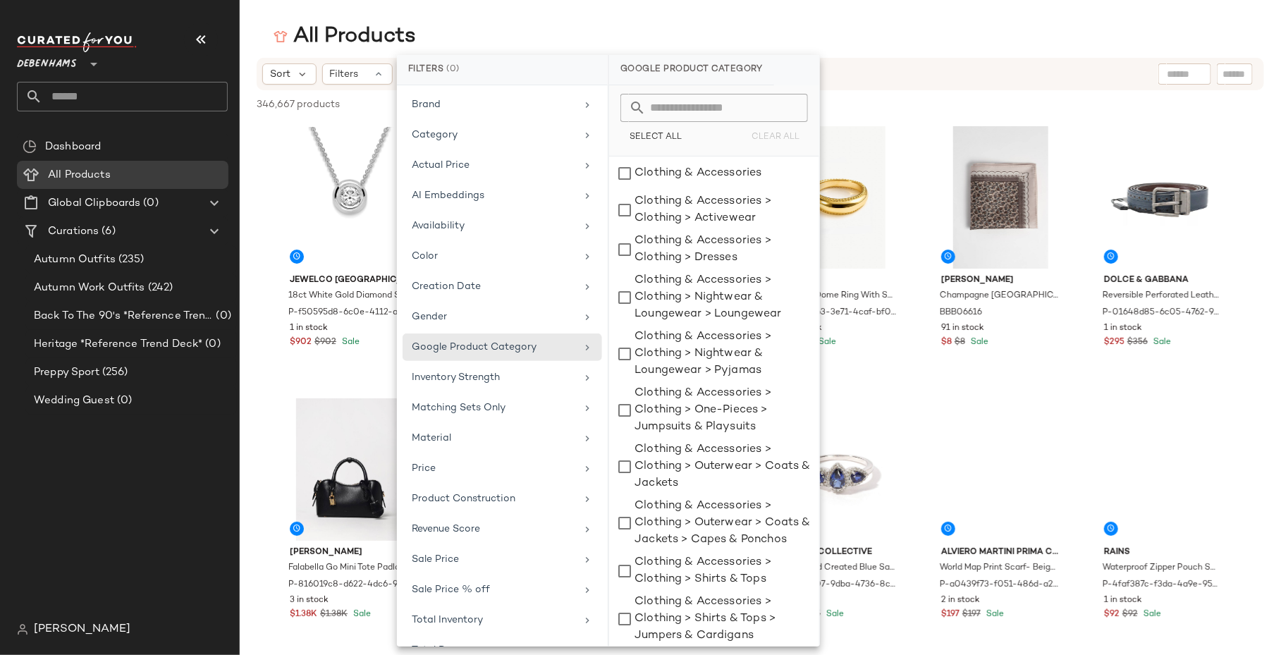
click at [669, 116] on input "text" at bounding box center [723, 108] width 154 height 28
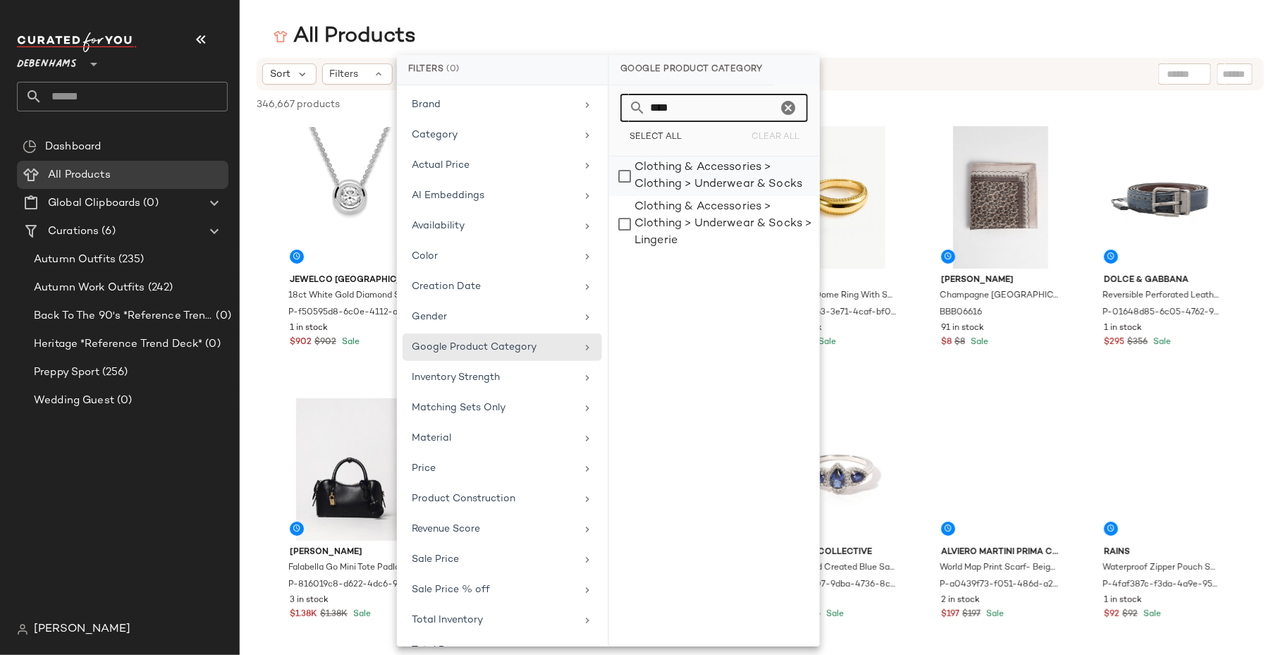
click at [678, 196] on div "Clothing & Accessories > Clothing > Underwear & Socks" at bounding box center [714, 224] width 210 height 56
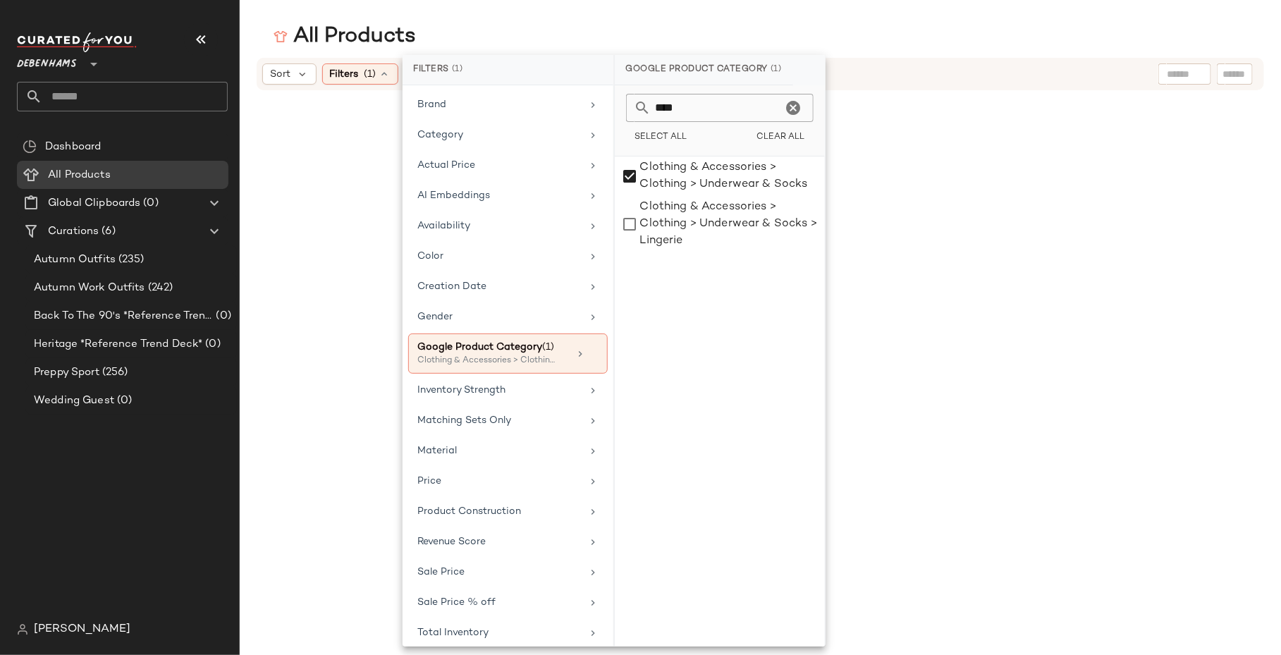
click at [693, 102] on input "****" at bounding box center [717, 108] width 131 height 28
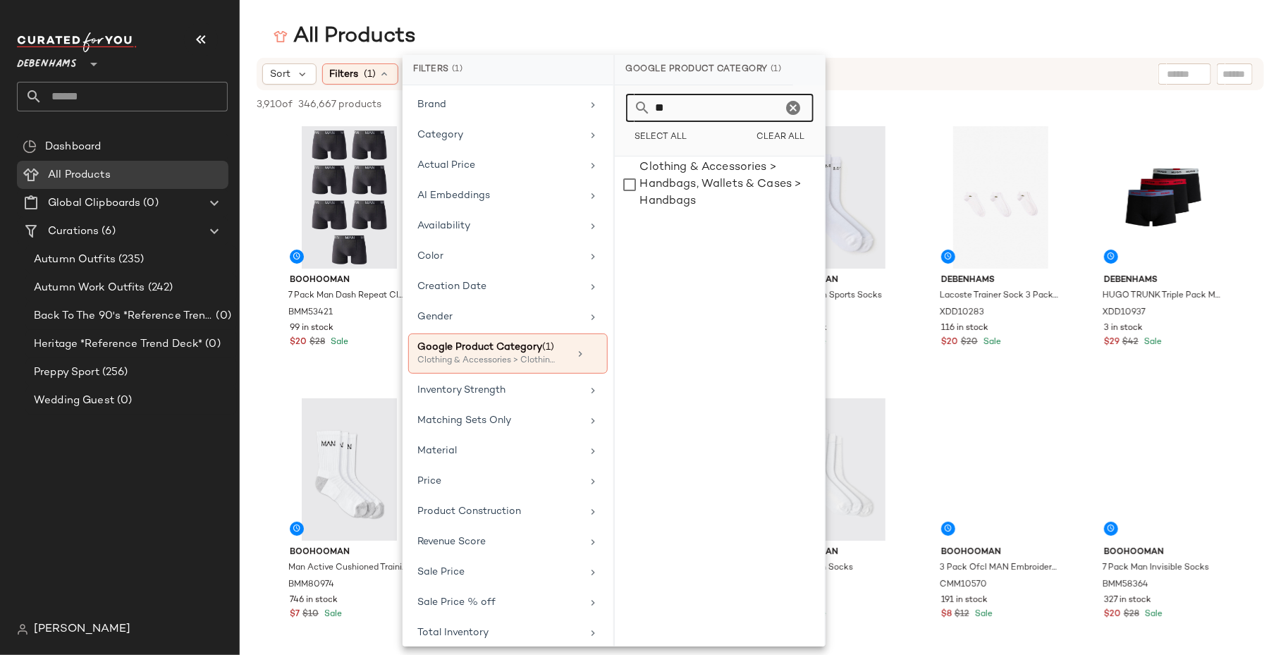
type input "*"
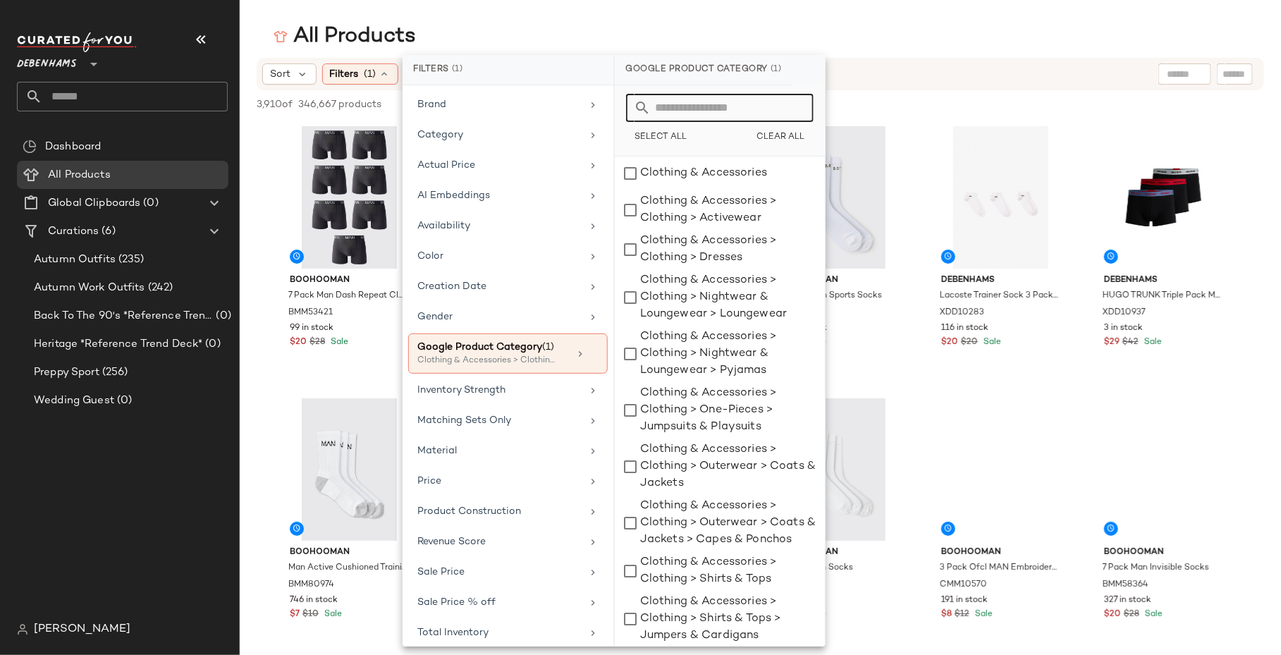
type input "*"
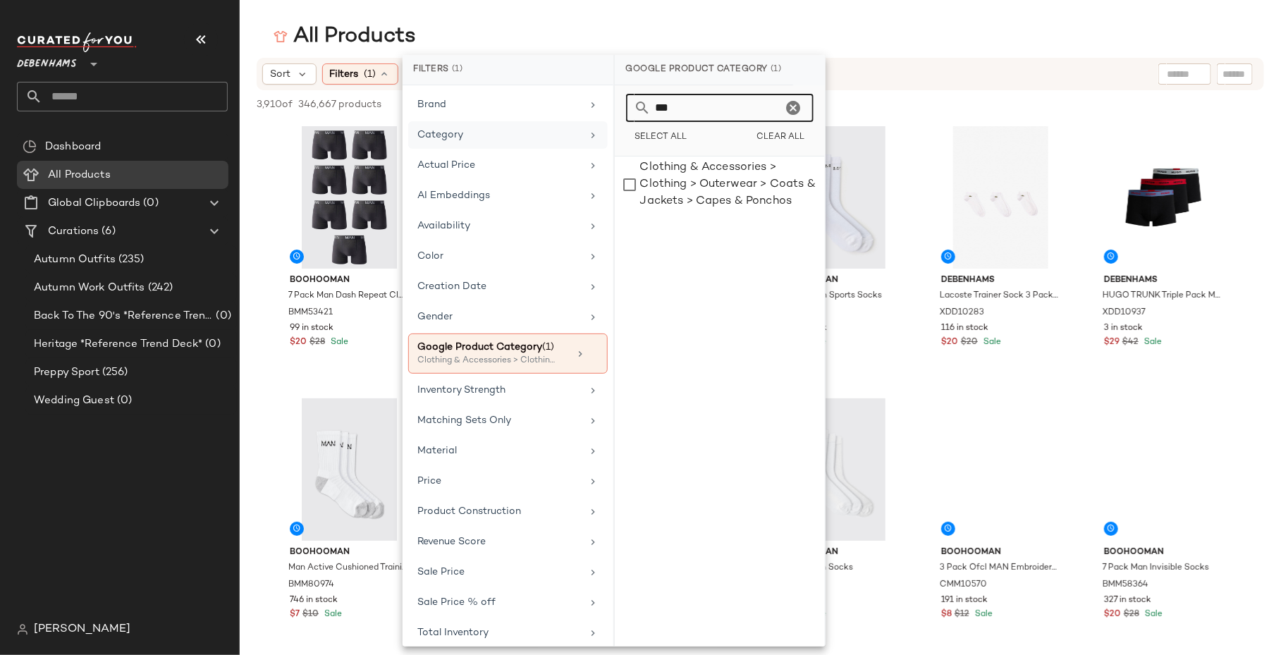
type input "***"
click at [530, 133] on div "Category" at bounding box center [499, 135] width 164 height 15
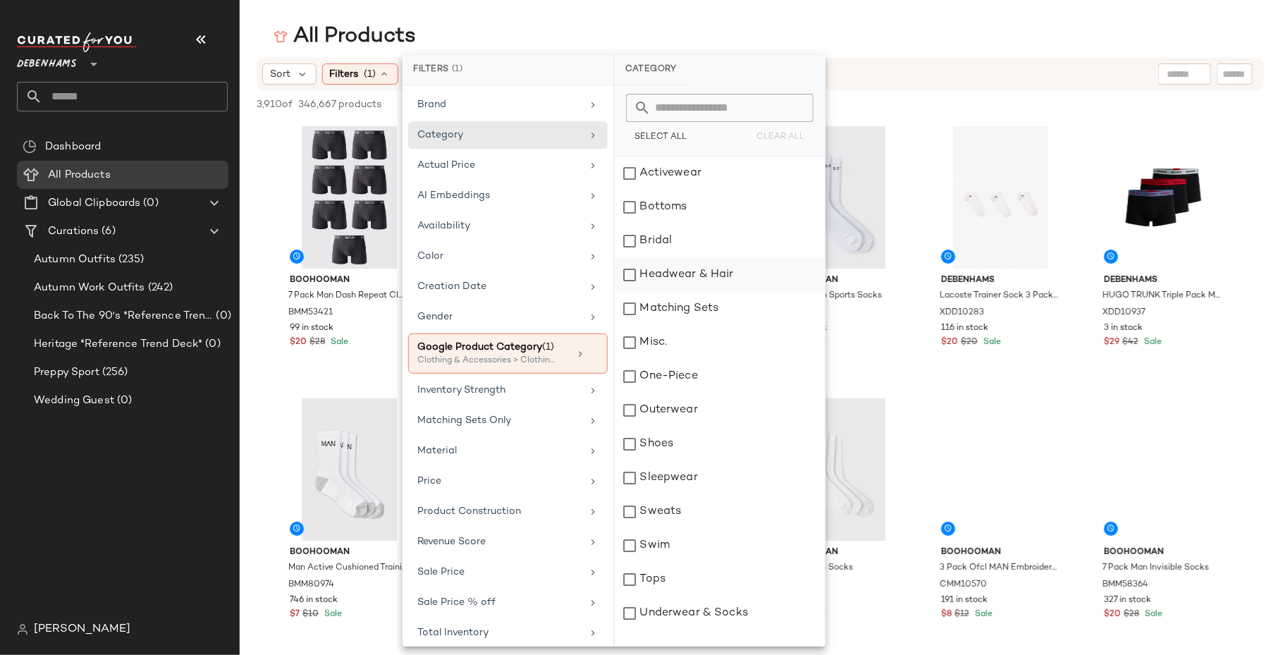
click at [654, 292] on div "Headwear & Hair" at bounding box center [720, 309] width 210 height 34
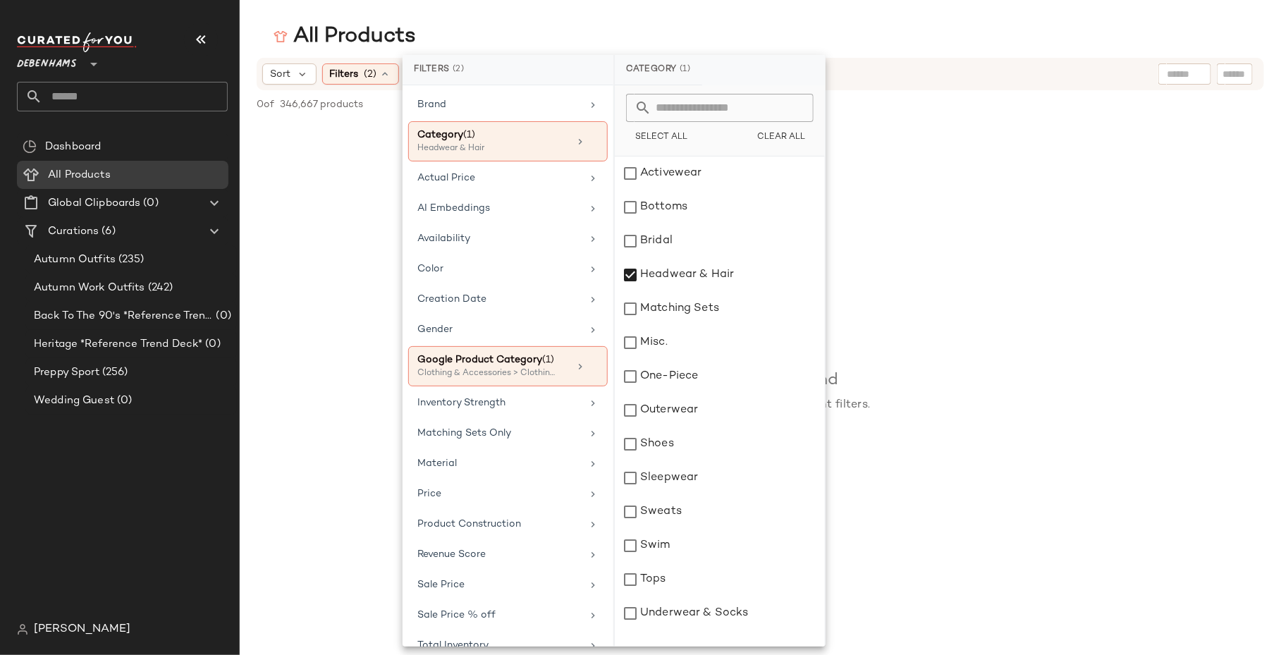
click at [797, 18] on main "All Products Sort Filters (2) Reset 0 of 346,667 products • 0 selected Deselect…" at bounding box center [640, 327] width 1281 height 655
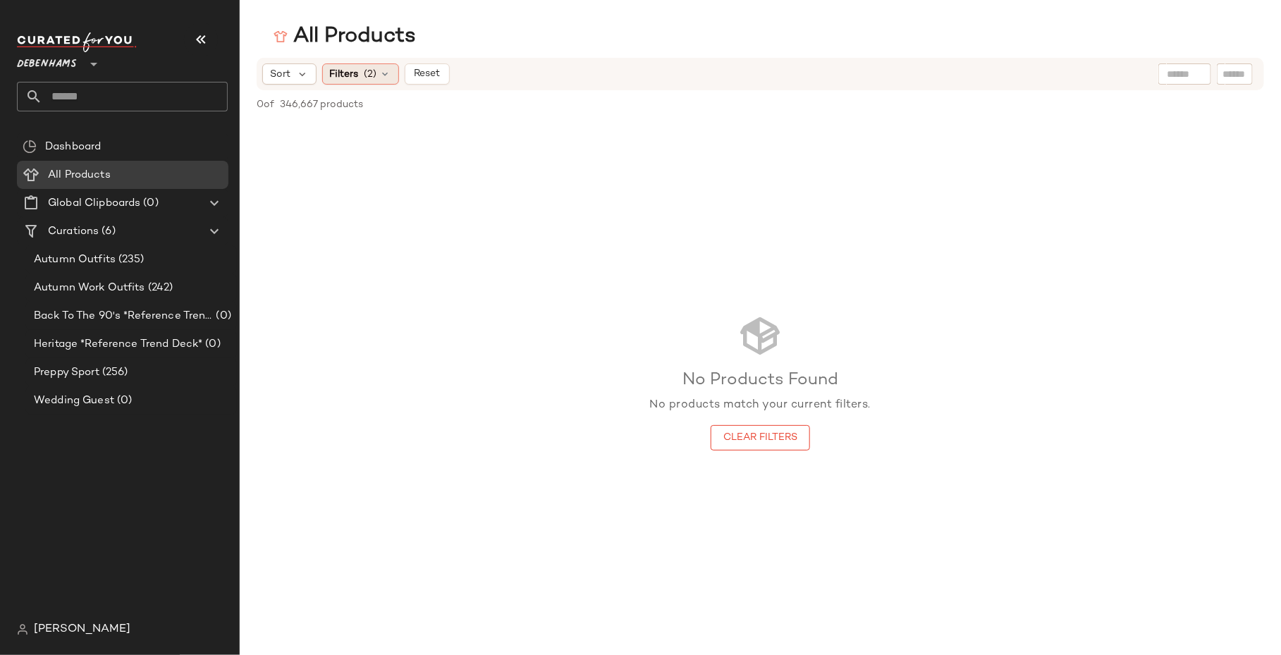
click at [348, 70] on span "Filters" at bounding box center [344, 74] width 29 height 15
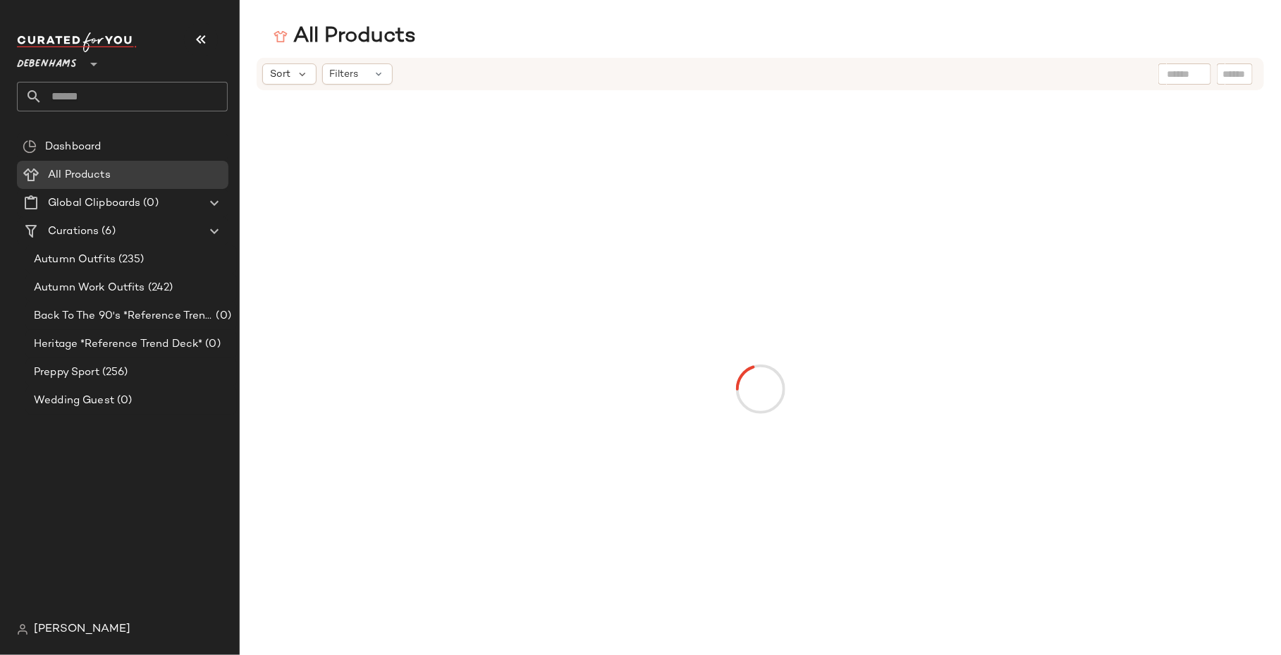
click at [393, 76] on div "Sort Filters" at bounding box center [668, 73] width 813 height 21
click at [371, 78] on div "Filters" at bounding box center [357, 73] width 71 height 21
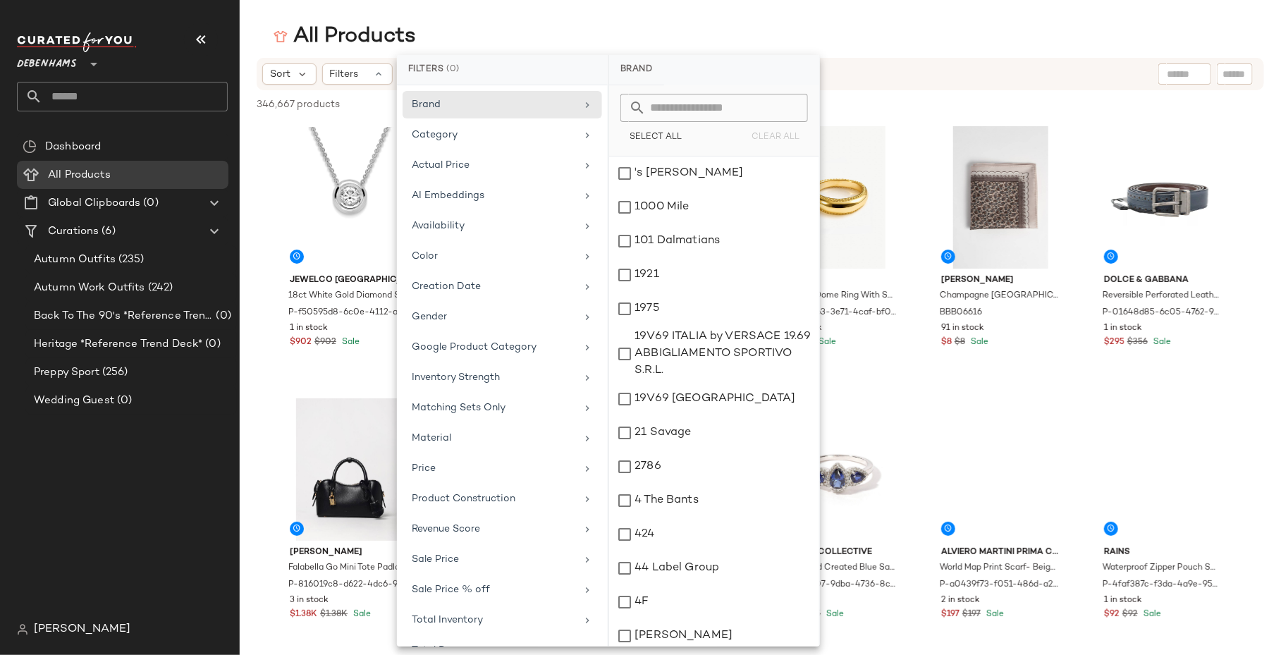
click at [530, 148] on div "Brand Category Actual Price AI Embeddings Availability Color Creation Date Gend…" at bounding box center [502, 365] width 211 height 561
click at [527, 137] on div "Category" at bounding box center [494, 135] width 164 height 15
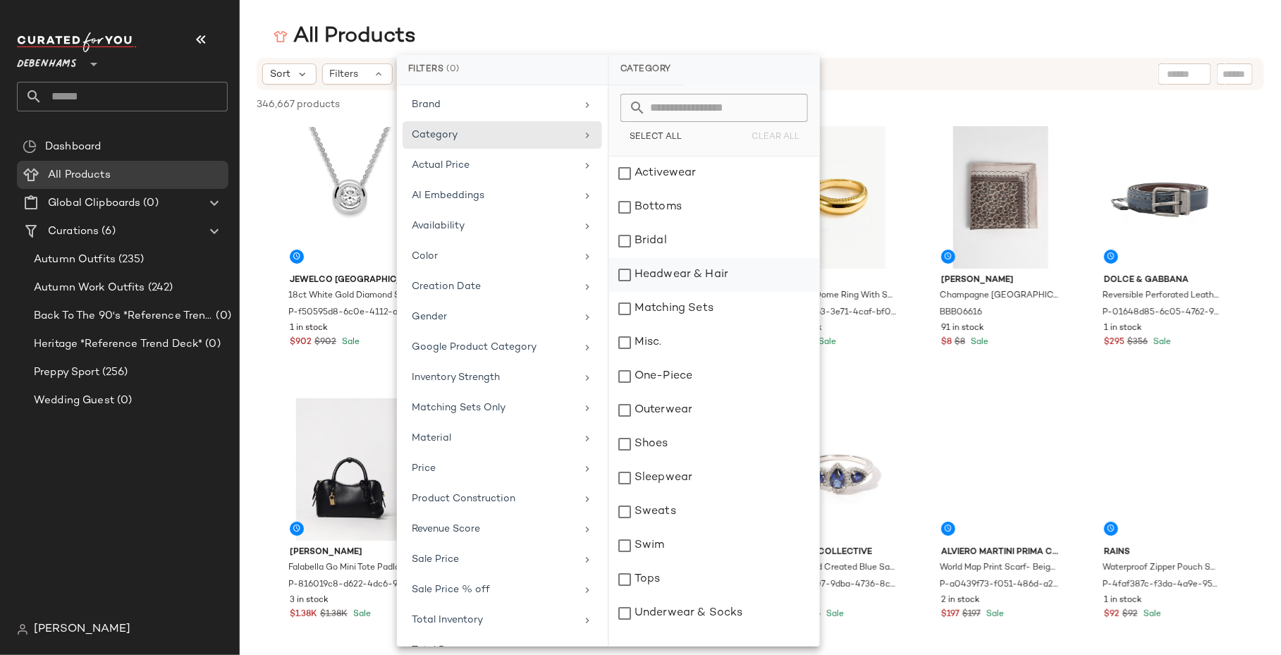
click at [725, 292] on div "Headwear & Hair" at bounding box center [714, 309] width 210 height 34
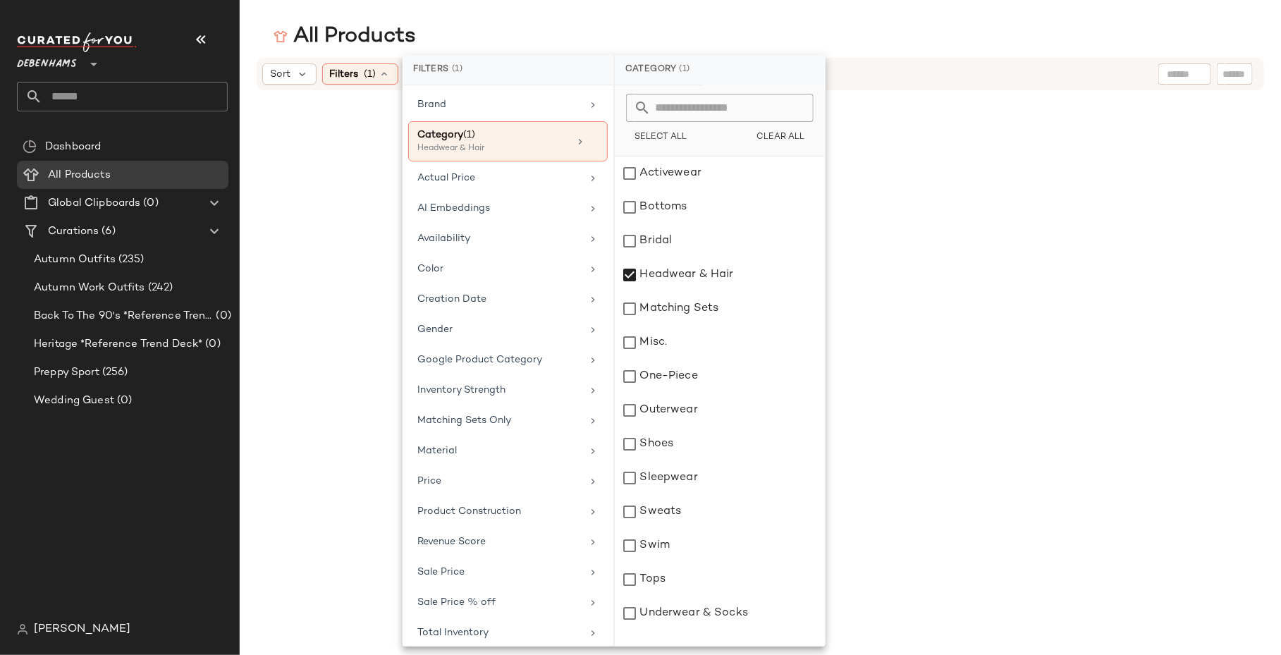
click at [758, 26] on div "All Products" at bounding box center [760, 37] width 1041 height 28
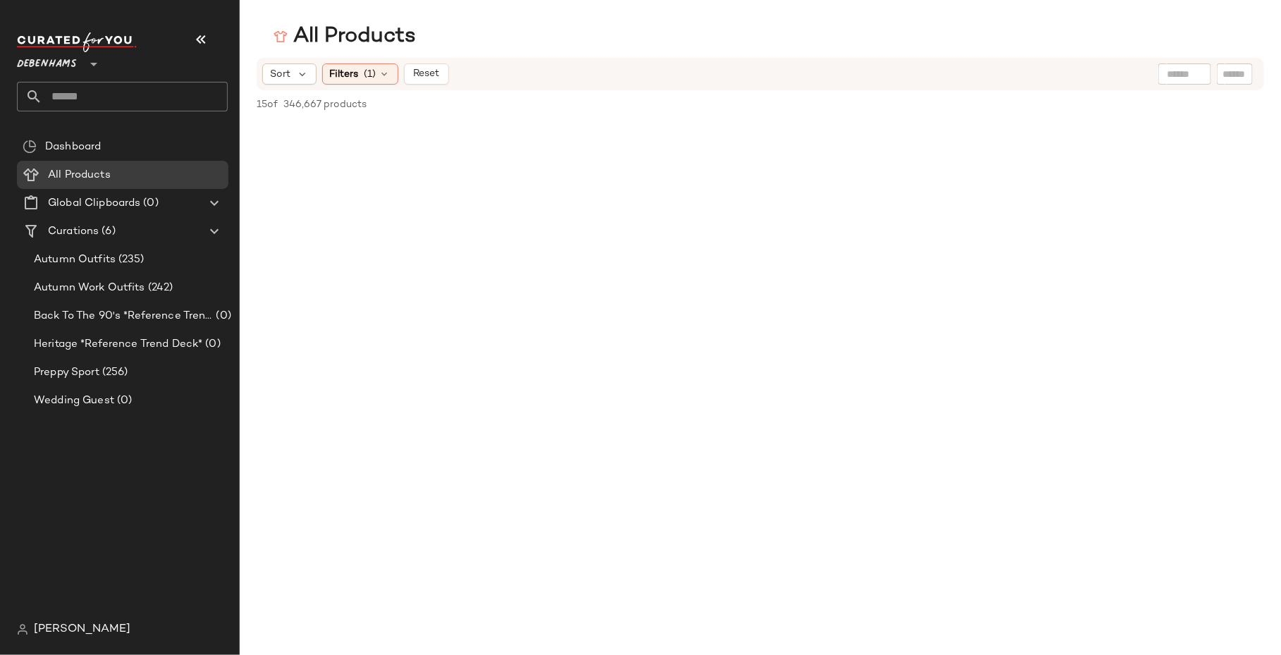
scroll to position [1241, 0]
click at [355, 76] on span "Filters" at bounding box center [344, 74] width 29 height 15
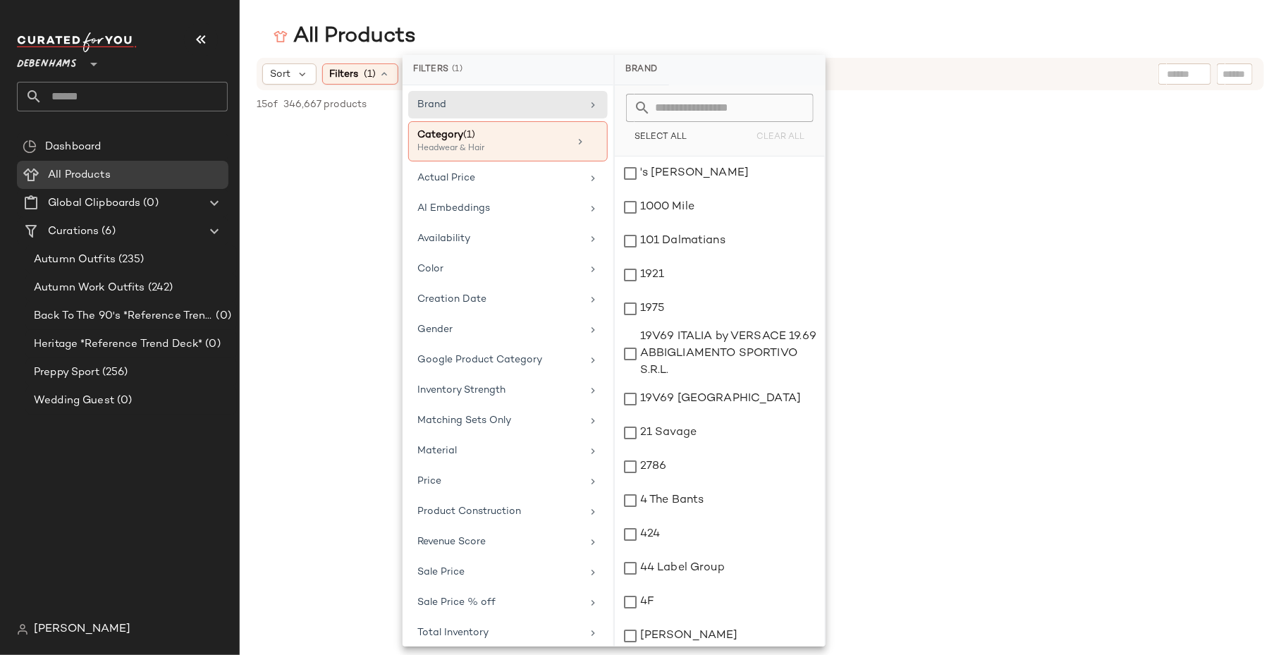
click at [991, 85] on div "Sort Filters (1) Reset" at bounding box center [761, 74] width 1008 height 32
